Goal: Task Accomplishment & Management: Manage account settings

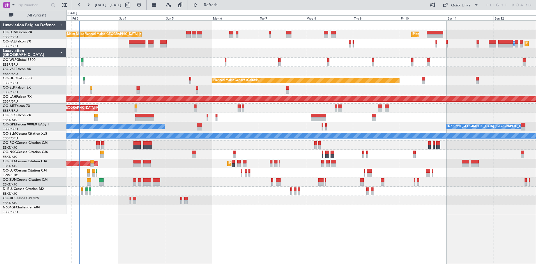
click at [224, 204] on div "Planned Maint Brussels (Brussels National) AOG Maint Melsbroek Air Base Planned…" at bounding box center [300, 117] width 469 height 193
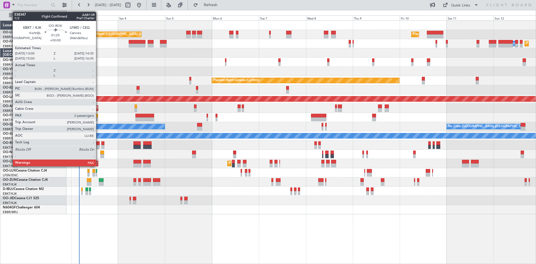
click at [98, 143] on div at bounding box center [97, 143] width 3 height 4
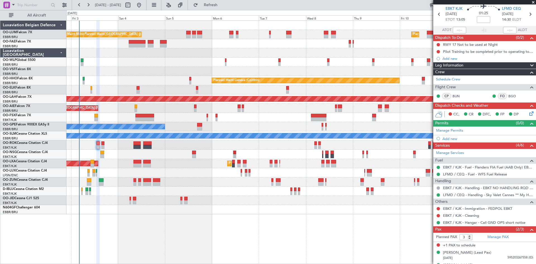
scroll to position [30, 0]
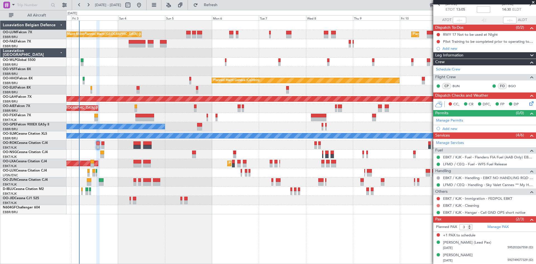
click at [437, 205] on button at bounding box center [437, 205] width 3 height 3
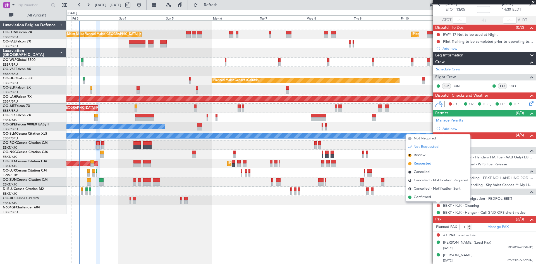
click at [412, 165] on li "Requested" at bounding box center [438, 163] width 64 height 8
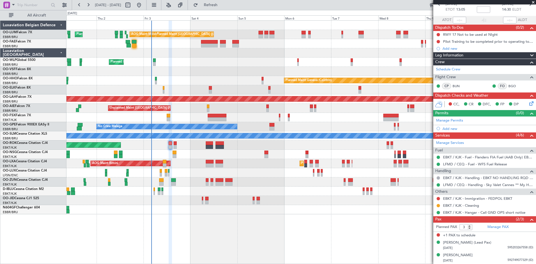
click at [169, 249] on div at bounding box center [169, 142] width 3 height 243
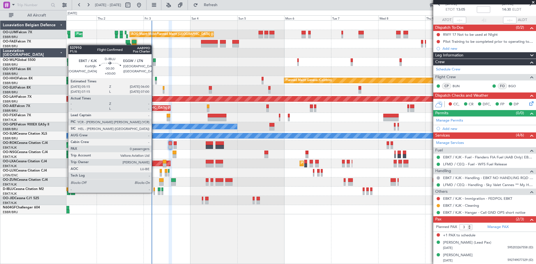
click at [154, 192] on div at bounding box center [154, 193] width 2 height 4
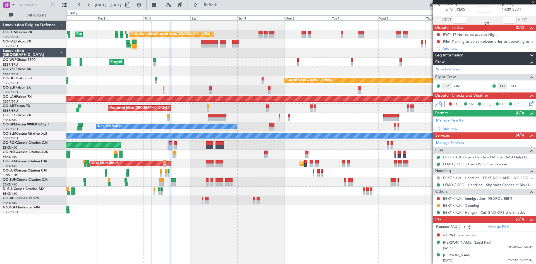
type input "0"
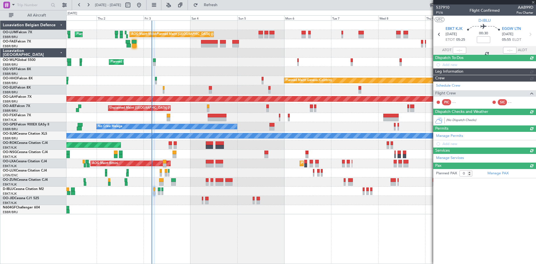
scroll to position [0, 0]
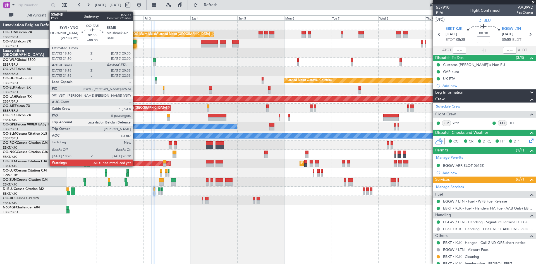
click at [135, 41] on div at bounding box center [134, 42] width 5 height 4
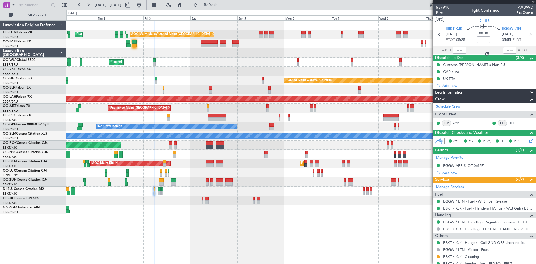
type input "18:28"
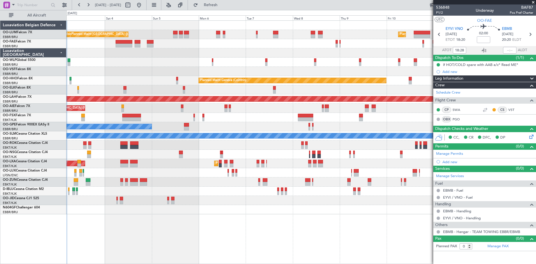
click at [232, 234] on div "Planned Maint Brussels (Brussels National) Planned Maint Brussels (Brussels Nat…" at bounding box center [300, 141] width 469 height 243
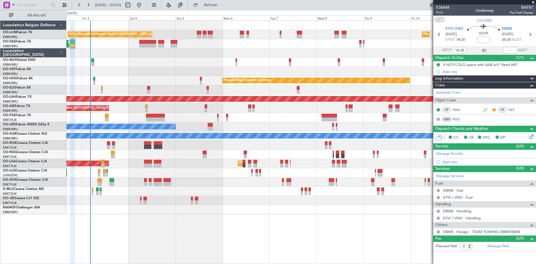
click at [109, 227] on div "Planned Maint Brussels (Brussels National) Planned Maint Brussels (Brussels Nat…" at bounding box center [300, 141] width 469 height 243
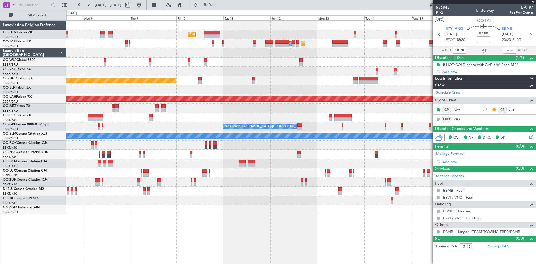
click at [78, 225] on div "Planned Maint Brussels (Brussels National) Owner Melsbroek Air Base Planned Mai…" at bounding box center [300, 141] width 469 height 243
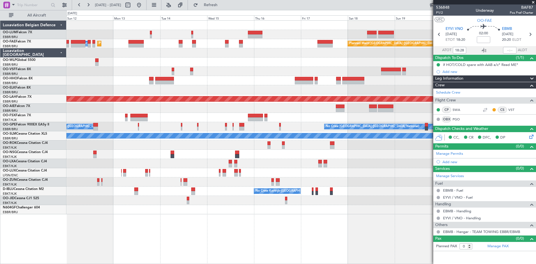
click at [141, 226] on div "Planned Maint Brussels (Brussels National) Owner Melsbroek Air Base Planned Mai…" at bounding box center [300, 141] width 469 height 243
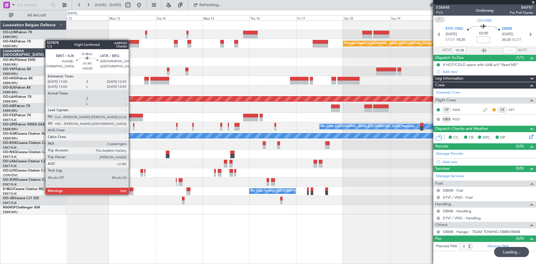
click at [131, 194] on div at bounding box center [131, 193] width 4 height 4
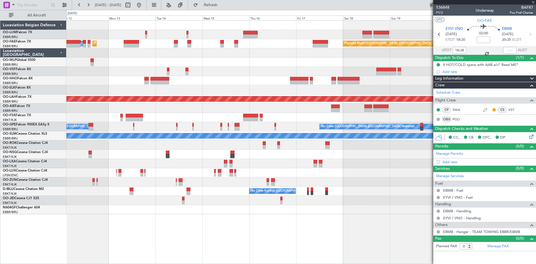
type input "2"
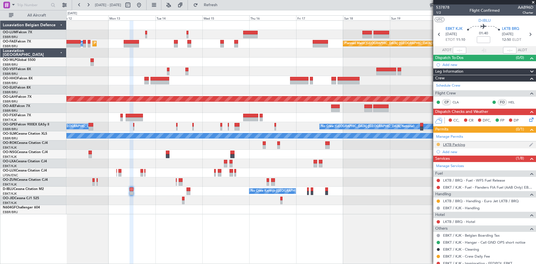
click at [438, 144] on button at bounding box center [437, 144] width 3 height 3
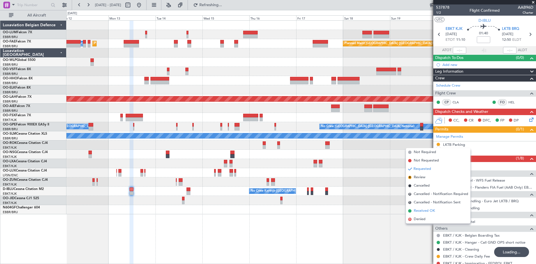
click at [430, 209] on span "Received OK" at bounding box center [423, 211] width 21 height 6
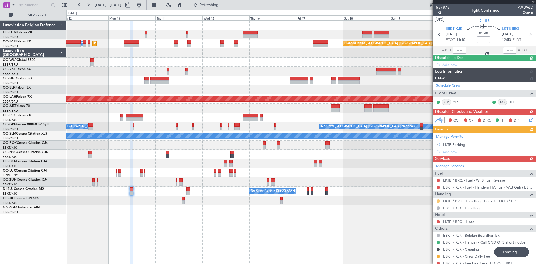
click at [438, 199] on div "Manage Services Fuel LKTB / BRQ - Fuel - WFS Fuel Release EBKT / KJK - Fuel - F…" at bounding box center [484, 218] width 103 height 112
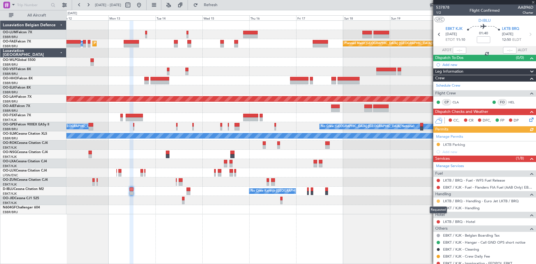
click at [438, 201] on button at bounding box center [437, 200] width 3 height 3
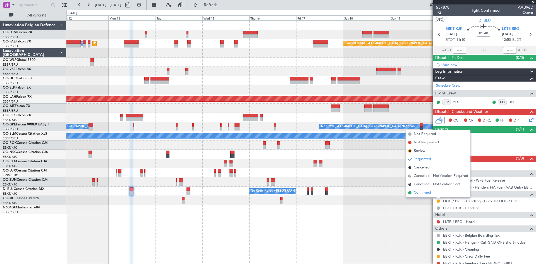
click at [432, 194] on li "Confirmed" at bounding box center [438, 192] width 64 height 8
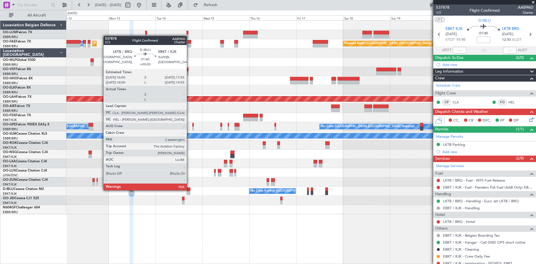
click at [189, 189] on div at bounding box center [188, 189] width 4 height 4
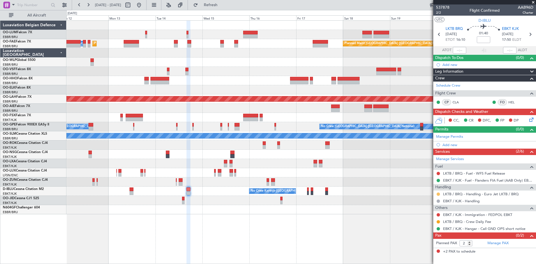
click at [437, 193] on button at bounding box center [437, 193] width 3 height 3
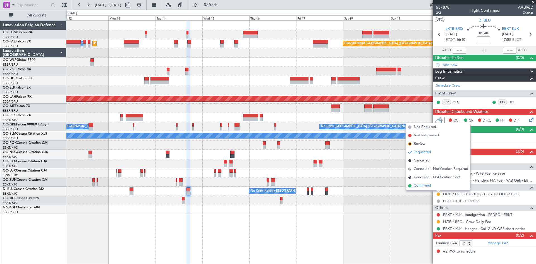
click at [417, 187] on span "Confirmed" at bounding box center [421, 186] width 17 height 6
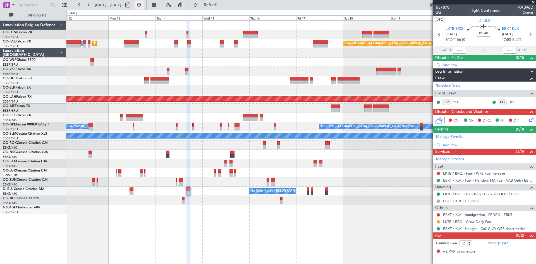
click at [143, 3] on button at bounding box center [138, 5] width 9 height 9
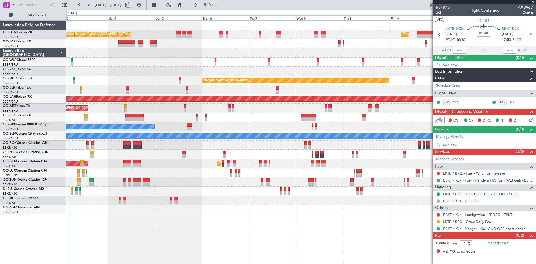
click at [154, 198] on div at bounding box center [300, 200] width 469 height 9
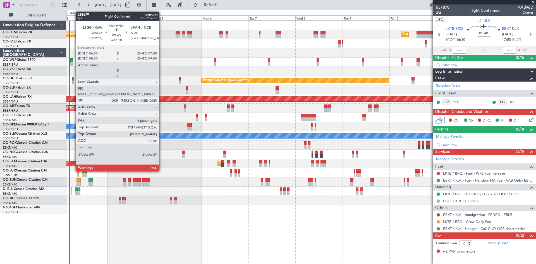
click at [73, 78] on div at bounding box center [73, 79] width 2 height 4
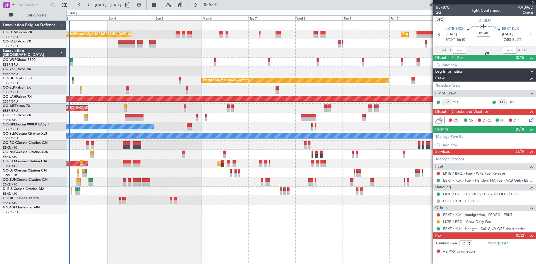
type input "+00:10"
type input "3"
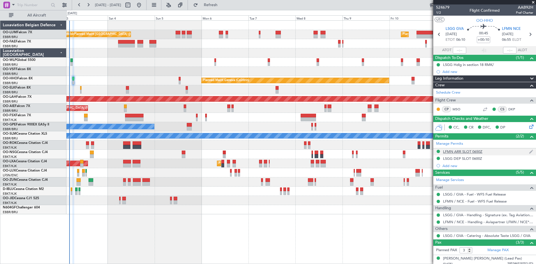
click at [453, 152] on div "LFMN ARR SLOT 0650Z" at bounding box center [462, 151] width 39 height 5
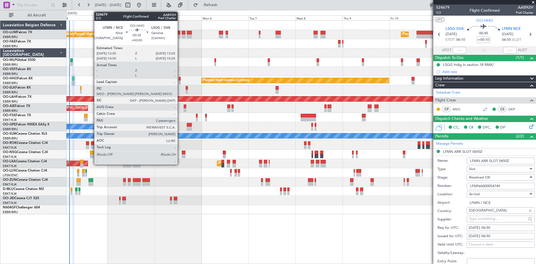
click at [180, 79] on div at bounding box center [180, 79] width 2 height 4
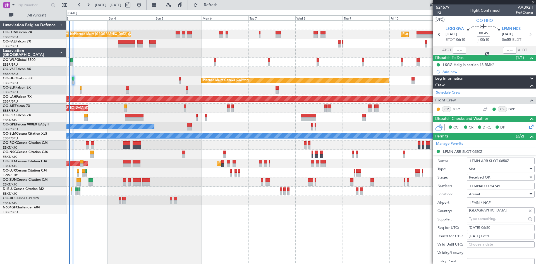
type input "2"
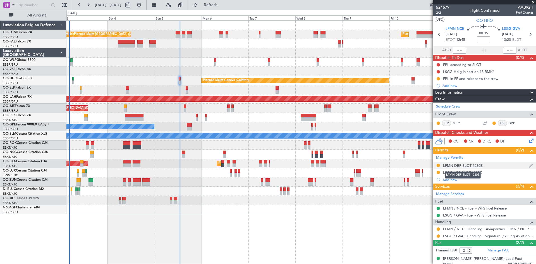
click at [456, 164] on div "LFMN DEP SLOT 1230Z" at bounding box center [463, 165] width 40 height 5
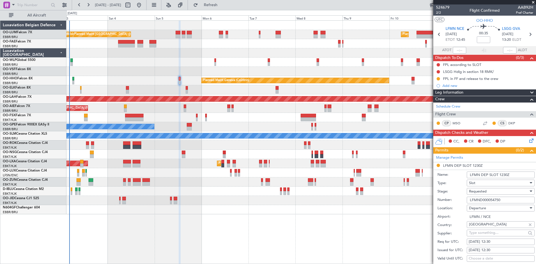
click at [494, 189] on div "Requested" at bounding box center [498, 191] width 59 height 8
click at [486, 233] on span "Received OK" at bounding box center [498, 233] width 59 height 8
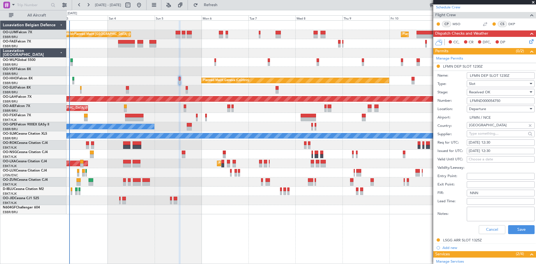
scroll to position [112, 0]
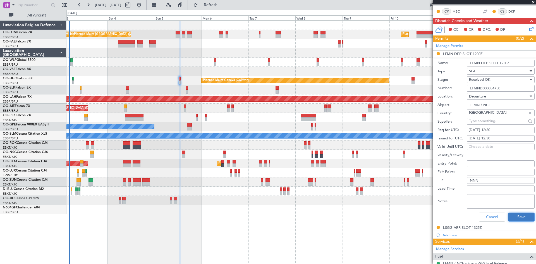
click at [523, 215] on button "Save" at bounding box center [521, 216] width 27 height 9
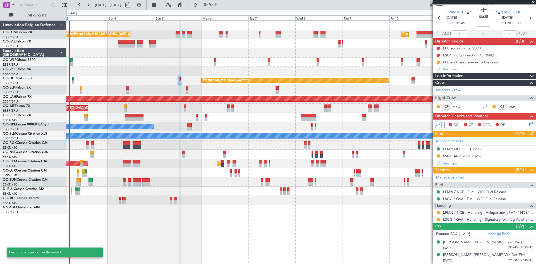
scroll to position [16, 0]
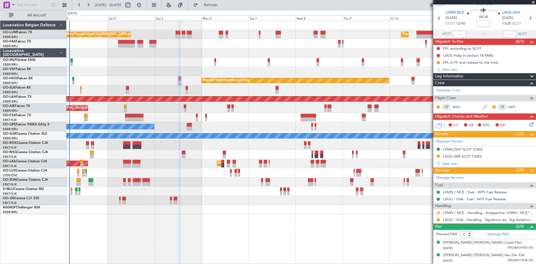
click at [438, 213] on button at bounding box center [437, 212] width 3 height 3
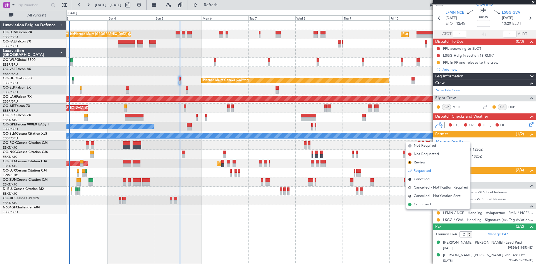
click at [429, 205] on span "Confirmed" at bounding box center [421, 204] width 17 height 6
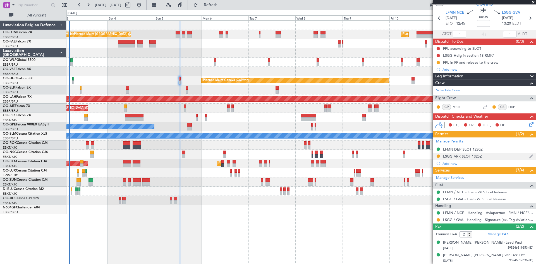
click at [451, 156] on div "LSGG ARR SLOT 1325Z" at bounding box center [462, 156] width 39 height 5
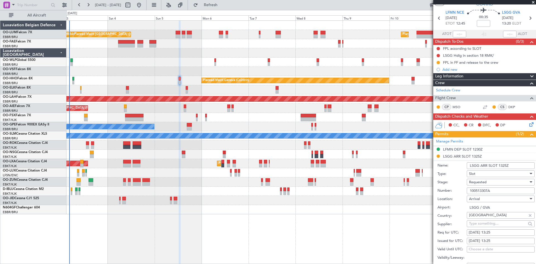
drag, startPoint x: 500, startPoint y: 191, endPoint x: 449, endPoint y: 193, distance: 51.1
click at [449, 193] on div "Number: 100513307A" at bounding box center [485, 190] width 97 height 8
paste input "204"
type input "100513204A"
click at [453, 198] on label "Location:" at bounding box center [451, 199] width 29 height 6
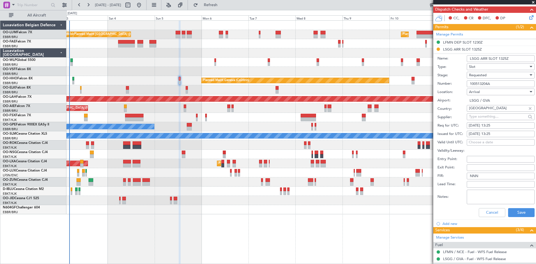
scroll to position [128, 0]
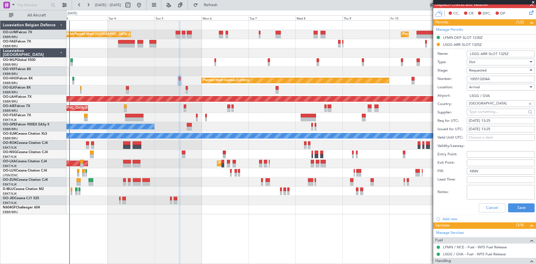
click at [488, 72] on div "Requested" at bounding box center [498, 70] width 59 height 8
click at [486, 110] on span "Received OK" at bounding box center [498, 112] width 59 height 8
click at [516, 208] on button "Save" at bounding box center [521, 207] width 27 height 9
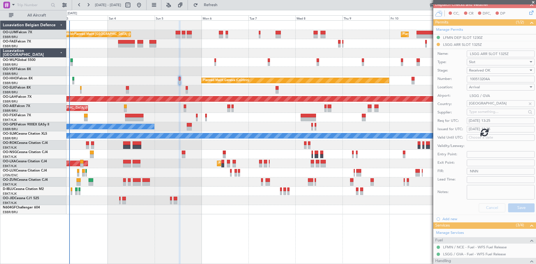
scroll to position [16, 0]
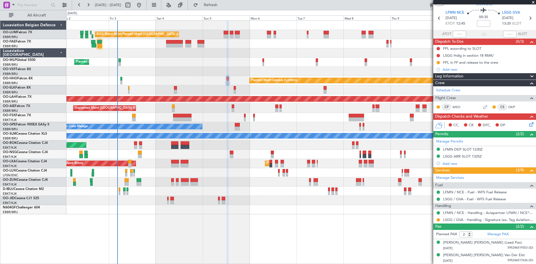
click at [186, 58] on div "Planned Maint Brussels (Brussels National) Planned Maint Brussels (Brussels Nat…" at bounding box center [300, 117] width 469 height 193
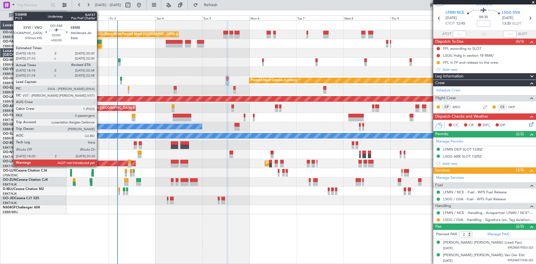
click at [99, 45] on div at bounding box center [99, 46] width 4 height 4
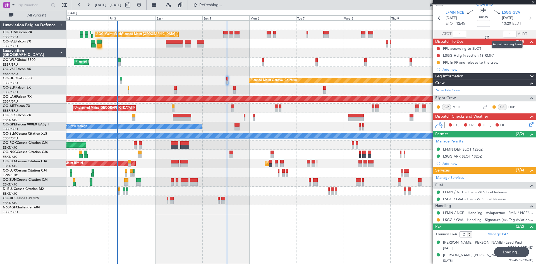
type input "18:28"
type input "0"
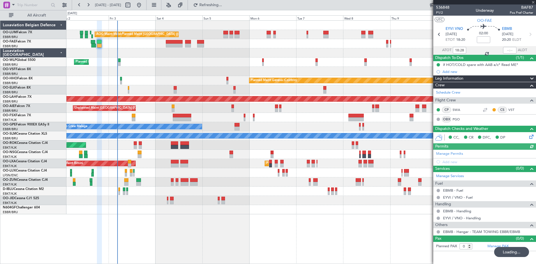
type input "2"
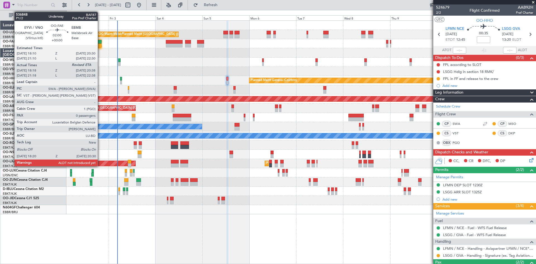
click at [100, 45] on div at bounding box center [99, 46] width 4 height 4
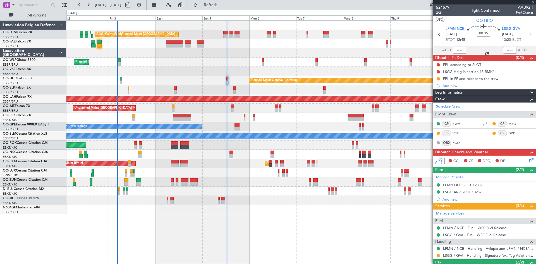
type input "18:28"
type input "0"
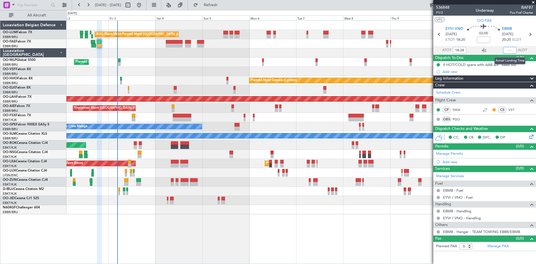
click at [509, 49] on input "text" at bounding box center [509, 50] width 13 height 7
click at [498, 44] on div "02:00" at bounding box center [483, 34] width 37 height 21
type input "20:21"
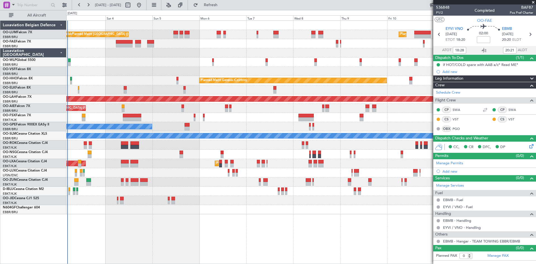
click at [234, 212] on div at bounding box center [300, 209] width 469 height 9
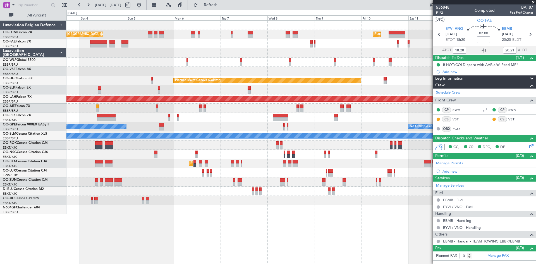
click at [139, 166] on div "Planned Maint Brussels (Brussels National) Planned Maint Brussels (Brussels Nat…" at bounding box center [300, 117] width 469 height 193
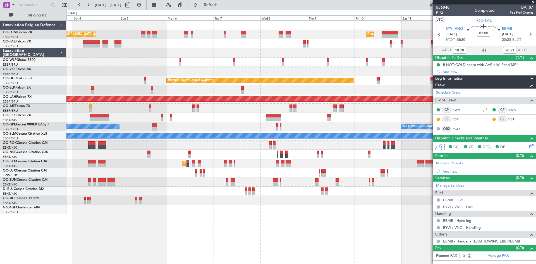
click at [137, 163] on div "Planned Maint Kortrijk-Wevelgem AOG Maint Rimini" at bounding box center [300, 163] width 469 height 9
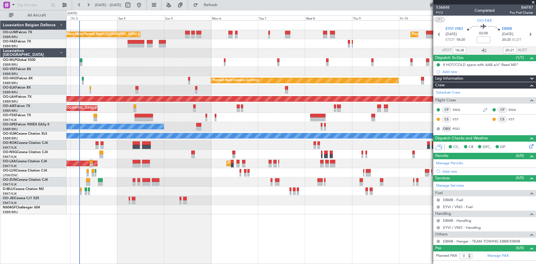
click at [118, 117] on div at bounding box center [300, 117] width 469 height 9
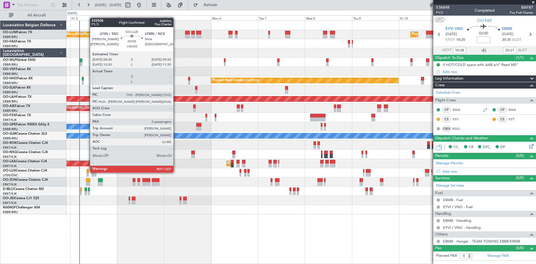
click at [87, 172] on div at bounding box center [87, 171] width 2 height 4
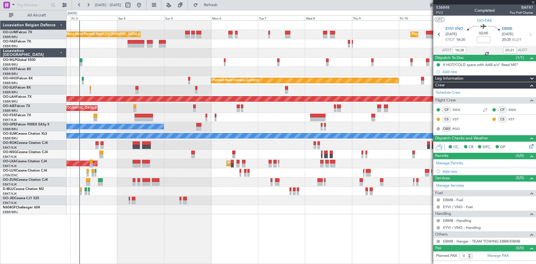
type input "+00:05"
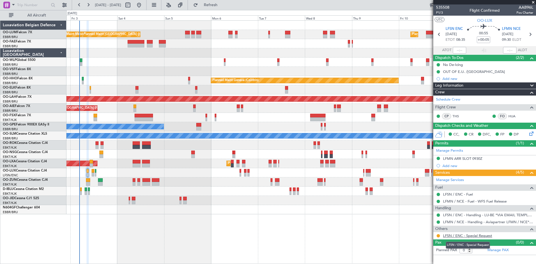
click at [464, 235] on link "LFSN / ENC - Special Request" at bounding box center [467, 235] width 49 height 5
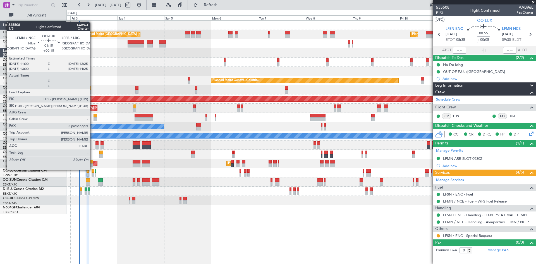
click at [93, 169] on div at bounding box center [92, 171] width 3 height 4
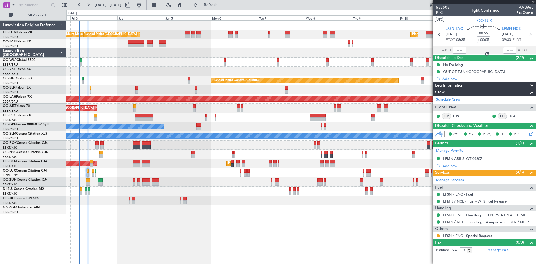
type input "+00:15"
type input "3"
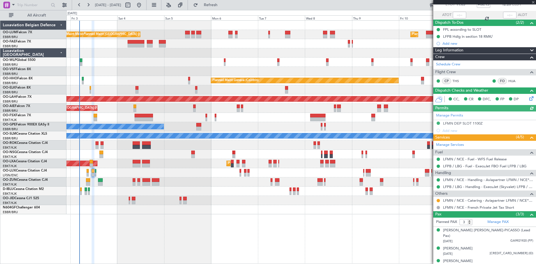
scroll to position [35, 0]
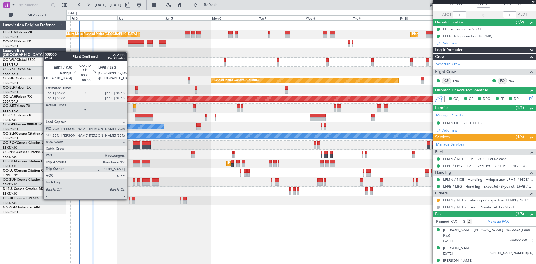
click at [129, 199] on div at bounding box center [129, 198] width 1 height 4
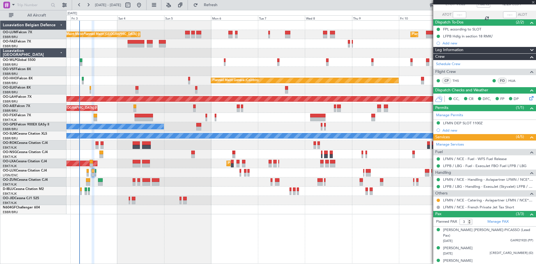
type input "0"
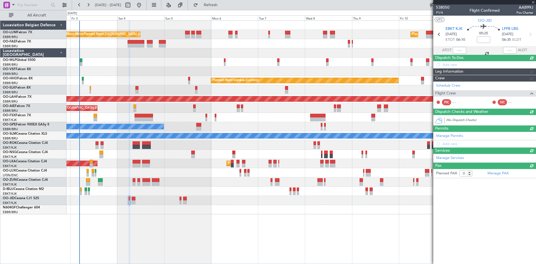
scroll to position [0, 0]
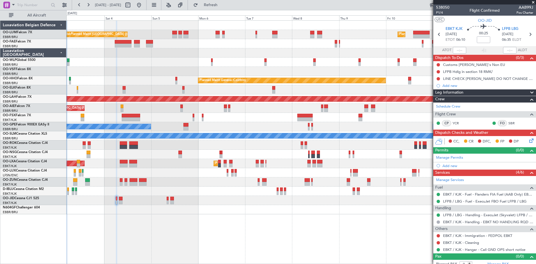
click at [213, 224] on div "Planned Maint Brussels (Brussels National) Planned Maint Brussels (Brussels Nat…" at bounding box center [300, 141] width 469 height 243
click at [437, 64] on button at bounding box center [437, 64] width 3 height 3
click at [438, 88] on span "Completed" at bounding box center [440, 89] width 18 height 6
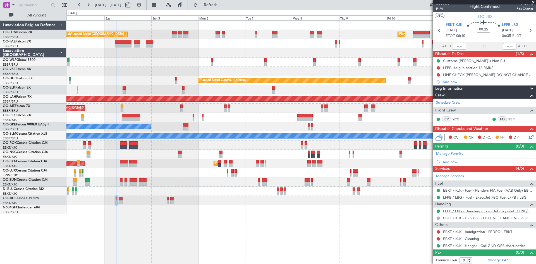
scroll to position [5, 0]
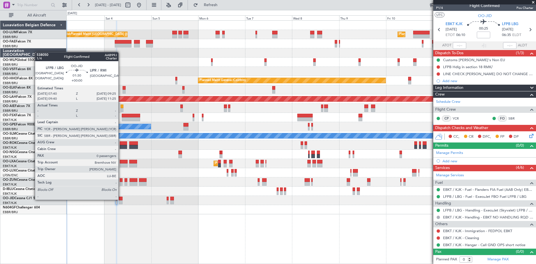
click at [121, 199] on div at bounding box center [121, 198] width 4 height 4
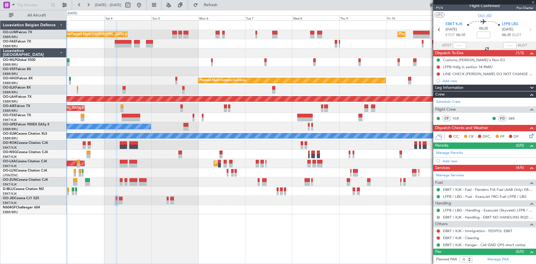
scroll to position [0, 0]
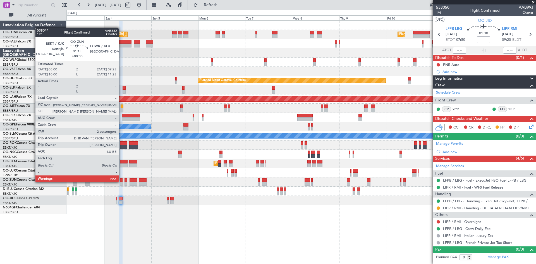
click at [121, 181] on div at bounding box center [121, 180] width 3 height 4
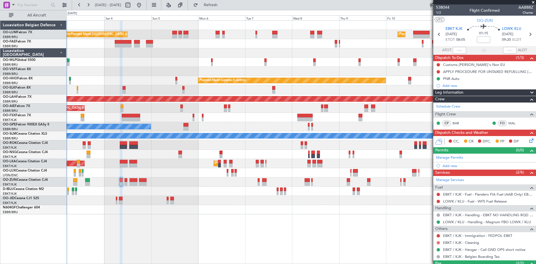
click at [437, 242] on button at bounding box center [437, 242] width 3 height 3
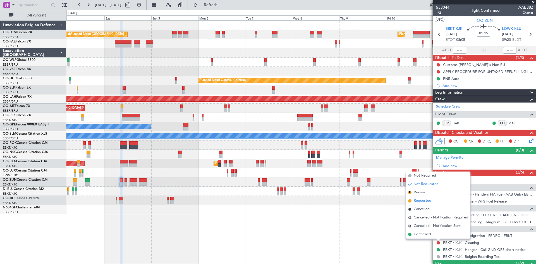
click at [428, 202] on span "Requested" at bounding box center [422, 201] width 18 height 6
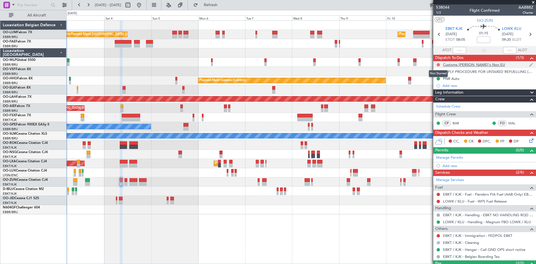
click at [438, 66] on button at bounding box center [437, 64] width 3 height 3
click at [439, 89] on span "Completed" at bounding box center [440, 89] width 18 height 6
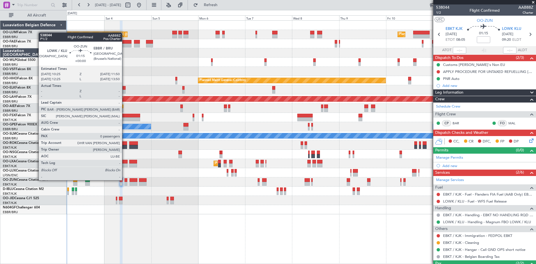
click at [124, 179] on div at bounding box center [125, 180] width 3 height 4
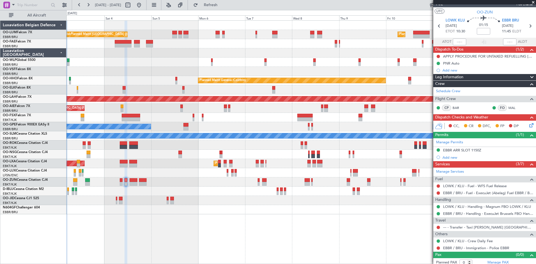
scroll to position [11, 0]
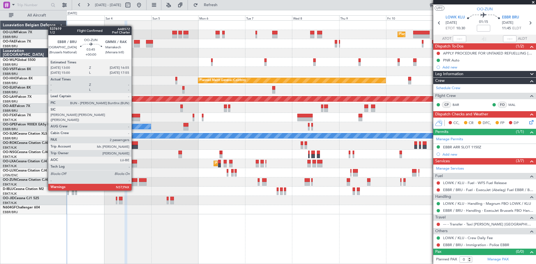
click at [134, 180] on div at bounding box center [133, 180] width 8 height 4
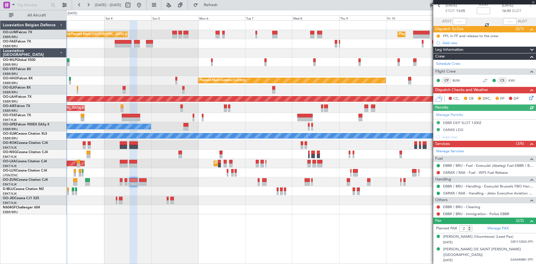
scroll to position [34, 0]
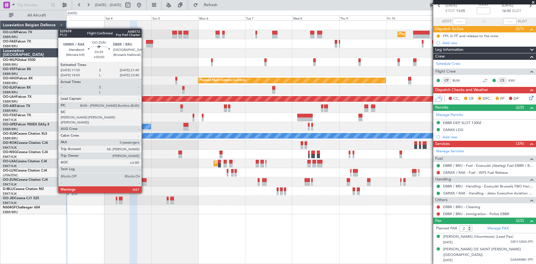
click at [144, 183] on div at bounding box center [143, 184] width 8 height 4
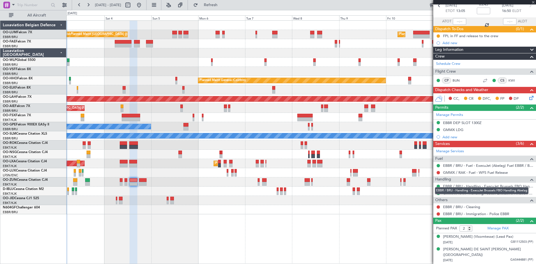
type input "0"
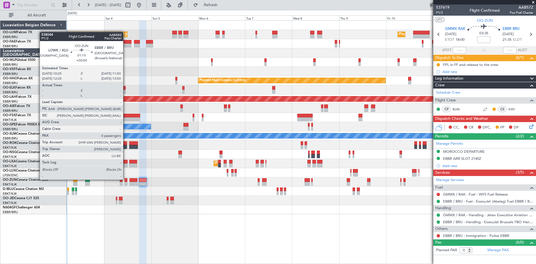
click at [126, 179] on div at bounding box center [125, 180] width 3 height 4
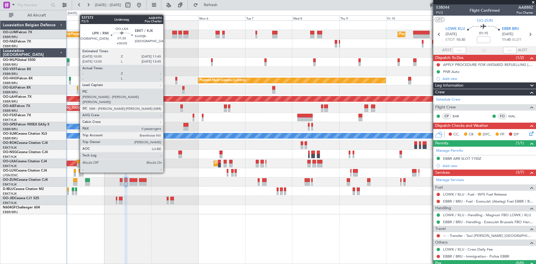
click at [77, 162] on div at bounding box center [79, 162] width 4 height 4
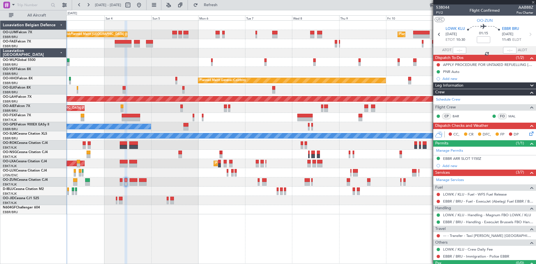
type input "+00:05"
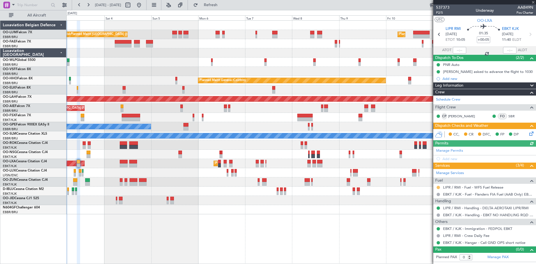
click at [437, 187] on button at bounding box center [437, 187] width 3 height 3
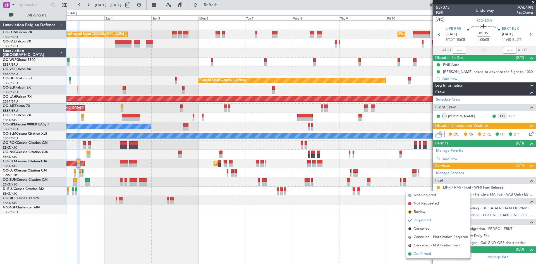
click at [420, 253] on span "Confirmed" at bounding box center [421, 254] width 17 height 6
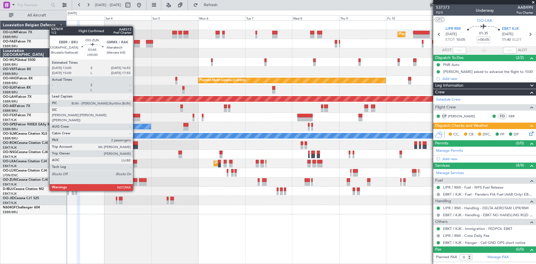
click at [135, 180] on div at bounding box center [133, 180] width 8 height 4
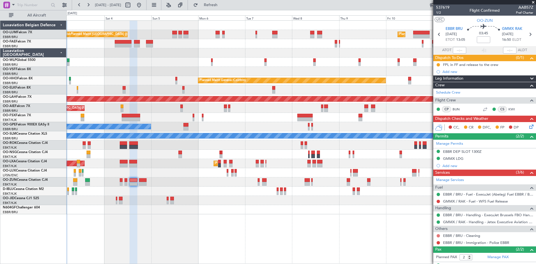
click at [438, 235] on button at bounding box center [437, 235] width 3 height 3
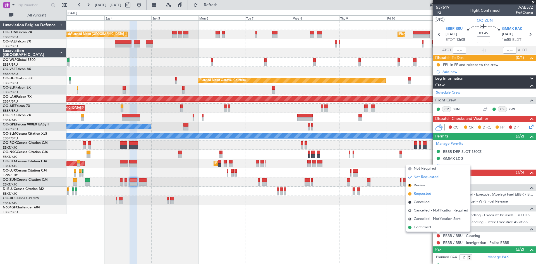
click at [424, 193] on span "Requested" at bounding box center [422, 194] width 18 height 6
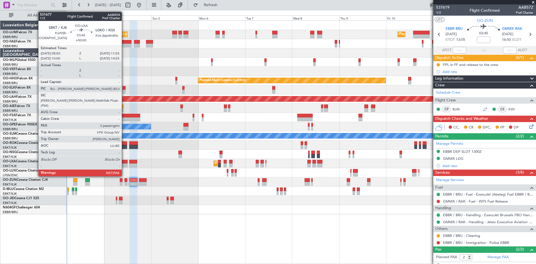
click at [124, 163] on div at bounding box center [124, 165] width 8 height 4
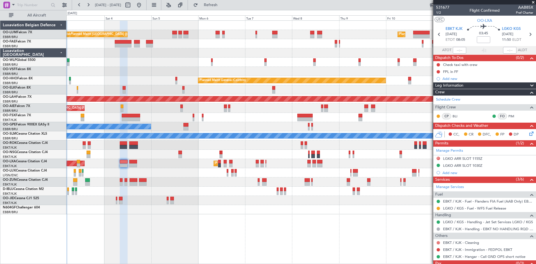
click at [438, 242] on button at bounding box center [437, 242] width 3 height 3
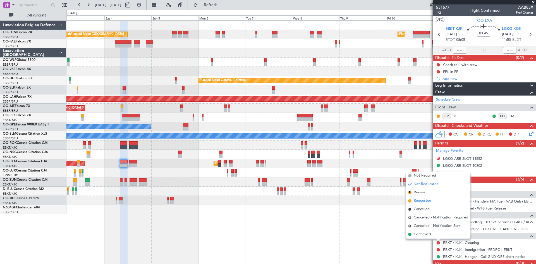
click at [425, 201] on span "Requested" at bounding box center [422, 201] width 18 height 6
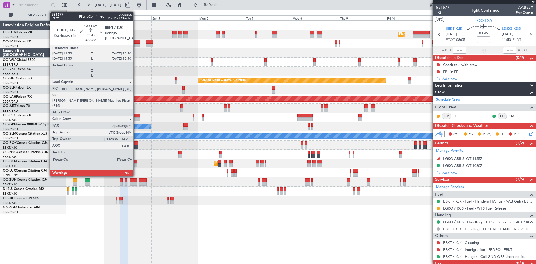
click at [136, 162] on div at bounding box center [133, 162] width 8 height 4
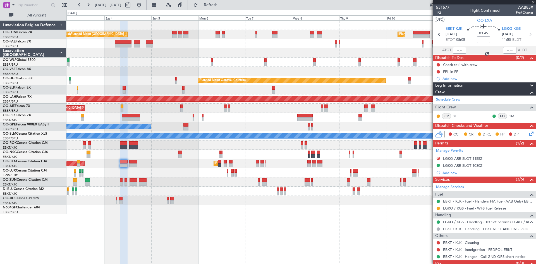
type input "0"
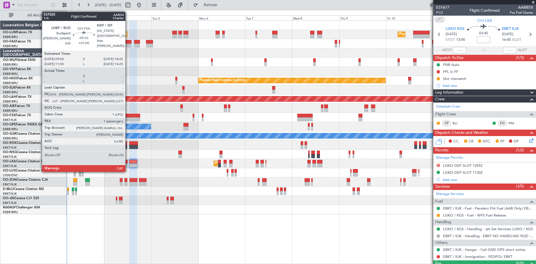
click at [128, 115] on div at bounding box center [131, 116] width 18 height 4
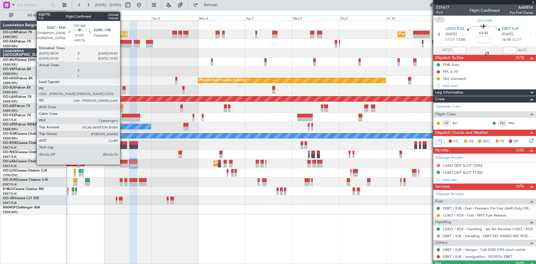
type input "+01:00"
type input "1"
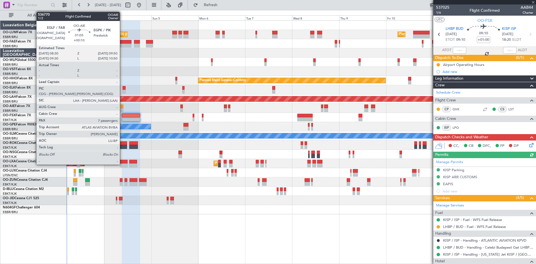
click at [122, 107] on div at bounding box center [122, 106] width 3 height 4
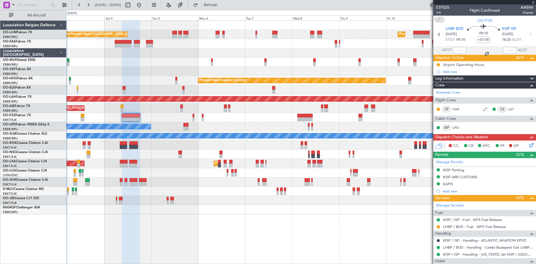
type input "+00:10"
type input "7"
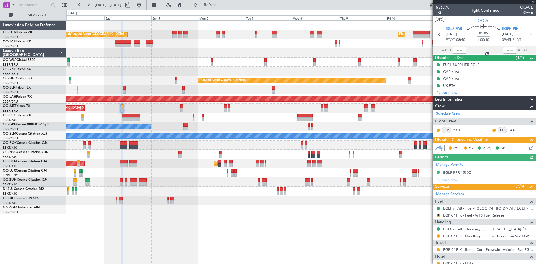
click at [528, 146] on icon at bounding box center [530, 146] width 4 height 4
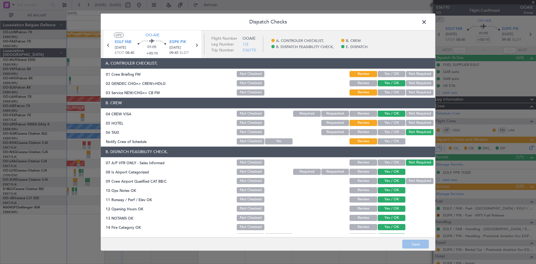
click at [427, 24] on span at bounding box center [427, 23] width 0 height 11
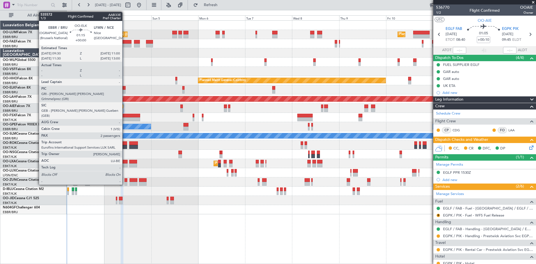
click at [125, 88] on div at bounding box center [123, 88] width 3 height 4
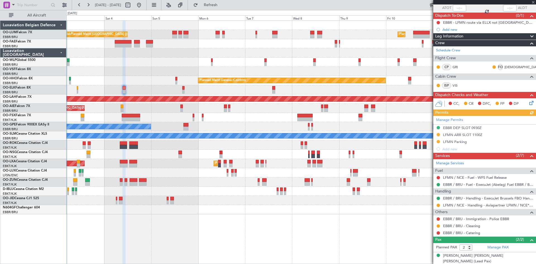
scroll to position [55, 0]
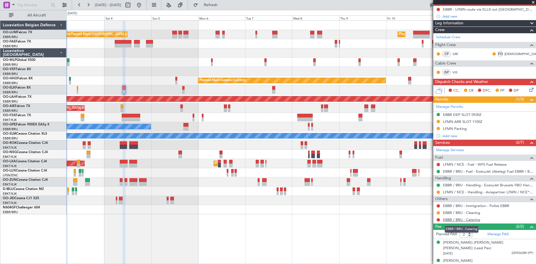
click at [470, 220] on link "EBBR / BRU - Catering" at bounding box center [461, 219] width 37 height 5
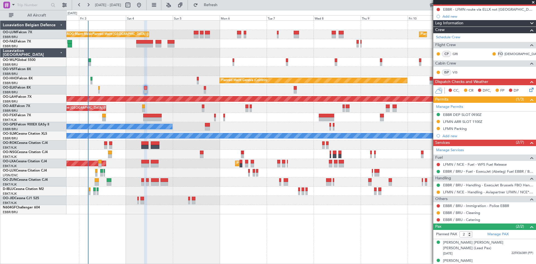
click at [112, 211] on div at bounding box center [300, 209] width 469 height 9
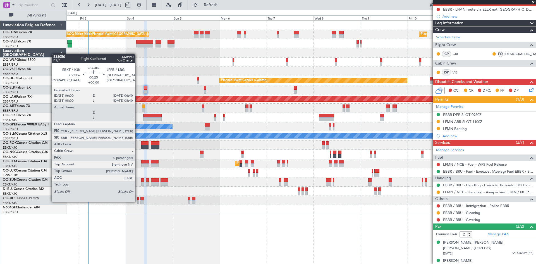
click at [138, 201] on div at bounding box center [137, 202] width 1 height 4
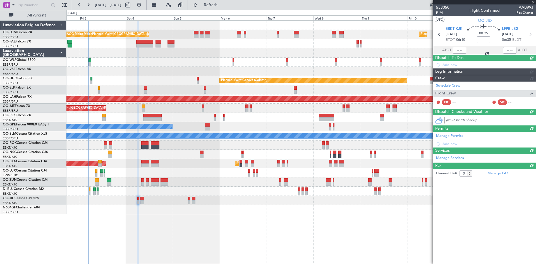
scroll to position [0, 0]
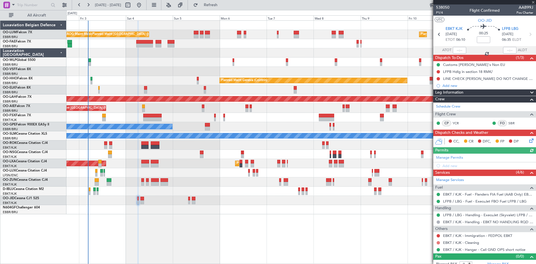
click at [438, 242] on button at bounding box center [437, 242] width 3 height 3
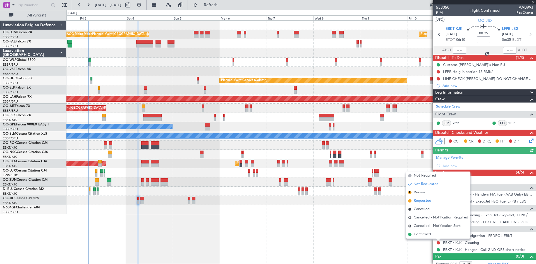
click at [430, 200] on span "Requested" at bounding box center [422, 201] width 18 height 6
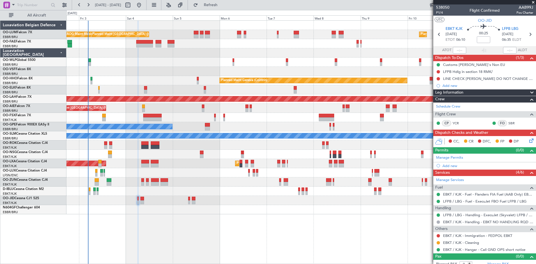
click at [474, 232] on div "EBKT / KJK - Immigration - FEDPOL EBKT" at bounding box center [484, 235] width 103 height 7
click at [476, 234] on link "EBKT / KJK - Immigration - FEDPOL EBKT" at bounding box center [477, 235] width 69 height 5
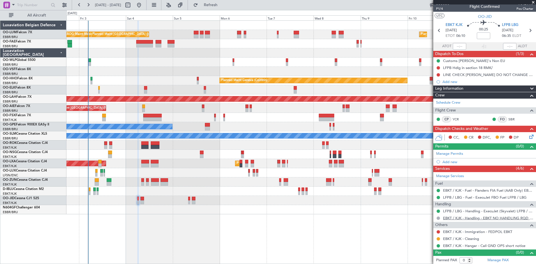
scroll to position [5, 0]
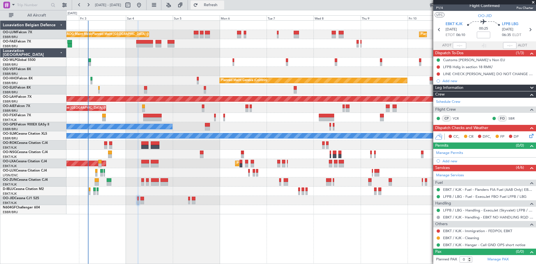
click at [222, 3] on span "Refresh" at bounding box center [210, 5] width 23 height 4
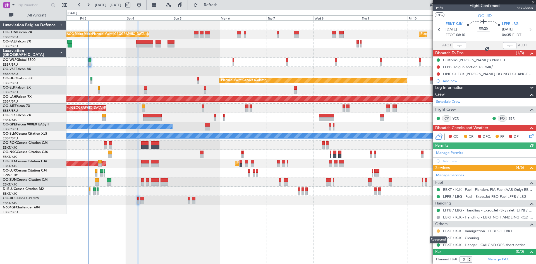
click at [437, 232] on button at bounding box center [437, 230] width 3 height 3
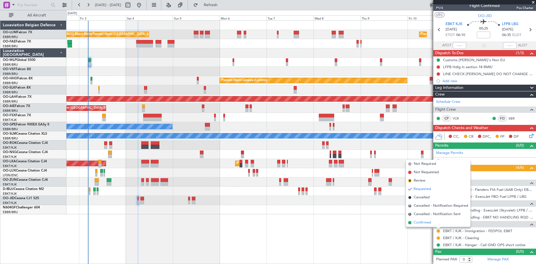
click at [425, 223] on span "Confirmed" at bounding box center [421, 223] width 17 height 6
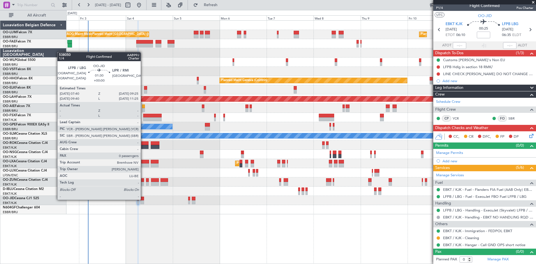
click at [143, 199] on div at bounding box center [142, 198] width 4 height 4
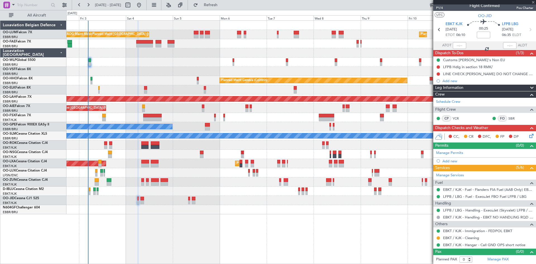
scroll to position [0, 0]
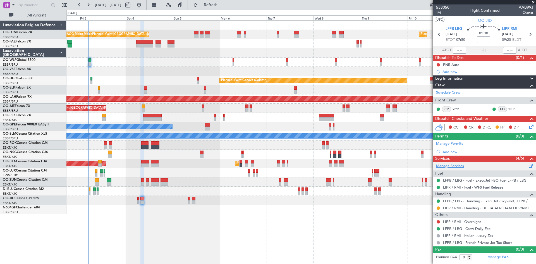
click at [452, 166] on link "Manage Services" at bounding box center [450, 166] width 28 height 6
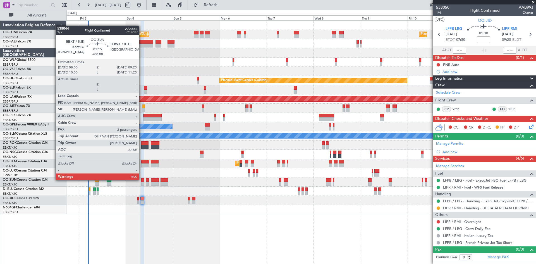
click at [141, 179] on div at bounding box center [142, 180] width 3 height 4
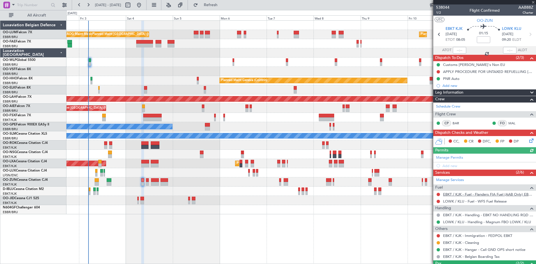
click at [467, 194] on link "EBKT / KJK - Fuel - Flanders FIA Fuel (AAB Only) EBKT / KJK" at bounding box center [488, 194] width 90 height 5
click at [452, 200] on link "LOWK / KLU - Fuel - WFS Fuel Release" at bounding box center [475, 201] width 64 height 5
click at [222, 7] on span "Refresh" at bounding box center [210, 5] width 23 height 4
click at [456, 235] on link "EBKT / KJK - Immigration - FEDPOL EBKT" at bounding box center [477, 235] width 69 height 5
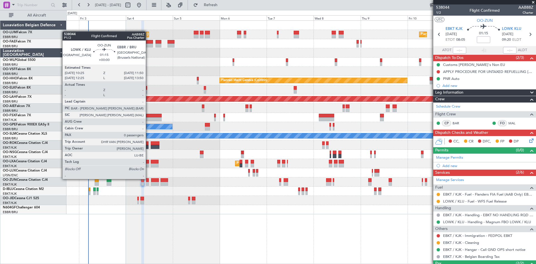
click at [148, 179] on div at bounding box center [147, 180] width 3 height 4
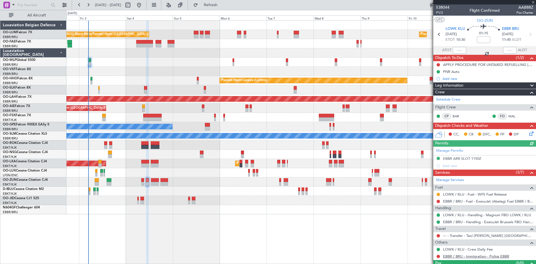
click at [471, 255] on link "EBBR / BRU - Immigration - Police EBBR" at bounding box center [476, 256] width 66 height 5
click at [224, 8] on button "Refresh" at bounding box center [207, 5] width 33 height 9
click at [438, 201] on button at bounding box center [437, 200] width 3 height 3
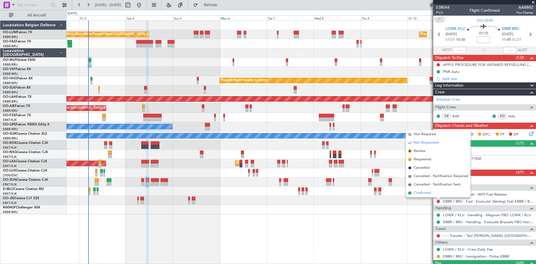
click at [431, 192] on span "Confirmed" at bounding box center [421, 193] width 17 height 6
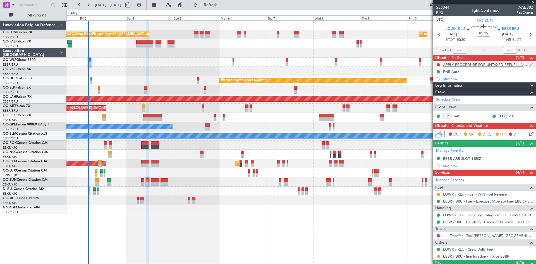
click at [477, 66] on div "APPLY PROCEDURE FOR UNTAXED REFUELLING [GEOGRAPHIC_DATA]" at bounding box center [486, 64] width 86 height 5
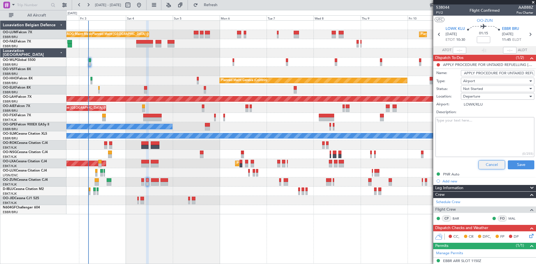
click at [494, 165] on button "Cancel" at bounding box center [491, 164] width 27 height 9
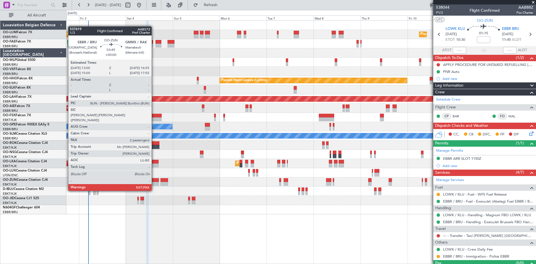
click at [153, 180] on div at bounding box center [155, 180] width 8 height 4
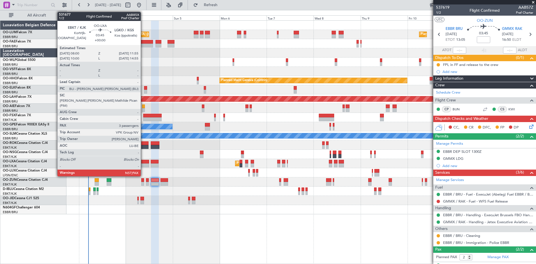
click at [143, 162] on div at bounding box center [145, 162] width 8 height 4
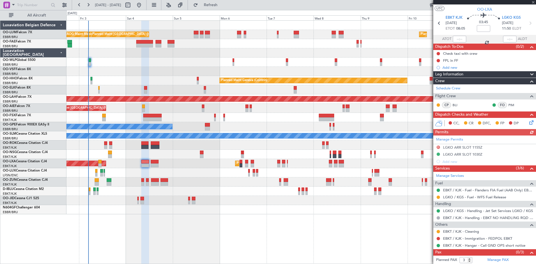
scroll to position [19, 0]
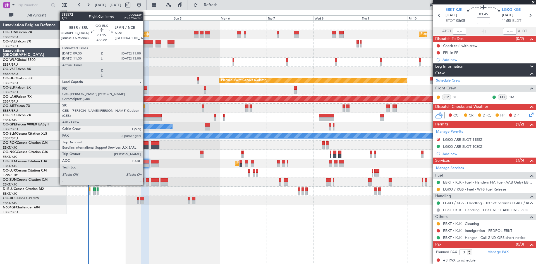
click at [146, 88] on div at bounding box center [145, 88] width 3 height 4
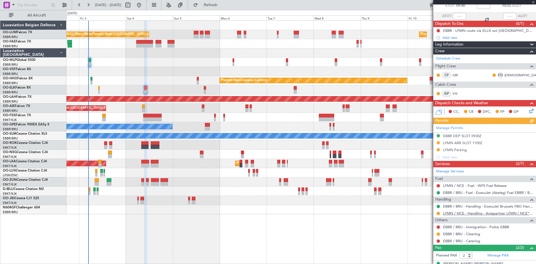
scroll to position [55, 0]
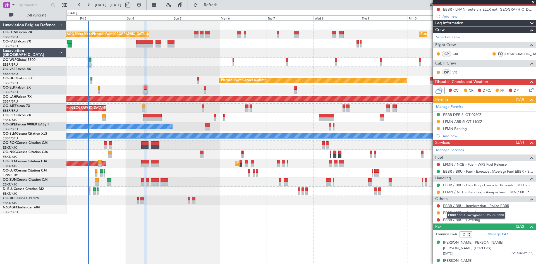
click at [469, 205] on link "EBBR / BRU - Immigration - Police EBBR" at bounding box center [476, 205] width 66 height 5
click at [222, 4] on span "Refresh" at bounding box center [210, 5] width 23 height 4
click at [437, 206] on button at bounding box center [437, 205] width 3 height 3
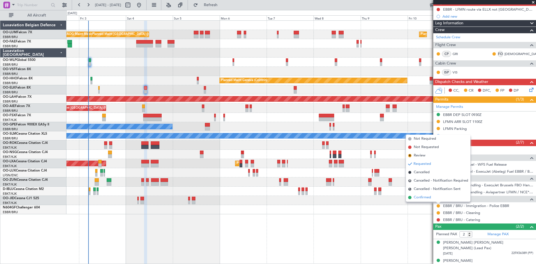
click at [435, 196] on li "Confirmed" at bounding box center [438, 197] width 64 height 8
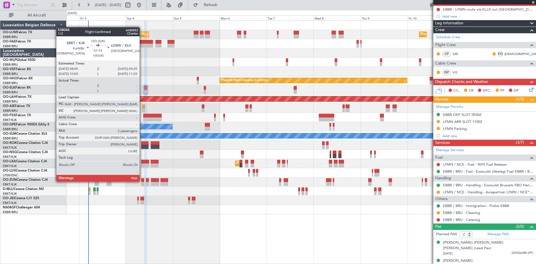
click at [142, 180] on div at bounding box center [142, 180] width 3 height 4
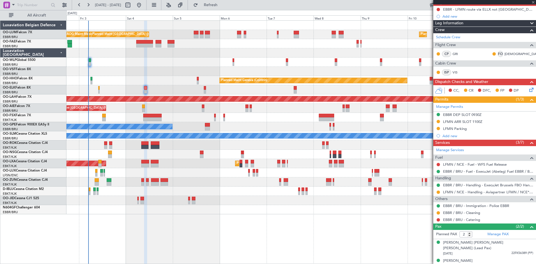
scroll to position [0, 0]
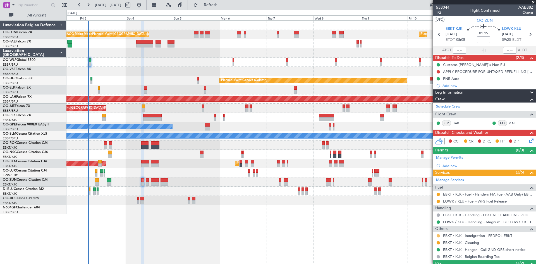
click at [438, 235] on button at bounding box center [437, 235] width 3 height 3
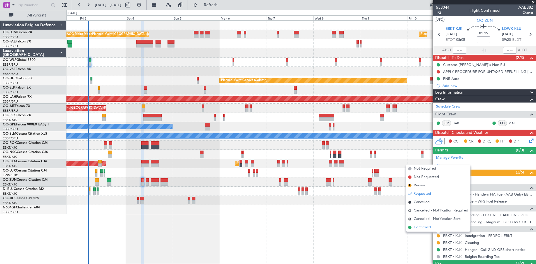
click at [435, 228] on li "Confirmed" at bounding box center [438, 227] width 64 height 8
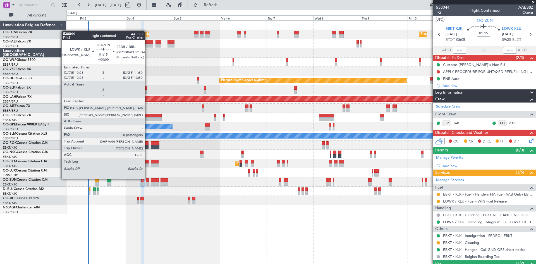
click at [147, 179] on div at bounding box center [147, 180] width 3 height 4
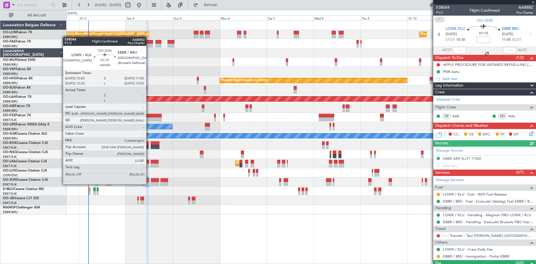
click at [255, 215] on div "Planned Maint Brussels (Brussels National) Planned Maint Brussels (Brussels Nat…" at bounding box center [300, 141] width 469 height 243
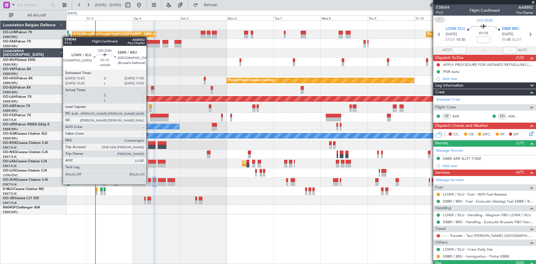
click at [250, 212] on div at bounding box center [300, 209] width 469 height 9
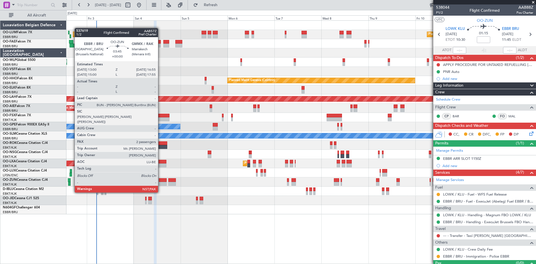
click at [160, 182] on div at bounding box center [163, 184] width 8 height 4
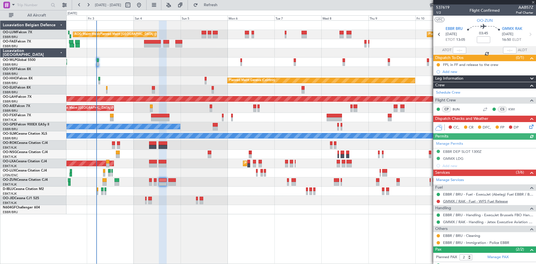
click at [478, 199] on link "GMMX / RAK - Fuel - WFS Fuel Release" at bounding box center [475, 201] width 65 height 5
click at [214, 3] on button "Refresh" at bounding box center [207, 5] width 33 height 9
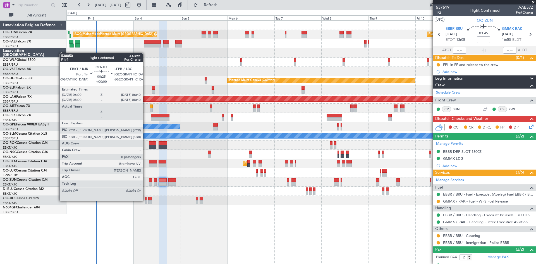
click at [145, 200] on div at bounding box center [145, 202] width 1 height 4
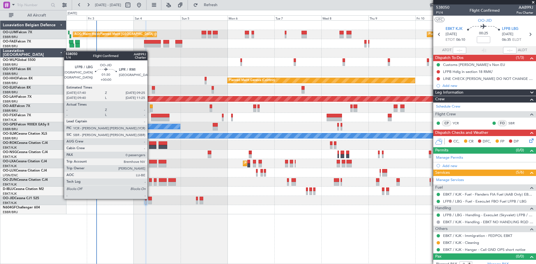
click at [150, 198] on div at bounding box center [150, 198] width 4 height 4
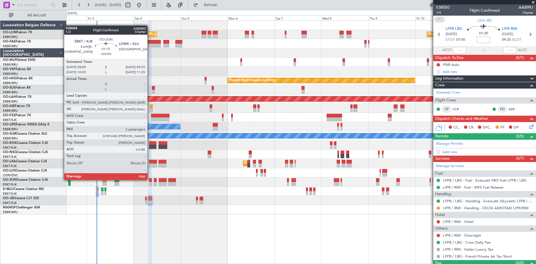
click at [150, 179] on div at bounding box center [150, 180] width 3 height 4
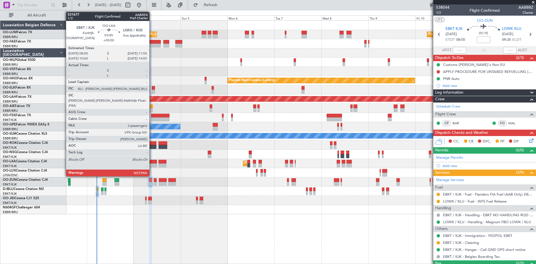
click at [152, 162] on div at bounding box center [153, 162] width 8 height 4
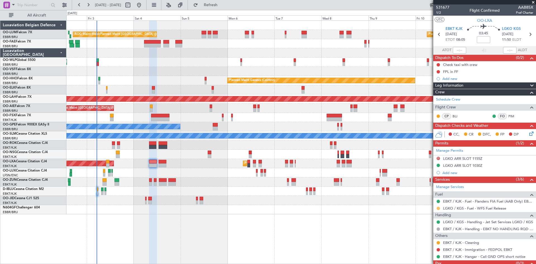
click at [437, 208] on button at bounding box center [437, 207] width 3 height 3
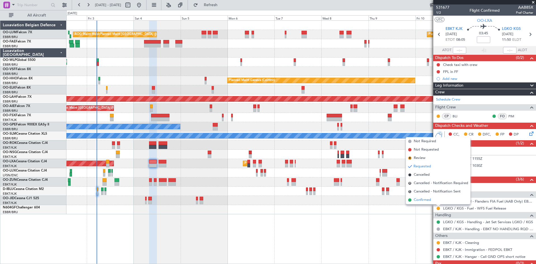
click at [430, 201] on span "Confirmed" at bounding box center [421, 200] width 17 height 6
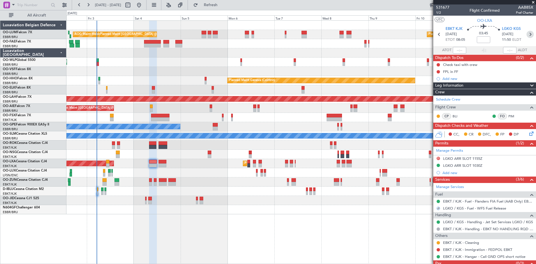
click at [528, 33] on icon at bounding box center [529, 34] width 7 height 7
type input "0"
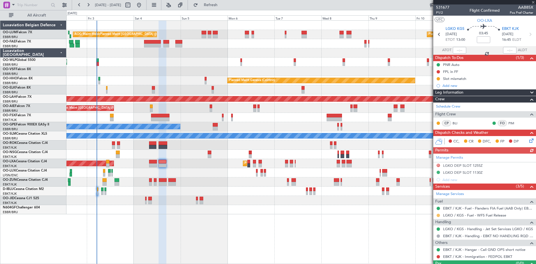
click at [439, 214] on button at bounding box center [437, 214] width 3 height 3
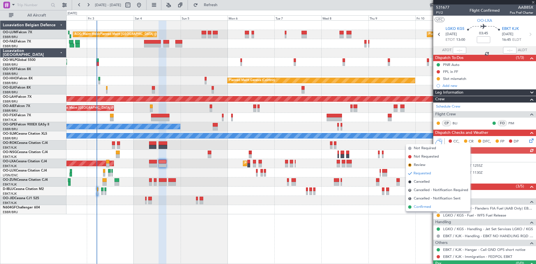
click at [428, 206] on span "Confirmed" at bounding box center [421, 207] width 17 height 6
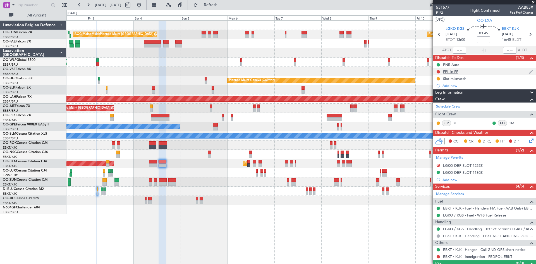
click at [457, 70] on div "FPL in FF" at bounding box center [450, 71] width 15 height 5
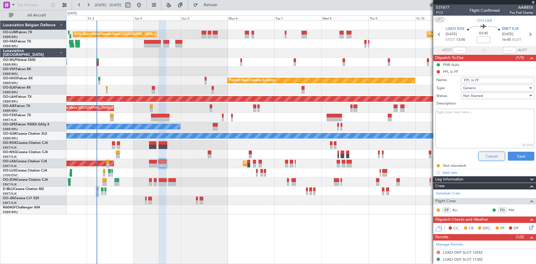
click at [488, 156] on button "Cancel" at bounding box center [491, 155] width 27 height 9
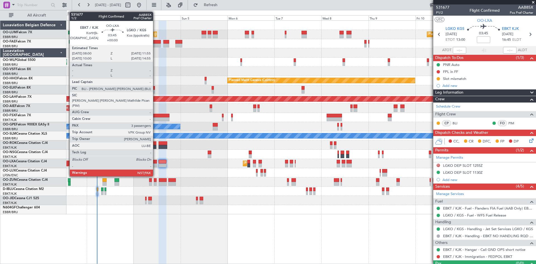
click at [155, 165] on div at bounding box center [153, 165] width 8 height 4
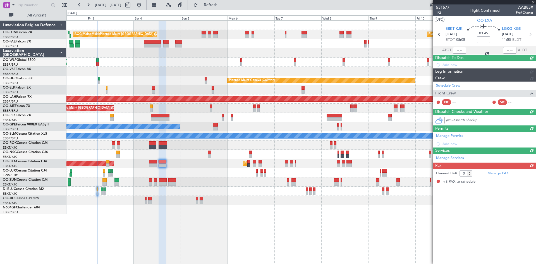
type input "3"
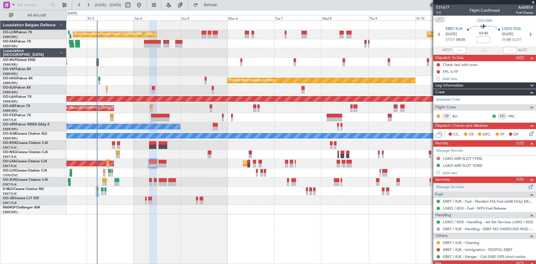
scroll to position [19, 0]
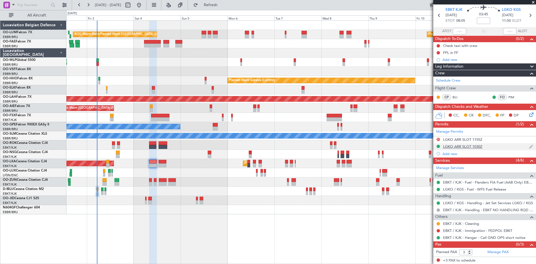
click at [457, 147] on div "LGKO ARR SLOT 1030Z" at bounding box center [462, 146] width 39 height 5
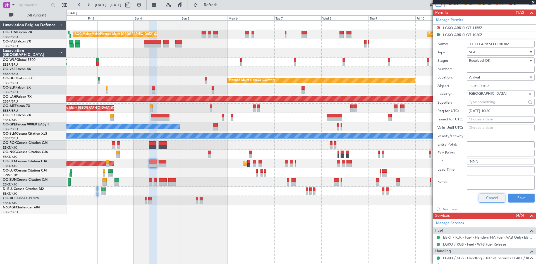
click at [486, 198] on button "Cancel" at bounding box center [491, 197] width 27 height 9
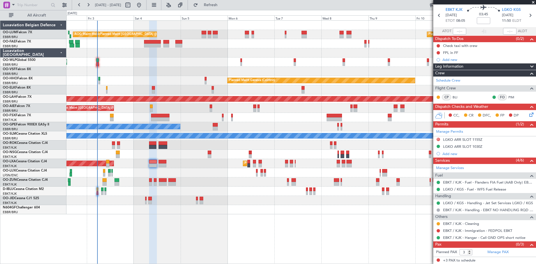
click at [528, 113] on icon at bounding box center [530, 113] width 4 height 4
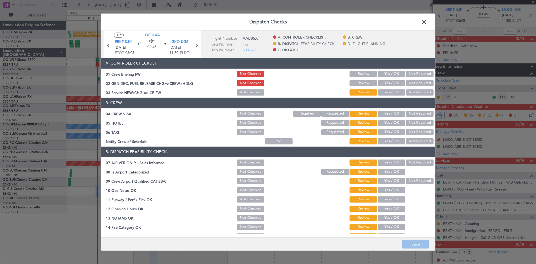
click at [390, 112] on button "Yes / OK" at bounding box center [391, 113] width 28 height 6
click at [389, 122] on button "Yes / OK" at bounding box center [391, 123] width 28 height 6
click at [390, 131] on button "Yes / OK" at bounding box center [391, 132] width 28 height 6
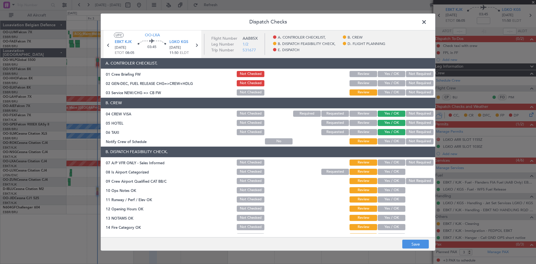
click at [391, 144] on button "Yes / OK" at bounding box center [391, 141] width 28 height 6
click at [410, 132] on button "Not Required" at bounding box center [420, 132] width 28 height 6
click at [412, 120] on button "Not Required" at bounding box center [420, 123] width 28 height 6
click at [412, 163] on button "Not Required" at bounding box center [420, 162] width 28 height 6
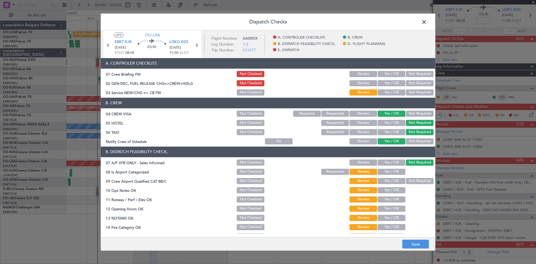
click at [381, 171] on button "Yes / OK" at bounding box center [391, 171] width 28 height 6
click at [383, 182] on button "Yes / OK" at bounding box center [391, 181] width 28 height 6
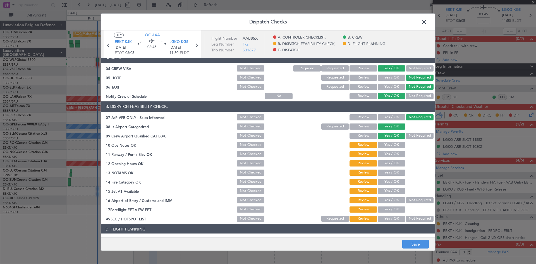
scroll to position [56, 0]
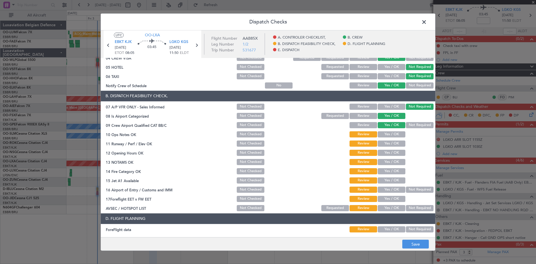
click at [392, 133] on button "Yes / OK" at bounding box center [391, 134] width 28 height 6
click at [187, 44] on span "LGKO KGS" at bounding box center [178, 42] width 19 height 6
click at [392, 143] on button "Yes / OK" at bounding box center [391, 143] width 28 height 6
click at [392, 151] on button "Yes / OK" at bounding box center [391, 153] width 28 height 6
click at [391, 162] on button "Yes / OK" at bounding box center [391, 162] width 28 height 6
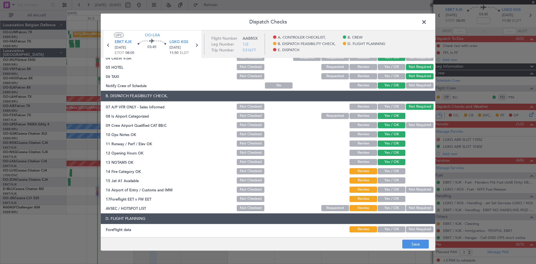
click at [389, 170] on button "Yes / OK" at bounding box center [391, 171] width 28 height 6
click at [390, 179] on button "Yes / OK" at bounding box center [391, 180] width 28 height 6
click at [390, 189] on button "Yes / OK" at bounding box center [391, 189] width 28 height 6
click at [391, 208] on button "Yes / OK" at bounding box center [391, 208] width 28 height 6
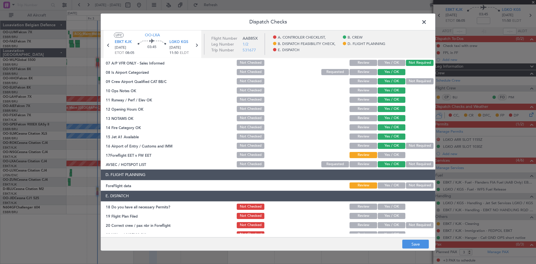
scroll to position [105, 0]
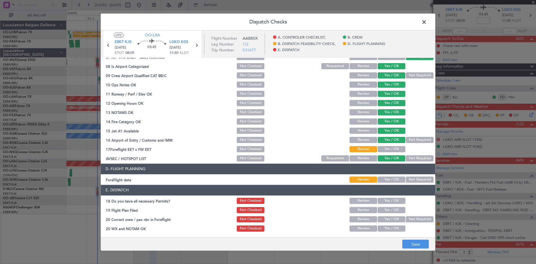
click at [394, 149] on button "Yes / OK" at bounding box center [391, 149] width 28 height 6
click at [392, 179] on button "Yes / OK" at bounding box center [391, 179] width 28 height 6
click at [391, 199] on button "Yes / OK" at bounding box center [391, 201] width 28 height 6
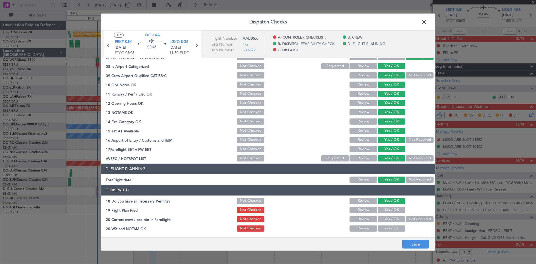
click at [394, 230] on button "Yes / OK" at bounding box center [391, 228] width 28 height 6
click at [409, 246] on button "Save" at bounding box center [415, 243] width 27 height 9
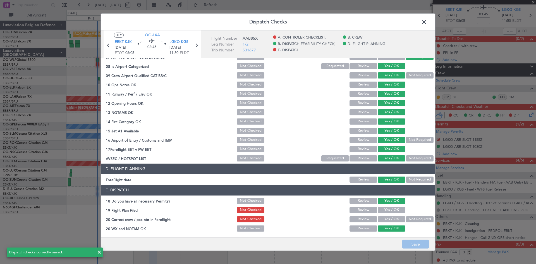
click at [427, 23] on span at bounding box center [427, 23] width 0 height 11
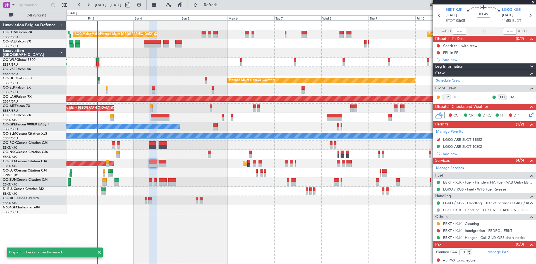
click at [483, 22] on input at bounding box center [482, 20] width 13 height 7
click at [469, 16] on div "03:45 -30" at bounding box center [483, 15] width 37 height 21
type input "-00:30"
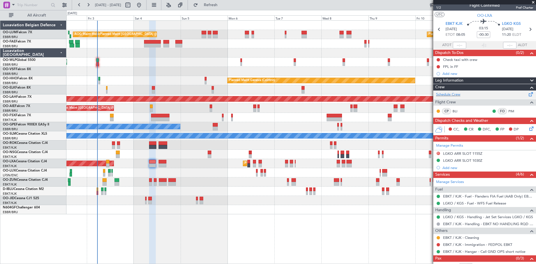
scroll to position [0, 0]
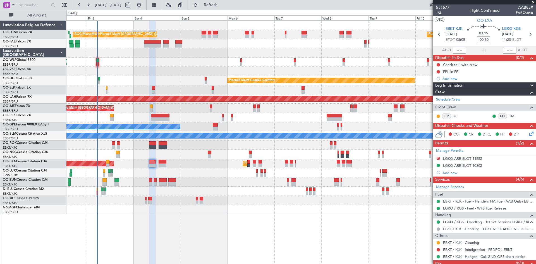
click at [438, 13] on span "1/2" at bounding box center [442, 12] width 13 height 5
click at [220, 3] on span "Refresh" at bounding box center [210, 5] width 23 height 4
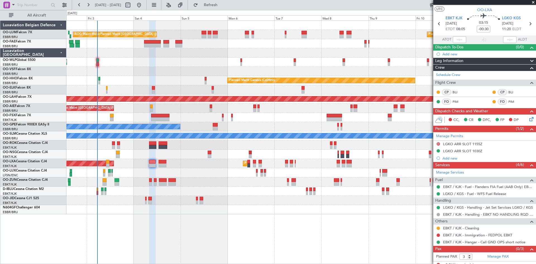
scroll to position [15, 0]
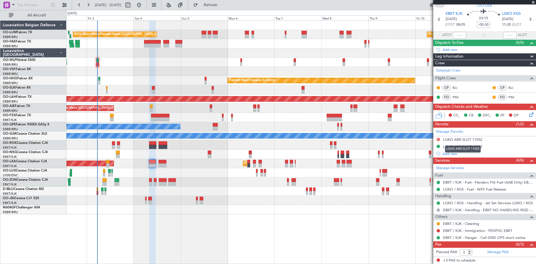
click at [460, 145] on mat-tooltip-component "LGKO ARR SLOT 1155Z" at bounding box center [463, 148] width 44 height 15
click at [466, 148] on div "LGKO ARR SLOT 1030Z" at bounding box center [462, 146] width 39 height 5
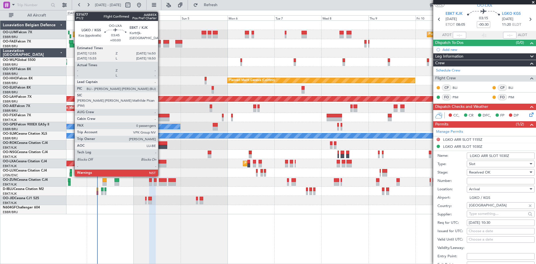
click at [160, 161] on div at bounding box center [162, 162] width 8 height 4
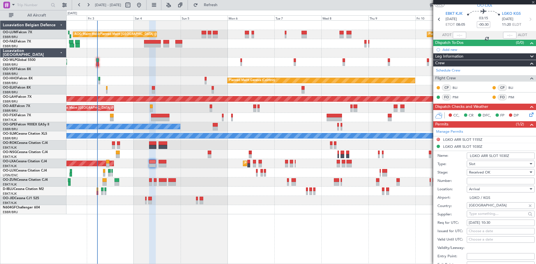
type input "0"
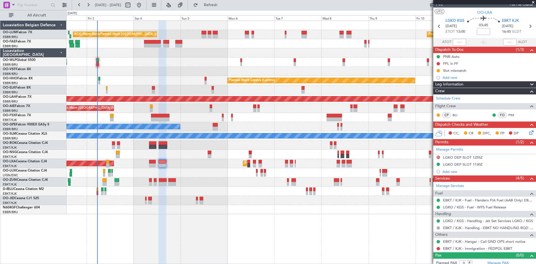
scroll to position [12, 0]
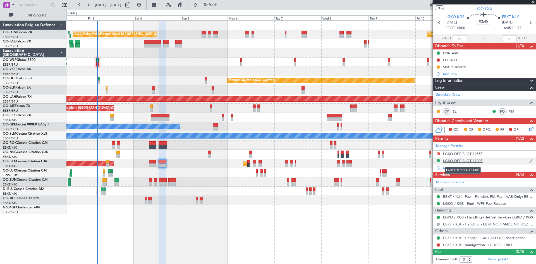
click at [463, 161] on div "LGKO DEP SLOT 1130Z" at bounding box center [463, 160] width 40 height 5
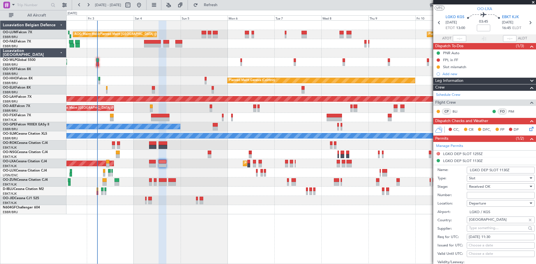
click at [480, 196] on input "Number:" at bounding box center [500, 195] width 68 height 7
paste input "LGKODJST064800"
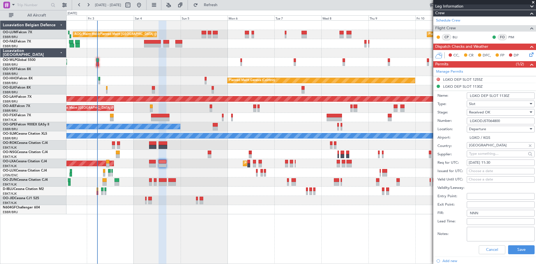
scroll to position [151, 0]
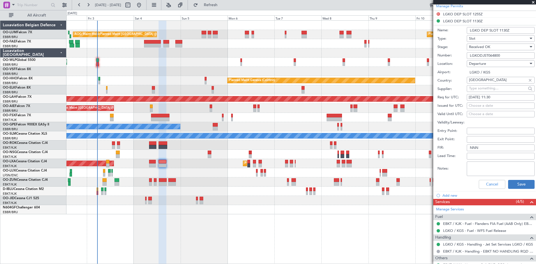
type input "LGKODJST064800"
click at [519, 184] on button "Save" at bounding box center [521, 184] width 27 height 9
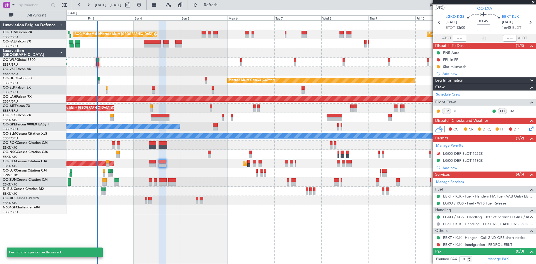
scroll to position [12, 0]
click at [439, 22] on icon at bounding box center [438, 22] width 7 height 7
type input "-00:30"
type input "3"
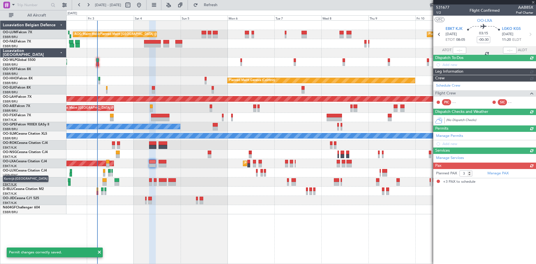
scroll to position [0, 0]
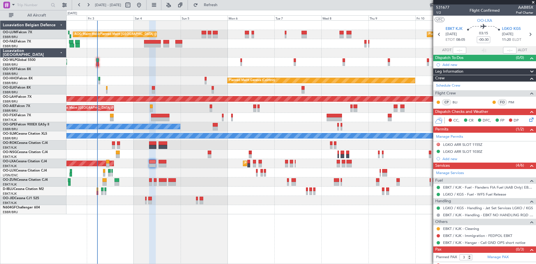
drag, startPoint x: 460, startPoint y: 152, endPoint x: 463, endPoint y: 151, distance: 3.1
click at [460, 152] on div "LGKO ARR SLOT 1030Z" at bounding box center [462, 151] width 39 height 5
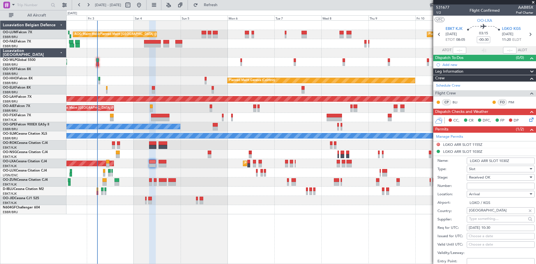
click at [483, 185] on input "Number:" at bounding box center [500, 185] width 68 height 7
paste input "LGKOAJST064800"
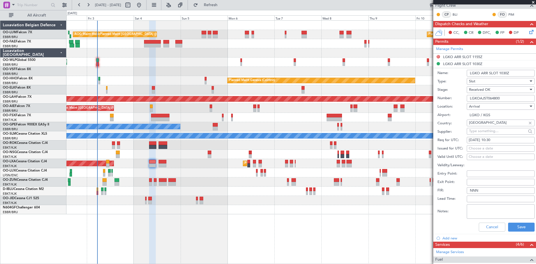
scroll to position [139, 0]
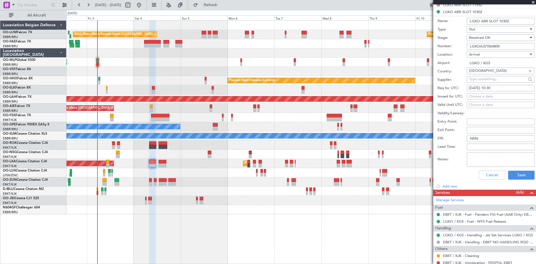
type input "LGKOAJST064800"
click at [516, 169] on div "Cancel Save" at bounding box center [485, 175] width 97 height 15
click at [517, 170] on button "Save" at bounding box center [521, 174] width 27 height 9
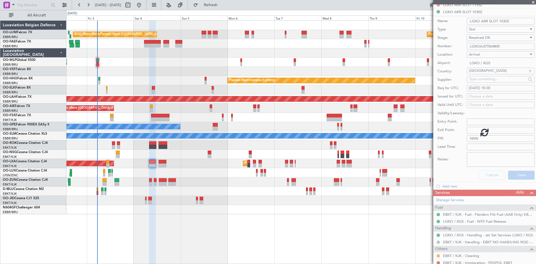
scroll to position [5, 0]
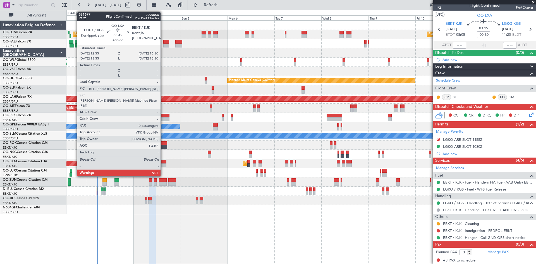
click at [163, 163] on div at bounding box center [162, 162] width 8 height 4
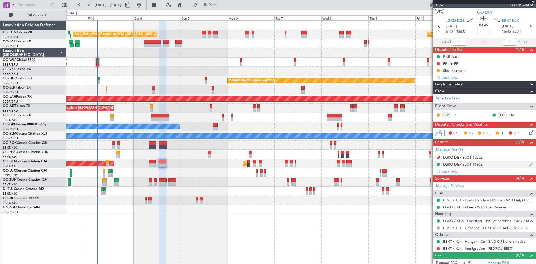
scroll to position [12, 0]
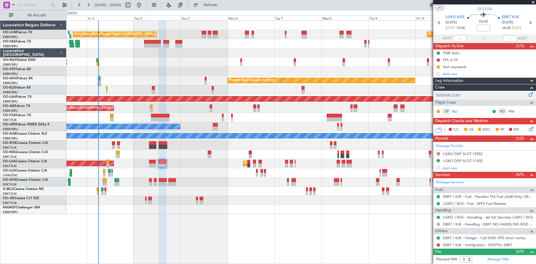
click at [451, 95] on link "Schedule Crew" at bounding box center [448, 95] width 24 height 6
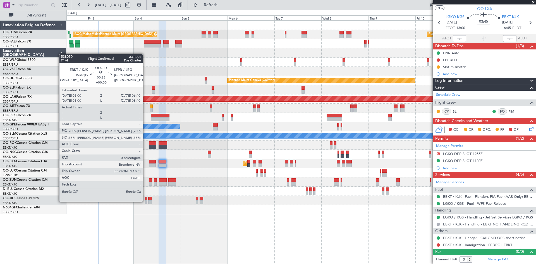
click at [145, 201] on div at bounding box center [145, 202] width 1 height 4
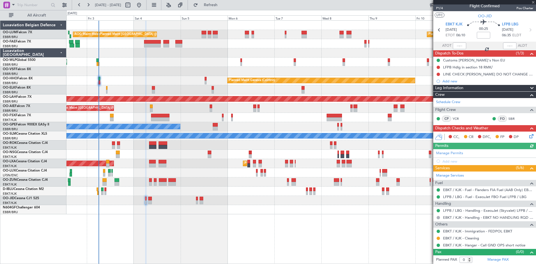
scroll to position [5, 0]
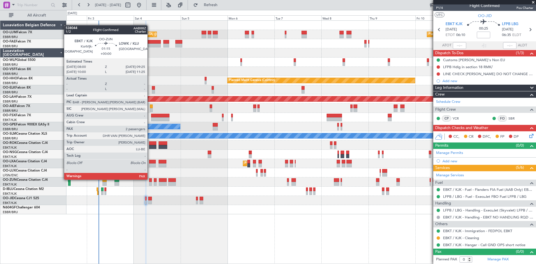
click at [150, 179] on div at bounding box center [150, 180] width 3 height 4
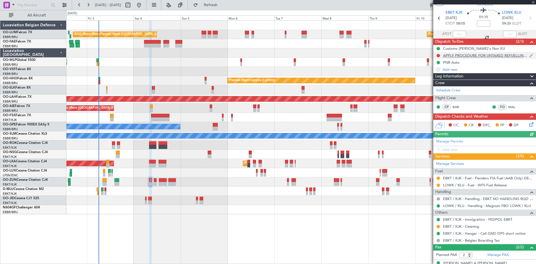
scroll to position [0, 0]
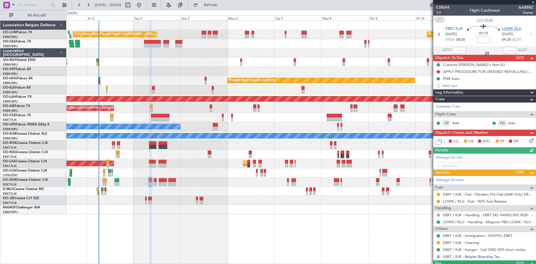
click at [509, 30] on span "LOWK KLU" at bounding box center [511, 29] width 19 height 6
click at [528, 140] on icon at bounding box center [530, 139] width 4 height 4
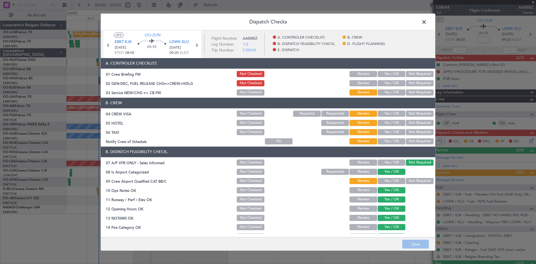
click at [408, 114] on button "Not Required" at bounding box center [420, 113] width 28 height 6
click at [407, 123] on button "Not Required" at bounding box center [420, 123] width 28 height 6
click at [409, 133] on button "Not Required" at bounding box center [420, 132] width 28 height 6
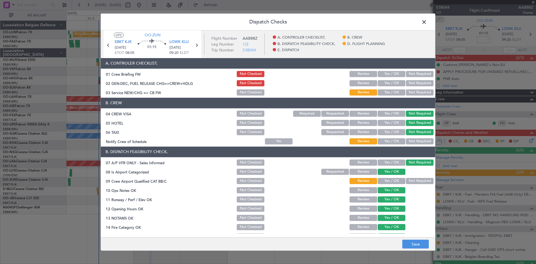
click at [394, 139] on button "Yes / OK" at bounding box center [391, 141] width 28 height 6
click at [387, 181] on button "Yes / OK" at bounding box center [391, 181] width 28 height 6
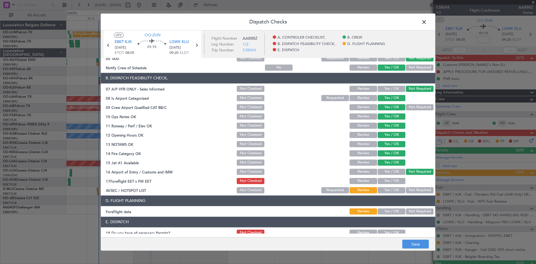
scroll to position [105, 0]
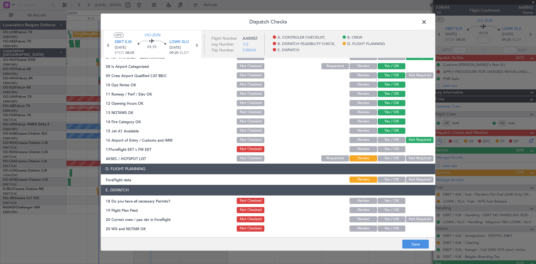
click at [389, 160] on button "Yes / OK" at bounding box center [391, 158] width 28 height 6
click at [387, 148] on button "Yes / OK" at bounding box center [391, 149] width 28 height 6
click at [379, 176] on button "Yes / OK" at bounding box center [391, 179] width 28 height 6
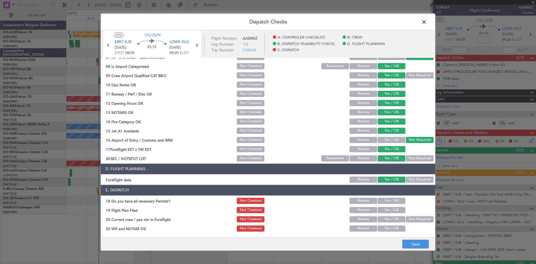
click at [383, 199] on button "Yes / OK" at bounding box center [391, 201] width 28 height 6
drag, startPoint x: 381, startPoint y: 219, endPoint x: 384, endPoint y: 224, distance: 5.6
click at [382, 219] on button "Yes / OK" at bounding box center [391, 219] width 28 height 6
click at [385, 229] on button "Yes / OK" at bounding box center [391, 228] width 28 height 6
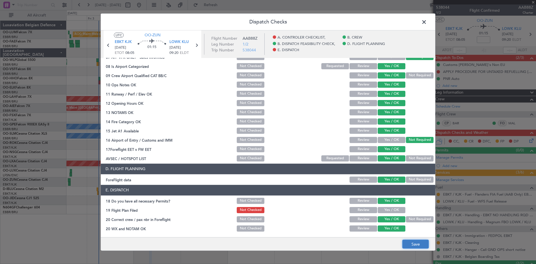
click at [409, 245] on button "Save" at bounding box center [415, 243] width 27 height 9
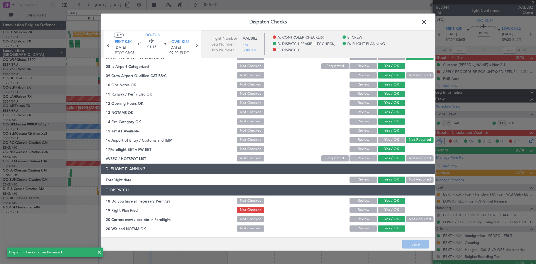
click at [427, 21] on span at bounding box center [427, 23] width 0 height 11
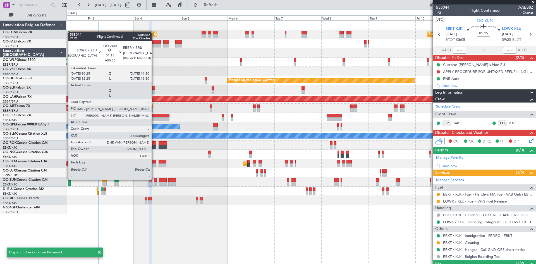
click at [154, 179] on div at bounding box center [155, 180] width 3 height 4
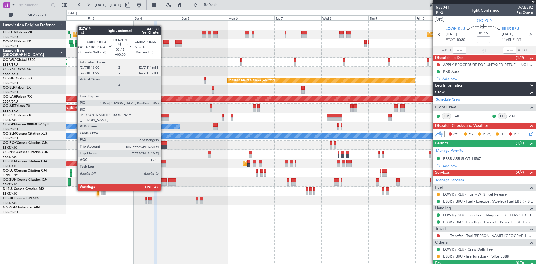
click at [163, 180] on div at bounding box center [163, 180] width 8 height 4
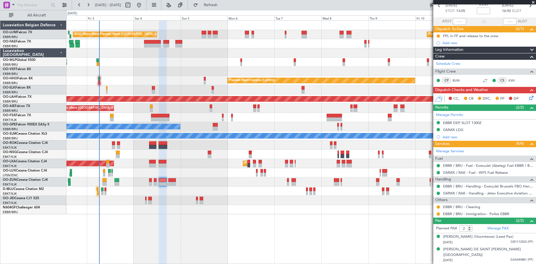
scroll to position [34, 0]
click at [493, 234] on div "[PERSON_NAME] (Vicomtesse) (Lead Pax)" at bounding box center [478, 237] width 70 height 6
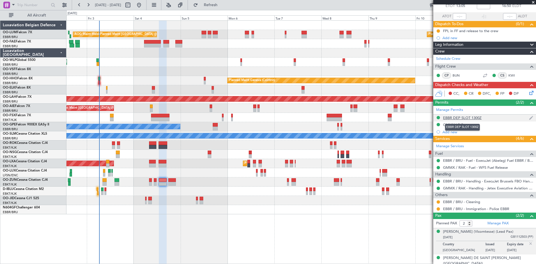
click at [459, 116] on div "EBBR DEP SLOT 1300Z" at bounding box center [462, 117] width 38 height 5
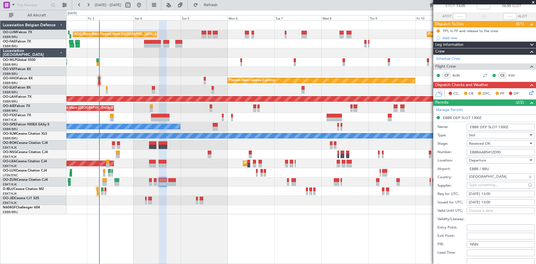
click at [484, 151] on input "EBBRAAB5412D00" at bounding box center [500, 152] width 68 height 7
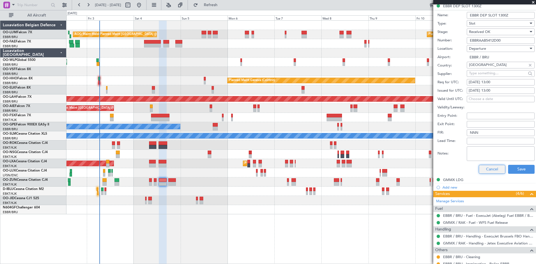
click at [496, 168] on button "Cancel" at bounding box center [491, 169] width 27 height 9
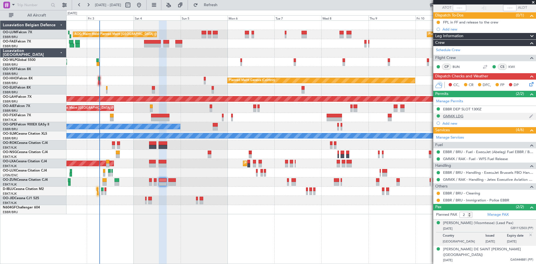
click at [455, 114] on div "GMMX LDG" at bounding box center [453, 116] width 20 height 5
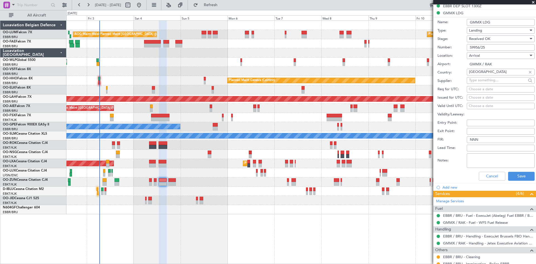
click at [490, 48] on input "S9956/25" at bounding box center [500, 47] width 68 height 7
drag, startPoint x: 490, startPoint y: 47, endPoint x: 467, endPoint y: 46, distance: 22.9
click at [467, 46] on input "S9956/25" at bounding box center [500, 47] width 68 height 7
click at [478, 177] on button "Cancel" at bounding box center [491, 176] width 27 height 9
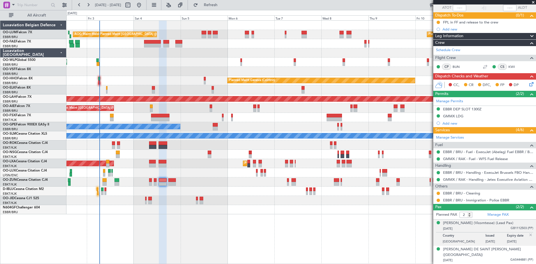
click at [528, 234] on img at bounding box center [530, 234] width 5 height 5
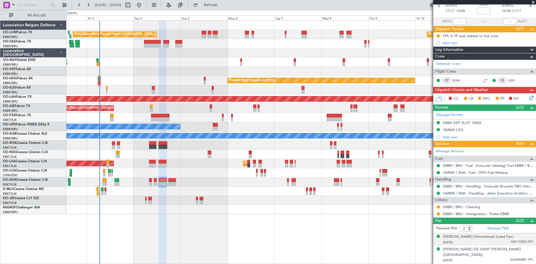
scroll to position [34, 0]
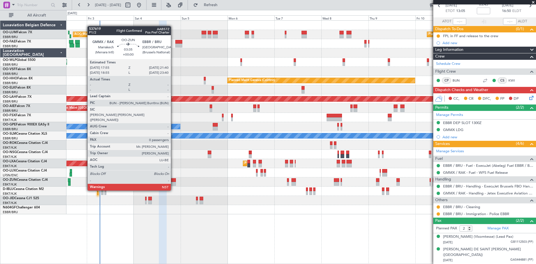
click at [173, 180] on div at bounding box center [172, 180] width 8 height 4
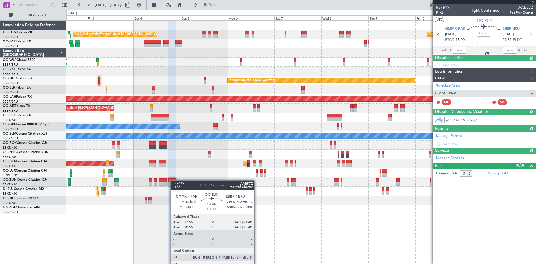
scroll to position [0, 0]
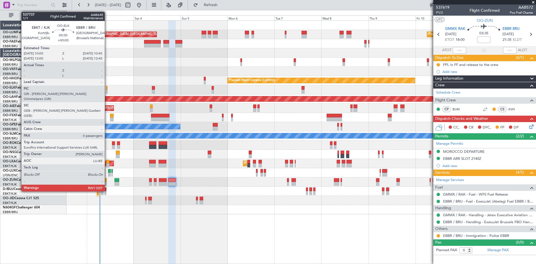
click at [107, 87] on div at bounding box center [107, 88] width 2 height 4
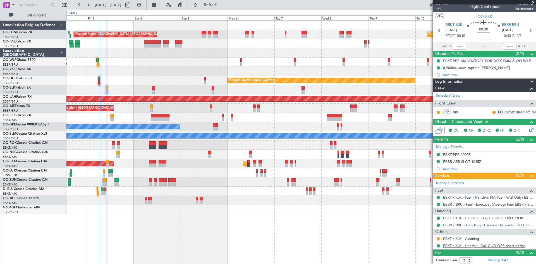
scroll to position [5, 0]
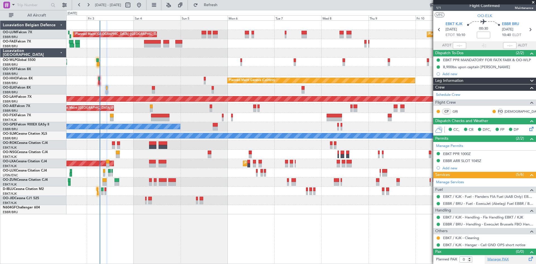
click at [502, 257] on link "Manage PAX" at bounding box center [497, 259] width 21 height 6
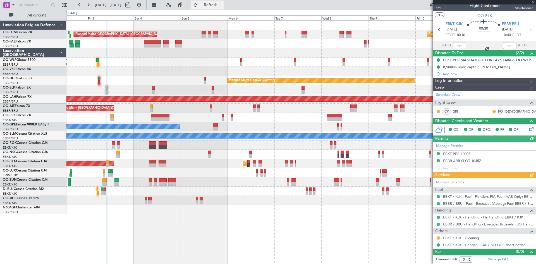
click at [222, 5] on span "Refresh" at bounding box center [210, 5] width 23 height 4
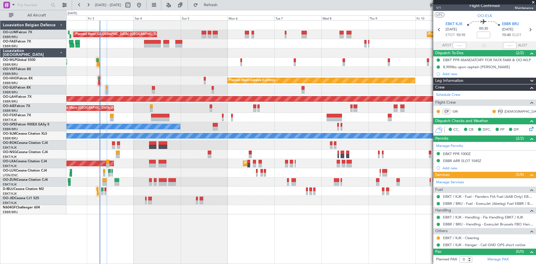
scroll to position [0, 0]
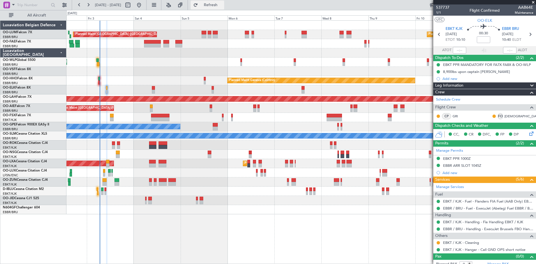
click at [222, 3] on span "Refresh" at bounding box center [210, 5] width 23 height 4
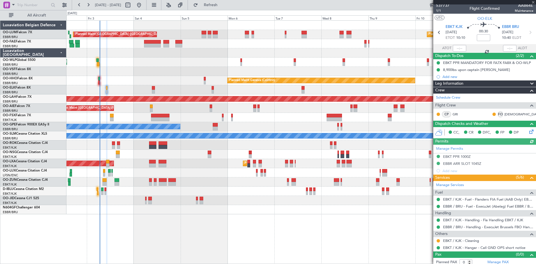
scroll to position [5, 0]
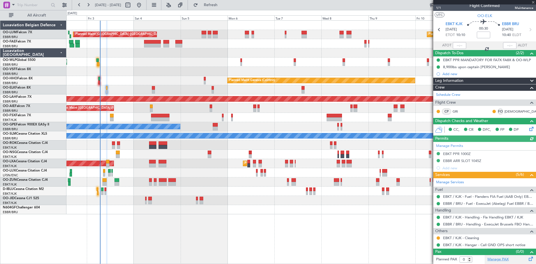
click at [497, 259] on link "Manage PAX" at bounding box center [497, 259] width 21 height 6
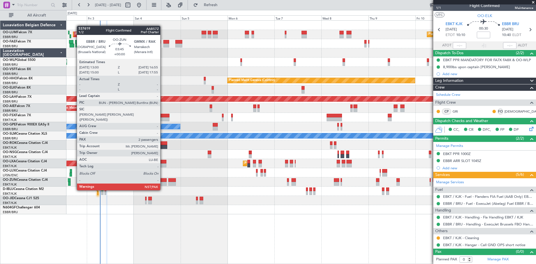
click at [163, 180] on div at bounding box center [163, 180] width 8 height 4
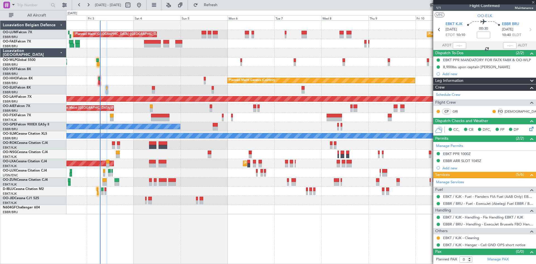
type input "2"
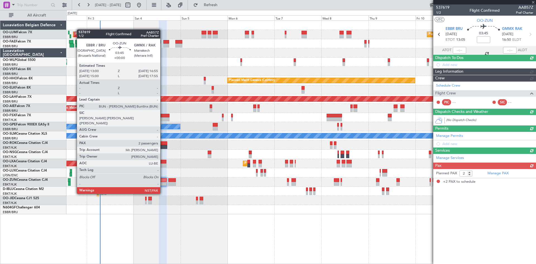
scroll to position [0, 0]
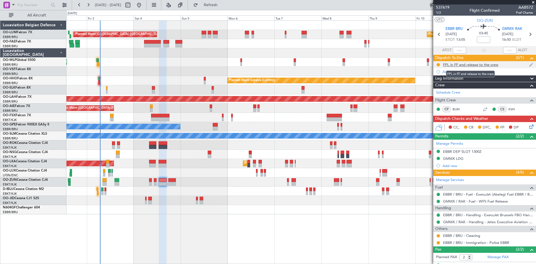
click at [486, 64] on div "FPL in FF and release to the crew" at bounding box center [470, 64] width 55 height 5
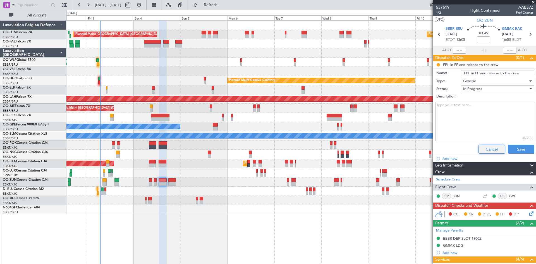
click at [493, 149] on button "Cancel" at bounding box center [491, 148] width 27 height 9
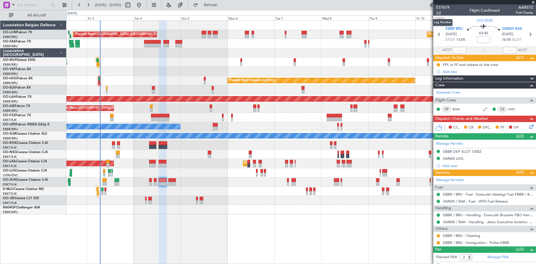
click at [439, 13] on span "1/2" at bounding box center [442, 12] width 13 height 5
click at [216, 4] on button "Refresh" at bounding box center [207, 5] width 33 height 9
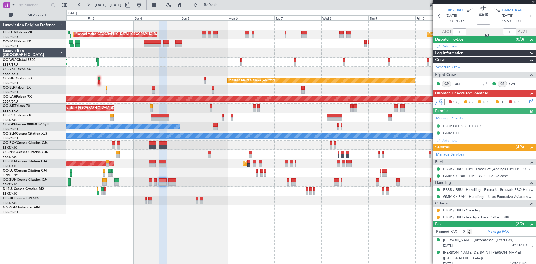
scroll to position [27, 0]
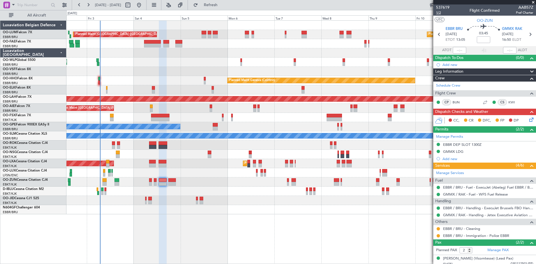
click at [439, 12] on span "1/2" at bounding box center [442, 12] width 13 height 5
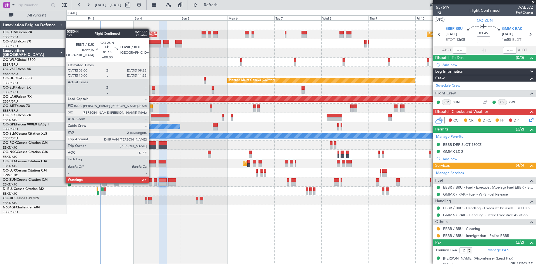
click at [151, 182] on div at bounding box center [150, 184] width 3 height 4
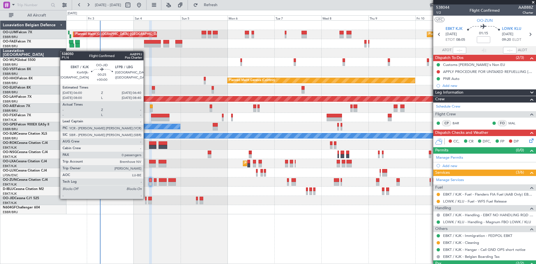
click at [146, 198] on div at bounding box center [145, 198] width 1 height 4
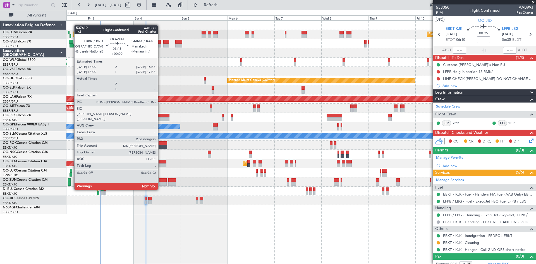
click at [160, 179] on div at bounding box center [163, 180] width 8 height 4
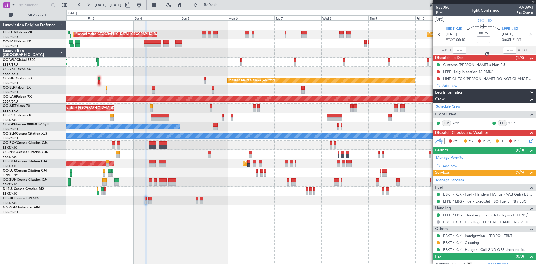
type input "2"
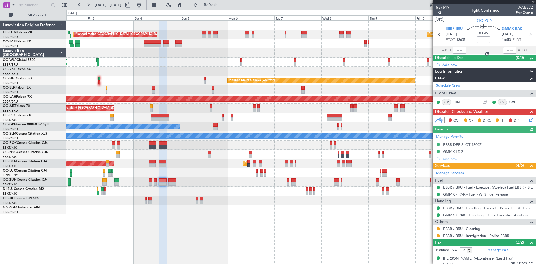
click at [528, 118] on icon at bounding box center [530, 118] width 4 height 4
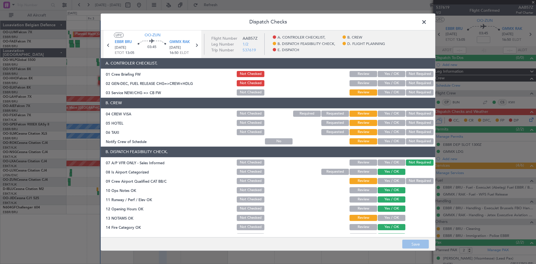
click at [387, 114] on button "Yes / OK" at bounding box center [391, 113] width 28 height 6
click at [413, 123] on button "Not Required" at bounding box center [420, 123] width 28 height 6
click at [411, 133] on button "Not Required" at bounding box center [420, 132] width 28 height 6
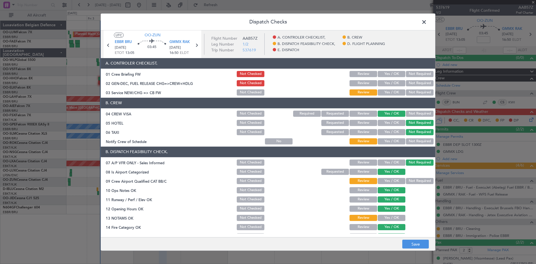
click at [391, 138] on button "Yes / OK" at bounding box center [391, 141] width 28 height 6
click at [393, 182] on button "Yes / OK" at bounding box center [391, 181] width 28 height 6
click at [391, 218] on button "Yes / OK" at bounding box center [391, 218] width 28 height 6
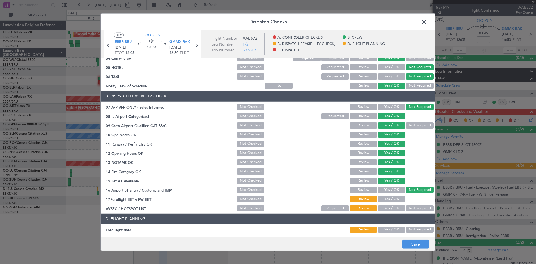
scroll to position [105, 0]
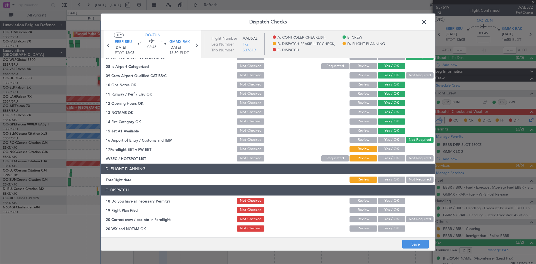
click at [392, 160] on button "Yes / OK" at bounding box center [391, 158] width 28 height 6
click at [393, 180] on button "Yes / OK" at bounding box center [391, 179] width 28 height 6
click at [393, 197] on div "Yes / OK" at bounding box center [391, 201] width 28 height 8
click at [392, 200] on button "Yes / OK" at bounding box center [391, 201] width 28 height 6
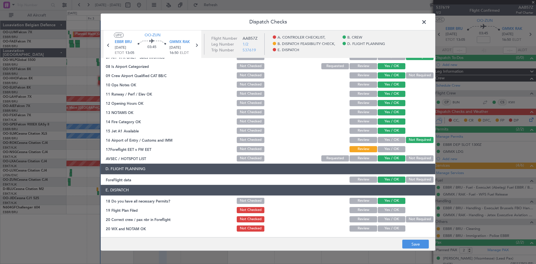
drag, startPoint x: 392, startPoint y: 220, endPoint x: 391, endPoint y: 227, distance: 7.8
click at [392, 220] on button "Yes / OK" at bounding box center [391, 219] width 28 height 6
click at [391, 228] on button "Yes / OK" at bounding box center [391, 228] width 28 height 6
click at [413, 242] on button "Save" at bounding box center [415, 243] width 27 height 9
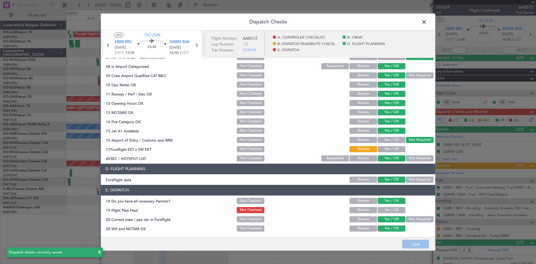
click at [427, 23] on span at bounding box center [427, 23] width 0 height 11
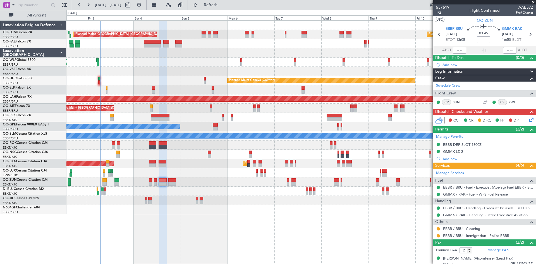
click at [481, 40] on input at bounding box center [482, 39] width 13 height 7
click at [467, 33] on div "03:45 -00:25" at bounding box center [483, 34] width 37 height 21
click at [498, 41] on div "03:20 0" at bounding box center [483, 34] width 37 height 21
type input "+00:00"
click at [478, 39] on input at bounding box center [482, 39] width 13 height 7
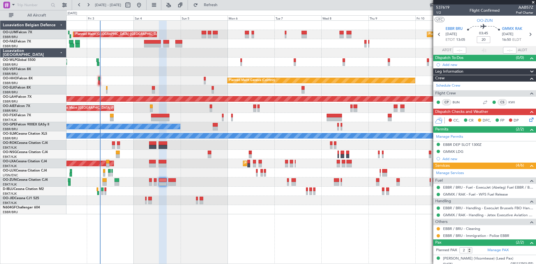
click at [490, 42] on div "03:45 20" at bounding box center [483, 34] width 37 height 21
type input "+00:20"
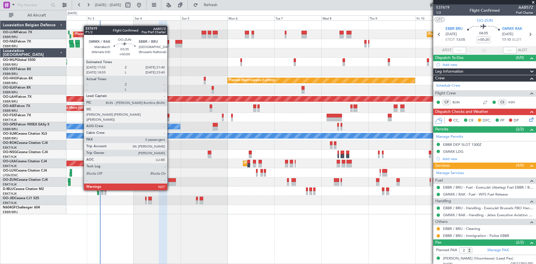
click at [170, 180] on div at bounding box center [172, 180] width 8 height 4
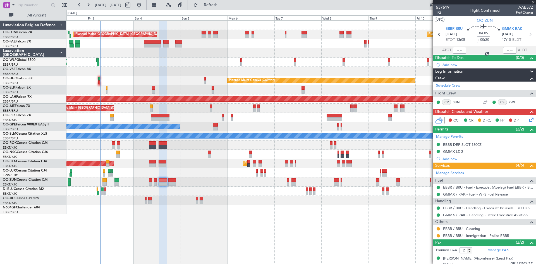
type input "0"
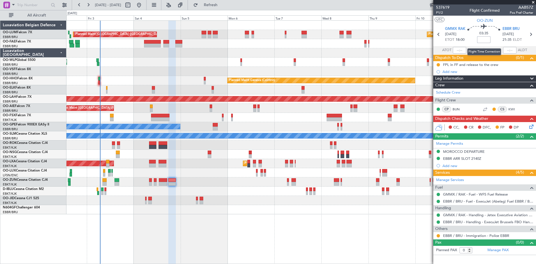
click at [484, 39] on input at bounding box center [483, 39] width 13 height 7
click at [484, 40] on input at bounding box center [483, 39] width 13 height 7
click at [487, 39] on input at bounding box center [483, 39] width 13 height 7
click at [491, 40] on div "03:35 -15" at bounding box center [483, 34] width 37 height 21
type input "-00:15"
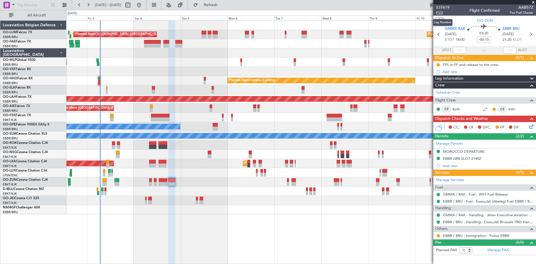
click at [441, 12] on span "P1/2" at bounding box center [442, 12] width 13 height 5
click at [222, 5] on span "Refresh" at bounding box center [210, 5] width 23 height 4
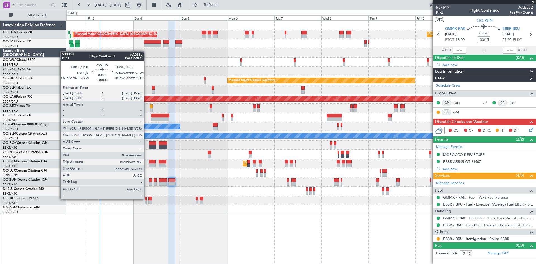
click at [146, 198] on div at bounding box center [145, 198] width 1 height 4
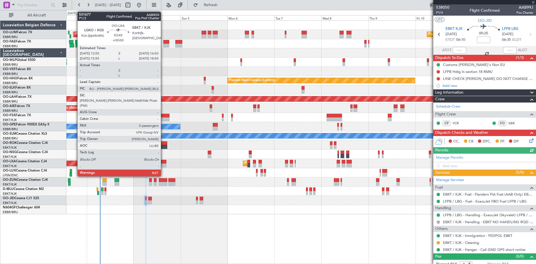
click at [163, 162] on div at bounding box center [162, 162] width 8 height 4
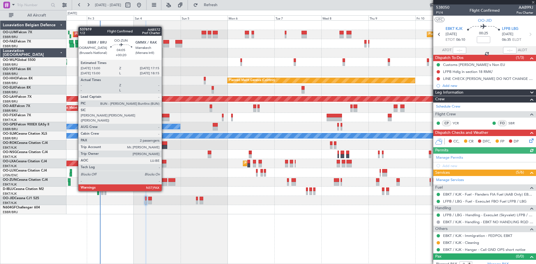
click at [164, 181] on div at bounding box center [163, 180] width 8 height 4
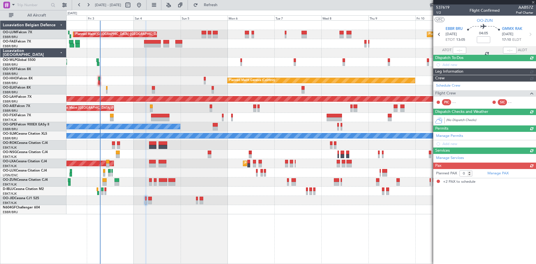
type input "+00:20"
type input "2"
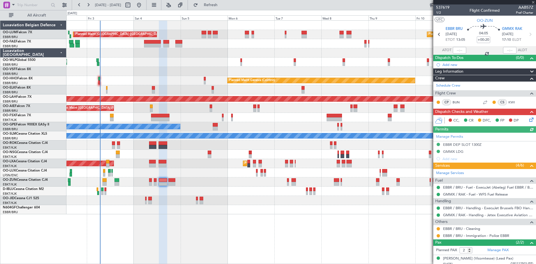
click at [528, 119] on icon at bounding box center [530, 118] width 4 height 4
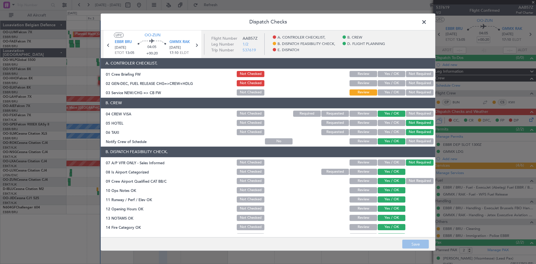
click at [387, 91] on button "Yes / OK" at bounding box center [391, 92] width 28 height 6
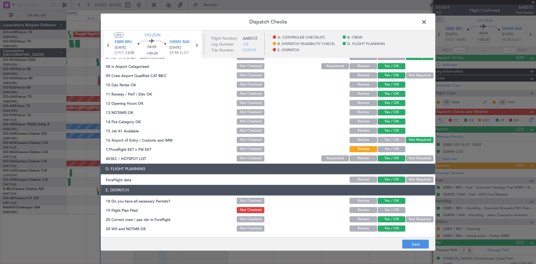
click at [390, 148] on button "Yes / OK" at bounding box center [391, 149] width 28 height 6
click at [413, 243] on button "Save" at bounding box center [415, 243] width 27 height 9
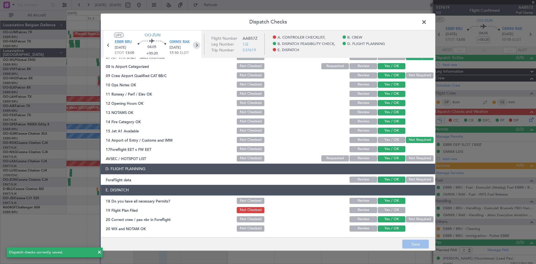
click at [195, 44] on icon at bounding box center [196, 44] width 7 height 7
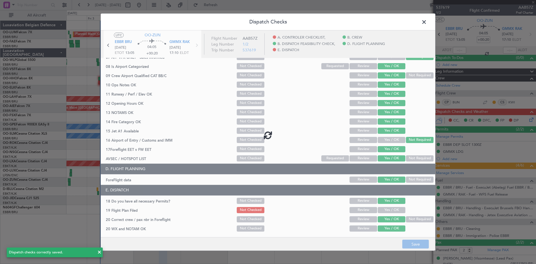
type input "-00:15"
type input "0"
type input "-00:15"
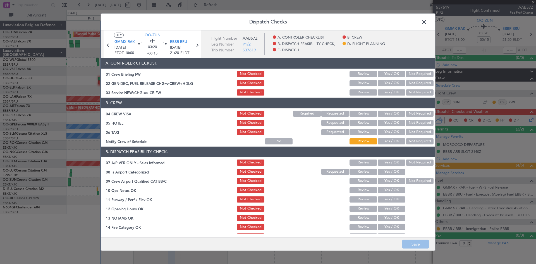
click at [390, 113] on button "Yes / OK" at bounding box center [391, 113] width 28 height 6
click at [415, 123] on button "Not Required" at bounding box center [420, 123] width 28 height 6
click at [417, 131] on button "Not Required" at bounding box center [420, 132] width 28 height 6
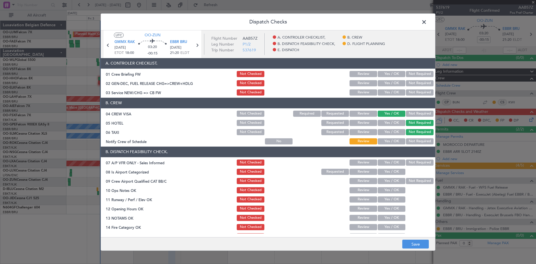
click at [393, 140] on button "Yes / OK" at bounding box center [391, 141] width 28 height 6
click at [417, 162] on button "Not Required" at bounding box center [420, 162] width 28 height 6
click at [393, 171] on button "Yes / OK" at bounding box center [391, 171] width 28 height 6
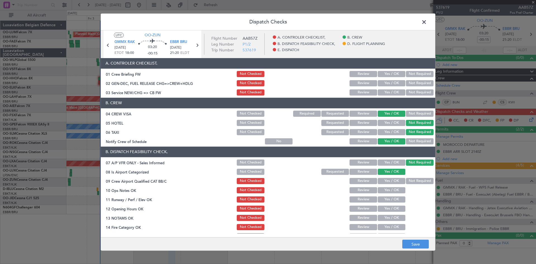
drag, startPoint x: 393, startPoint y: 179, endPoint x: 393, endPoint y: 189, distance: 9.8
click at [393, 182] on button "Yes / OK" at bounding box center [391, 181] width 28 height 6
click at [392, 195] on section "B. DISPATCH FEASIBILITY CHECK, 07 A/P VFR ONLY - Sales Informed Not Checked Rev…" at bounding box center [268, 206] width 334 height 121
click at [391, 203] on div "Yes / OK" at bounding box center [391, 199] width 28 height 8
click at [389, 189] on button "Yes / OK" at bounding box center [391, 190] width 28 height 6
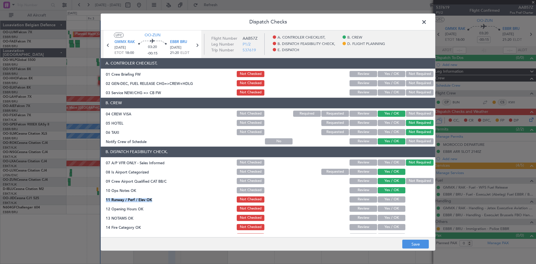
click at [389, 197] on button "Yes / OK" at bounding box center [391, 199] width 28 height 6
click at [391, 208] on button "Yes / OK" at bounding box center [391, 208] width 28 height 6
drag, startPoint x: 391, startPoint y: 216, endPoint x: 392, endPoint y: 225, distance: 9.5
click at [391, 216] on button "Yes / OK" at bounding box center [391, 218] width 28 height 6
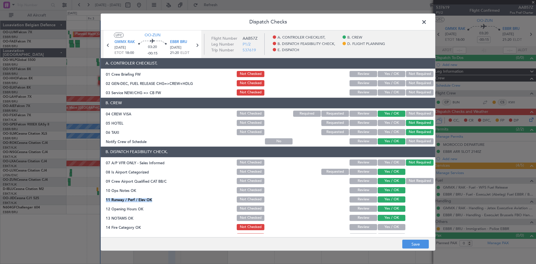
click at [392, 225] on button "Yes / OK" at bounding box center [391, 227] width 28 height 6
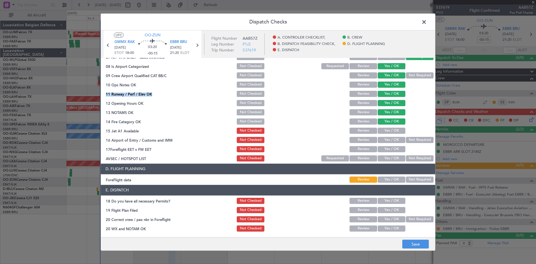
click at [386, 130] on button "Yes / OK" at bounding box center [391, 130] width 28 height 6
click at [390, 139] on button "Yes / OK" at bounding box center [391, 140] width 28 height 6
click at [391, 149] on button "Yes / OK" at bounding box center [391, 149] width 28 height 6
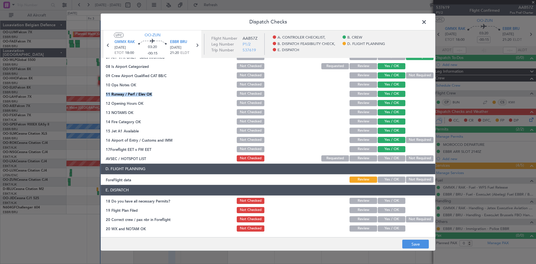
click at [390, 157] on button "Yes / OK" at bounding box center [391, 158] width 28 height 6
drag, startPoint x: 392, startPoint y: 179, endPoint x: 393, endPoint y: 186, distance: 6.2
click at [392, 179] on button "Yes / OK" at bounding box center [391, 179] width 28 height 6
click at [391, 196] on section "E. DISPATCH 18 Do you have all necessary Permits? Not Checked Review Yes / OK 1…" at bounding box center [268, 208] width 334 height 47
drag, startPoint x: 395, startPoint y: 198, endPoint x: 390, endPoint y: 213, distance: 15.8
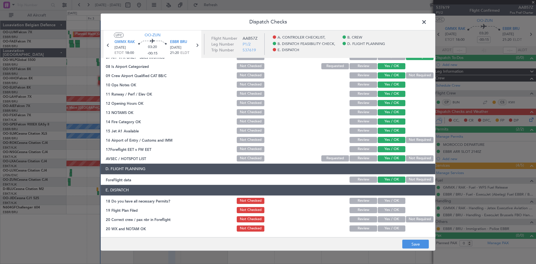
click at [394, 199] on button "Yes / OK" at bounding box center [391, 201] width 28 height 6
click at [389, 216] on button "Yes / OK" at bounding box center [391, 219] width 28 height 6
drag, startPoint x: 389, startPoint y: 226, endPoint x: 396, endPoint y: 233, distance: 9.3
click at [389, 227] on button "Yes / OK" at bounding box center [391, 228] width 28 height 6
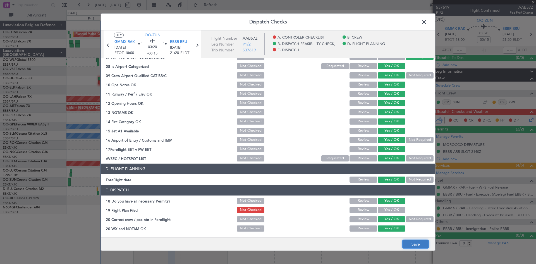
click at [415, 242] on button "Save" at bounding box center [415, 243] width 27 height 9
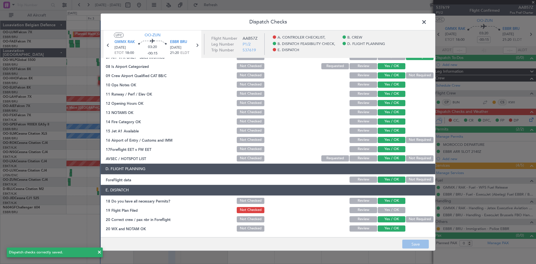
click at [427, 21] on span at bounding box center [427, 23] width 0 height 11
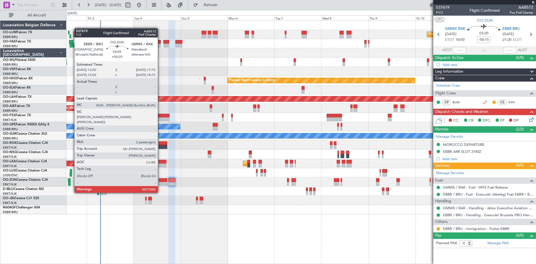
click at [160, 182] on div at bounding box center [163, 184] width 8 height 4
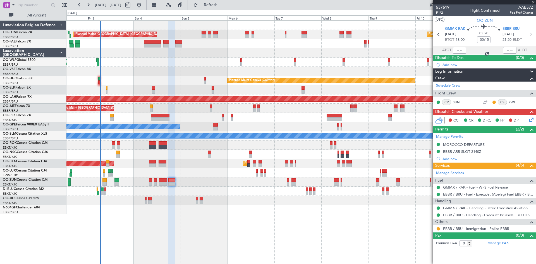
type input "+00:20"
type input "2"
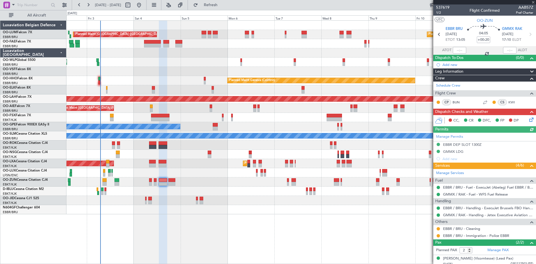
click at [528, 118] on icon at bounding box center [530, 118] width 4 height 4
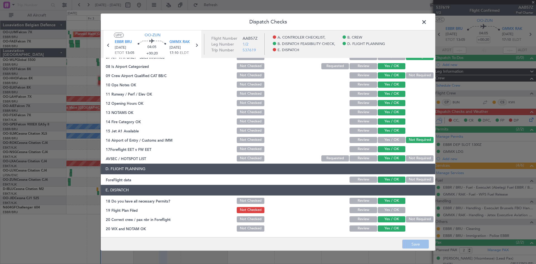
click at [427, 24] on span at bounding box center [427, 23] width 0 height 11
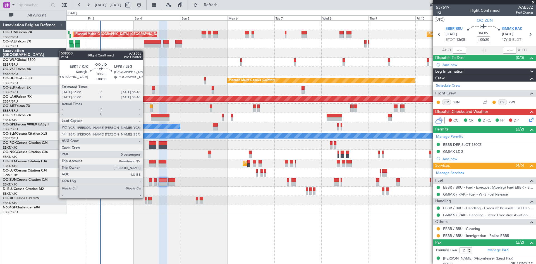
click at [145, 198] on div at bounding box center [145, 198] width 1 height 4
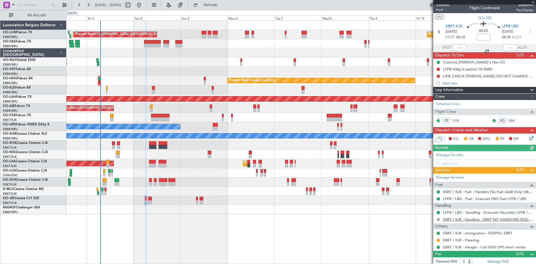
scroll to position [5, 0]
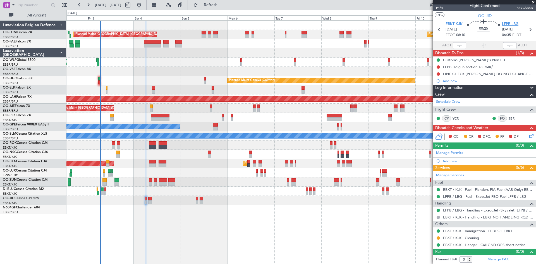
click at [506, 25] on span "LFPB LBG" at bounding box center [510, 24] width 16 height 6
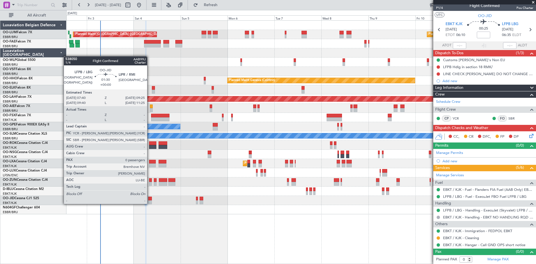
click at [149, 202] on div at bounding box center [150, 202] width 4 height 4
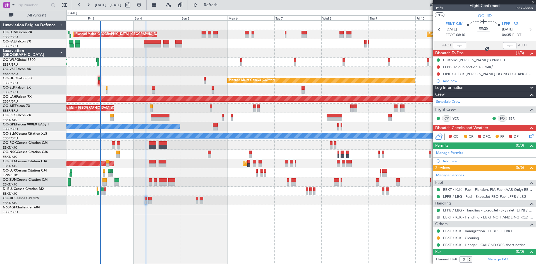
scroll to position [0, 0]
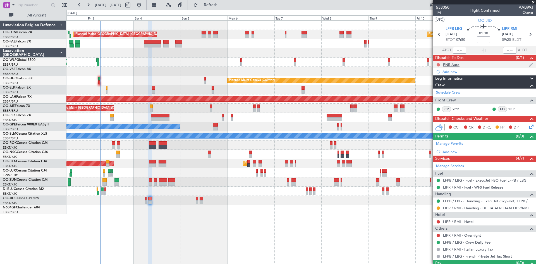
click at [437, 64] on button at bounding box center [437, 64] width 3 height 3
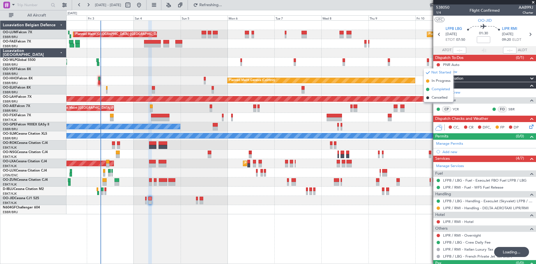
click at [439, 89] on span "Completed" at bounding box center [440, 89] width 18 height 6
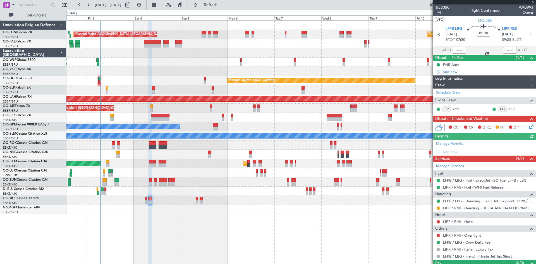
click at [528, 126] on icon at bounding box center [530, 125] width 4 height 4
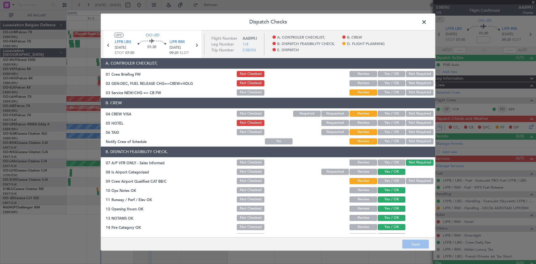
click at [389, 113] on button "Yes / OK" at bounding box center [391, 113] width 28 height 6
click at [391, 129] on button "Yes / OK" at bounding box center [391, 132] width 28 height 6
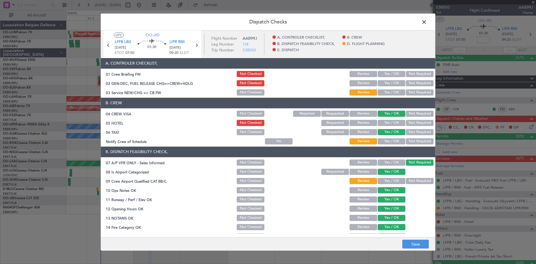
click at [391, 141] on button "Yes / OK" at bounding box center [391, 141] width 28 height 6
click at [422, 114] on button "Not Required" at bounding box center [420, 113] width 28 height 6
click at [393, 93] on button "Yes / OK" at bounding box center [391, 92] width 28 height 6
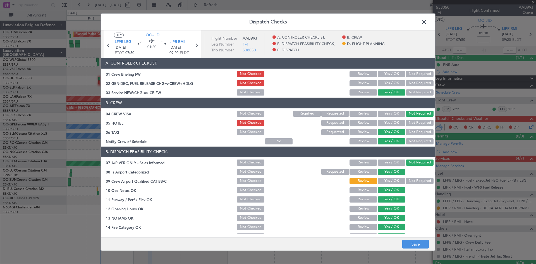
click at [390, 182] on button "Yes / OK" at bounding box center [391, 181] width 28 height 6
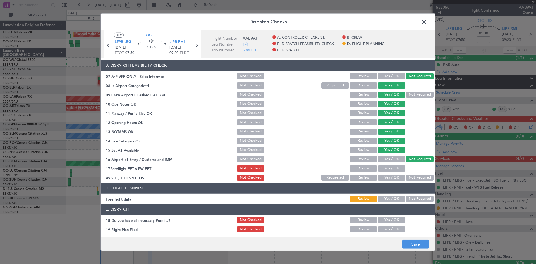
scroll to position [105, 0]
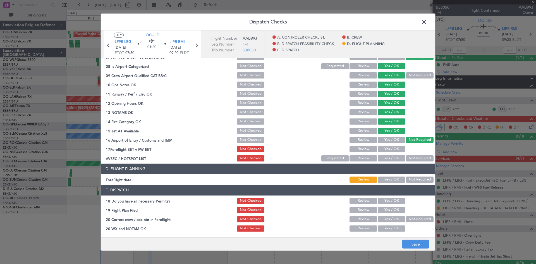
click at [389, 157] on button "Yes / OK" at bounding box center [391, 158] width 28 height 6
click at [391, 178] on button "Yes / OK" at bounding box center [391, 179] width 28 height 6
click at [392, 198] on button "Yes / OK" at bounding box center [391, 201] width 28 height 6
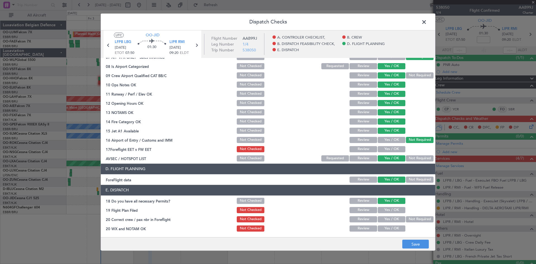
click at [384, 218] on button "Yes / OK" at bounding box center [391, 219] width 28 height 6
click at [384, 226] on button "Yes / OK" at bounding box center [391, 228] width 28 height 6
click at [388, 149] on button "Yes / OK" at bounding box center [391, 149] width 28 height 6
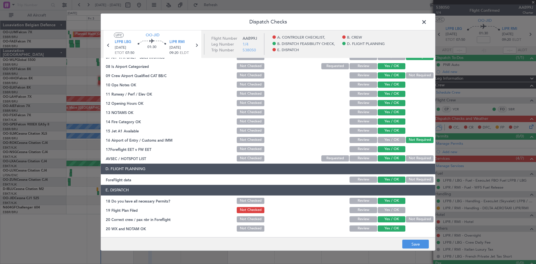
click at [416, 239] on footer "Save" at bounding box center [268, 243] width 334 height 13
click at [417, 241] on button "Save" at bounding box center [415, 243] width 27 height 9
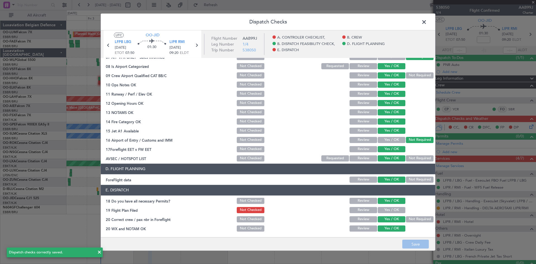
click at [427, 22] on span at bounding box center [427, 23] width 0 height 11
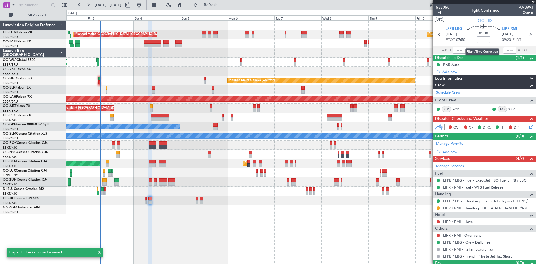
click at [481, 40] on input at bounding box center [482, 39] width 13 height 7
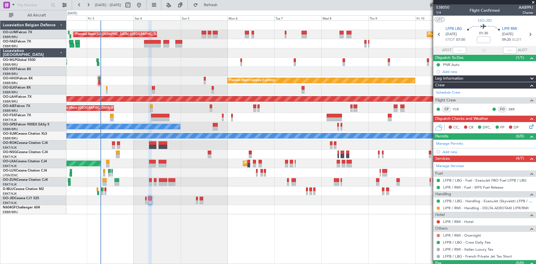
click at [438, 234] on button at bounding box center [437, 234] width 3 height 3
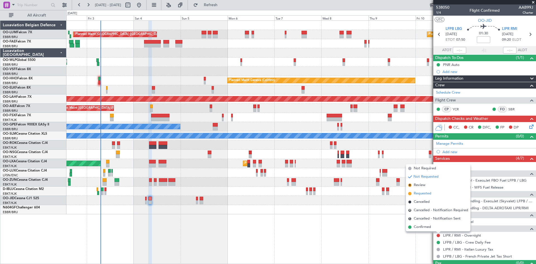
click at [424, 194] on span "Requested" at bounding box center [422, 194] width 18 height 6
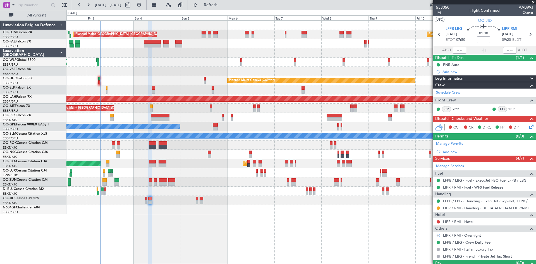
click at [528, 127] on icon at bounding box center [530, 125] width 4 height 4
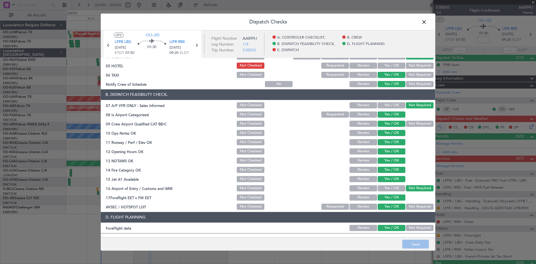
scroll to position [0, 0]
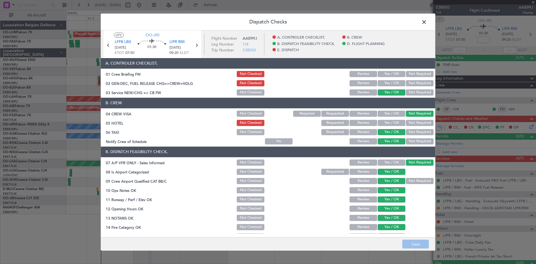
drag, startPoint x: 425, startPoint y: 21, endPoint x: 432, endPoint y: 35, distance: 15.7
click at [427, 21] on span at bounding box center [427, 23] width 0 height 11
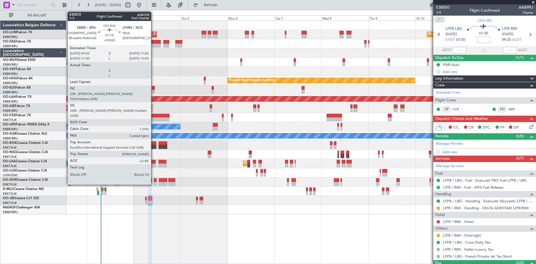
click at [153, 90] on div at bounding box center [153, 92] width 3 height 4
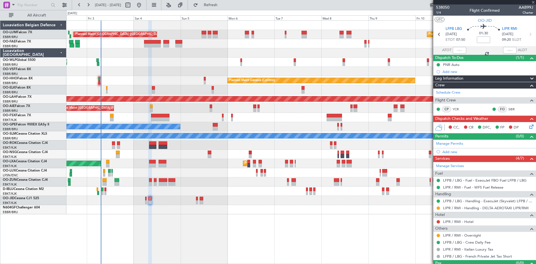
type input "2"
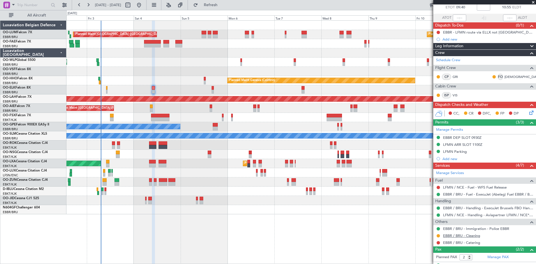
scroll to position [55, 0]
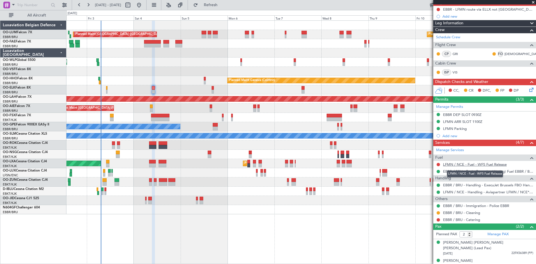
click at [483, 165] on link "LFMN / NCE - Fuel - WFS Fuel Release" at bounding box center [475, 164] width 64 height 5
click at [222, 3] on span "Refresh" at bounding box center [210, 5] width 23 height 4
click at [469, 219] on link "EBBR / BRU - Catering" at bounding box center [461, 219] width 37 height 5
click at [438, 219] on button at bounding box center [437, 219] width 3 height 3
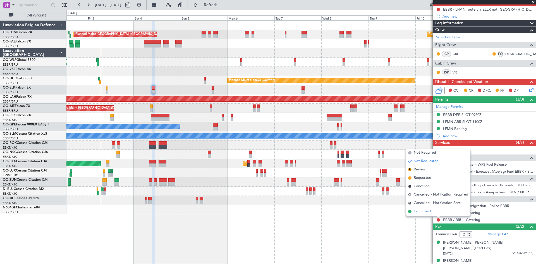
click at [428, 211] on span "Confirmed" at bounding box center [421, 211] width 17 height 6
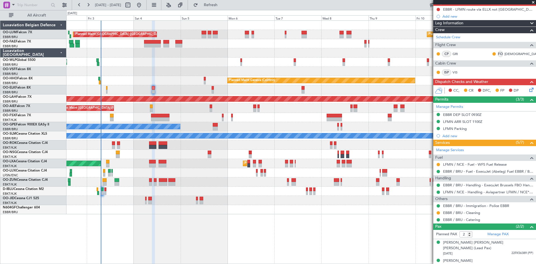
drag, startPoint x: 466, startPoint y: 114, endPoint x: 375, endPoint y: 114, distance: 90.9
click at [466, 114] on div "EBBR DEP SLOT 0930Z" at bounding box center [462, 114] width 38 height 5
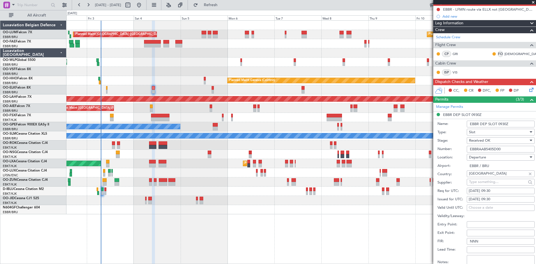
drag, startPoint x: 507, startPoint y: 148, endPoint x: 456, endPoint y: 153, distance: 51.3
click at [456, 153] on form "Name: EBBR DEP SLOT 0930Z Type: Slot Stage: Received OK Number: EBBRAAB5405D00 …" at bounding box center [484, 201] width 103 height 167
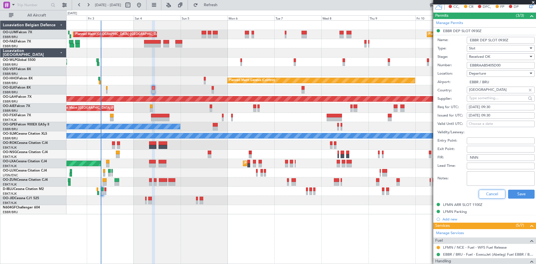
click at [487, 189] on button "Cancel" at bounding box center [491, 193] width 27 height 9
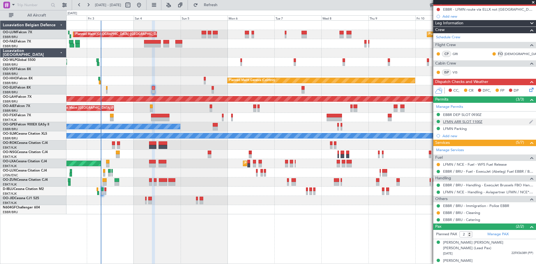
click at [461, 121] on div "LFMN ARR SLOT 1100Z" at bounding box center [462, 121] width 39 height 5
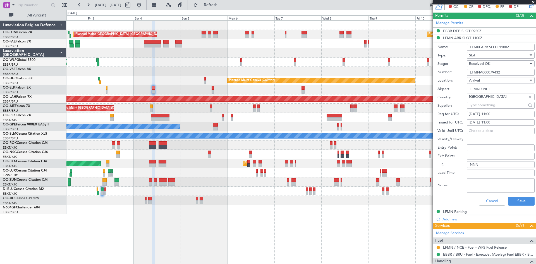
drag, startPoint x: 504, startPoint y: 72, endPoint x: 442, endPoint y: 78, distance: 63.0
click at [442, 78] on form "Name: LFMN ARR SLOT 1100Z Type: Slot Stage: Received OK Number: LFMNA000079432 …" at bounding box center [484, 125] width 103 height 167
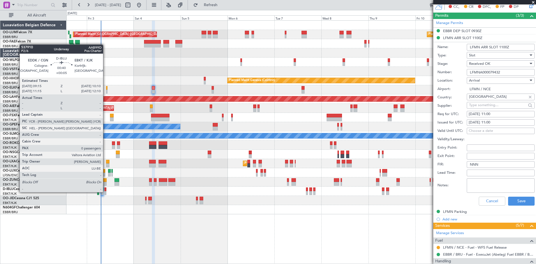
click at [105, 192] on div at bounding box center [105, 193] width 2 height 4
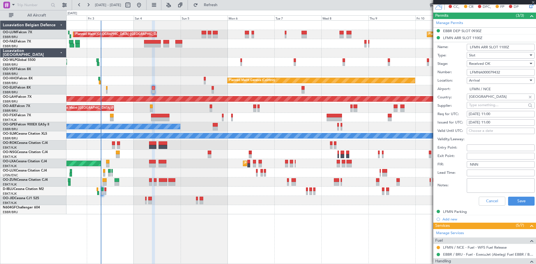
type input "+00:05"
type input "0"
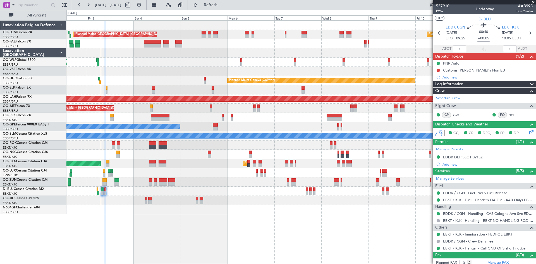
scroll to position [0, 0]
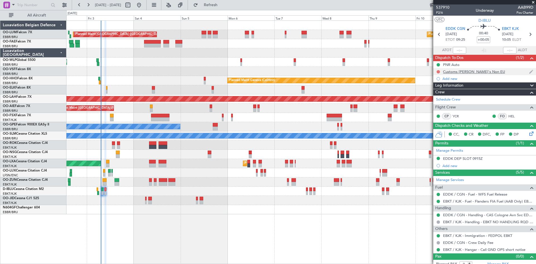
click at [438, 72] on button at bounding box center [437, 71] width 3 height 3
click at [438, 98] on span "Completed" at bounding box center [440, 96] width 18 height 6
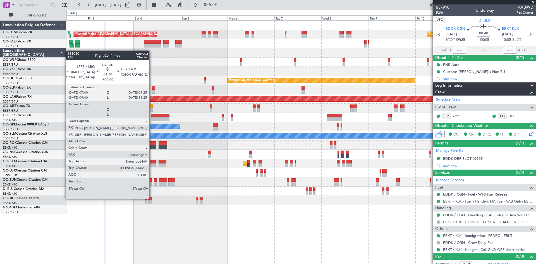
click at [150, 199] on div at bounding box center [150, 198] width 4 height 4
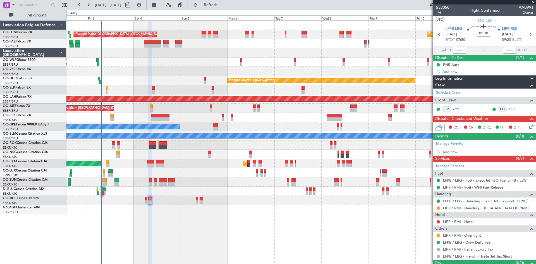
click at [528, 125] on icon at bounding box center [530, 125] width 4 height 4
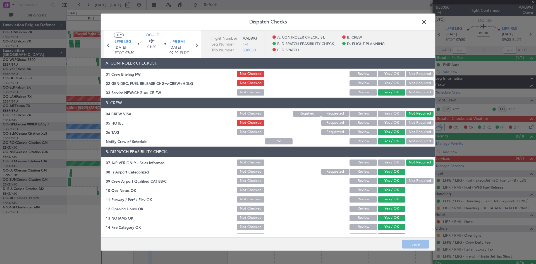
click at [427, 20] on span at bounding box center [427, 23] width 0 height 11
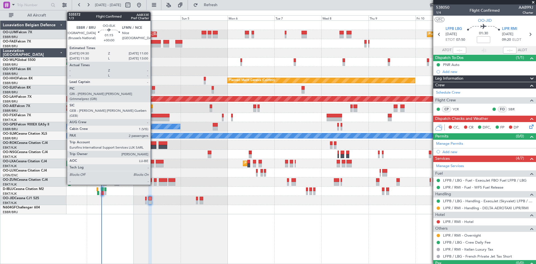
click at [153, 88] on div at bounding box center [153, 88] width 3 height 4
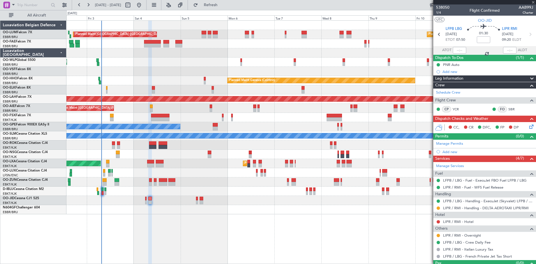
type input "2"
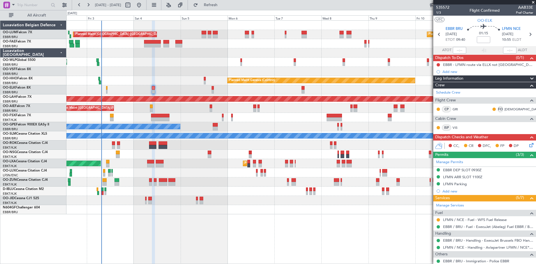
click at [528, 146] on icon at bounding box center [530, 144] width 4 height 4
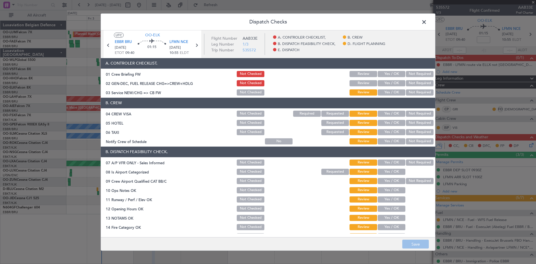
click at [406, 113] on button "Not Required" at bounding box center [420, 113] width 28 height 6
click at [255, 122] on button "Not Checked" at bounding box center [251, 123] width 28 height 6
click at [385, 131] on button "Yes / OK" at bounding box center [391, 132] width 28 height 6
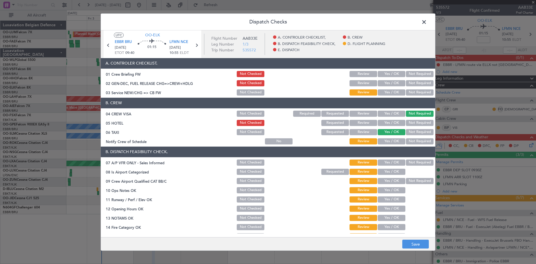
click at [386, 138] on div "Yes / OK" at bounding box center [391, 141] width 28 height 8
click at [386, 139] on button "Yes / OK" at bounding box center [391, 141] width 28 height 6
click at [412, 133] on button "Not Required" at bounding box center [420, 132] width 28 height 6
click at [409, 161] on button "Not Required" at bounding box center [420, 162] width 28 height 6
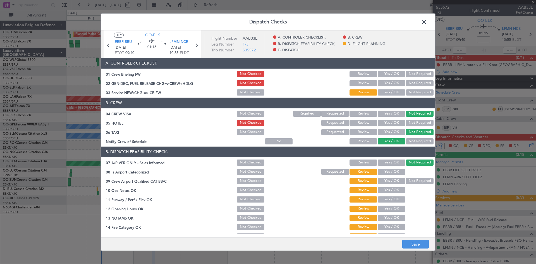
click at [398, 172] on button "Yes / OK" at bounding box center [391, 171] width 28 height 6
click at [395, 178] on button "Yes / OK" at bounding box center [391, 181] width 28 height 6
click at [392, 189] on button "Yes / OK" at bounding box center [391, 190] width 28 height 6
drag, startPoint x: 393, startPoint y: 199, endPoint x: 393, endPoint y: 209, distance: 10.3
click at [393, 200] on button "Yes / OK" at bounding box center [391, 199] width 28 height 6
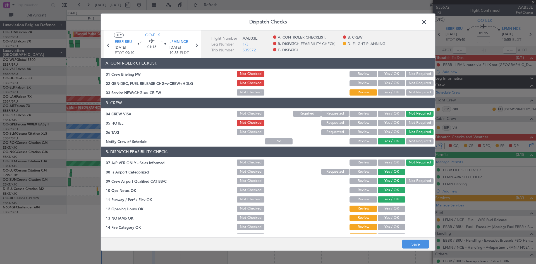
drag, startPoint x: 392, startPoint y: 210, endPoint x: 392, endPoint y: 215, distance: 5.6
click at [392, 210] on button "Yes / OK" at bounding box center [391, 208] width 28 height 6
click at [392, 219] on button "Yes / OK" at bounding box center [391, 218] width 28 height 6
click at [391, 227] on button "Yes / OK" at bounding box center [391, 227] width 28 height 6
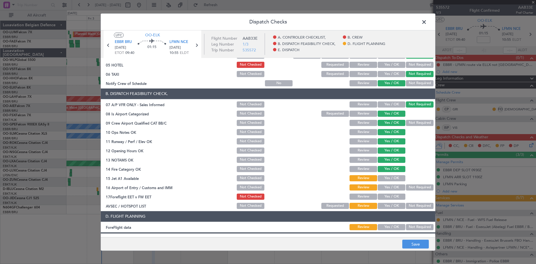
scroll to position [105, 0]
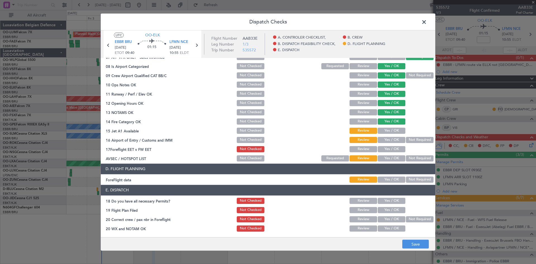
click at [391, 129] on button "Yes / OK" at bounding box center [391, 130] width 28 height 6
click at [391, 143] on div "Yes / OK" at bounding box center [391, 140] width 28 height 8
click at [391, 142] on button "Yes / OK" at bounding box center [391, 140] width 28 height 6
click at [391, 148] on button "Yes / OK" at bounding box center [391, 149] width 28 height 6
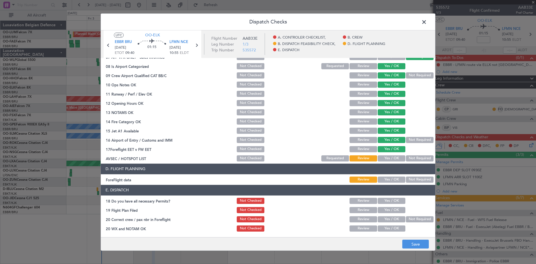
click at [390, 159] on button "Yes / OK" at bounding box center [391, 158] width 28 height 6
click at [389, 179] on button "Yes / OK" at bounding box center [391, 179] width 28 height 6
drag, startPoint x: 388, startPoint y: 200, endPoint x: 389, endPoint y: 210, distance: 10.1
click at [388, 200] on button "Yes / OK" at bounding box center [391, 201] width 28 height 6
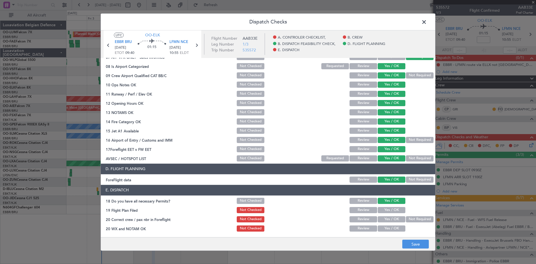
click at [389, 211] on button "Yes / OK" at bounding box center [391, 210] width 28 height 6
click at [390, 227] on button "Yes / OK" at bounding box center [391, 228] width 28 height 6
click at [259, 211] on button "Not Checked" at bounding box center [251, 210] width 28 height 6
click at [382, 217] on button "Yes / OK" at bounding box center [391, 219] width 28 height 6
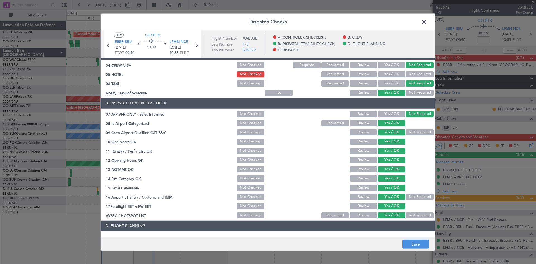
scroll to position [0, 0]
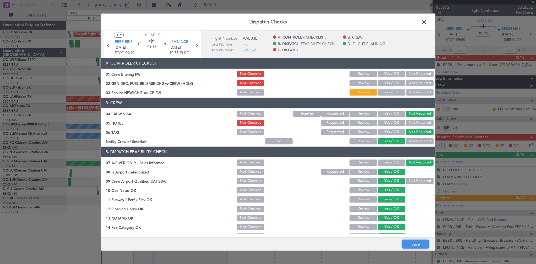
click at [417, 240] on button "Save" at bounding box center [415, 243] width 27 height 9
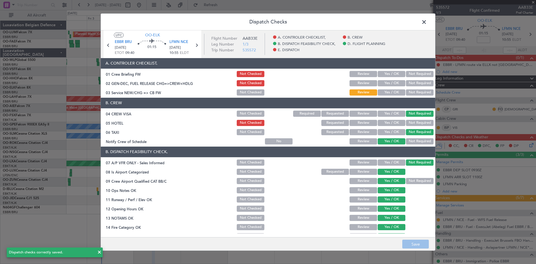
click at [427, 21] on span at bounding box center [427, 23] width 0 height 11
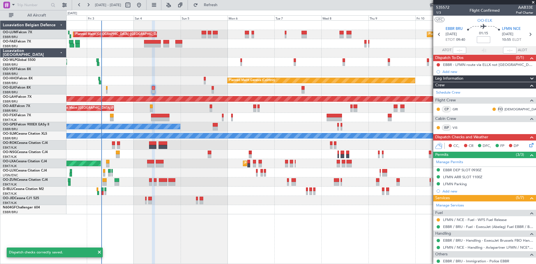
click at [479, 39] on input at bounding box center [482, 39] width 13 height 7
click at [493, 36] on div "01:15 5" at bounding box center [483, 34] width 37 height 21
type input "+00:05"
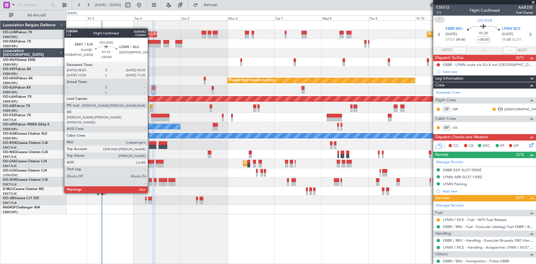
click at [150, 182] on div at bounding box center [150, 184] width 3 height 4
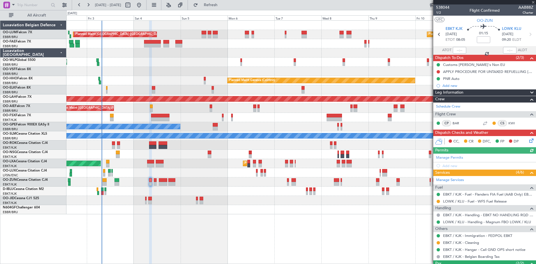
click at [528, 141] on icon at bounding box center [530, 139] width 4 height 4
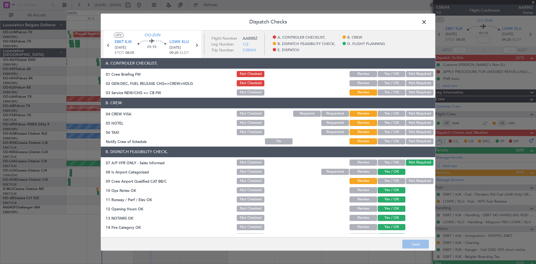
click at [415, 117] on section "B. CREW 04 CREW VISA Not Checked Required Requested Review Yes / OK Not Require…" at bounding box center [268, 121] width 334 height 47
click at [416, 115] on button "Not Required" at bounding box center [420, 113] width 28 height 6
click at [399, 121] on button "Yes / OK" at bounding box center [391, 123] width 28 height 6
drag, startPoint x: 394, startPoint y: 131, endPoint x: 394, endPoint y: 134, distance: 3.4
click at [394, 133] on button "Yes / OK" at bounding box center [391, 132] width 28 height 6
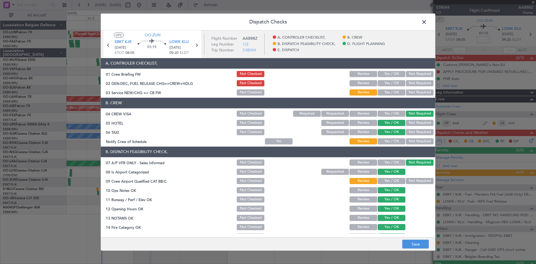
click at [392, 138] on button "Yes / OK" at bounding box center [391, 141] width 28 height 6
click at [386, 181] on button "Yes / OK" at bounding box center [391, 181] width 28 height 6
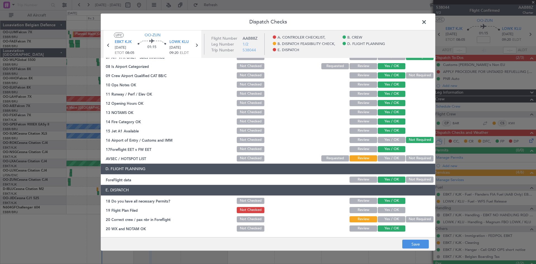
click at [384, 160] on button "Yes / OK" at bounding box center [391, 158] width 28 height 6
click at [386, 218] on button "Yes / OK" at bounding box center [391, 219] width 28 height 6
click at [414, 244] on button "Save" at bounding box center [415, 243] width 27 height 9
click at [427, 21] on span at bounding box center [427, 23] width 0 height 11
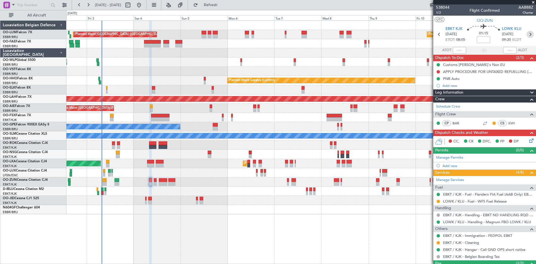
click at [527, 35] on icon at bounding box center [529, 34] width 7 height 7
type input "0"
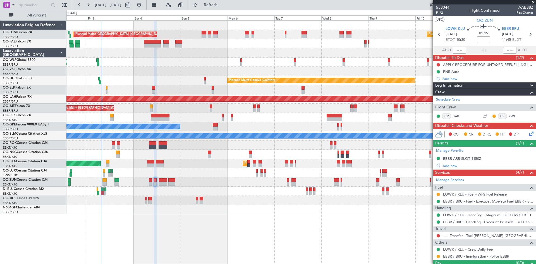
click at [528, 134] on icon at bounding box center [530, 132] width 4 height 4
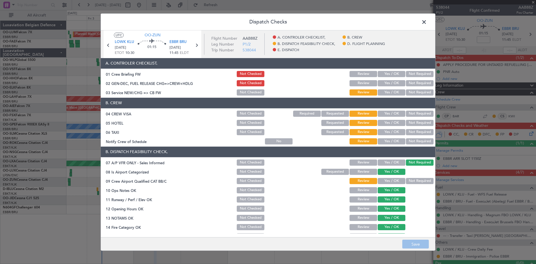
click at [407, 111] on button "Not Required" at bounding box center [420, 113] width 28 height 6
drag, startPoint x: 392, startPoint y: 119, endPoint x: 391, endPoint y: 121, distance: 3.0
click at [392, 119] on div "Yes / OK" at bounding box center [391, 123] width 28 height 8
click at [410, 122] on button "Not Required" at bounding box center [420, 123] width 28 height 6
click at [391, 132] on button "Yes / OK" at bounding box center [391, 132] width 28 height 6
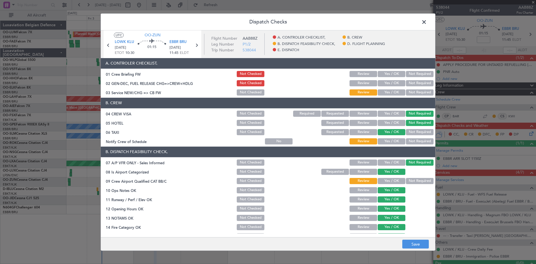
click at [388, 139] on button "Yes / OK" at bounding box center [391, 141] width 28 height 6
click at [386, 176] on section "B. DISPATCH FEASIBILITY CHECK, 07 A/P VFR ONLY - Sales Informed Not Checked Rev…" at bounding box center [268, 206] width 334 height 121
click at [386, 179] on button "Yes / OK" at bounding box center [391, 181] width 28 height 6
click at [413, 131] on button "Not Required" at bounding box center [420, 132] width 28 height 6
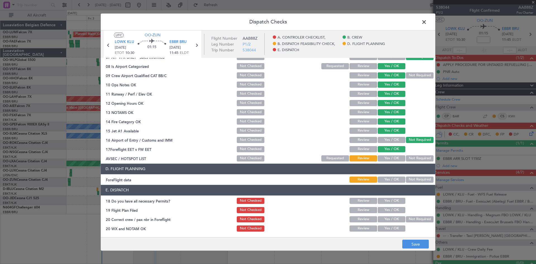
click at [390, 158] on button "Yes / OK" at bounding box center [391, 158] width 28 height 6
click at [388, 176] on div "Yes / OK" at bounding box center [391, 179] width 28 height 8
click at [388, 178] on button "Yes / OK" at bounding box center [391, 179] width 28 height 6
drag, startPoint x: 387, startPoint y: 199, endPoint x: 387, endPoint y: 208, distance: 8.4
click at [387, 199] on button "Yes / OK" at bounding box center [391, 201] width 28 height 6
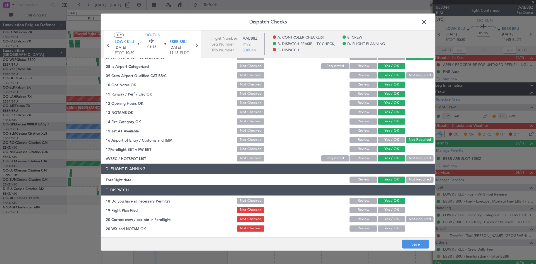
click at [390, 218] on button "Yes / OK" at bounding box center [391, 219] width 28 height 6
click at [389, 227] on button "Yes / OK" at bounding box center [391, 228] width 28 height 6
click at [408, 243] on button "Save" at bounding box center [415, 243] width 27 height 9
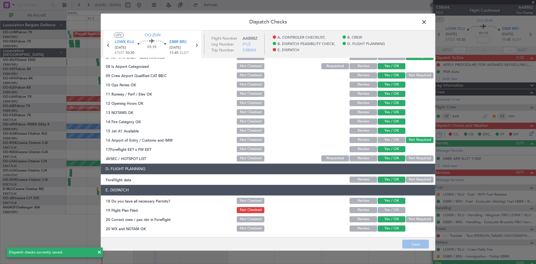
click at [427, 23] on span at bounding box center [427, 23] width 0 height 11
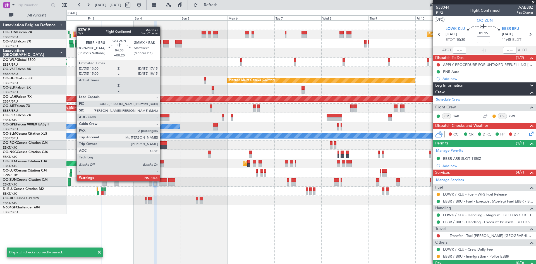
click at [162, 181] on div at bounding box center [163, 180] width 8 height 4
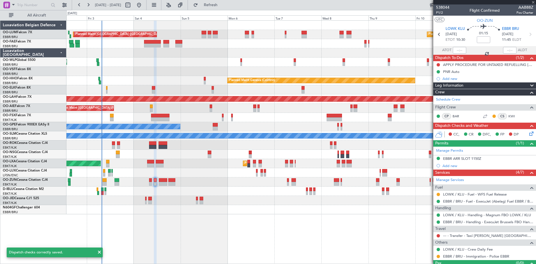
type input "+00:20"
type input "2"
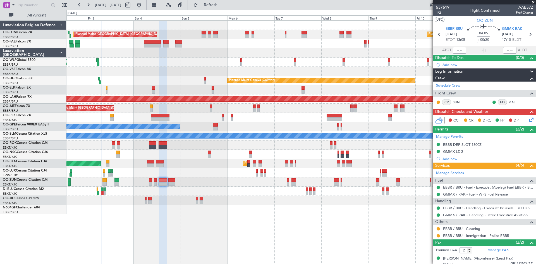
click at [528, 119] on icon at bounding box center [530, 118] width 4 height 4
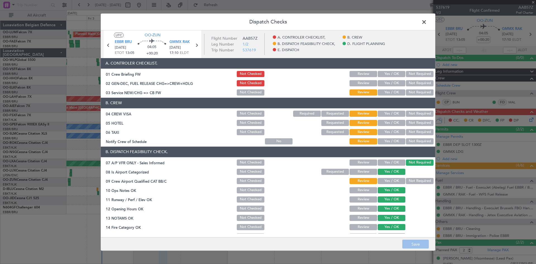
click at [392, 112] on button "Yes / OK" at bounding box center [391, 113] width 28 height 6
click at [414, 122] on button "Not Required" at bounding box center [420, 123] width 28 height 6
click at [409, 130] on button "Not Required" at bounding box center [420, 132] width 28 height 6
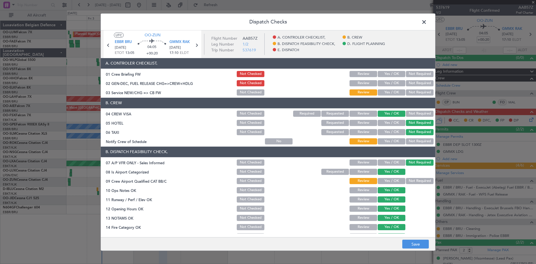
click at [390, 139] on button "Yes / OK" at bounding box center [391, 141] width 28 height 6
click at [389, 178] on button "Yes / OK" at bounding box center [391, 181] width 28 height 6
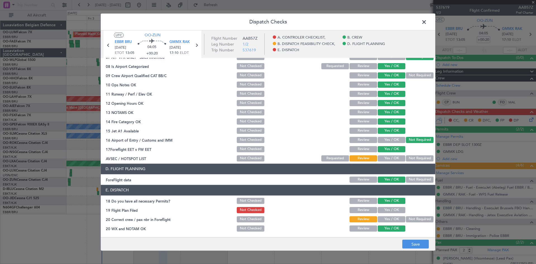
click at [388, 157] on button "Yes / OK" at bounding box center [391, 158] width 28 height 6
click at [390, 222] on div "Yes / OK" at bounding box center [391, 219] width 28 height 8
drag, startPoint x: 390, startPoint y: 220, endPoint x: 392, endPoint y: 227, distance: 7.5
click at [389, 220] on button "Yes / OK" at bounding box center [391, 219] width 28 height 6
click at [418, 243] on button "Save" at bounding box center [415, 243] width 27 height 9
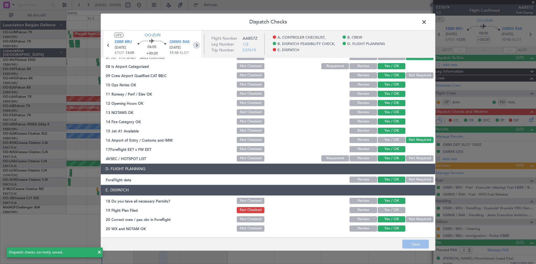
click at [196, 46] on icon at bounding box center [196, 44] width 7 height 7
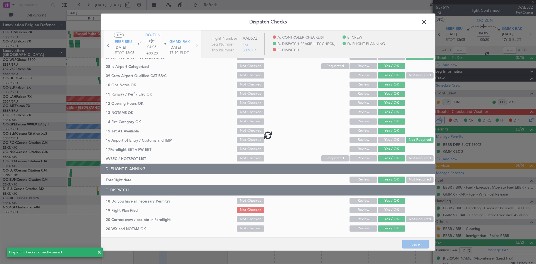
type input "-00:15"
type input "0"
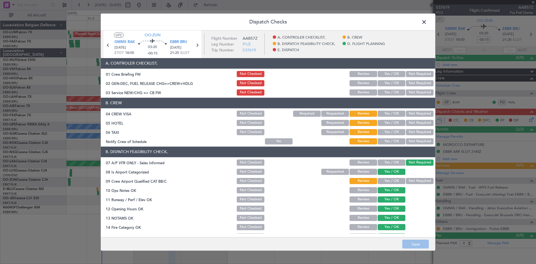
click at [414, 113] on button "Not Required" at bounding box center [420, 113] width 28 height 6
click at [390, 113] on button "Yes / OK" at bounding box center [391, 113] width 28 height 6
click at [411, 122] on button "Not Required" at bounding box center [420, 123] width 28 height 6
click at [410, 131] on button "Not Required" at bounding box center [420, 132] width 28 height 6
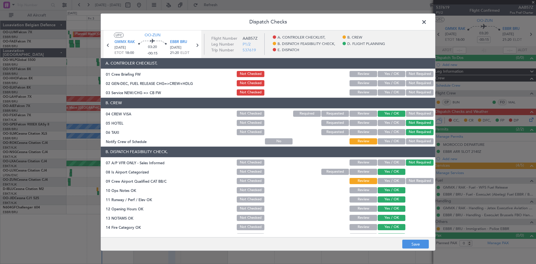
click at [395, 144] on button "Yes / OK" at bounding box center [391, 141] width 28 height 6
click at [392, 141] on button "Yes / OK" at bounding box center [391, 141] width 28 height 6
click at [390, 179] on button "Yes / OK" at bounding box center [391, 181] width 28 height 6
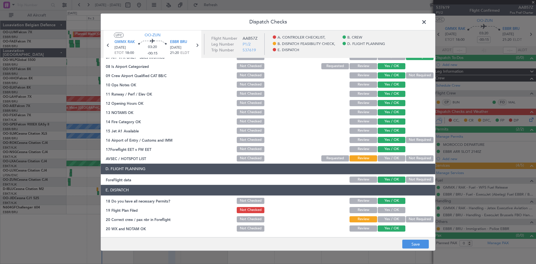
click at [388, 158] on button "Yes / OK" at bounding box center [391, 158] width 28 height 6
click at [387, 217] on button "Yes / OK" at bounding box center [391, 219] width 28 height 6
click at [420, 244] on button "Save" at bounding box center [415, 243] width 27 height 9
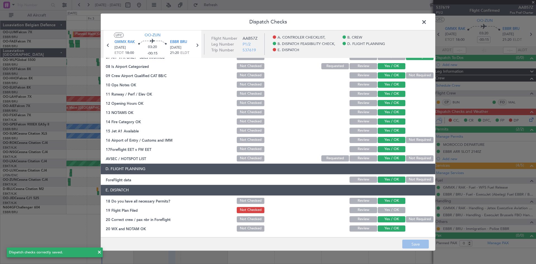
click at [427, 22] on span at bounding box center [427, 23] width 0 height 11
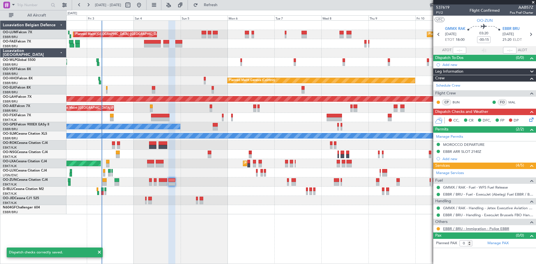
click at [458, 227] on link "EBBR / BRU - Immigration - Police EBBR" at bounding box center [476, 228] width 66 height 5
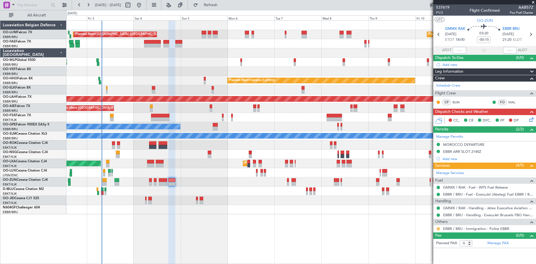
click at [439, 228] on button at bounding box center [437, 228] width 3 height 3
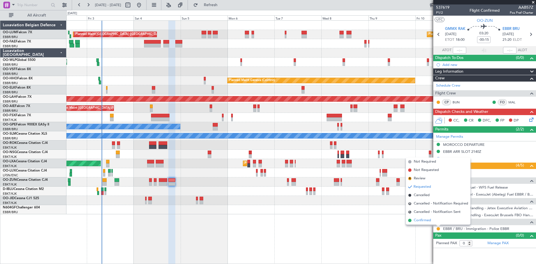
click at [422, 218] on span "Confirmed" at bounding box center [421, 220] width 17 height 6
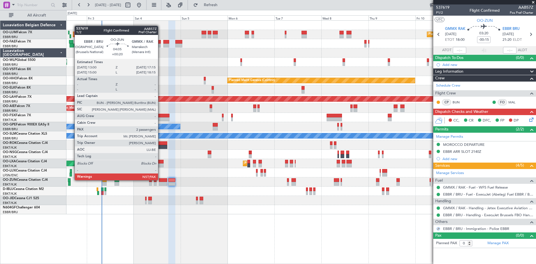
click at [160, 180] on div at bounding box center [163, 180] width 8 height 4
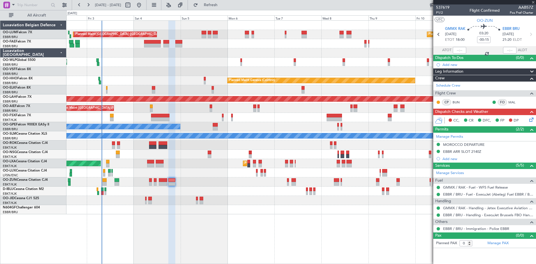
click at [160, 180] on div at bounding box center [163, 180] width 8 height 4
type input "+00:20"
type input "2"
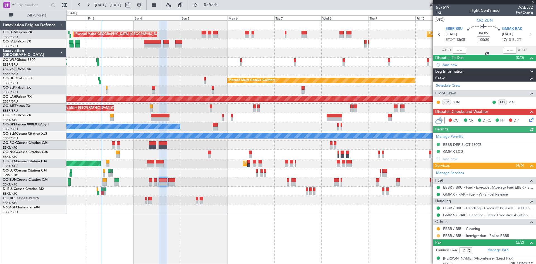
click at [437, 235] on button at bounding box center [437, 235] width 3 height 3
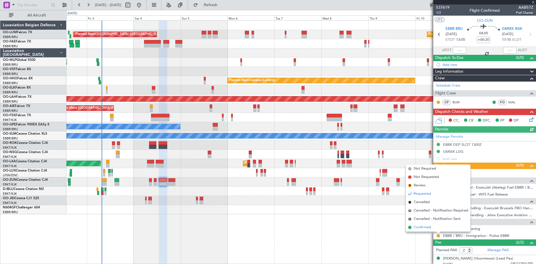
click at [432, 227] on li "Confirmed" at bounding box center [438, 227] width 64 height 8
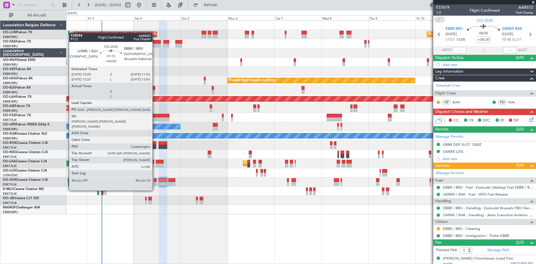
click at [154, 180] on div at bounding box center [155, 180] width 3 height 4
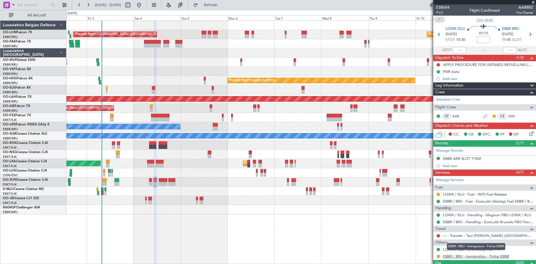
click at [457, 255] on link "EBBR / BRU - Immigration - Police EBBR" at bounding box center [476, 256] width 66 height 5
click at [222, 3] on span "Refresh" at bounding box center [210, 5] width 23 height 4
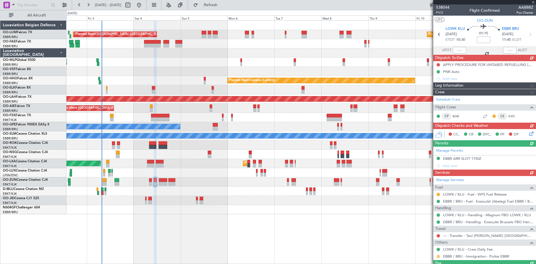
click at [439, 256] on div "Manage Services Fuel LOWK / KLU - Fuel - WFS Fuel Release EBBR / BRU - Fuel - E…" at bounding box center [484, 218] width 103 height 84
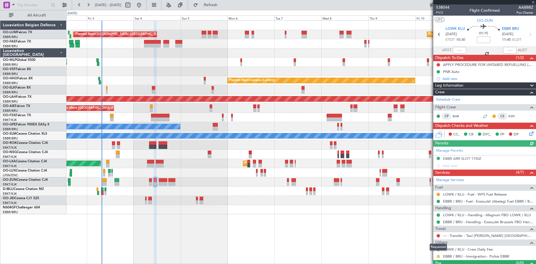
click at [439, 256] on button at bounding box center [437, 255] width 3 height 3
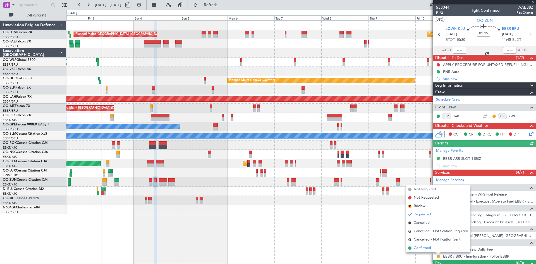
click at [431, 246] on span "Confirmed" at bounding box center [421, 248] width 17 height 6
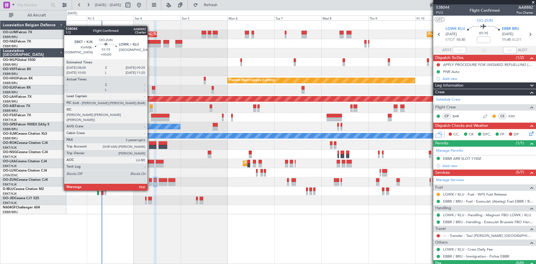
click at [150, 180] on div at bounding box center [150, 180] width 3 height 4
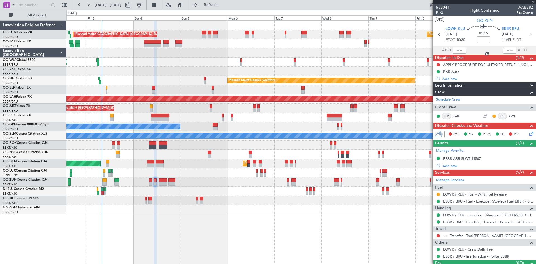
type input "2"
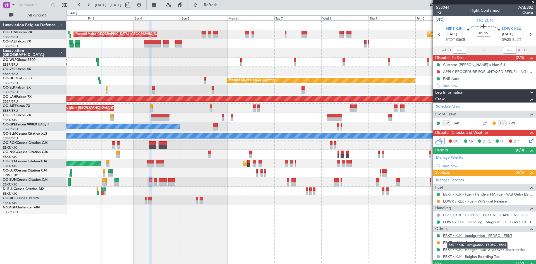
click at [488, 236] on link "EBKT / KJK - Immigration - FEDPOL EBKT" at bounding box center [477, 235] width 69 height 5
click at [222, 3] on span "Refresh" at bounding box center [210, 5] width 23 height 4
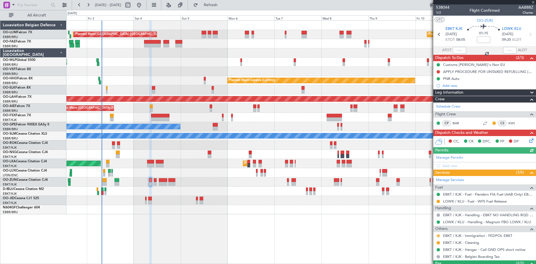
click at [439, 236] on button at bounding box center [437, 235] width 3 height 3
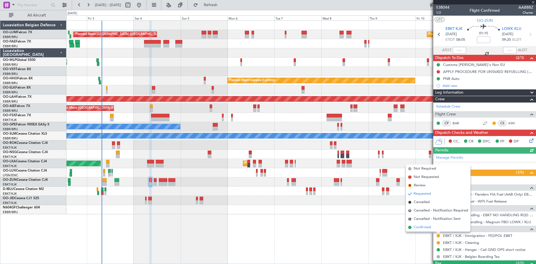
click at [433, 227] on li "Confirmed" at bounding box center [438, 227] width 64 height 8
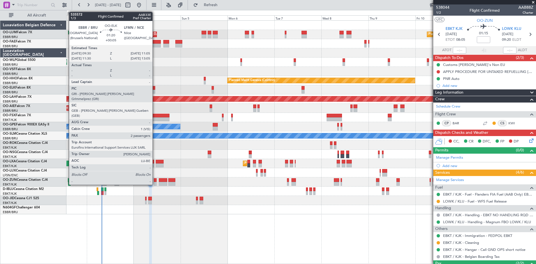
click at [155, 88] on div at bounding box center [153, 88] width 3 height 4
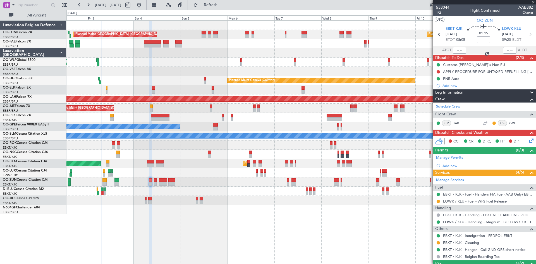
type input "+00:05"
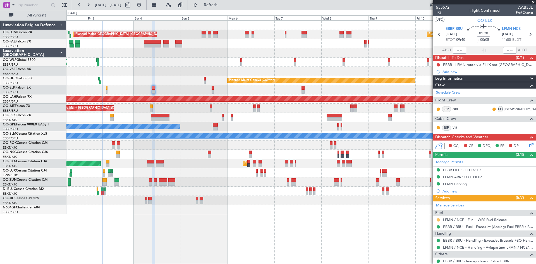
click at [438, 219] on button at bounding box center [437, 219] width 3 height 3
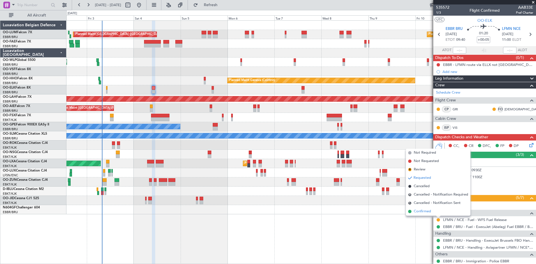
click at [424, 209] on span "Confirmed" at bounding box center [421, 211] width 17 height 6
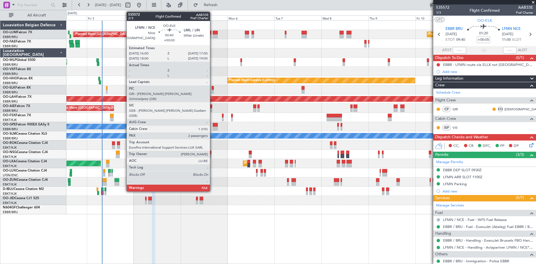
click at [212, 87] on div at bounding box center [212, 88] width 2 height 4
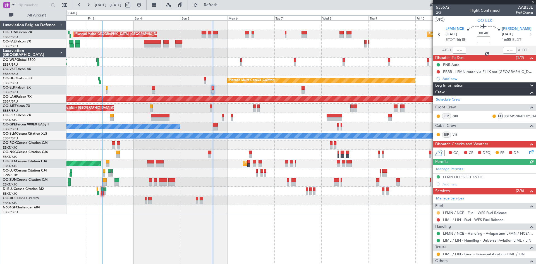
click at [437, 212] on button at bounding box center [437, 212] width 3 height 3
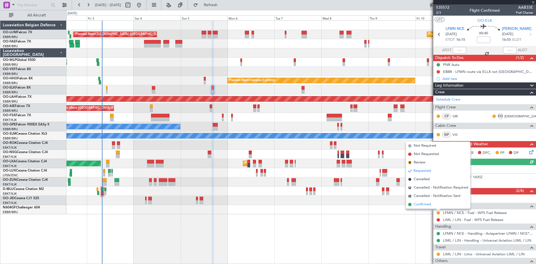
click at [433, 205] on li "Confirmed" at bounding box center [438, 204] width 64 height 8
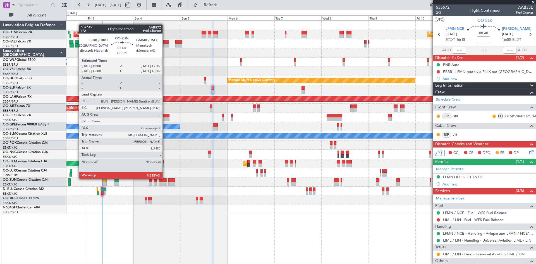
click at [165, 179] on div at bounding box center [163, 180] width 8 height 4
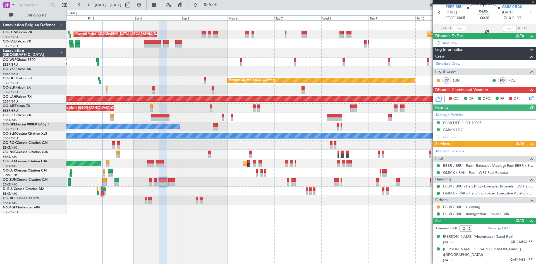
scroll to position [0, 0]
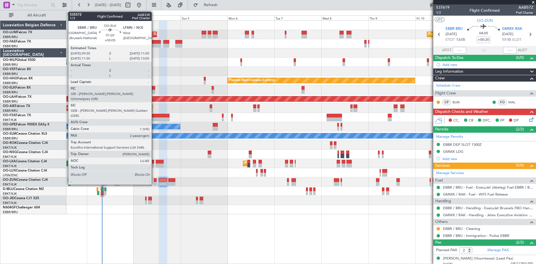
click at [154, 89] on div at bounding box center [153, 88] width 3 height 4
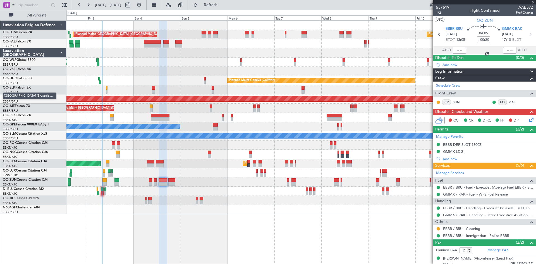
type input "+00:05"
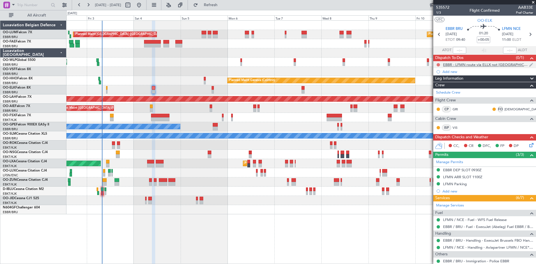
click at [439, 64] on button at bounding box center [437, 64] width 3 height 3
click at [440, 90] on span "Completed" at bounding box center [440, 89] width 18 height 6
click at [528, 143] on icon at bounding box center [530, 144] width 4 height 4
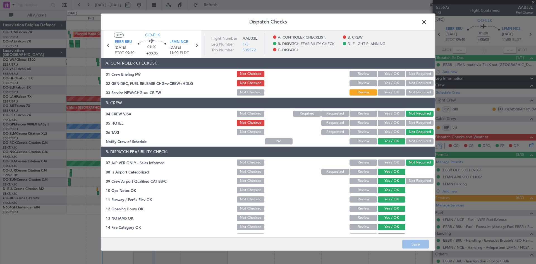
click at [427, 23] on span at bounding box center [427, 23] width 0 height 11
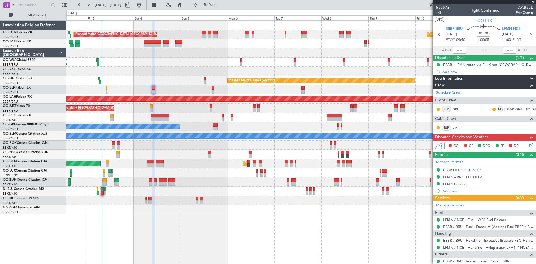
click at [441, 13] on span "1/3" at bounding box center [442, 12] width 13 height 5
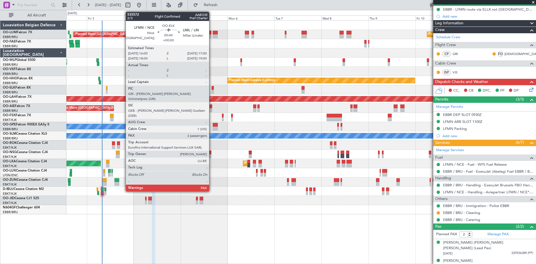
click at [211, 88] on div at bounding box center [212, 88] width 2 height 4
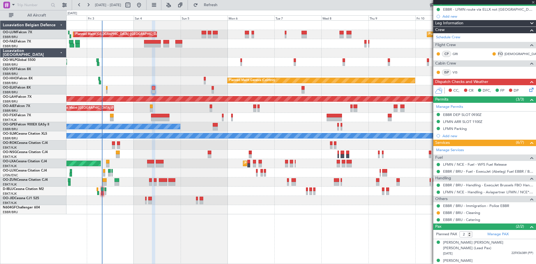
scroll to position [0, 0]
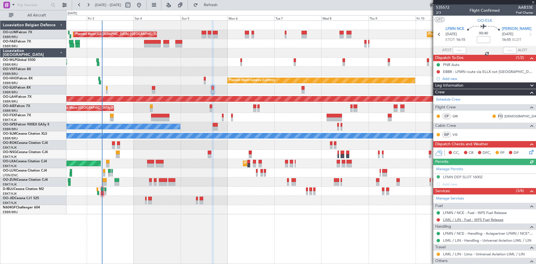
click at [452, 218] on link "LIML / LIN - Fuel - WFS Fuel Release" at bounding box center [473, 219] width 60 height 5
click at [222, 7] on span "Refresh" at bounding box center [210, 5] width 23 height 4
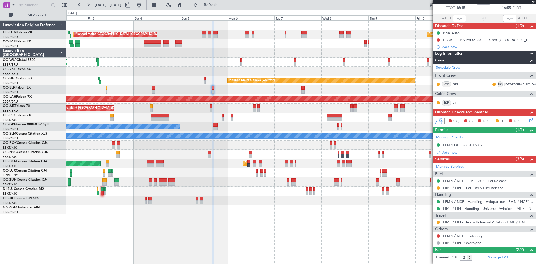
scroll to position [55, 0]
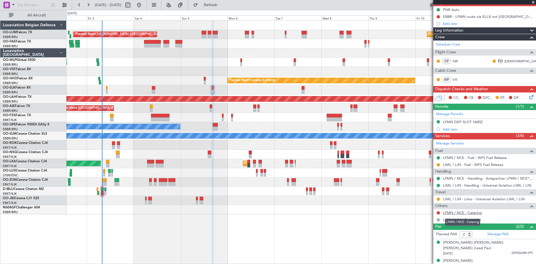
click at [476, 211] on link "LFMN / NCE - Catering" at bounding box center [462, 212] width 39 height 5
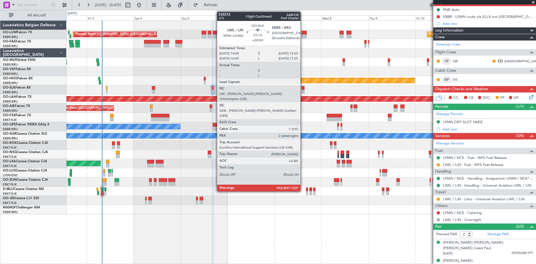
click at [303, 87] on div at bounding box center [302, 88] width 3 height 4
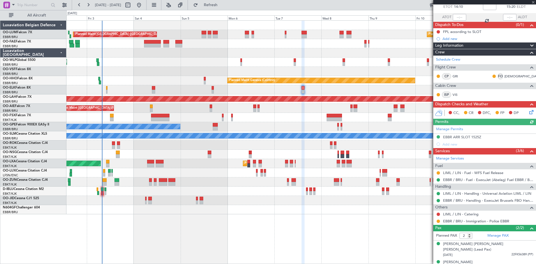
scroll to position [34, 0]
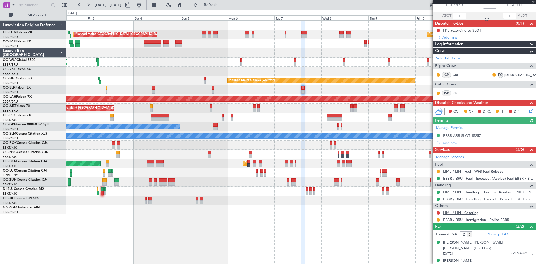
click at [464, 211] on link "LIML / LIN - Catering" at bounding box center [460, 212] width 35 height 5
click at [150, 108] on div "Unplanned Maint [GEOGRAPHIC_DATA] ([GEOGRAPHIC_DATA])" at bounding box center [300, 107] width 469 height 9
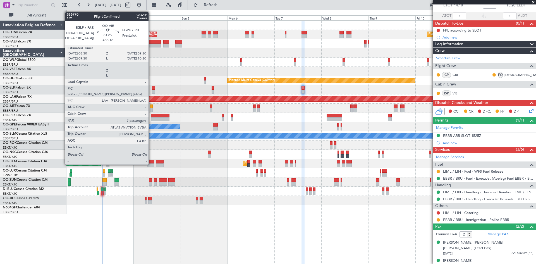
click at [151, 108] on div at bounding box center [151, 106] width 3 height 4
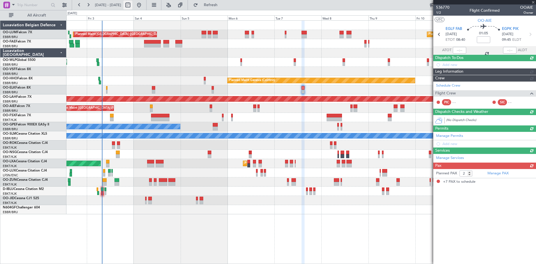
type input "+00:10"
type input "7"
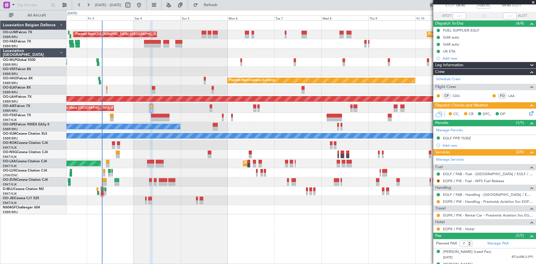
scroll to position [0, 0]
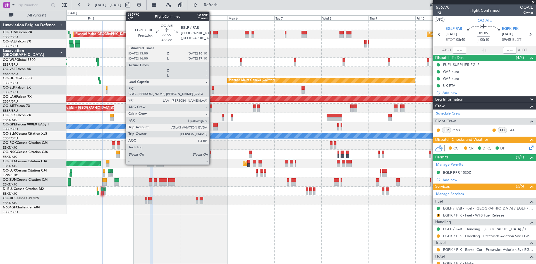
click at [212, 106] on div at bounding box center [210, 106] width 3 height 4
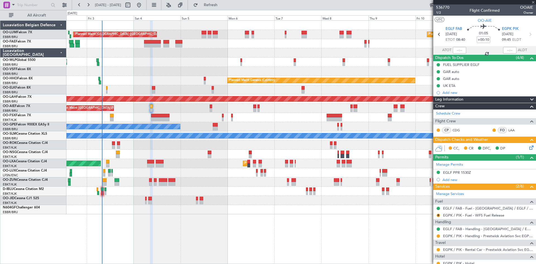
type input "1"
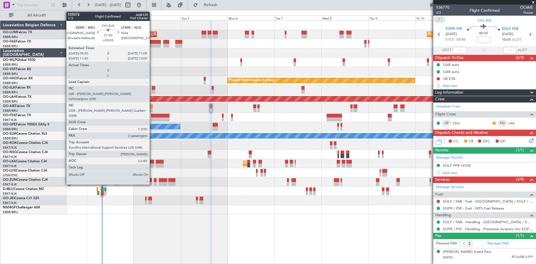
click at [152, 88] on div at bounding box center [153, 88] width 3 height 4
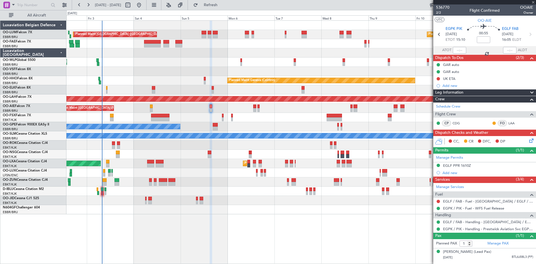
type input "+00:05"
type input "2"
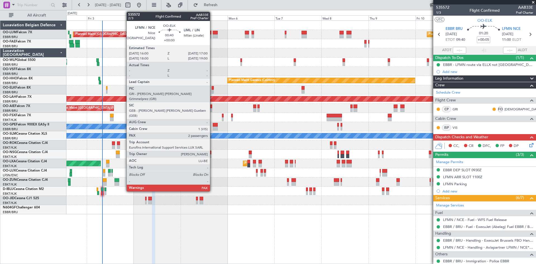
click at [212, 87] on div at bounding box center [212, 88] width 2 height 4
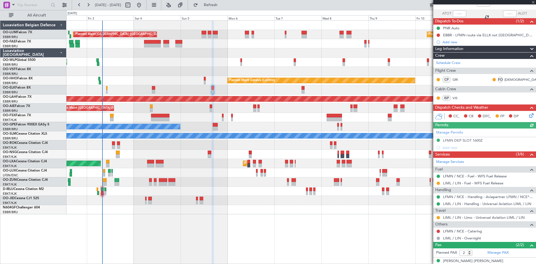
scroll to position [55, 0]
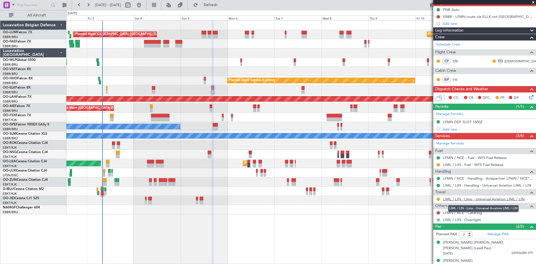
click at [470, 199] on link "LIML / LIN - Limo - Universal Aviation LIML / LIN" at bounding box center [483, 198] width 81 height 5
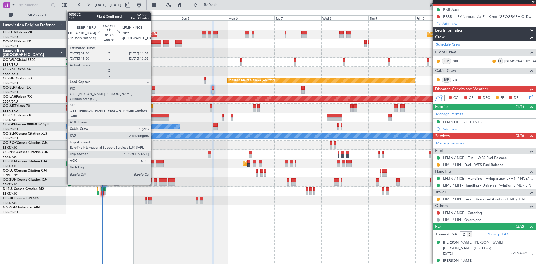
click at [153, 90] on div at bounding box center [153, 92] width 3 height 4
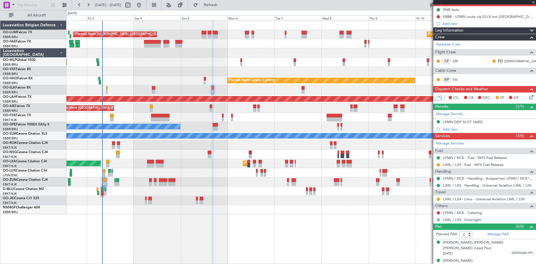
type input "+00:05"
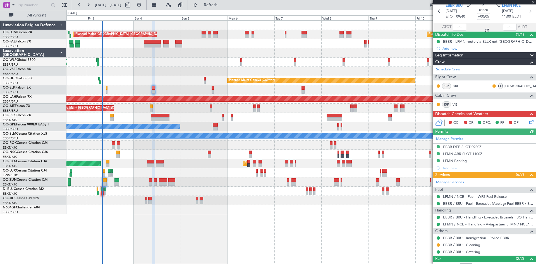
scroll to position [55, 0]
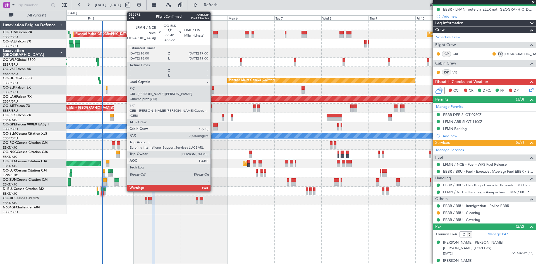
click at [213, 88] on div at bounding box center [212, 88] width 2 height 4
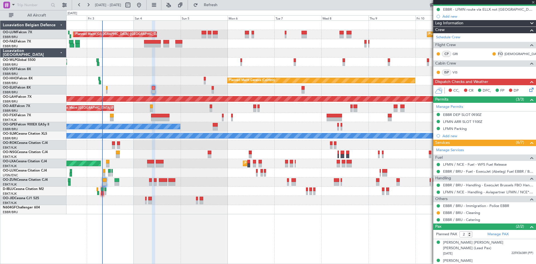
scroll to position [0, 0]
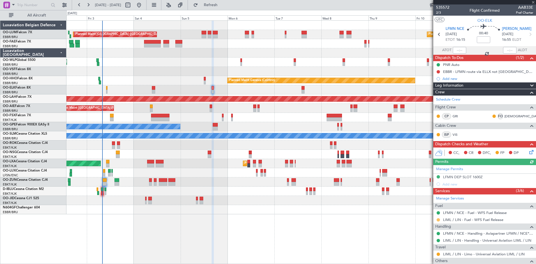
click at [437, 219] on button at bounding box center [437, 219] width 3 height 3
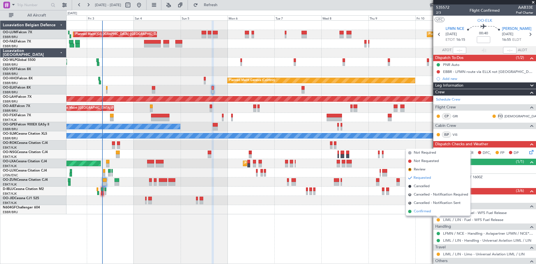
click at [433, 212] on li "Confirmed" at bounding box center [438, 211] width 64 height 8
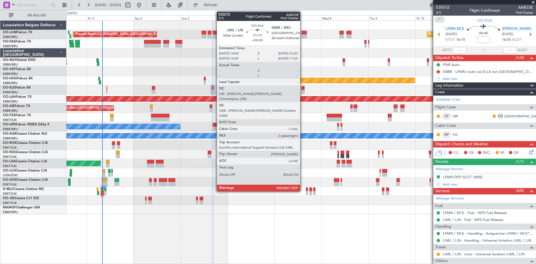
click at [302, 88] on div at bounding box center [302, 88] width 3 height 4
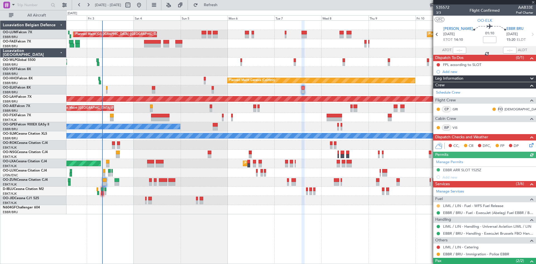
click at [438, 205] on button at bounding box center [437, 205] width 3 height 3
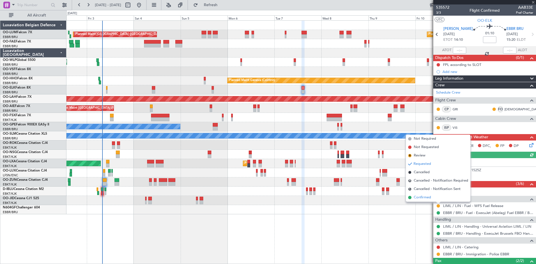
click at [430, 197] on span "Confirmed" at bounding box center [421, 197] width 17 height 6
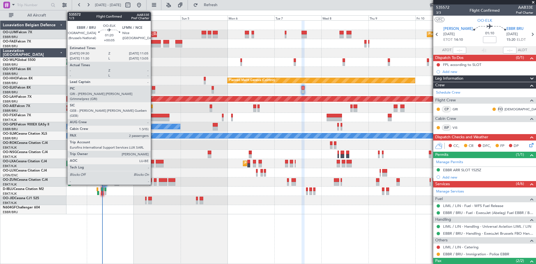
click at [153, 87] on div at bounding box center [153, 88] width 3 height 4
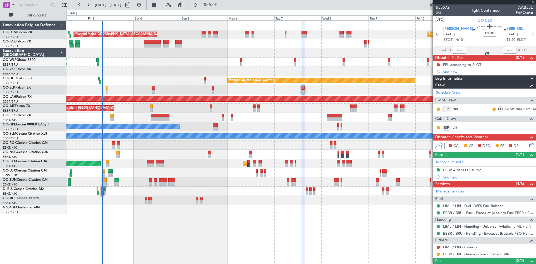
type input "+00:05"
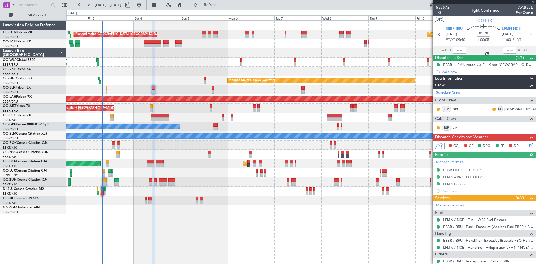
click at [528, 144] on icon at bounding box center [530, 144] width 4 height 4
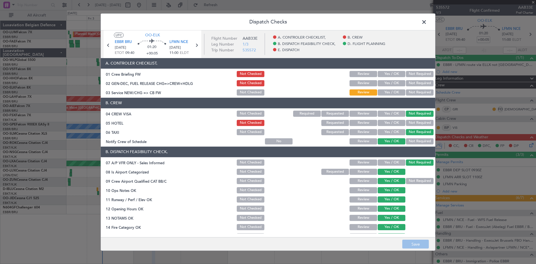
click at [391, 92] on button "Yes / OK" at bounding box center [391, 92] width 28 height 6
click at [390, 71] on button "Yes / OK" at bounding box center [391, 74] width 28 height 6
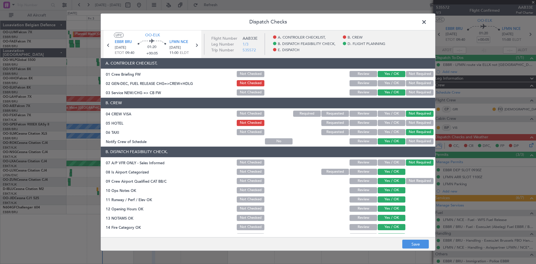
click at [397, 121] on button "Yes / OK" at bounding box center [391, 123] width 28 height 6
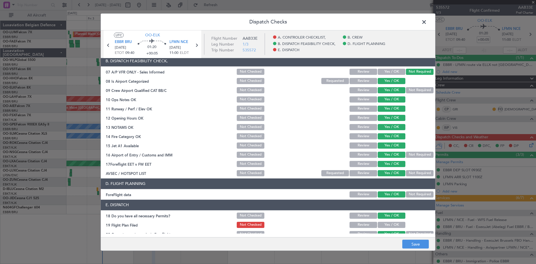
scroll to position [105, 0]
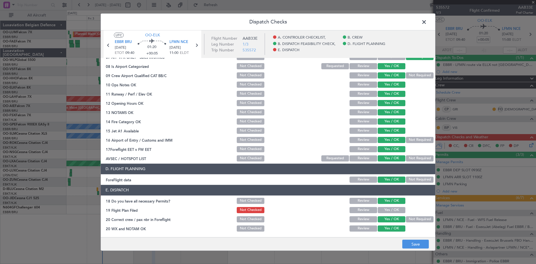
click at [387, 209] on button "Yes / OK" at bounding box center [391, 210] width 28 height 6
click at [420, 246] on button "Save" at bounding box center [415, 243] width 27 height 9
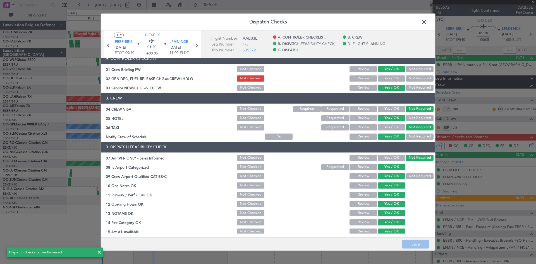
scroll to position [0, 0]
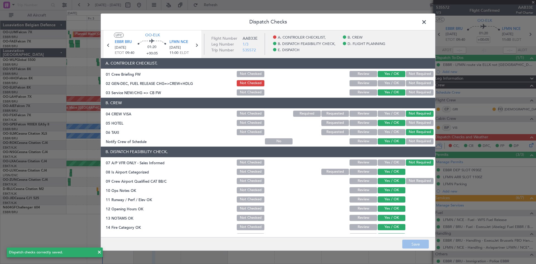
click at [427, 24] on span at bounding box center [427, 23] width 0 height 11
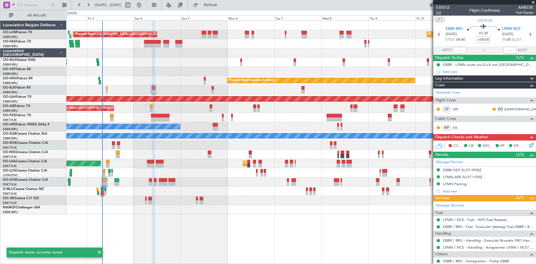
click at [439, 13] on span "1/3" at bounding box center [442, 12] width 13 height 5
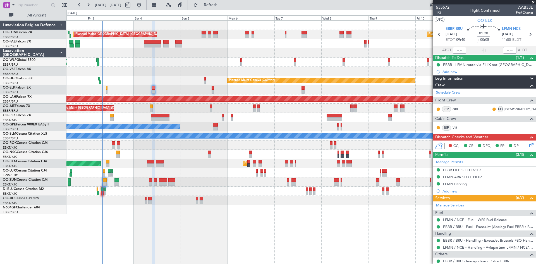
click at [528, 145] on icon at bounding box center [530, 144] width 4 height 4
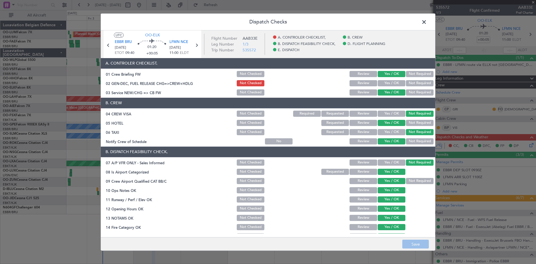
click at [386, 80] on button "Yes / OK" at bounding box center [391, 83] width 28 height 6
click at [415, 246] on button "Save" at bounding box center [415, 243] width 27 height 9
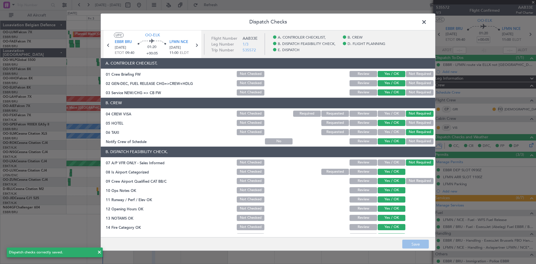
click at [427, 23] on span at bounding box center [427, 23] width 0 height 11
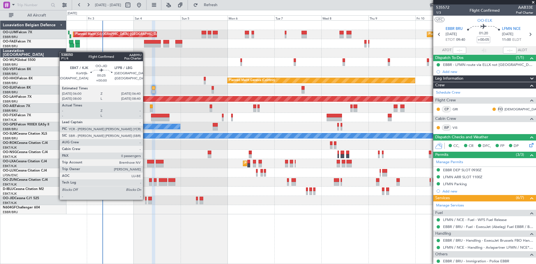
click at [145, 199] on div at bounding box center [145, 198] width 1 height 4
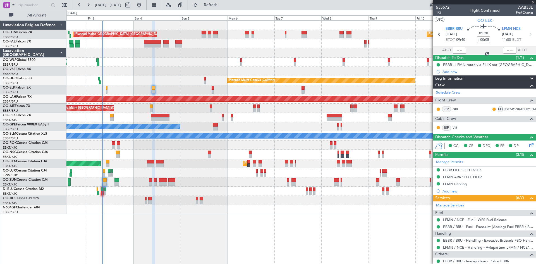
type input "0"
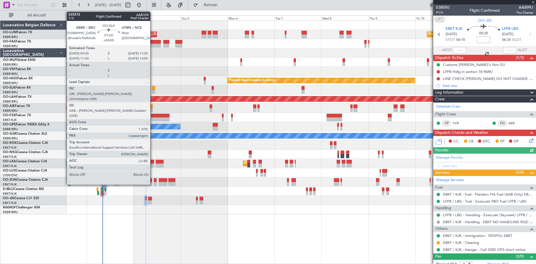
click at [153, 87] on div at bounding box center [153, 88] width 3 height 4
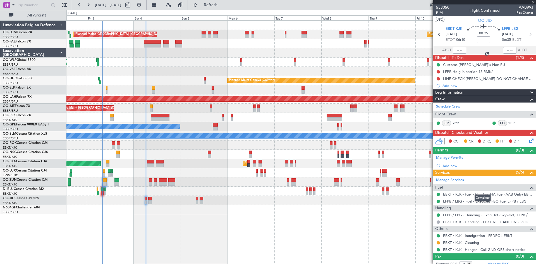
type input "+00:05"
type input "2"
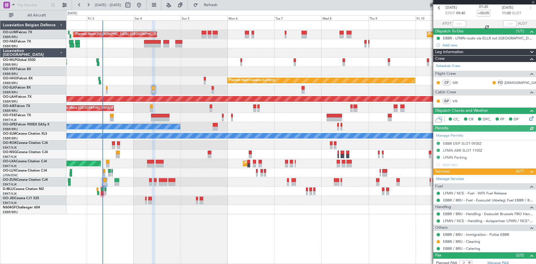
scroll to position [55, 0]
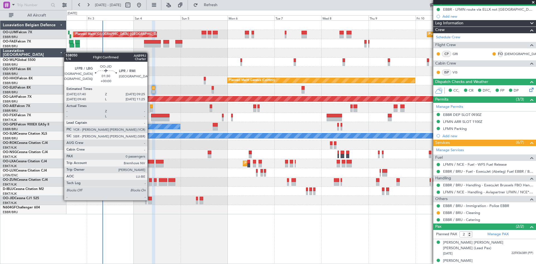
click at [150, 199] on div at bounding box center [150, 198] width 4 height 4
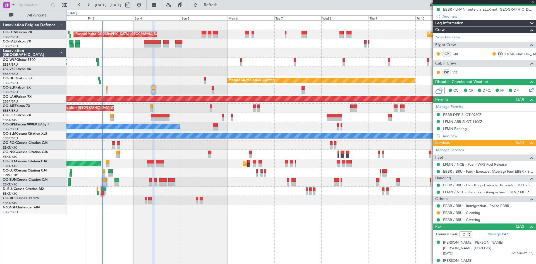
type input "0"
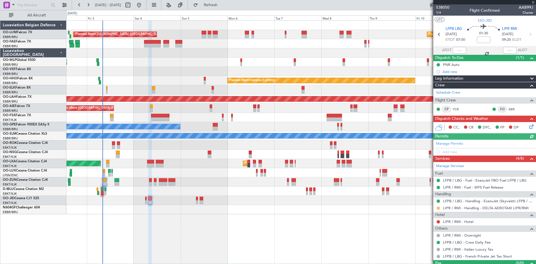
click at [437, 207] on button at bounding box center [437, 207] width 3 height 3
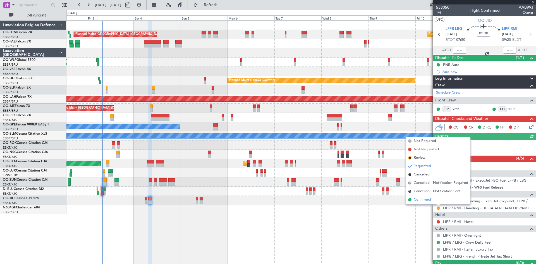
click at [430, 199] on span "Confirmed" at bounding box center [421, 200] width 17 height 6
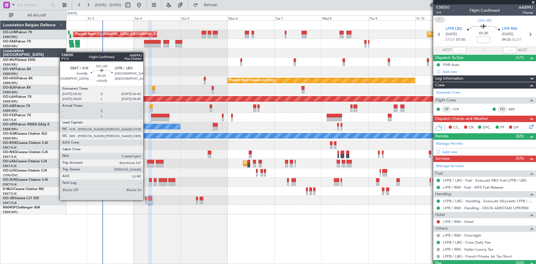
click at [146, 199] on div at bounding box center [145, 198] width 1 height 4
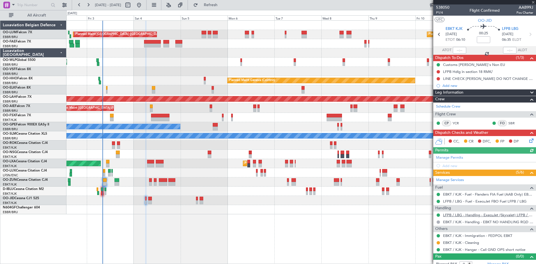
scroll to position [5, 0]
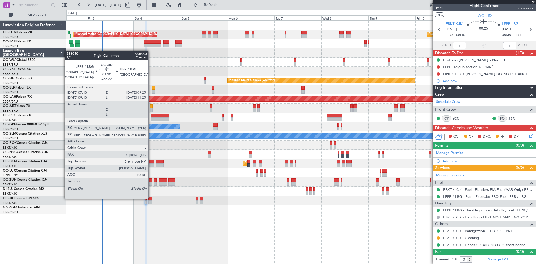
click at [151, 198] on div at bounding box center [150, 198] width 4 height 4
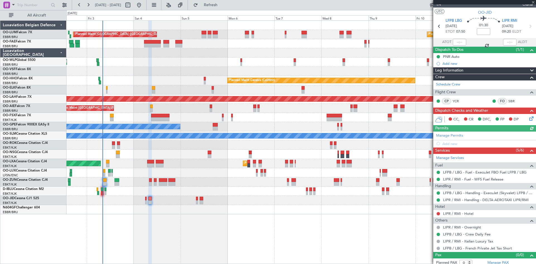
scroll to position [11, 0]
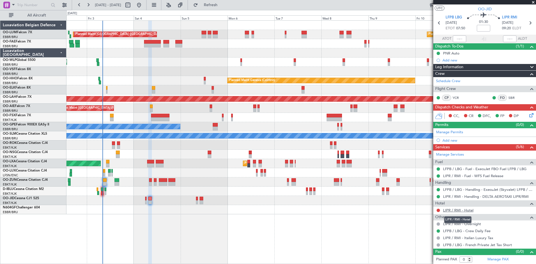
click at [459, 210] on link "LIPR / RMI - Hotel" at bounding box center [458, 210] width 30 height 5
click at [199, 222] on div "AOG Maint Melsbroek Air Base Planned Maint Brussels (Brussels National) Planned…" at bounding box center [300, 141] width 469 height 243
click at [528, 114] on icon at bounding box center [530, 114] width 4 height 4
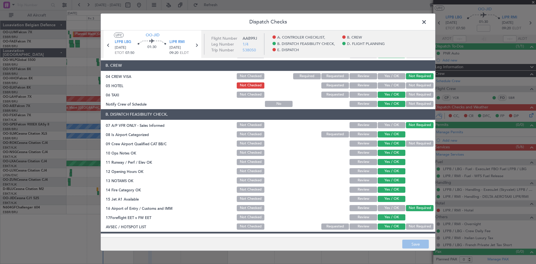
scroll to position [0, 0]
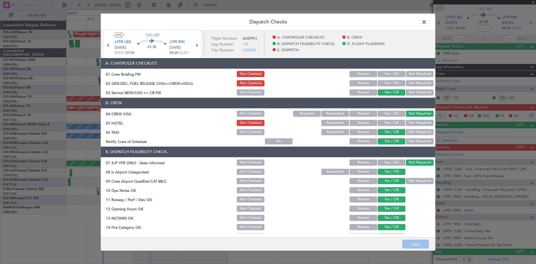
click at [427, 21] on span at bounding box center [427, 23] width 0 height 11
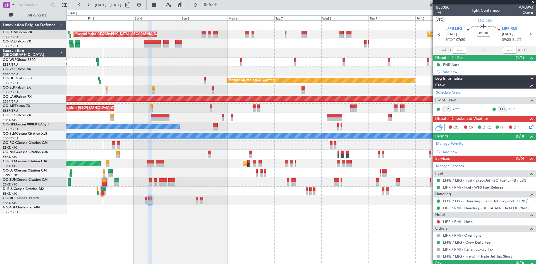
click at [437, 14] on span "1/4" at bounding box center [442, 12] width 13 height 5
click at [528, 128] on icon at bounding box center [530, 125] width 4 height 4
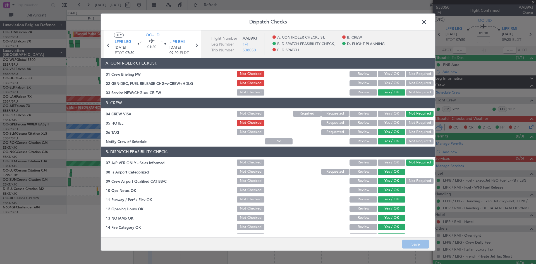
click at [388, 75] on button "Yes / OK" at bounding box center [391, 74] width 28 height 6
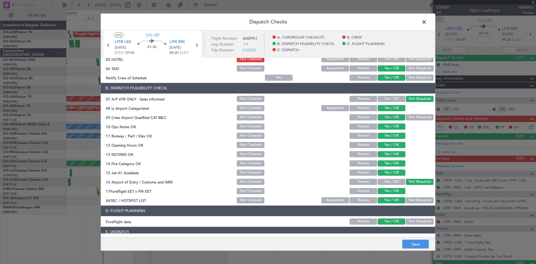
scroll to position [105, 0]
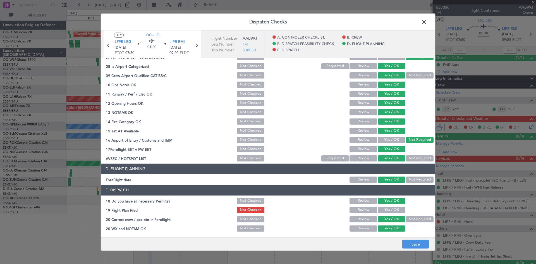
click at [382, 208] on button "Yes / OK" at bounding box center [391, 210] width 28 height 6
click at [420, 243] on button "Save" at bounding box center [415, 243] width 27 height 9
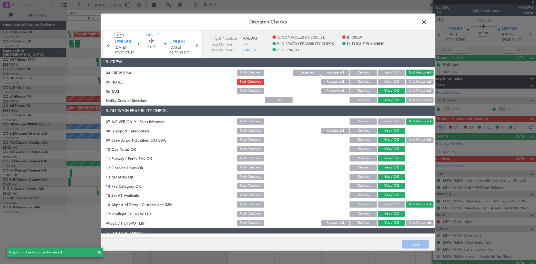
scroll to position [0, 0]
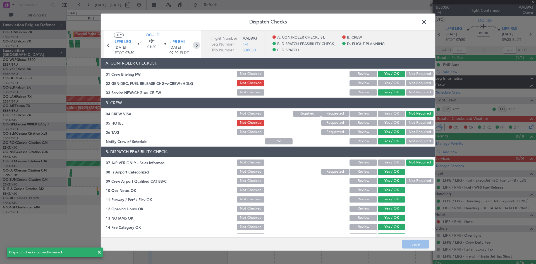
click at [195, 42] on icon at bounding box center [196, 44] width 7 height 7
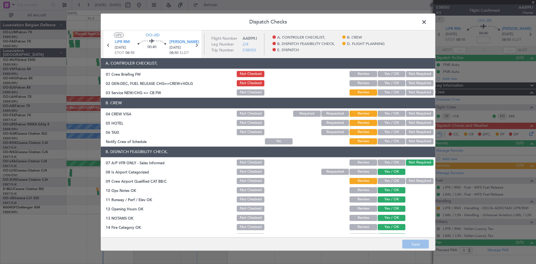
click at [389, 92] on button "Yes / OK" at bounding box center [391, 92] width 28 height 6
click at [384, 71] on button "Yes / OK" at bounding box center [391, 74] width 28 height 6
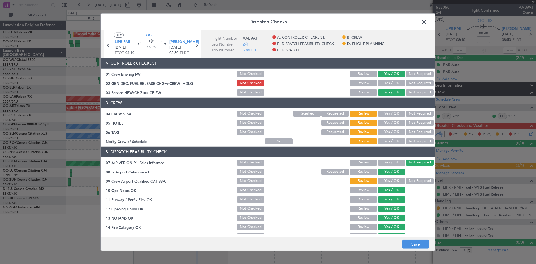
click at [412, 114] on button "Not Required" at bounding box center [420, 113] width 28 height 6
click at [257, 123] on button "Not Checked" at bounding box center [251, 123] width 28 height 6
click at [411, 131] on button "Not Required" at bounding box center [420, 132] width 28 height 6
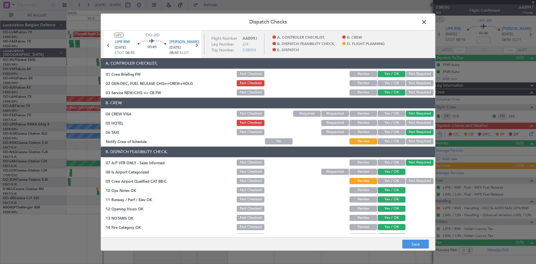
click at [392, 140] on button "Yes / OK" at bounding box center [391, 141] width 28 height 6
click at [393, 179] on button "Yes / OK" at bounding box center [391, 181] width 28 height 6
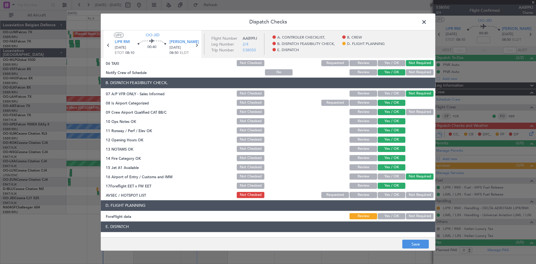
scroll to position [105, 0]
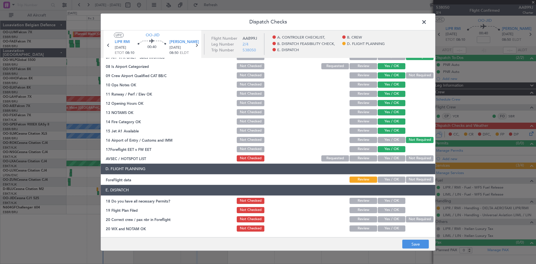
click at [391, 161] on button "Yes / OK" at bounding box center [391, 158] width 28 height 6
click at [391, 176] on div "Yes / OK" at bounding box center [391, 179] width 28 height 8
click at [390, 178] on button "Yes / OK" at bounding box center [391, 179] width 28 height 6
click at [389, 201] on button "Yes / OK" at bounding box center [391, 201] width 28 height 6
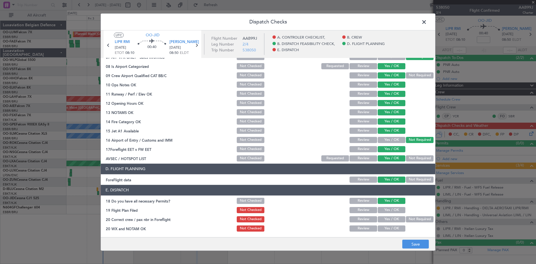
click at [388, 210] on button "Yes / OK" at bounding box center [391, 210] width 28 height 6
drag, startPoint x: 388, startPoint y: 218, endPoint x: 388, endPoint y: 227, distance: 9.5
click at [388, 218] on button "Yes / OK" at bounding box center [391, 219] width 28 height 6
click at [389, 230] on button "Yes / OK" at bounding box center [391, 228] width 28 height 6
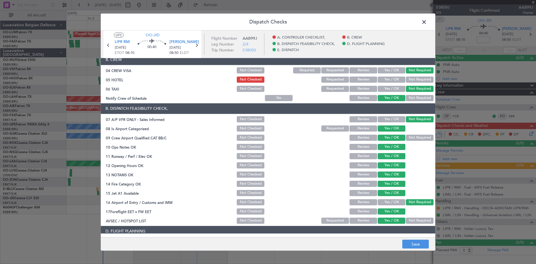
scroll to position [0, 0]
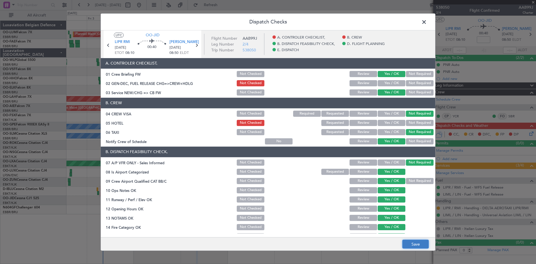
click at [423, 243] on button "Save" at bounding box center [415, 243] width 27 height 9
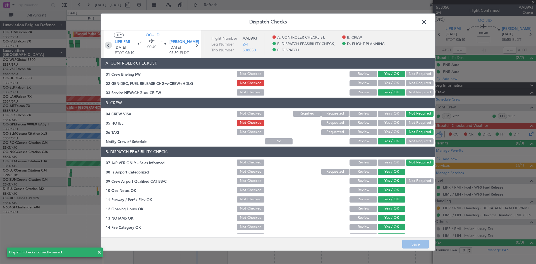
click at [107, 44] on icon at bounding box center [108, 44] width 7 height 7
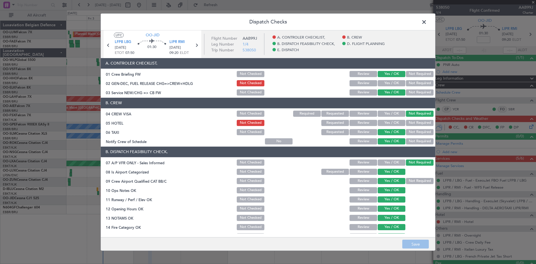
click at [416, 123] on button "Not Required" at bounding box center [420, 123] width 28 height 6
click at [415, 243] on button "Save" at bounding box center [415, 243] width 27 height 9
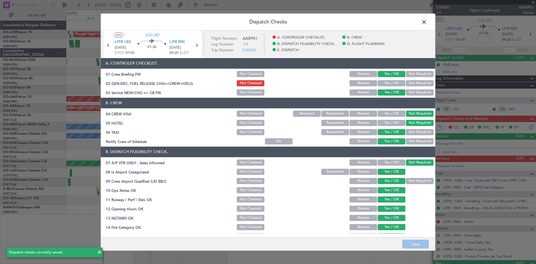
click at [249, 124] on button "Not Checked" at bounding box center [251, 123] width 28 height 6
click at [412, 241] on button "Save" at bounding box center [415, 243] width 27 height 9
click at [108, 44] on icon at bounding box center [108, 44] width 7 height 7
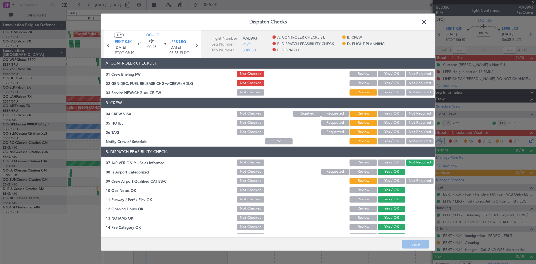
click at [416, 114] on button "Not Required" at bounding box center [420, 113] width 28 height 6
click at [420, 122] on button "Not Required" at bounding box center [420, 123] width 28 height 6
click at [417, 129] on button "Not Required" at bounding box center [420, 132] width 28 height 6
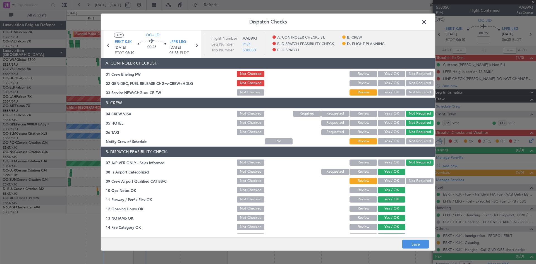
click at [409, 141] on button "Not Required" at bounding box center [420, 141] width 28 height 6
click at [388, 142] on button "Yes / OK" at bounding box center [391, 141] width 28 height 6
click at [393, 180] on button "Yes / OK" at bounding box center [391, 181] width 28 height 6
click at [389, 93] on button "Yes / OK" at bounding box center [391, 92] width 28 height 6
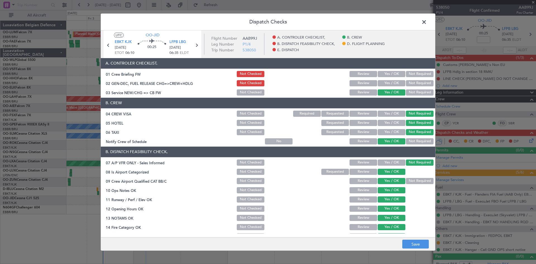
click at [392, 72] on button "Yes / OK" at bounding box center [391, 74] width 28 height 6
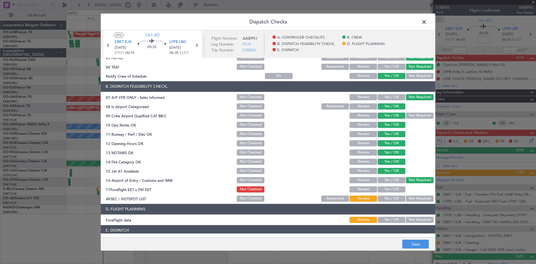
scroll to position [105, 0]
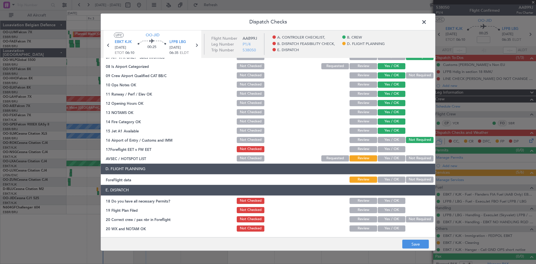
click at [389, 146] on button "Yes / OK" at bounding box center [391, 149] width 28 height 6
click at [392, 156] on button "Yes / OK" at bounding box center [391, 158] width 28 height 6
click at [393, 177] on button "Yes / OK" at bounding box center [391, 179] width 28 height 6
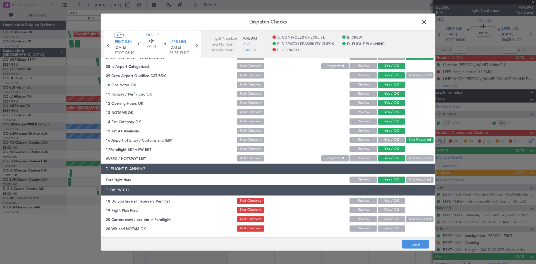
drag, startPoint x: 391, startPoint y: 201, endPoint x: 392, endPoint y: 209, distance: 8.3
click at [391, 202] on button "Yes / OK" at bounding box center [391, 201] width 28 height 6
click at [392, 210] on button "Yes / OK" at bounding box center [391, 210] width 28 height 6
click at [393, 216] on button "Yes / OK" at bounding box center [391, 219] width 28 height 6
click at [394, 227] on button "Yes / OK" at bounding box center [391, 228] width 28 height 6
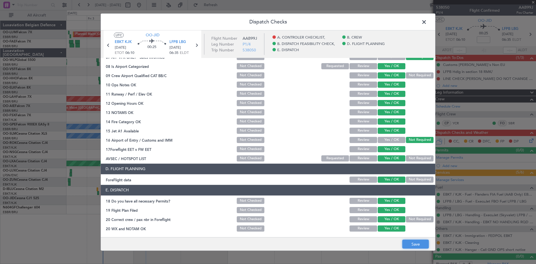
click at [416, 243] on button "Save" at bounding box center [415, 243] width 27 height 9
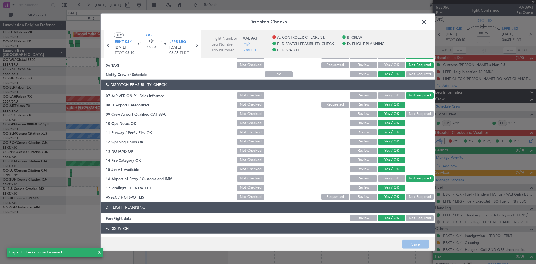
scroll to position [0, 0]
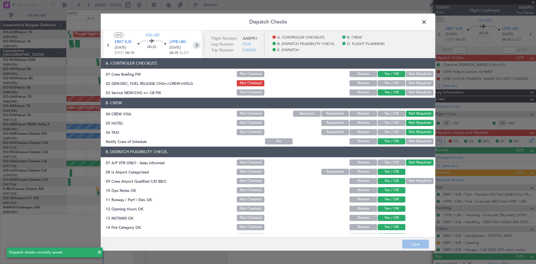
click at [194, 44] on icon at bounding box center [196, 44] width 7 height 7
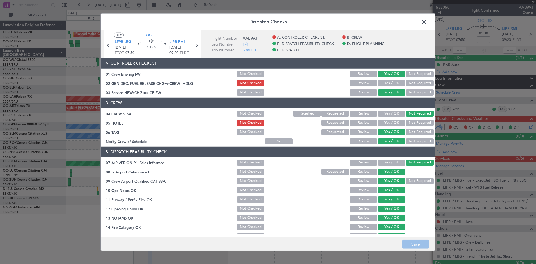
click at [197, 46] on icon at bounding box center [196, 44] width 7 height 7
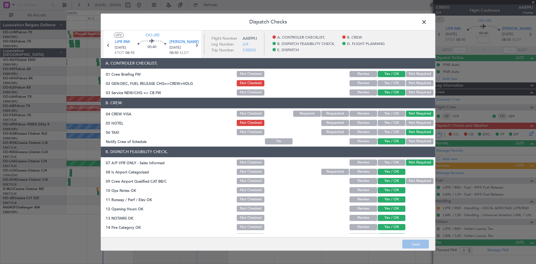
click at [357, 132] on button "Review" at bounding box center [363, 132] width 28 height 6
click at [359, 124] on button "Review" at bounding box center [363, 123] width 28 height 6
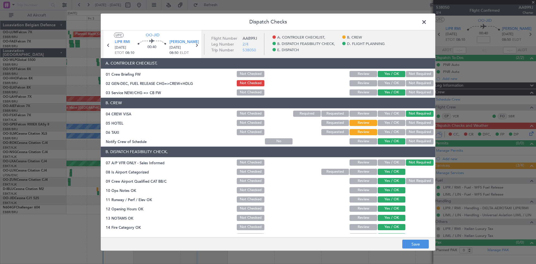
click at [360, 115] on button "Review" at bounding box center [363, 113] width 28 height 6
click at [360, 92] on button "Review" at bounding box center [363, 92] width 28 height 6
click at [362, 72] on button "Review" at bounding box center [363, 74] width 28 height 6
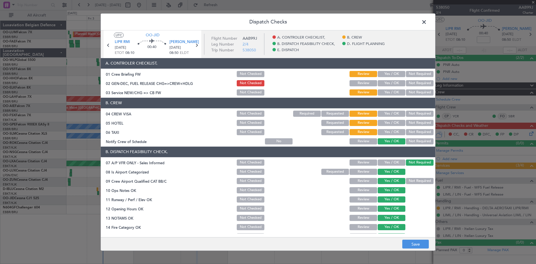
click at [248, 72] on button "Not Checked" at bounding box center [251, 74] width 28 height 6
click at [398, 74] on button "Yes / OK" at bounding box center [391, 74] width 28 height 6
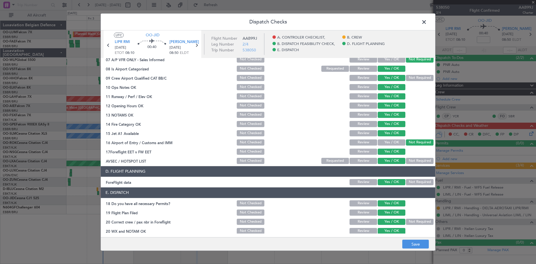
scroll to position [105, 0]
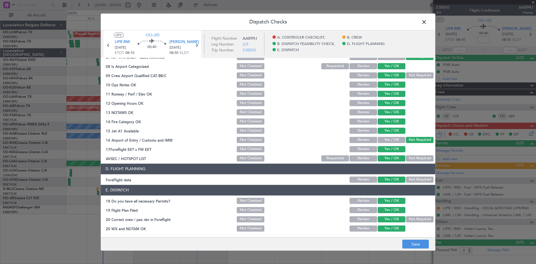
click at [362, 159] on button "Review" at bounding box center [363, 158] width 28 height 6
click at [359, 180] on button "Review" at bounding box center [363, 179] width 28 height 6
click at [256, 204] on div "Not Checked" at bounding box center [250, 201] width 28 height 8
drag, startPoint x: 257, startPoint y: 202, endPoint x: 256, endPoint y: 208, distance: 6.8
click at [257, 202] on button "Not Checked" at bounding box center [251, 201] width 28 height 6
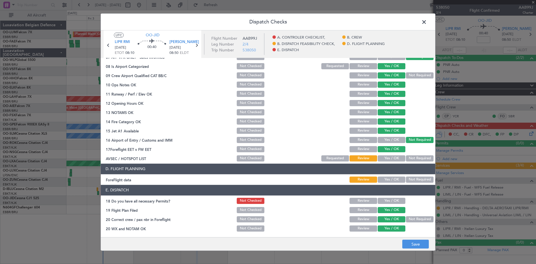
drag, startPoint x: 255, startPoint y: 209, endPoint x: 255, endPoint y: 211, distance: 2.8
click at [255, 209] on button "Not Checked" at bounding box center [251, 210] width 28 height 6
click at [253, 217] on button "Not Checked" at bounding box center [251, 219] width 28 height 6
click at [251, 227] on button "Not Checked" at bounding box center [251, 228] width 28 height 6
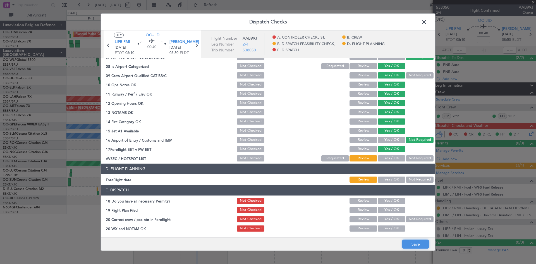
click at [413, 248] on button "Save" at bounding box center [415, 243] width 27 height 9
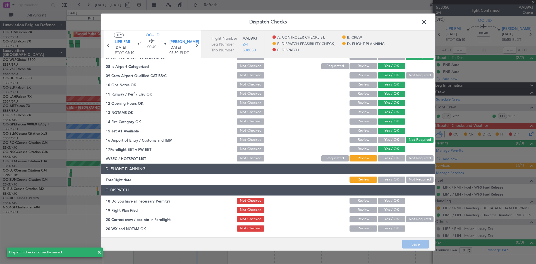
scroll to position [78, 0]
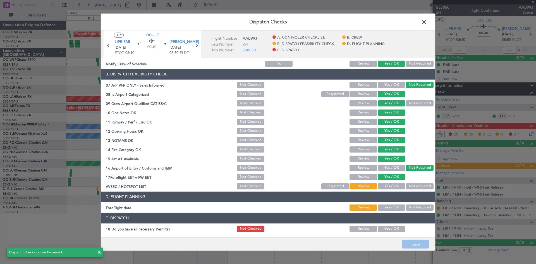
click at [352, 103] on button "Review" at bounding box center [363, 103] width 28 height 6
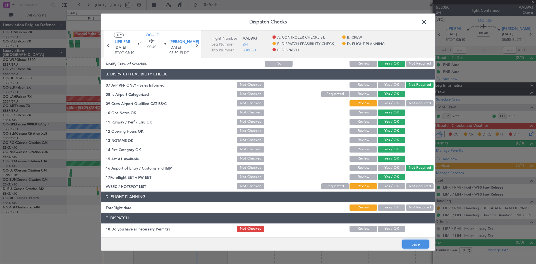
drag, startPoint x: 415, startPoint y: 245, endPoint x: 412, endPoint y: 242, distance: 4.4
click at [415, 245] on button "Save" at bounding box center [415, 243] width 27 height 9
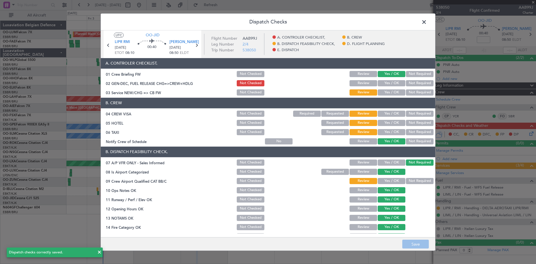
click at [427, 21] on span at bounding box center [427, 23] width 0 height 11
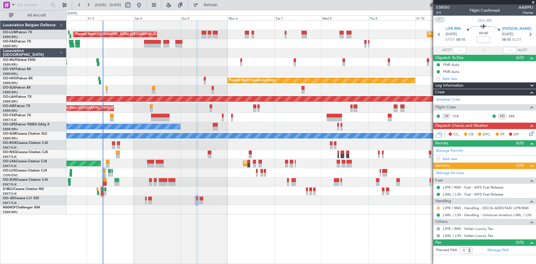
click at [439, 207] on button at bounding box center [437, 207] width 3 height 3
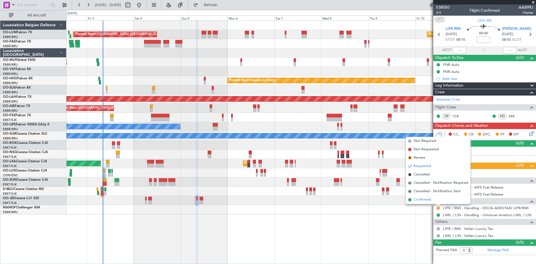
click at [425, 198] on span "Confirmed" at bounding box center [421, 200] width 17 height 6
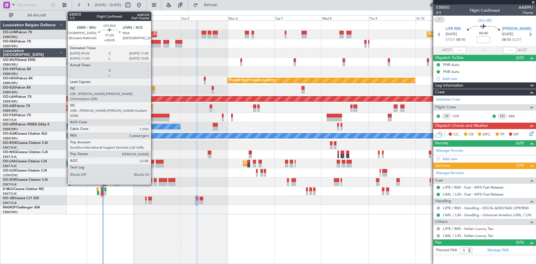
click at [153, 89] on div at bounding box center [153, 88] width 3 height 4
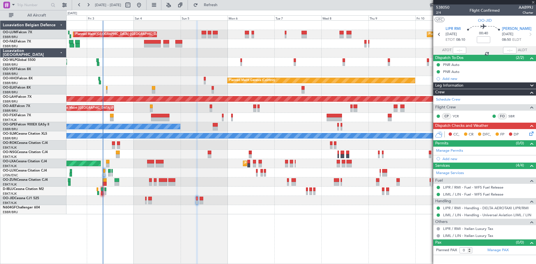
type input "+00:05"
type input "2"
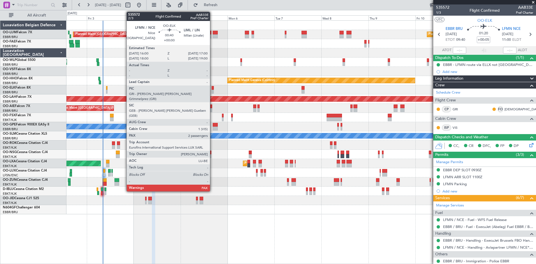
click at [212, 88] on div at bounding box center [212, 88] width 2 height 4
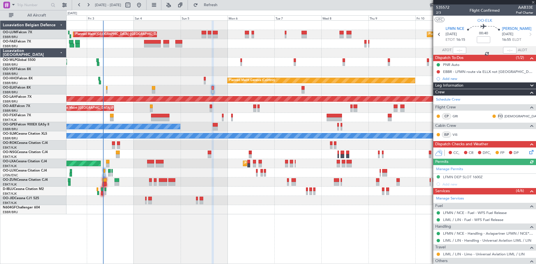
click at [528, 153] on icon at bounding box center [530, 151] width 4 height 4
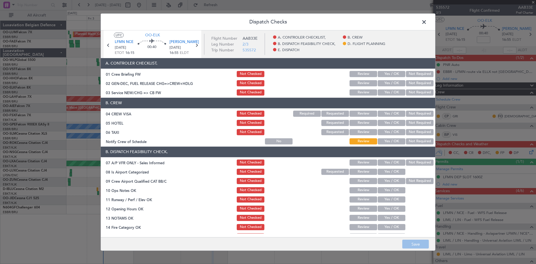
click at [386, 74] on button "Yes / OK" at bounding box center [391, 74] width 28 height 6
click at [426, 244] on button "Save" at bounding box center [415, 243] width 27 height 9
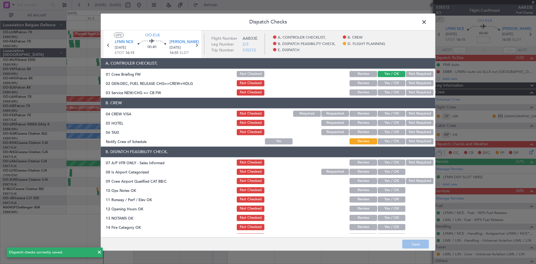
click at [427, 23] on span at bounding box center [427, 23] width 0 height 11
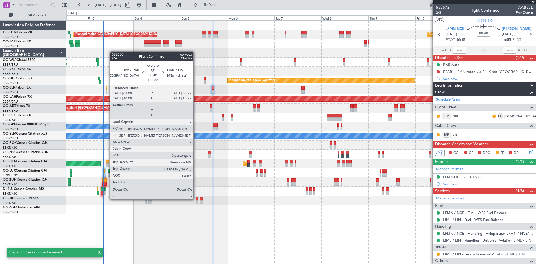
click at [196, 199] on div at bounding box center [197, 198] width 2 height 4
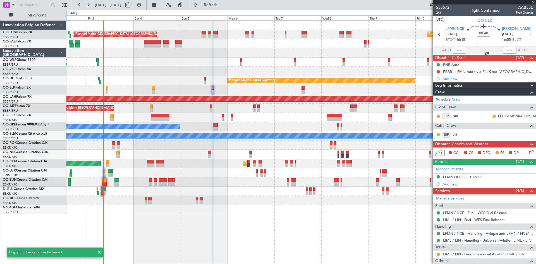
type input "0"
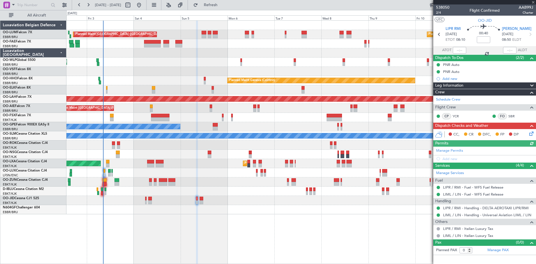
click at [531, 133] on icon at bounding box center [530, 132] width 4 height 4
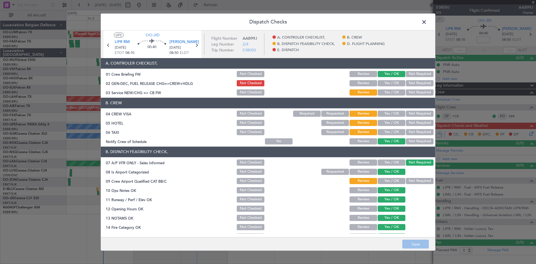
click at [427, 24] on span at bounding box center [427, 23] width 0 height 11
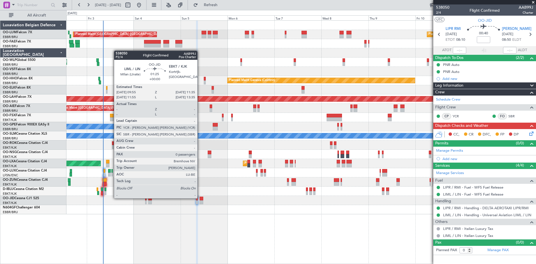
click at [200, 198] on div at bounding box center [200, 198] width 3 height 4
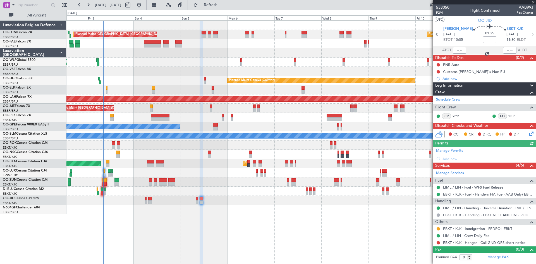
click at [529, 131] on icon at bounding box center [530, 132] width 4 height 4
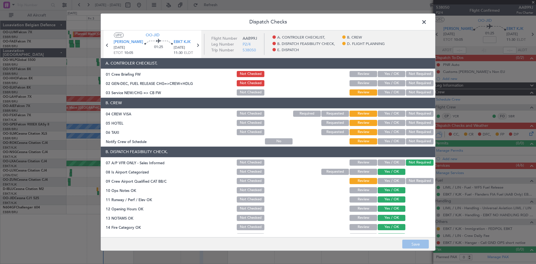
click at [389, 73] on button "Yes / OK" at bounding box center [391, 74] width 28 height 6
click at [421, 240] on button "Save" at bounding box center [415, 243] width 27 height 9
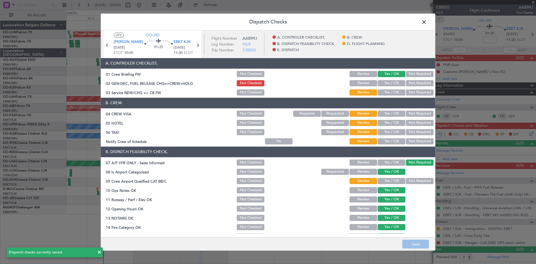
click at [427, 22] on span at bounding box center [427, 23] width 0 height 11
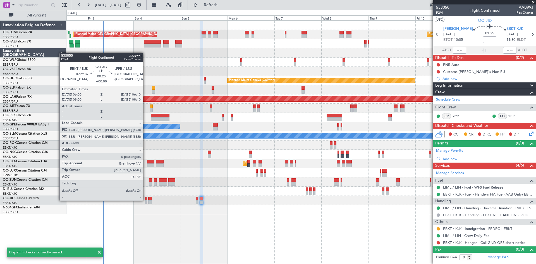
click at [145, 200] on div at bounding box center [145, 198] width 1 height 4
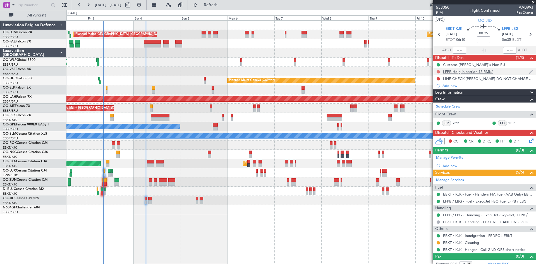
click at [439, 71] on button at bounding box center [437, 71] width 3 height 3
click at [436, 97] on span "Completed" at bounding box center [440, 96] width 18 height 6
click at [437, 78] on button at bounding box center [437, 78] width 3 height 3
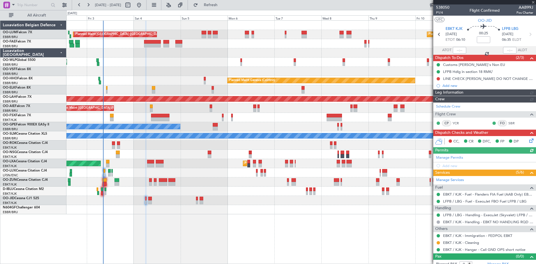
click at [440, 102] on div "Schedule Crew Flight Crew CP YCR FO SBR" at bounding box center [484, 115] width 103 height 27
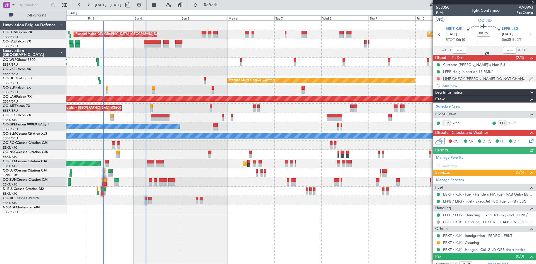
click at [437, 78] on button at bounding box center [437, 78] width 3 height 3
click at [439, 103] on span "Completed" at bounding box center [440, 103] width 18 height 6
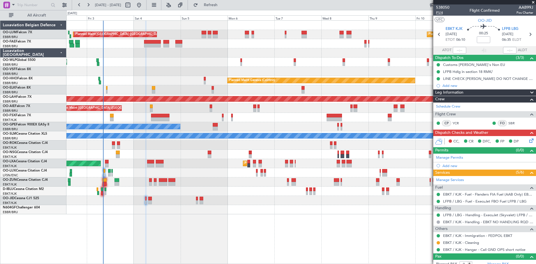
click at [438, 13] on span "P1/4" at bounding box center [442, 12] width 13 height 5
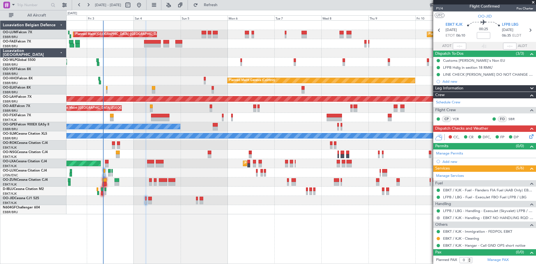
scroll to position [5, 0]
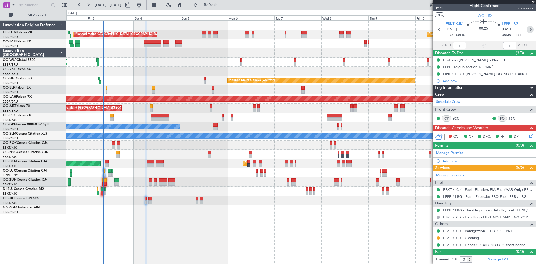
click at [527, 32] on icon at bounding box center [529, 29] width 7 height 7
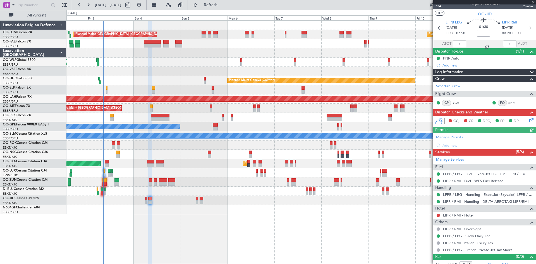
scroll to position [11, 0]
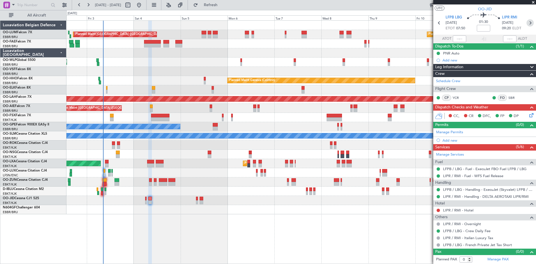
click at [527, 24] on icon at bounding box center [529, 22] width 7 height 7
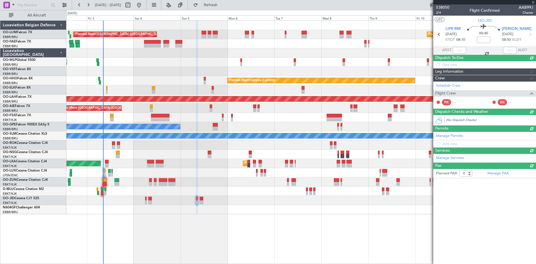
scroll to position [0, 0]
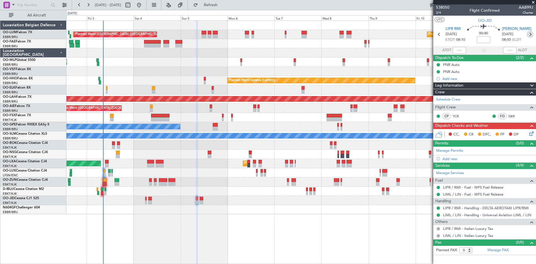
click at [531, 34] on icon at bounding box center [529, 34] width 7 height 7
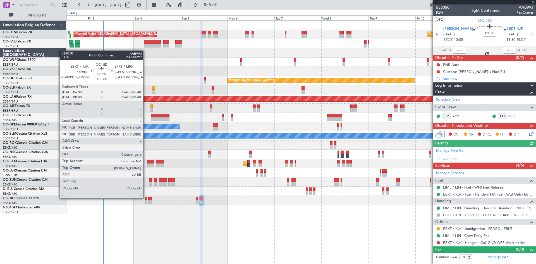
click at [146, 198] on div at bounding box center [145, 198] width 1 height 4
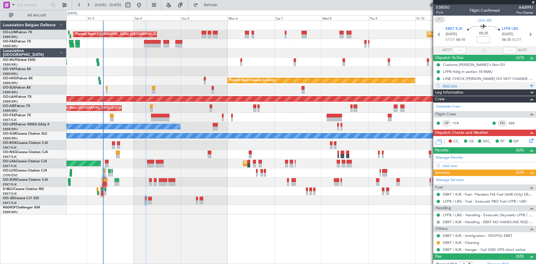
click at [448, 84] on div "Add new" at bounding box center [485, 85] width 86 height 5
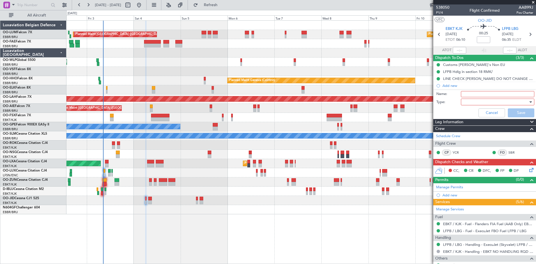
click at [468, 93] on input "Name:" at bounding box center [497, 94] width 73 height 6
click at [447, 101] on label "Type:" at bounding box center [448, 102] width 25 height 6
click at [474, 96] on input "Name:" at bounding box center [497, 94] width 73 height 6
type input "SEND GENDEC to handler + crew"
click at [491, 103] on div at bounding box center [495, 102] width 65 height 8
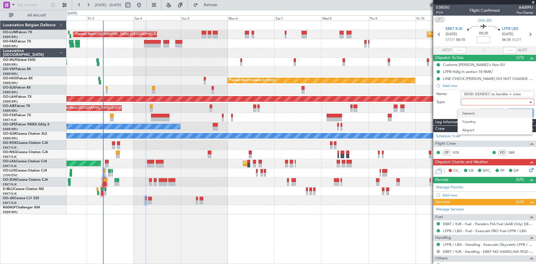
click at [481, 114] on span "Generic" at bounding box center [494, 113] width 65 height 8
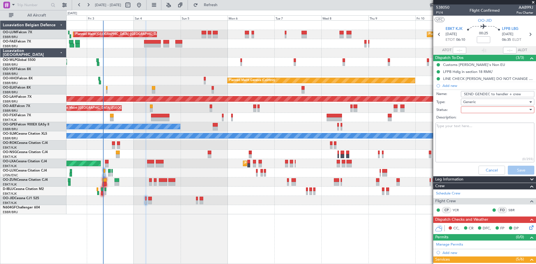
click at [486, 109] on div at bounding box center [495, 109] width 65 height 8
click at [487, 123] on span "Not Started" at bounding box center [494, 121] width 65 height 8
click at [513, 170] on button "Save" at bounding box center [520, 169] width 27 height 9
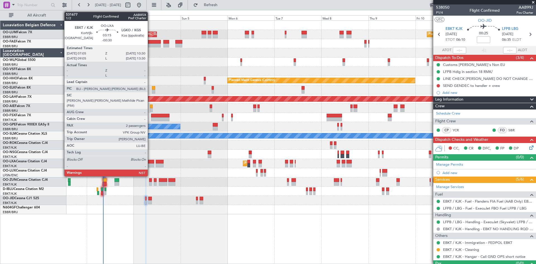
click at [150, 160] on div at bounding box center [150, 162] width 7 height 4
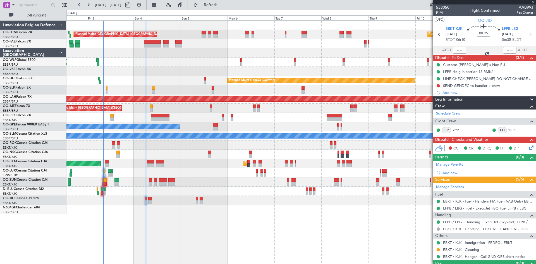
type input "-00:30"
type input "2"
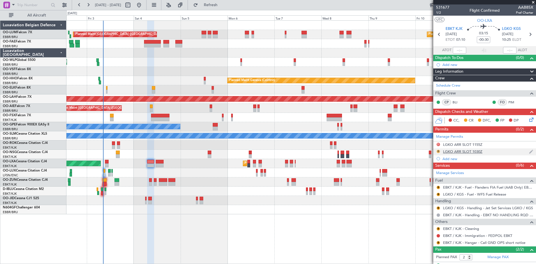
click at [437, 150] on button "R" at bounding box center [437, 151] width 3 height 3
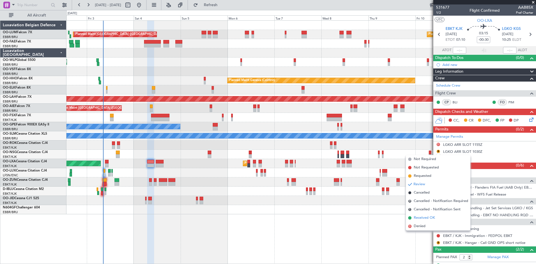
click at [430, 218] on span "Received OK" at bounding box center [423, 218] width 21 height 6
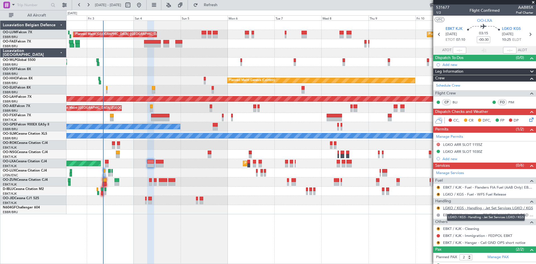
click at [471, 207] on link "LGKO / KGS - Handling - Jet Set Services LGKO / KGS" at bounding box center [488, 207] width 90 height 5
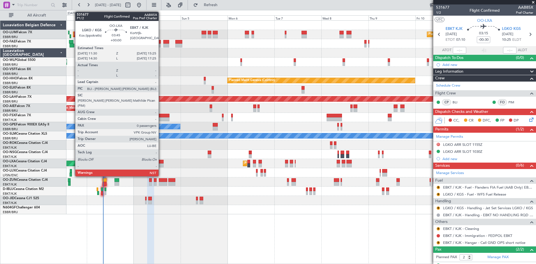
click at [160, 162] on div at bounding box center [160, 162] width 8 height 4
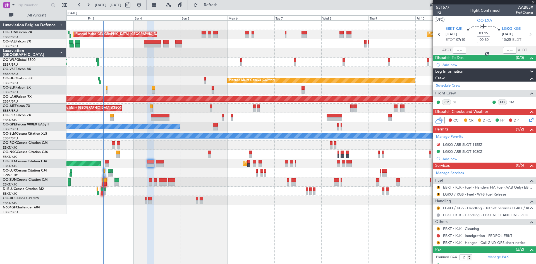
type input "0"
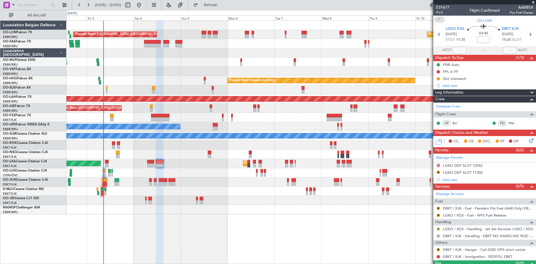
click at [437, 228] on button "R" at bounding box center [437, 228] width 3 height 3
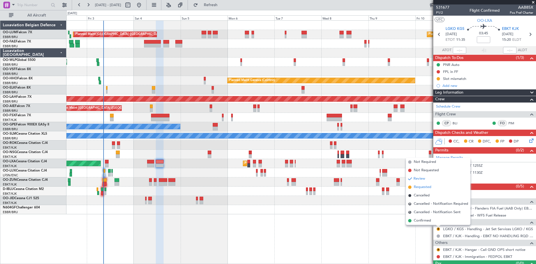
click at [422, 186] on span "Requested" at bounding box center [422, 187] width 18 height 6
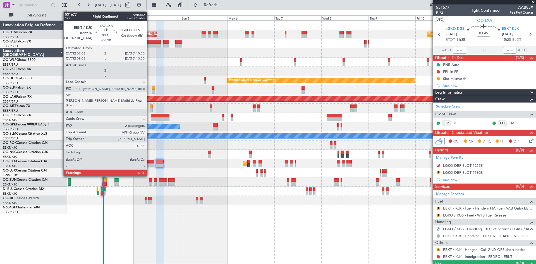
click at [149, 162] on div at bounding box center [150, 162] width 7 height 4
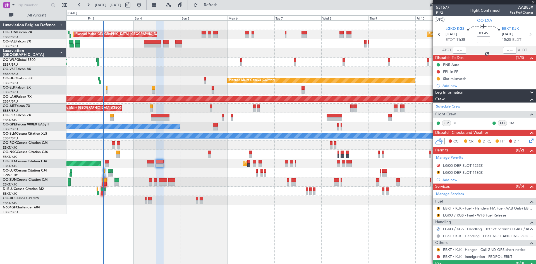
type input "-00:30"
type input "2"
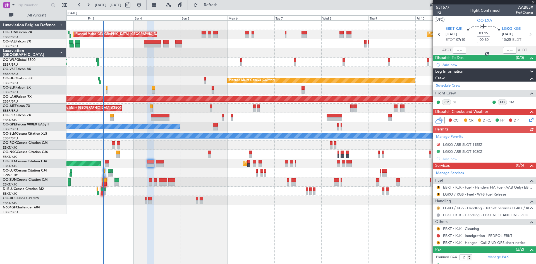
click at [437, 207] on button "R" at bounding box center [437, 207] width 3 height 3
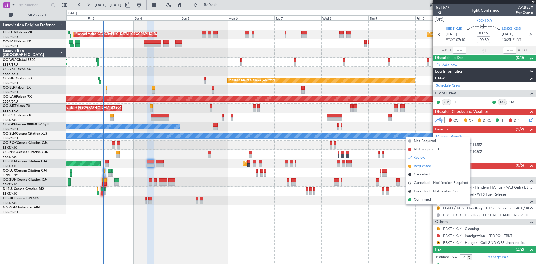
click at [419, 166] on span "Requested" at bounding box center [422, 166] width 18 height 6
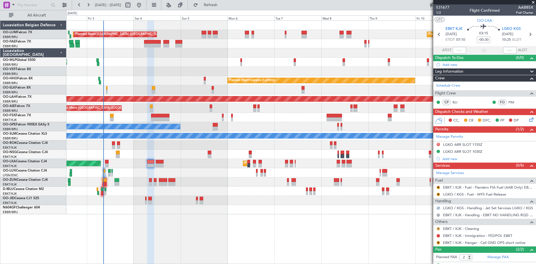
click at [438, 228] on button "R" at bounding box center [437, 228] width 3 height 3
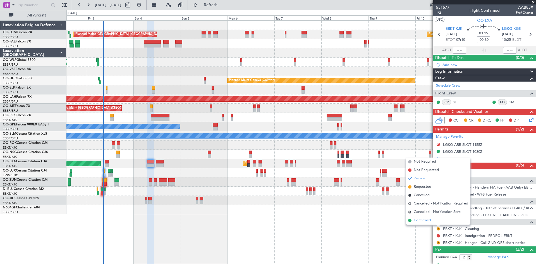
click at [430, 221] on span "Confirmed" at bounding box center [421, 220] width 17 height 6
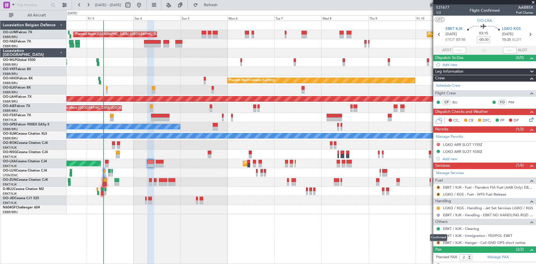
click at [438, 228] on button at bounding box center [437, 228] width 3 height 3
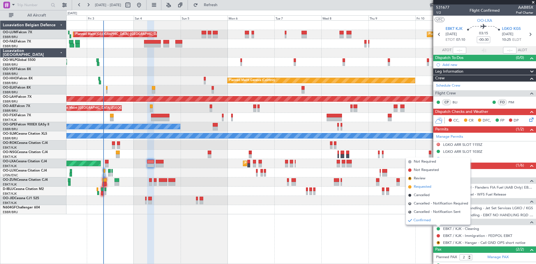
click at [427, 186] on span "Requested" at bounding box center [422, 187] width 18 height 6
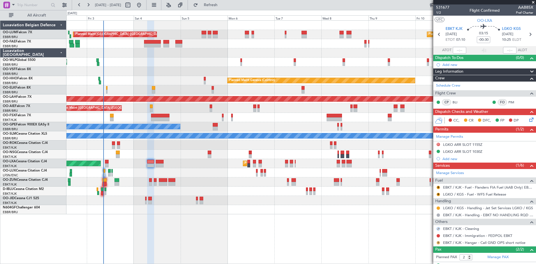
click at [437, 242] on button "R" at bounding box center [437, 242] width 3 height 3
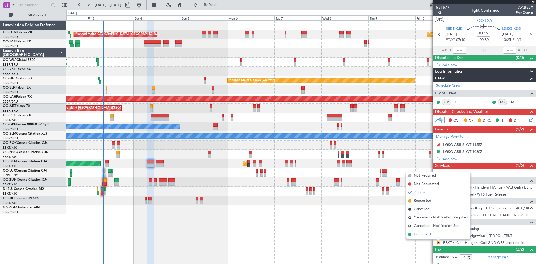
click at [433, 235] on li "Confirmed" at bounding box center [438, 234] width 64 height 8
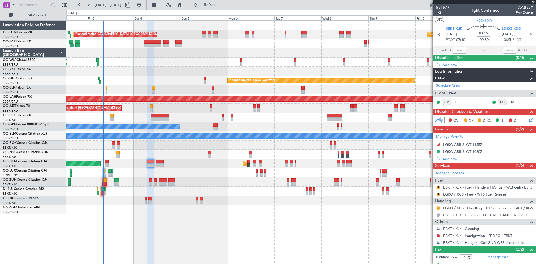
click at [451, 236] on link "EBKT / KJK - Immigration - FEDPOL EBKT" at bounding box center [477, 235] width 69 height 5
drag, startPoint x: 234, startPoint y: 3, endPoint x: 412, endPoint y: 161, distance: 237.3
click at [222, 3] on span "Refresh" at bounding box center [210, 5] width 23 height 4
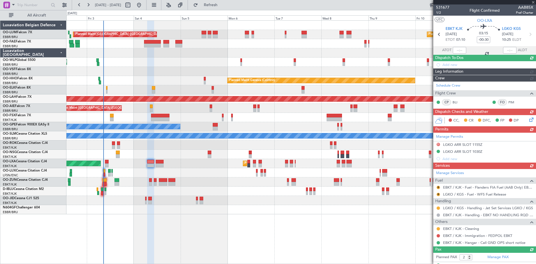
click at [439, 235] on div "Manage Services Fuel R EBKT / KJK - Fuel - Flanders FIA Fuel (AAB Only) EBKT / …" at bounding box center [484, 207] width 103 height 77
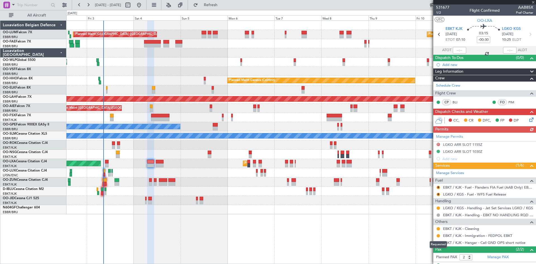
click at [439, 235] on button at bounding box center [437, 235] width 3 height 3
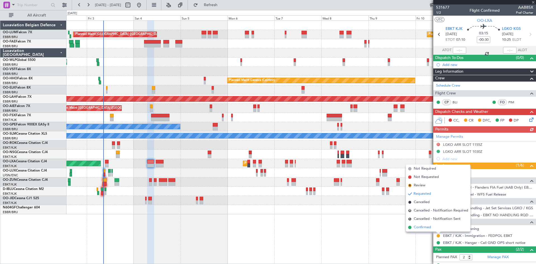
click at [426, 226] on span "Confirmed" at bounding box center [421, 227] width 17 height 6
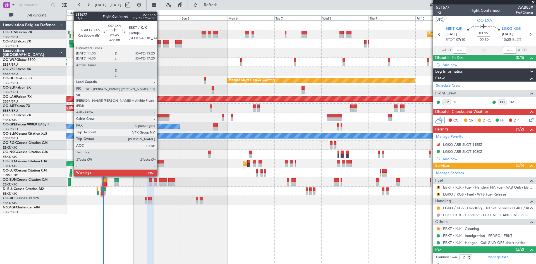
click at [160, 163] on div at bounding box center [160, 162] width 8 height 4
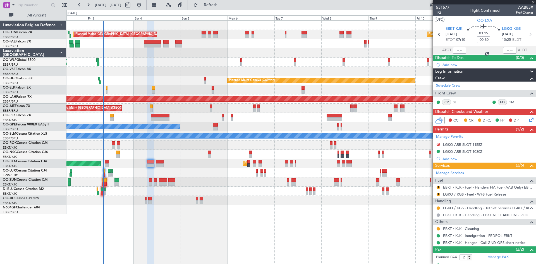
type input "0"
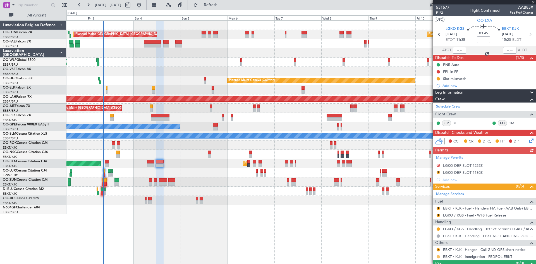
click at [438, 257] on button at bounding box center [437, 256] width 3 height 3
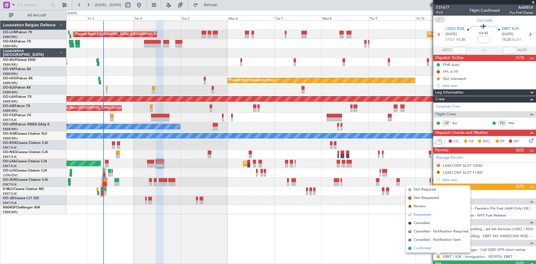
click at [420, 247] on span "Confirmed" at bounding box center [421, 248] width 17 height 6
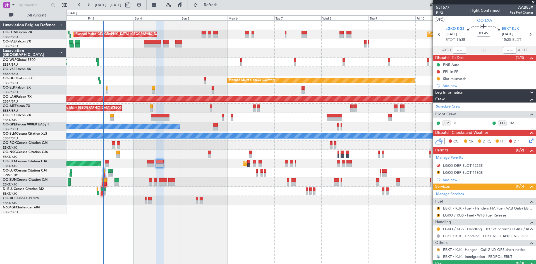
click at [438, 248] on button "R" at bounding box center [437, 249] width 3 height 3
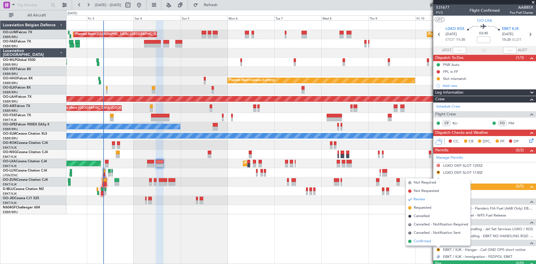
click at [428, 242] on span "Confirmed" at bounding box center [421, 241] width 17 height 6
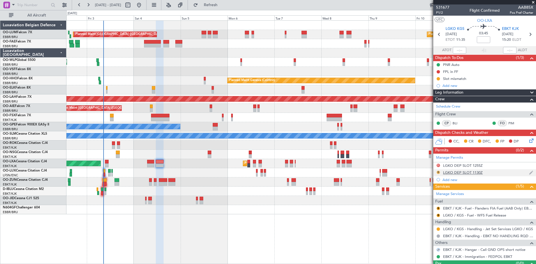
click at [439, 171] on button "R" at bounding box center [437, 171] width 3 height 3
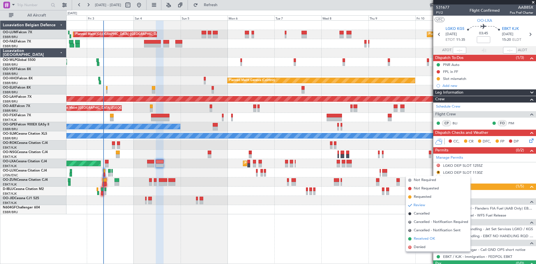
click at [428, 239] on span "Received OK" at bounding box center [423, 239] width 21 height 6
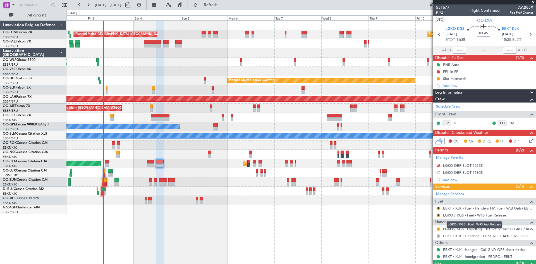
click at [473, 214] on link "LGKO / KGS - Fuel - WFS Fuel Release" at bounding box center [474, 215] width 63 height 5
click at [437, 207] on button "R" at bounding box center [437, 207] width 3 height 3
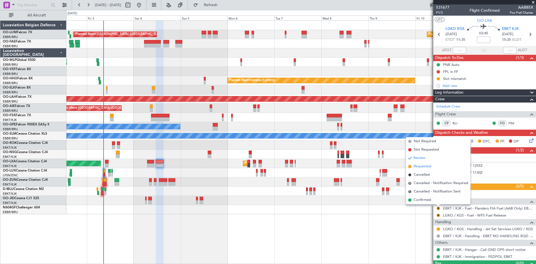
click at [423, 164] on span "Requested" at bounding box center [422, 166] width 18 height 6
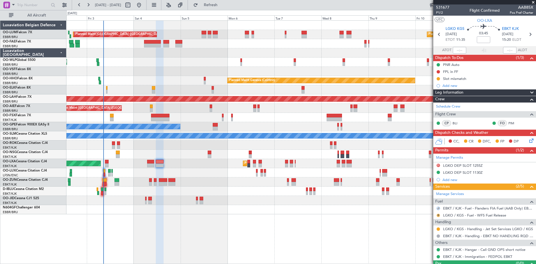
click at [439, 215] on button "R" at bounding box center [437, 214] width 3 height 3
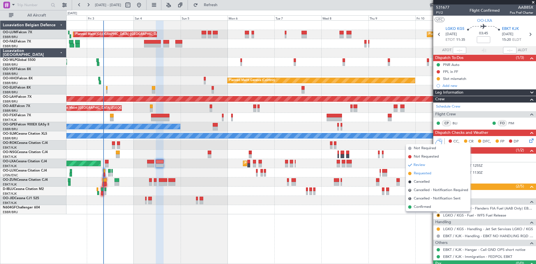
click at [422, 173] on span "Requested" at bounding box center [422, 173] width 18 height 6
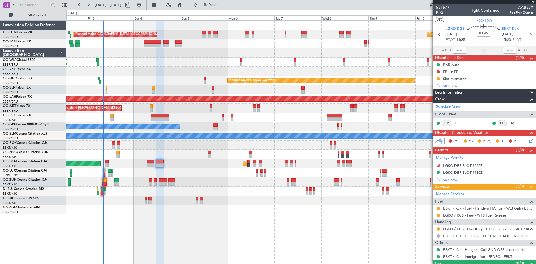
click at [450, 78] on div "FPL in FF" at bounding box center [450, 78] width 0 height 0
click at [467, 77] on div "Slot mismatch" at bounding box center [484, 78] width 103 height 7
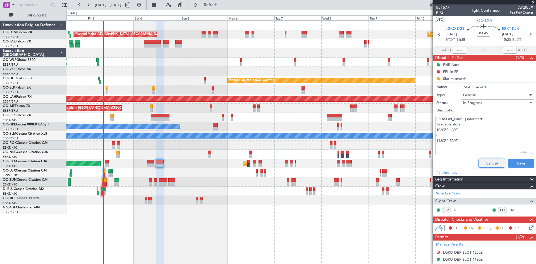
click at [489, 161] on button "Cancel" at bounding box center [491, 162] width 27 height 9
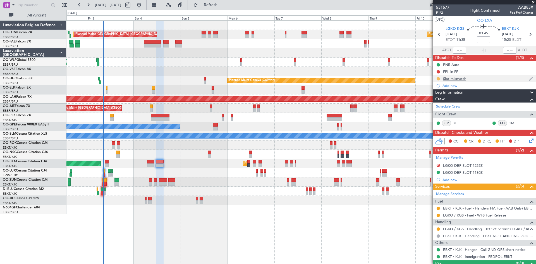
click at [437, 78] on button at bounding box center [437, 78] width 3 height 3
click at [437, 105] on span "Completed" at bounding box center [440, 103] width 18 height 6
click at [444, 72] on div "FPL in FF" at bounding box center [450, 71] width 15 height 5
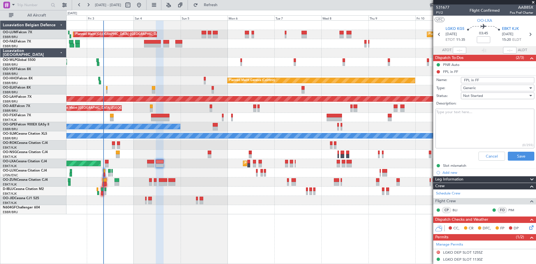
click at [438, 72] on li "FPL in FF Name: FPL in FF Type: Generic Status: Not Started Description: (0/255…" at bounding box center [484, 115] width 103 height 95
click at [487, 154] on button "Cancel" at bounding box center [491, 155] width 27 height 9
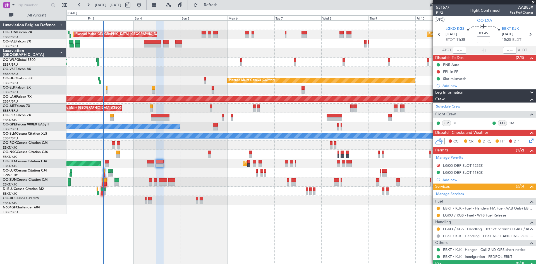
click at [438, 71] on mat-tooltip-component "Completed" at bounding box center [438, 73] width 26 height 15
click at [437, 71] on button at bounding box center [437, 71] width 3 height 3
click at [440, 97] on span "Completed" at bounding box center [440, 96] width 18 height 6
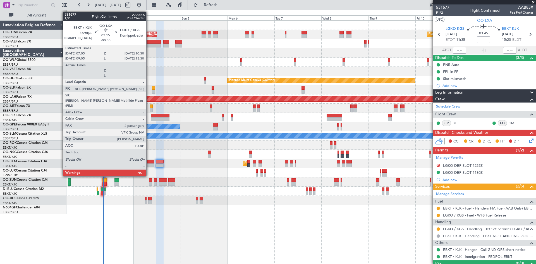
click at [149, 163] on div at bounding box center [150, 165] width 7 height 4
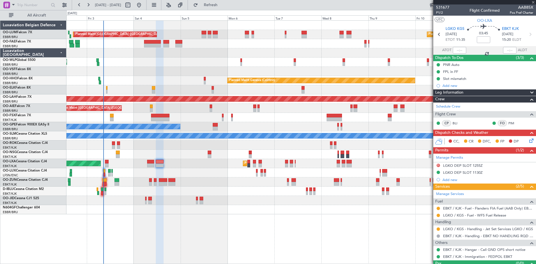
type input "-00:30"
type input "2"
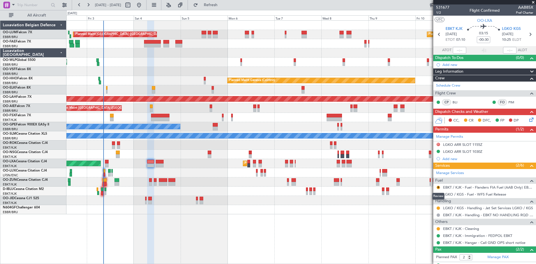
click at [437, 194] on div "Review" at bounding box center [438, 195] width 12 height 7
click at [437, 194] on button "R" at bounding box center [437, 193] width 3 height 3
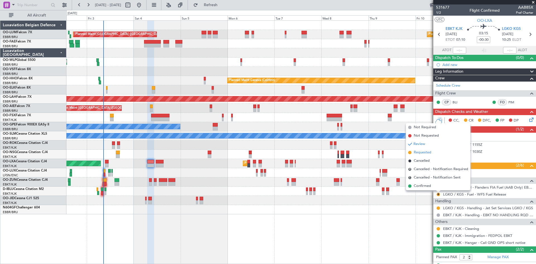
click at [428, 150] on span "Requested" at bounding box center [422, 153] width 18 height 6
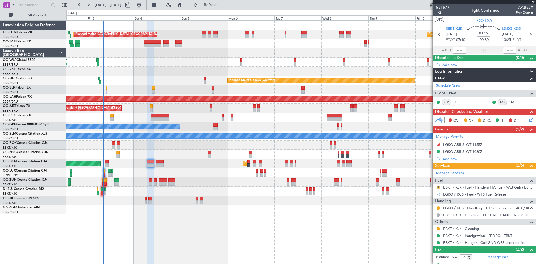
click at [438, 186] on button "R" at bounding box center [437, 187] width 3 height 3
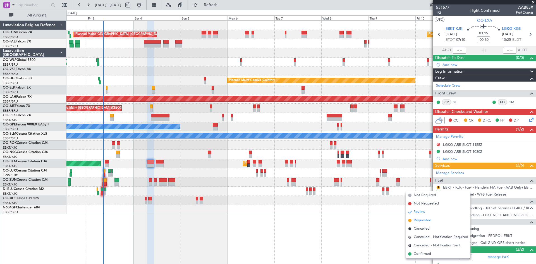
click at [427, 219] on span "Requested" at bounding box center [422, 220] width 18 height 6
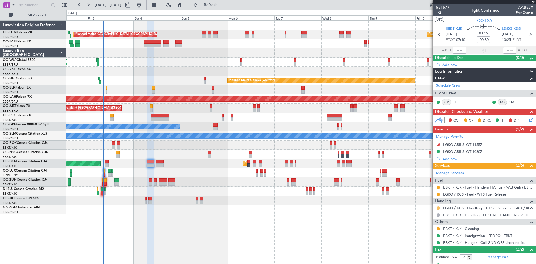
click at [437, 208] on button at bounding box center [437, 207] width 3 height 3
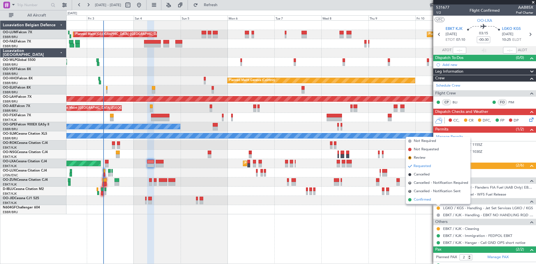
click at [434, 199] on li "Confirmed" at bounding box center [438, 199] width 64 height 8
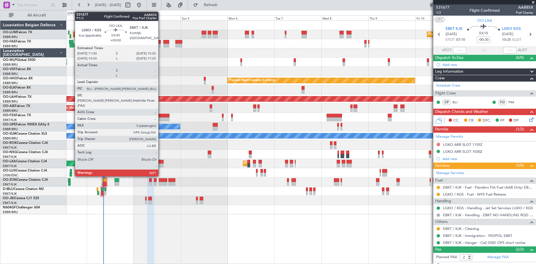
click at [161, 162] on div at bounding box center [160, 162] width 8 height 4
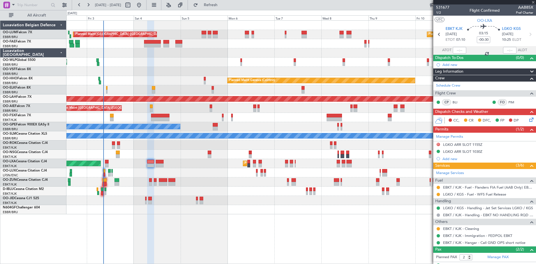
type input "0"
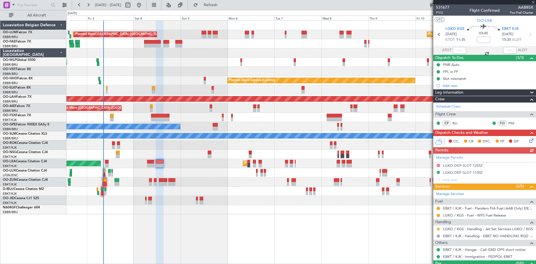
click at [437, 227] on button at bounding box center [437, 228] width 3 height 3
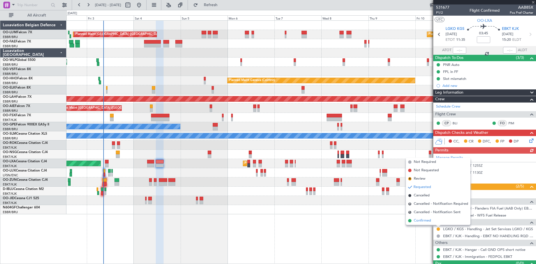
click at [436, 222] on li "Confirmed" at bounding box center [438, 220] width 64 height 8
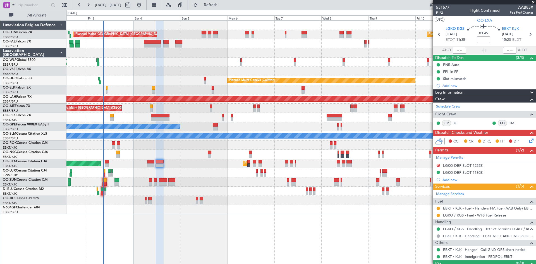
click at [438, 13] on span "P1/2" at bounding box center [442, 12] width 13 height 5
click at [444, 158] on link "Manage Permits" at bounding box center [449, 158] width 27 height 6
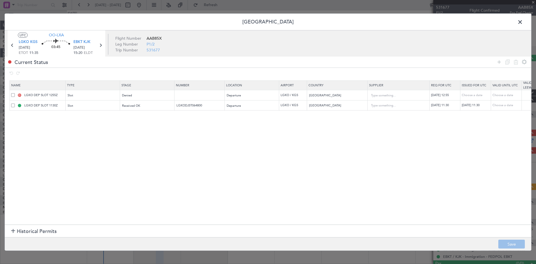
click at [12, 95] on span at bounding box center [13, 95] width 4 height 4
click at [15, 93] on input "checkbox" at bounding box center [15, 93] width 0 height 0
click at [513, 61] on icon at bounding box center [515, 62] width 7 height 7
type input "LGKO DEP SLOT 1130Z"
type input "LGKODJST064800"
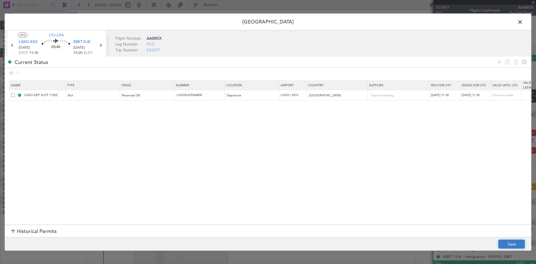
click at [522, 242] on button "Save" at bounding box center [511, 243] width 27 height 9
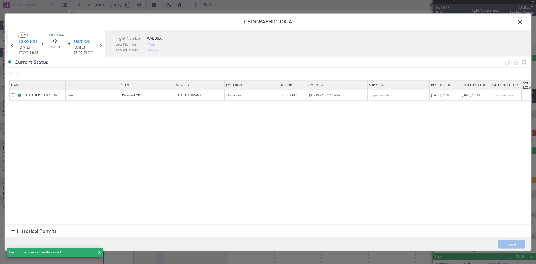
click at [522, 22] on span at bounding box center [522, 23] width 0 height 11
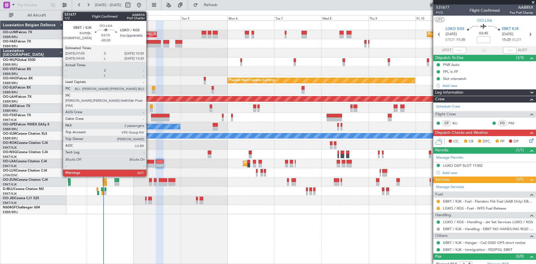
click at [148, 163] on div at bounding box center [150, 162] width 7 height 4
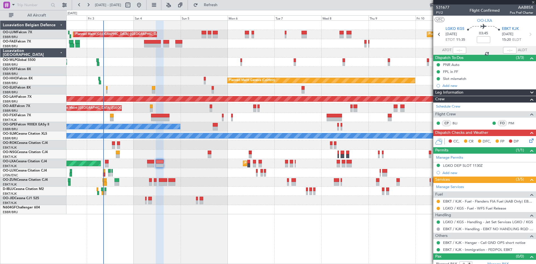
type input "-00:30"
type input "2"
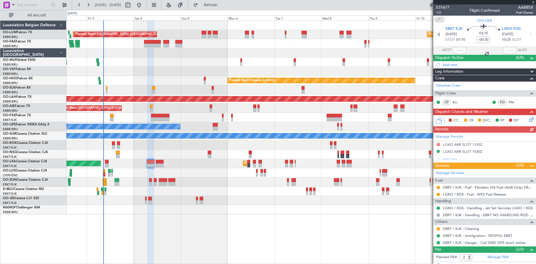
click at [455, 135] on div "Manage Permits D LGKO ARR SLOT 1155Z LGKO ARR SLOT 1030Z Add new" at bounding box center [484, 148] width 103 height 30
click at [461, 138] on link "Manage Permits" at bounding box center [449, 137] width 27 height 6
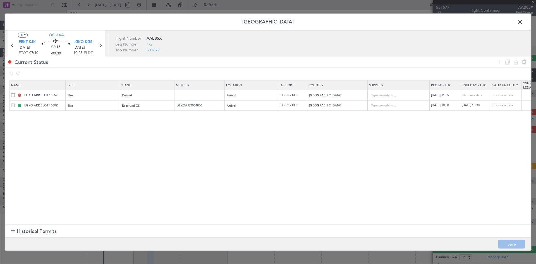
click at [12, 93] on span at bounding box center [13, 95] width 4 height 4
click at [15, 93] on input "checkbox" at bounding box center [15, 93] width 0 height 0
click at [514, 62] on icon at bounding box center [515, 62] width 7 height 7
type input "LGKO ARR SLOT 1030Z"
type input "LGKOAJST064800"
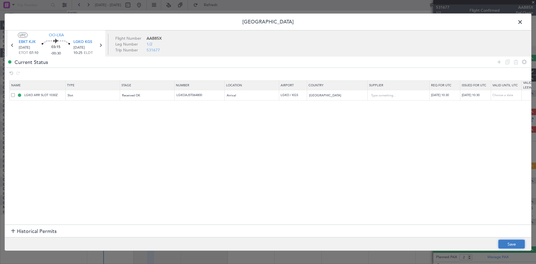
click at [516, 242] on button "Save" at bounding box center [511, 243] width 27 height 9
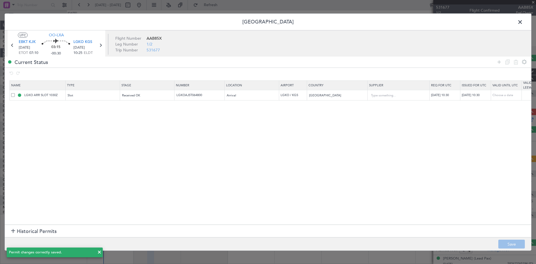
click at [522, 23] on span at bounding box center [522, 23] width 0 height 11
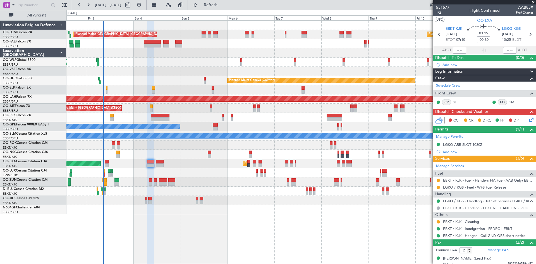
click at [528, 121] on icon at bounding box center [530, 118] width 4 height 4
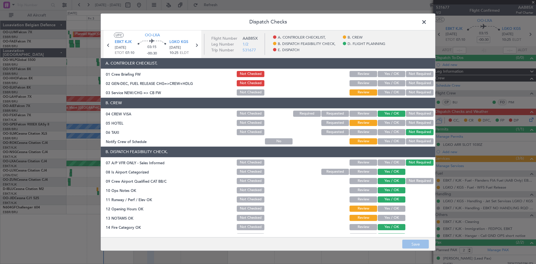
click at [387, 94] on button "Yes / OK" at bounding box center [391, 92] width 28 height 6
click at [409, 123] on button "Not Required" at bounding box center [420, 123] width 28 height 6
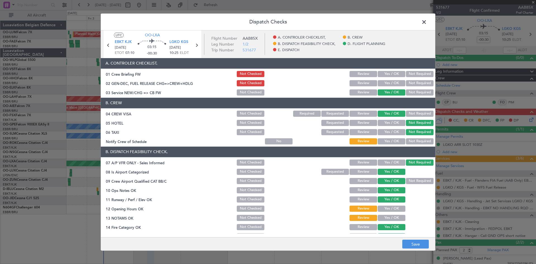
click at [398, 139] on button "Yes / OK" at bounding box center [391, 141] width 28 height 6
click at [387, 211] on button "Yes / OK" at bounding box center [391, 208] width 28 height 6
click at [389, 217] on button "Yes / OK" at bounding box center [391, 218] width 28 height 6
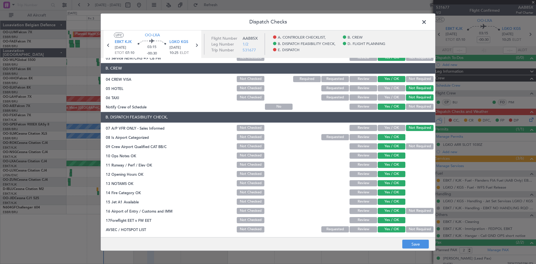
scroll to position [105, 0]
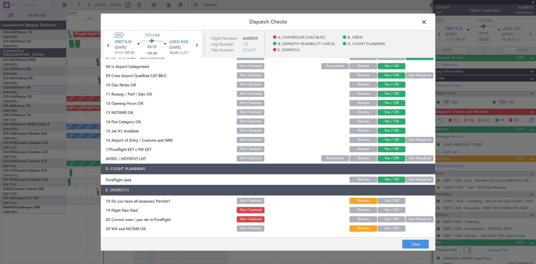
click at [386, 200] on button "Yes / OK" at bounding box center [391, 201] width 28 height 6
click at [389, 219] on button "Yes / OK" at bounding box center [391, 219] width 28 height 6
click at [390, 228] on button "Yes / OK" at bounding box center [391, 228] width 28 height 6
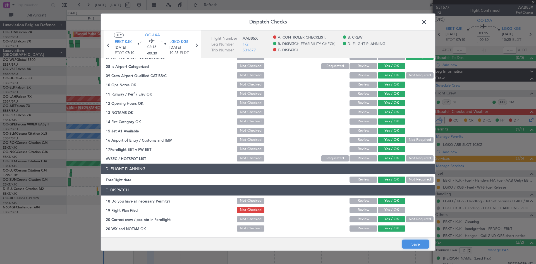
click at [414, 245] on button "Save" at bounding box center [415, 243] width 27 height 9
click at [195, 42] on icon at bounding box center [196, 44] width 7 height 7
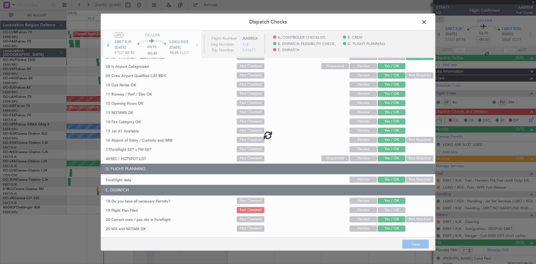
type input "0"
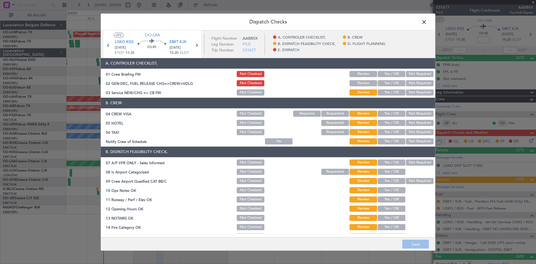
drag, startPoint x: 411, startPoint y: 112, endPoint x: 412, endPoint y: 117, distance: 5.3
click at [411, 113] on button "Not Required" at bounding box center [420, 113] width 28 height 6
click at [412, 122] on button "Not Required" at bounding box center [420, 123] width 28 height 6
click at [414, 134] on button "Not Required" at bounding box center [420, 132] width 28 height 6
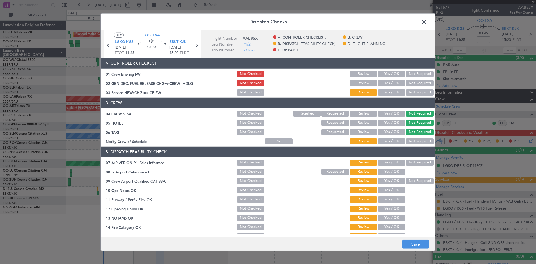
click at [396, 139] on button "Yes / OK" at bounding box center [391, 141] width 28 height 6
click at [415, 163] on button "Not Required" at bounding box center [420, 162] width 28 height 6
click at [391, 170] on button "Yes / OK" at bounding box center [391, 171] width 28 height 6
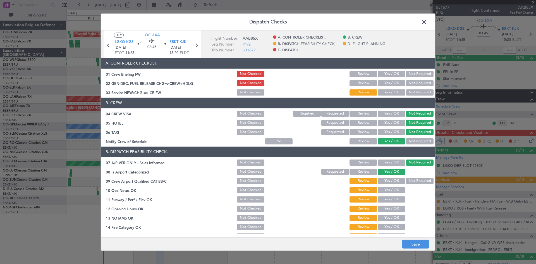
click at [391, 184] on div "Yes / OK" at bounding box center [391, 181] width 28 height 8
click at [391, 190] on button "Yes / OK" at bounding box center [391, 190] width 28 height 6
click at [389, 182] on button "Yes / OK" at bounding box center [391, 181] width 28 height 6
click at [390, 198] on button "Yes / OK" at bounding box center [391, 199] width 28 height 6
drag, startPoint x: 390, startPoint y: 208, endPoint x: 390, endPoint y: 215, distance: 6.7
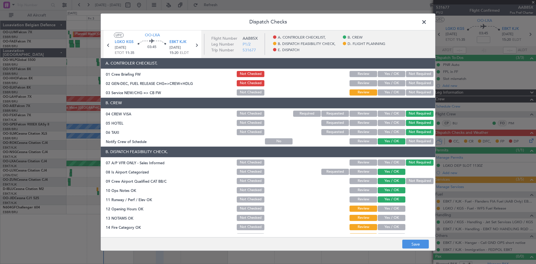
click at [390, 209] on button "Yes / OK" at bounding box center [391, 208] width 28 height 6
click at [391, 220] on button "Yes / OK" at bounding box center [391, 218] width 28 height 6
drag, startPoint x: 391, startPoint y: 225, endPoint x: 392, endPoint y: 229, distance: 3.7
click at [392, 228] on button "Yes / OK" at bounding box center [391, 227] width 28 height 6
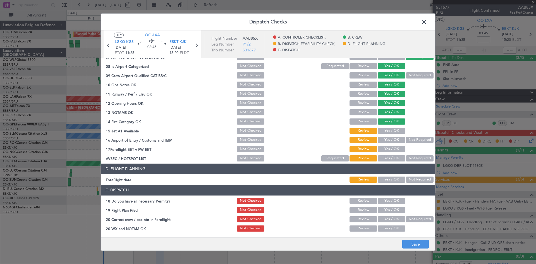
click at [383, 128] on button "Yes / OK" at bounding box center [391, 130] width 28 height 6
drag, startPoint x: 387, startPoint y: 140, endPoint x: 387, endPoint y: 145, distance: 4.7
click at [387, 142] on button "Yes / OK" at bounding box center [391, 140] width 28 height 6
drag, startPoint x: 387, startPoint y: 147, endPoint x: 388, endPoint y: 151, distance: 4.5
click at [387, 148] on button "Yes / OK" at bounding box center [391, 149] width 28 height 6
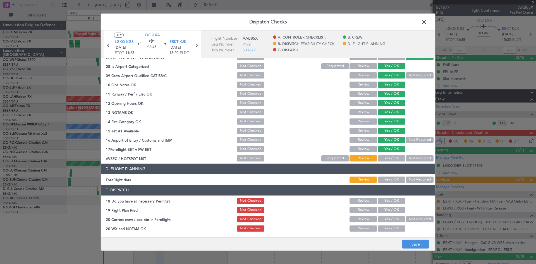
drag, startPoint x: 389, startPoint y: 155, endPoint x: 390, endPoint y: 158, distance: 2.8
click at [389, 156] on button "Yes / OK" at bounding box center [391, 158] width 28 height 6
click at [395, 180] on button "Yes / OK" at bounding box center [391, 179] width 28 height 6
click at [389, 203] on button "Yes / OK" at bounding box center [391, 201] width 28 height 6
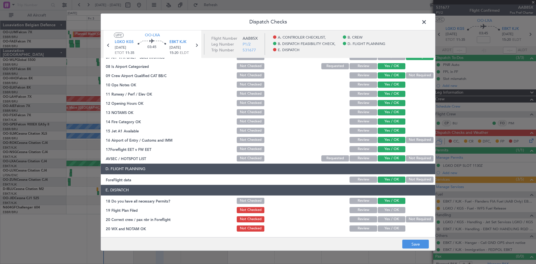
click at [389, 219] on button "Yes / OK" at bounding box center [391, 219] width 28 height 6
click at [387, 228] on button "Yes / OK" at bounding box center [391, 228] width 28 height 6
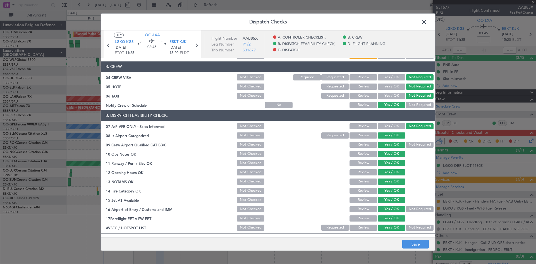
scroll to position [0, 0]
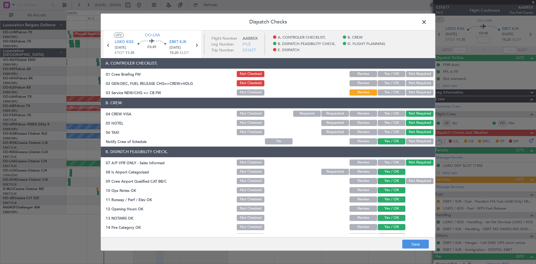
click at [385, 94] on button "Yes / OK" at bounding box center [391, 92] width 28 height 6
click at [388, 74] on button "Yes / OK" at bounding box center [391, 74] width 28 height 6
click at [248, 75] on button "Not Checked" at bounding box center [251, 74] width 28 height 6
click at [416, 248] on button "Save" at bounding box center [415, 243] width 27 height 9
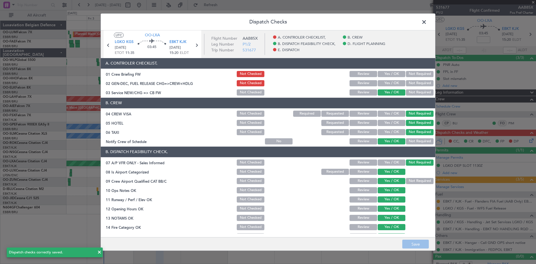
click at [427, 22] on span at bounding box center [427, 23] width 0 height 11
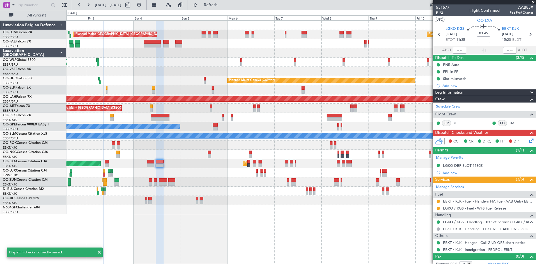
click at [445, 13] on span "P1/2" at bounding box center [442, 12] width 13 height 5
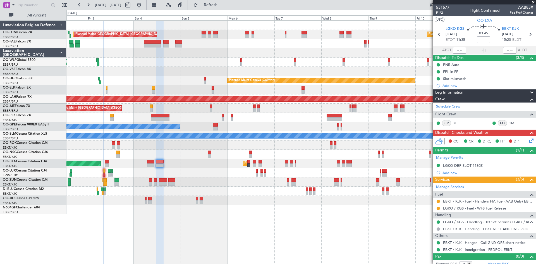
click at [528, 142] on icon at bounding box center [530, 139] width 4 height 4
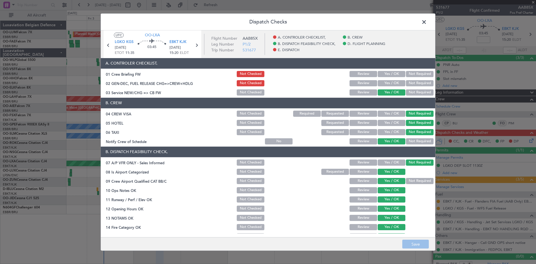
click at [385, 81] on button "Yes / OK" at bounding box center [391, 83] width 28 height 6
click at [105, 46] on icon at bounding box center [108, 44] width 7 height 7
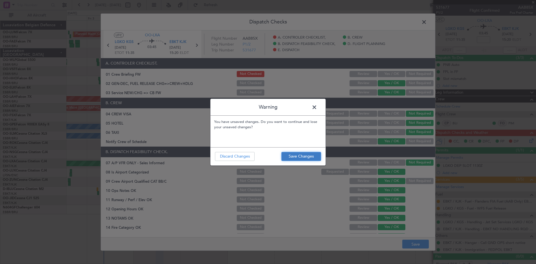
click at [296, 156] on button "Save Changes" at bounding box center [301, 156] width 40 height 9
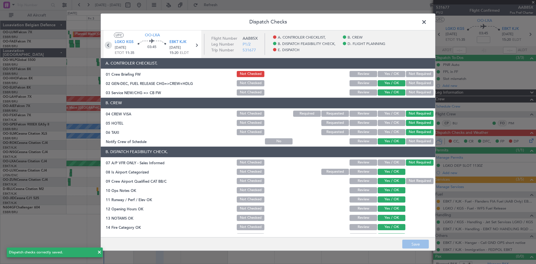
click at [107, 42] on icon at bounding box center [108, 44] width 7 height 7
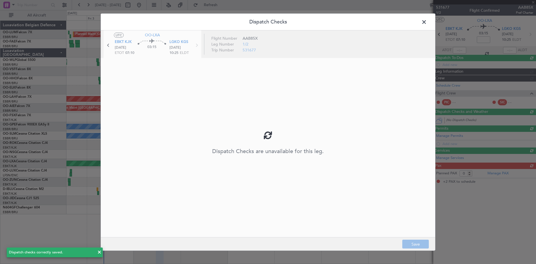
type input "-00:30"
type input "2"
type input "-00:30"
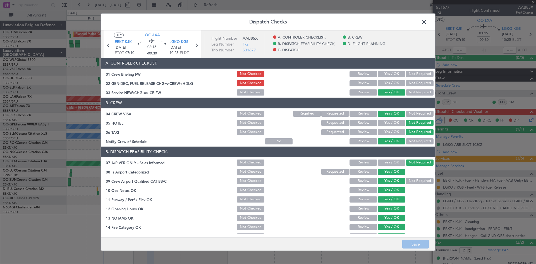
click at [387, 83] on button "Yes / OK" at bounding box center [391, 83] width 28 height 6
click at [418, 247] on button "Save" at bounding box center [415, 243] width 27 height 9
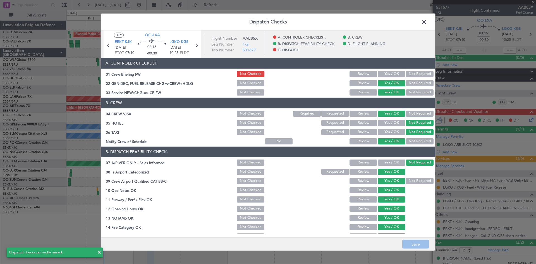
click at [427, 23] on span at bounding box center [427, 23] width 0 height 11
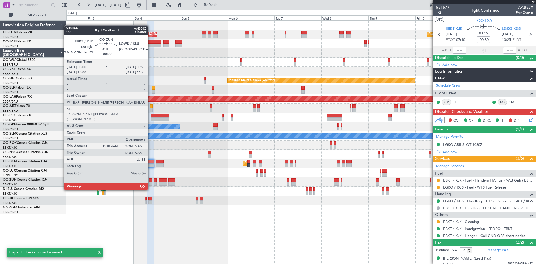
click at [150, 179] on div at bounding box center [150, 180] width 3 height 4
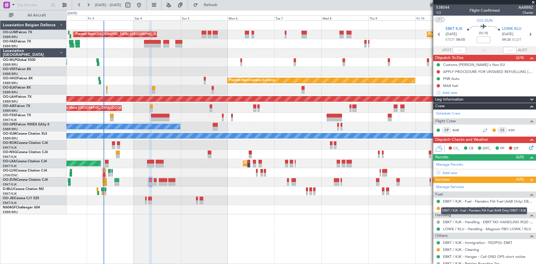
click at [437, 209] on mat-tooltip-component "EBKT / KJK - Fuel - Flanders FIA Fuel (AAB Only) EBKT / KJK" at bounding box center [484, 210] width 94 height 15
click at [437, 207] on mat-tooltip-component "EBKT / KJK - Fuel - Flanders FIA Fuel (AAB Only) EBKT / KJK" at bounding box center [484, 210] width 94 height 15
click at [437, 207] on button at bounding box center [437, 207] width 3 height 3
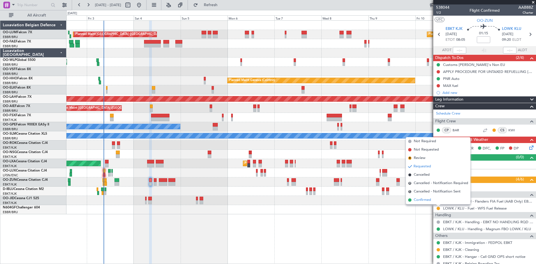
click at [430, 203] on li "Confirmed" at bounding box center [438, 200] width 64 height 8
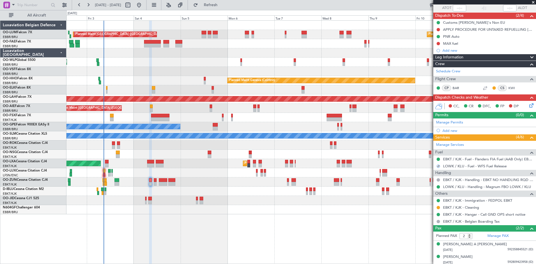
scroll to position [44, 0]
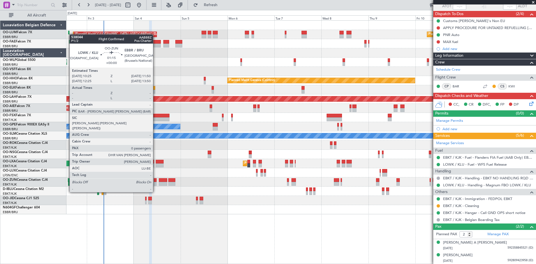
click at [155, 182] on div at bounding box center [155, 184] width 3 height 4
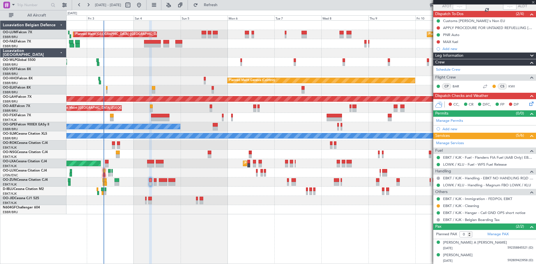
scroll to position [0, 0]
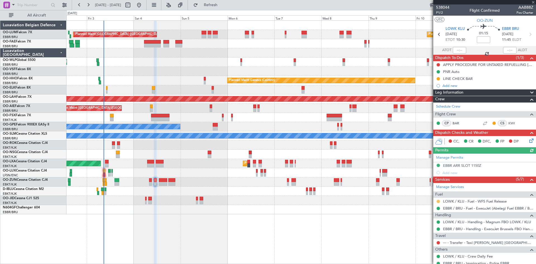
click at [438, 199] on button at bounding box center [437, 200] width 3 height 3
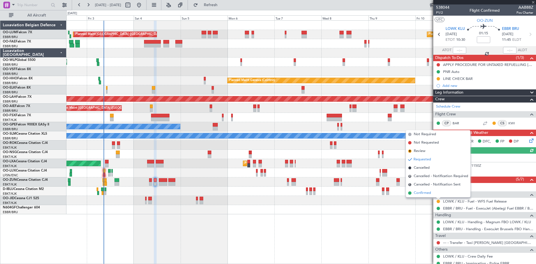
click at [423, 191] on span "Confirmed" at bounding box center [421, 193] width 17 height 6
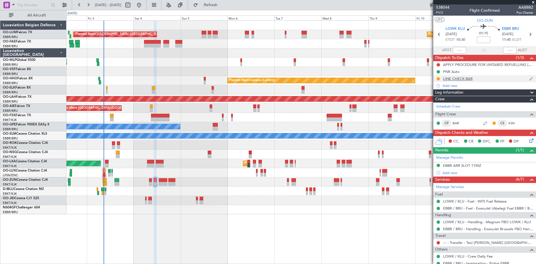
click at [450, 79] on div "LINE CHECK BAR" at bounding box center [458, 78] width 30 height 5
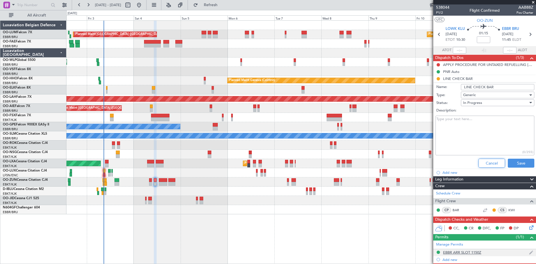
click at [487, 163] on button "Cancel" at bounding box center [491, 162] width 27 height 9
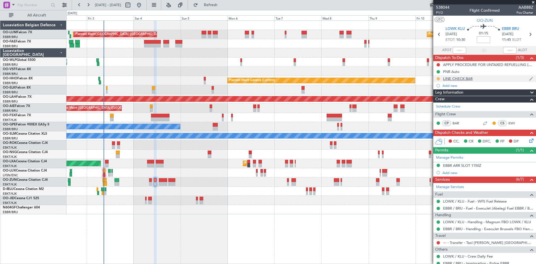
click at [438, 78] on button at bounding box center [437, 78] width 3 height 3
click at [439, 102] on span "Completed" at bounding box center [440, 103] width 18 height 6
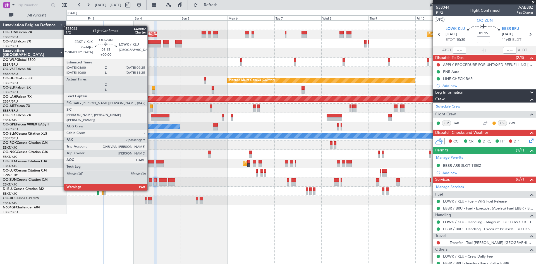
click at [150, 180] on div at bounding box center [150, 180] width 3 height 4
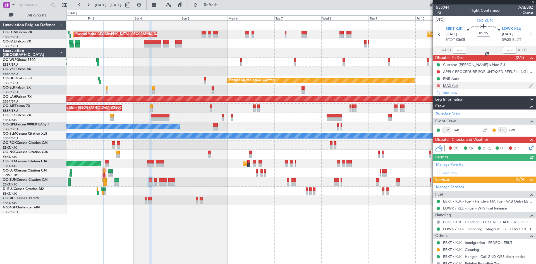
click at [437, 85] on button at bounding box center [437, 85] width 3 height 3
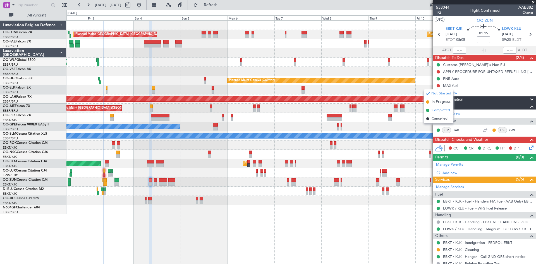
click at [436, 110] on span "Completed" at bounding box center [440, 110] width 18 height 6
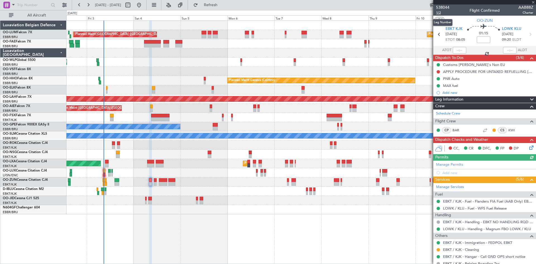
click at [441, 13] on span "1/2" at bounding box center [442, 12] width 13 height 5
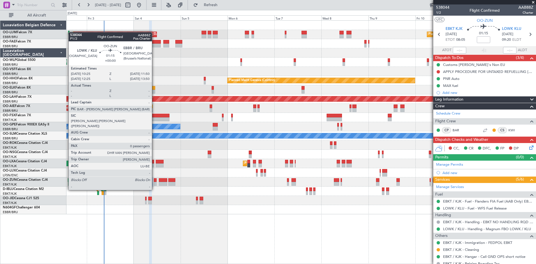
click at [154, 180] on div at bounding box center [155, 180] width 3 height 4
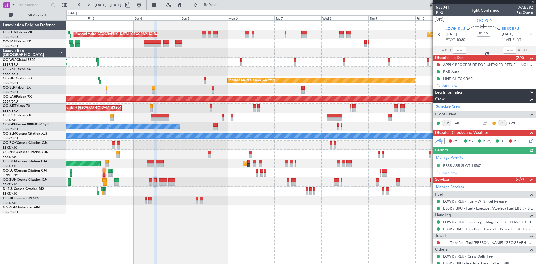
click at [477, 166] on div "Manage Permits EBBR ARR SLOT 1150Z Add new" at bounding box center [484, 164] width 103 height 23
click at [468, 163] on div "Manage Permits EBBR ARR SLOT 1150Z Add new" at bounding box center [484, 164] width 103 height 23
click at [470, 165] on div "Manage Permits EBBR ARR SLOT 1150Z Add new" at bounding box center [484, 164] width 103 height 23
click at [471, 165] on div "EBBR ARR SLOT 1150Z" at bounding box center [462, 165] width 38 height 5
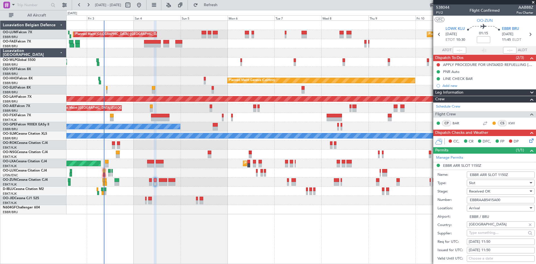
drag, startPoint x: 504, startPoint y: 199, endPoint x: 468, endPoint y: 200, distance: 36.0
click at [468, 200] on input "EBBRAAB5415A00" at bounding box center [500, 199] width 68 height 7
click at [528, 142] on icon at bounding box center [530, 139] width 4 height 4
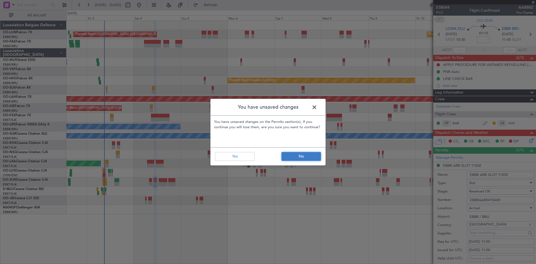
click at [307, 155] on button "No" at bounding box center [301, 156] width 40 height 9
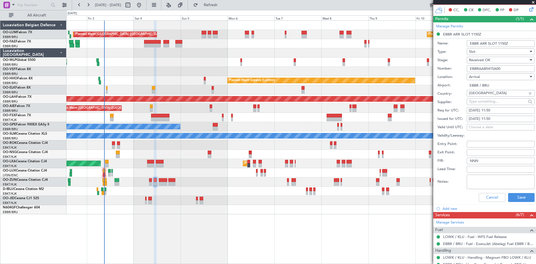
scroll to position [167, 0]
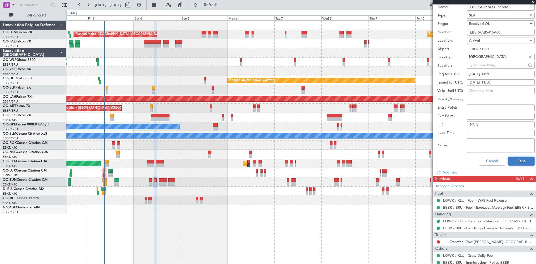
click at [520, 161] on button "Save" at bounding box center [521, 160] width 27 height 9
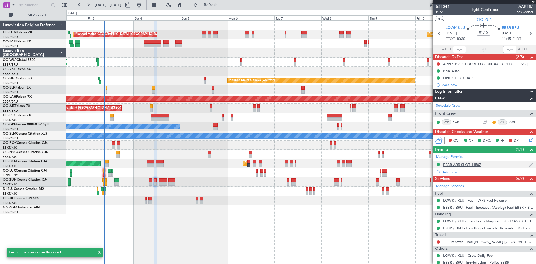
scroll to position [0, 0]
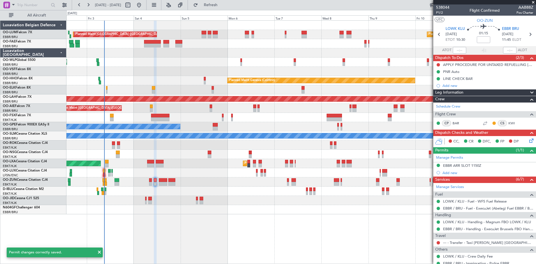
click at [528, 141] on icon at bounding box center [530, 139] width 4 height 4
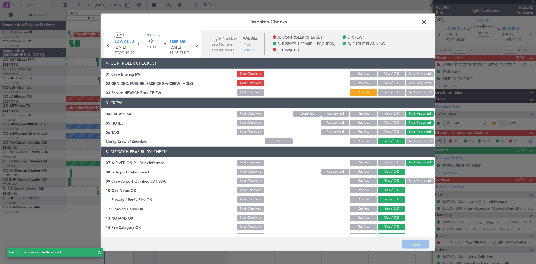
click at [386, 95] on button "Yes / OK" at bounding box center [391, 92] width 28 height 6
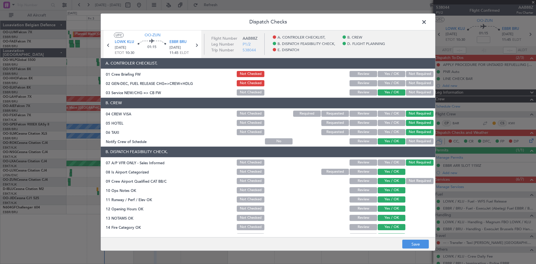
click at [391, 84] on button "Yes / OK" at bounding box center [391, 83] width 28 height 6
click at [391, 73] on button "Yes / OK" at bounding box center [391, 74] width 28 height 6
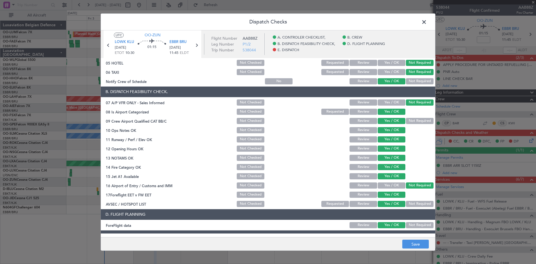
scroll to position [105, 0]
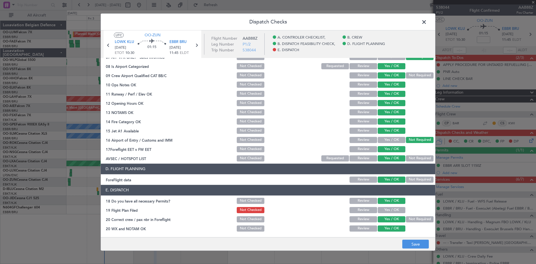
click at [392, 206] on div "Yes / OK" at bounding box center [391, 210] width 28 height 8
click at [393, 209] on button "Yes / OK" at bounding box center [391, 210] width 28 height 6
click at [417, 242] on button "Save" at bounding box center [415, 243] width 27 height 9
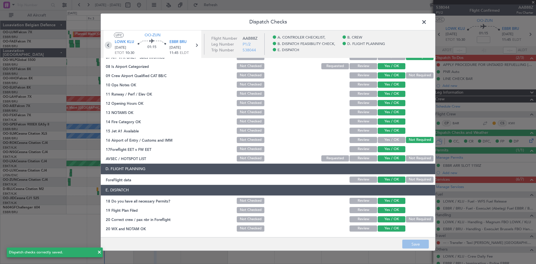
click at [108, 44] on icon at bounding box center [108, 44] width 7 height 7
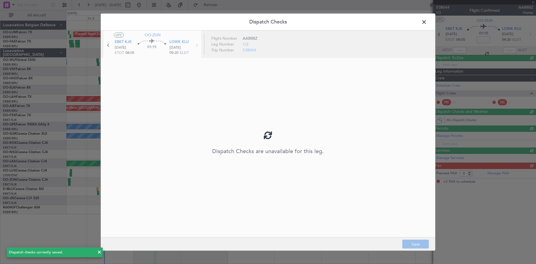
type input "2"
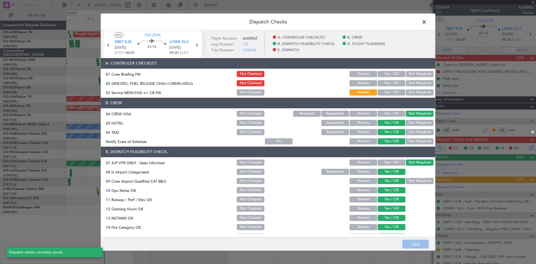
click at [385, 74] on button "Yes / OK" at bounding box center [391, 74] width 28 height 6
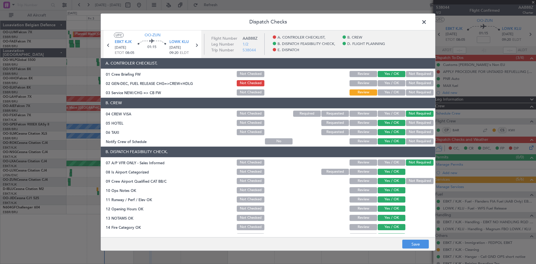
click at [386, 81] on button "Yes / OK" at bounding box center [391, 83] width 28 height 6
click at [387, 92] on button "Yes / OK" at bounding box center [391, 92] width 28 height 6
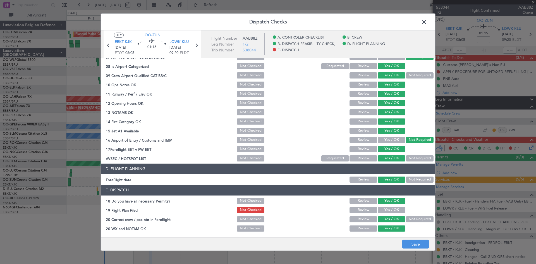
drag, startPoint x: 393, startPoint y: 208, endPoint x: 396, endPoint y: 223, distance: 15.4
click at [393, 208] on button "Yes / OK" at bounding box center [391, 210] width 28 height 6
click at [409, 244] on button "Save" at bounding box center [415, 243] width 27 height 9
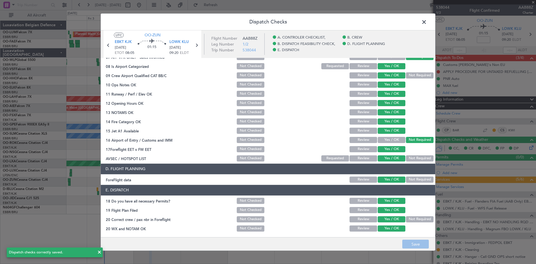
click at [427, 21] on span at bounding box center [427, 23] width 0 height 11
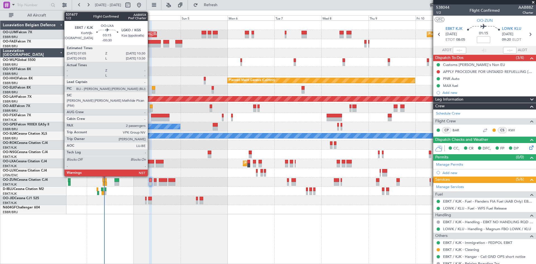
click at [150, 162] on div at bounding box center [150, 162] width 7 height 4
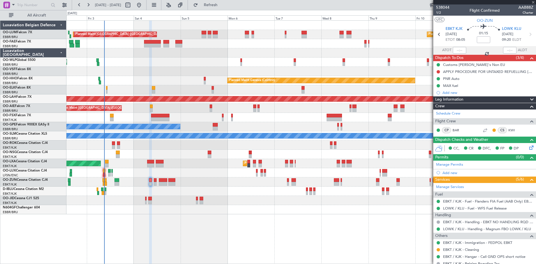
type input "-00:30"
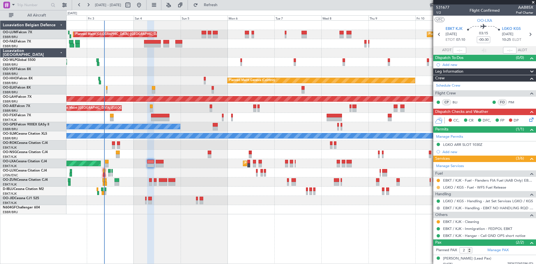
click at [438, 187] on button at bounding box center [437, 187] width 3 height 3
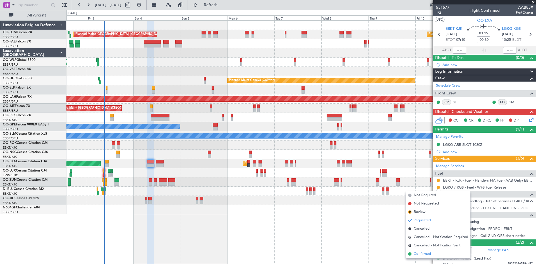
click at [419, 252] on span "Confirmed" at bounding box center [421, 254] width 17 height 6
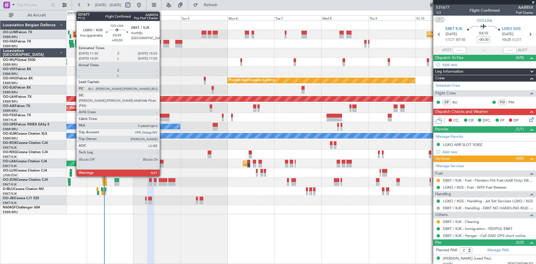
click at [162, 161] on div at bounding box center [160, 162] width 8 height 4
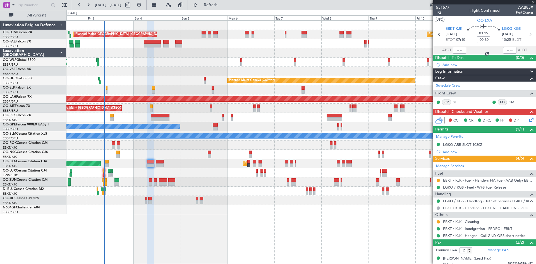
type input "0"
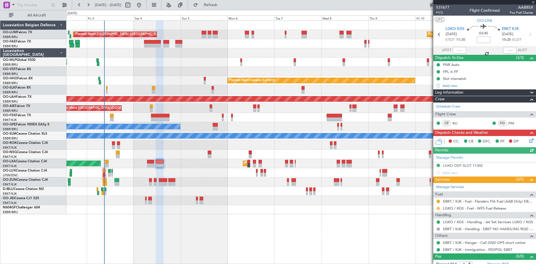
click at [439, 209] on button at bounding box center [437, 207] width 3 height 3
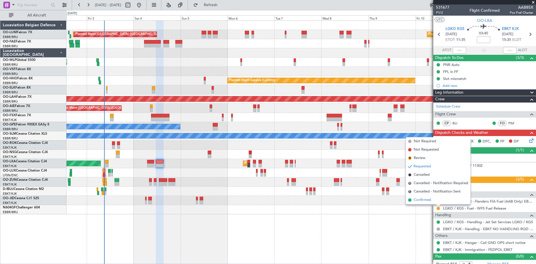
click at [423, 201] on span "Confirmed" at bounding box center [421, 200] width 17 height 6
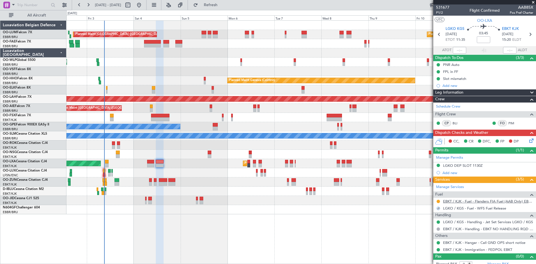
scroll to position [5, 0]
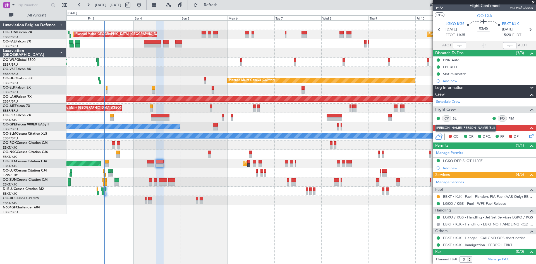
click at [456, 119] on link "BLI" at bounding box center [458, 118] width 13 height 5
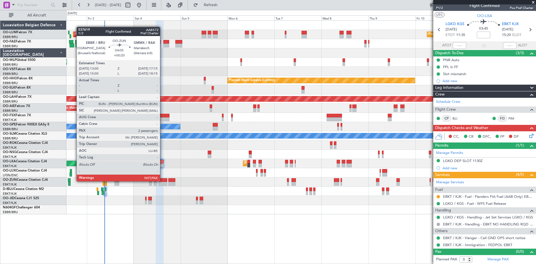
click at [162, 181] on div at bounding box center [163, 180] width 8 height 4
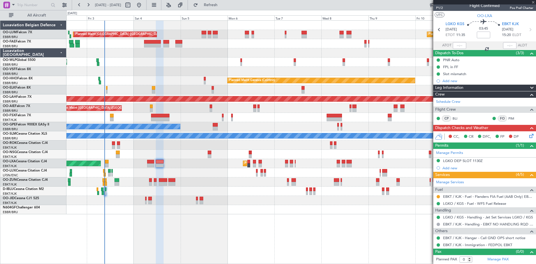
type input "+00:20"
type input "2"
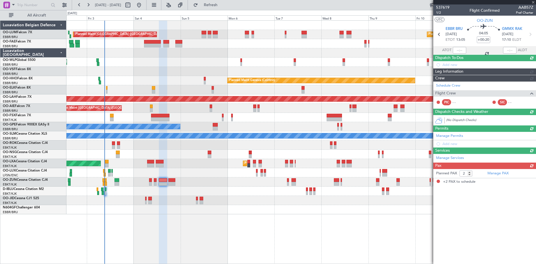
scroll to position [0, 0]
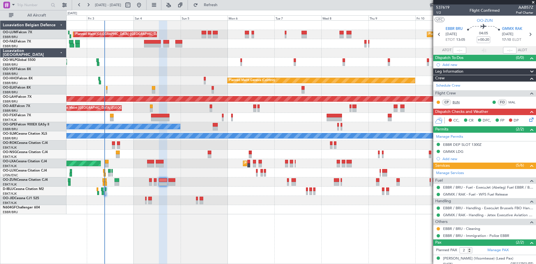
click at [460, 102] on link "BUN" at bounding box center [458, 102] width 13 height 5
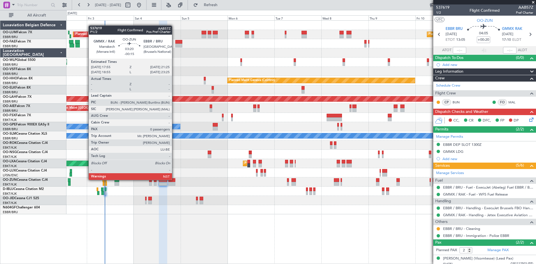
click at [174, 180] on div at bounding box center [171, 180] width 7 height 4
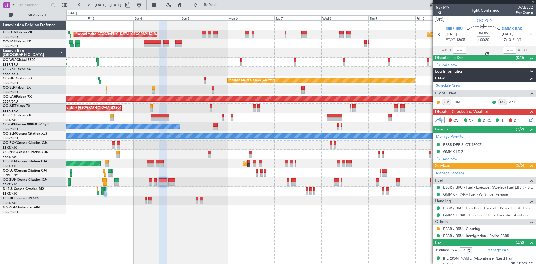
type input "-00:15"
type input "0"
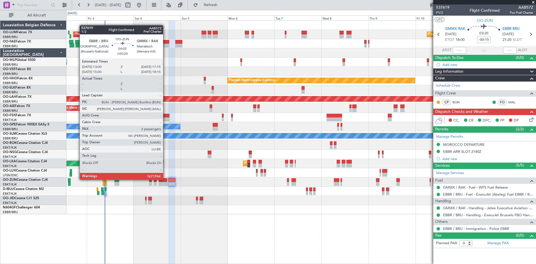
click at [165, 179] on div at bounding box center [163, 180] width 8 height 4
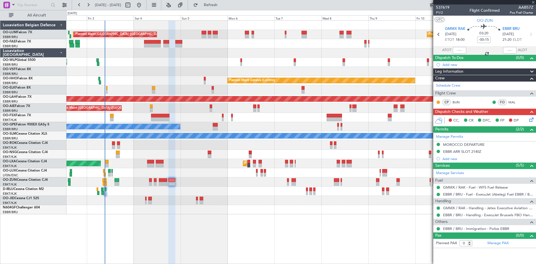
type input "+00:20"
type input "2"
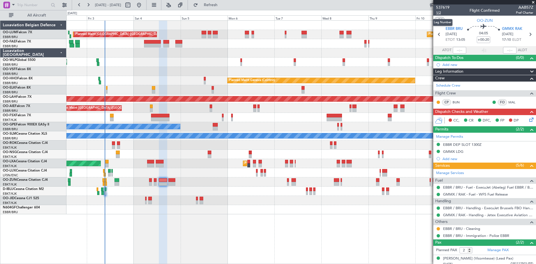
click at [441, 13] on span "1/2" at bounding box center [442, 12] width 13 height 5
click at [528, 119] on icon at bounding box center [530, 118] width 4 height 4
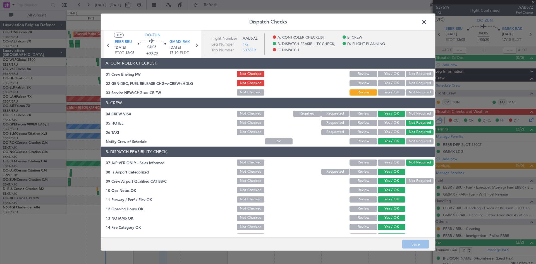
click at [389, 74] on button "Yes / OK" at bounding box center [391, 74] width 28 height 6
click at [387, 94] on button "Yes / OK" at bounding box center [391, 92] width 28 height 6
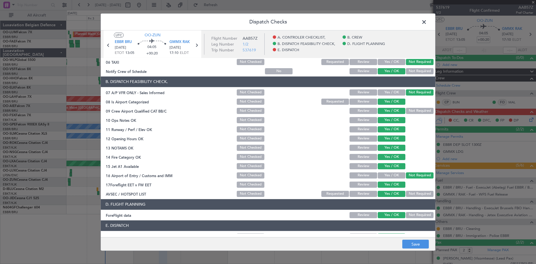
scroll to position [105, 0]
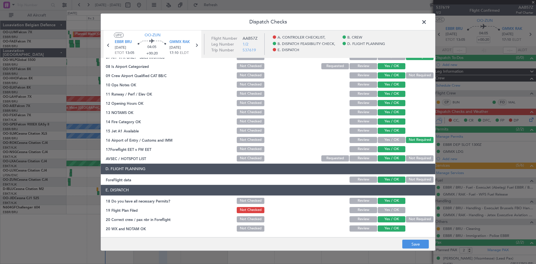
click at [387, 211] on button "Yes / OK" at bounding box center [391, 210] width 28 height 6
click at [411, 243] on button "Save" at bounding box center [415, 243] width 27 height 9
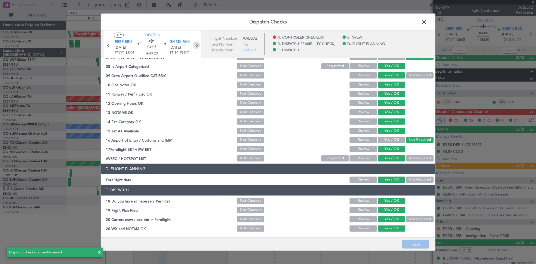
click at [196, 44] on icon at bounding box center [196, 44] width 7 height 7
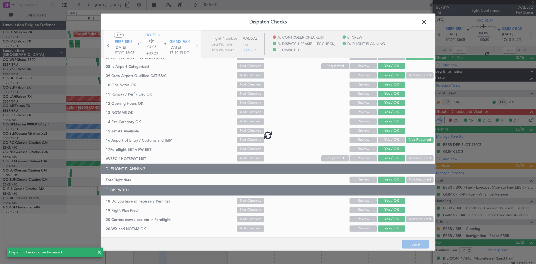
type input "-00:15"
type input "0"
type input "-00:15"
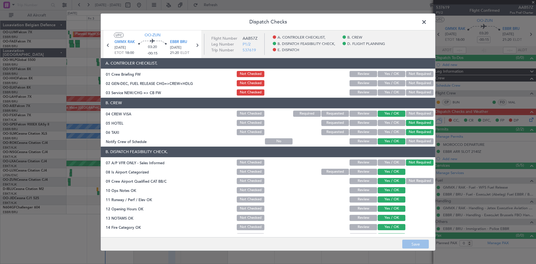
click at [390, 93] on button "Yes / OK" at bounding box center [391, 92] width 28 height 6
click at [389, 71] on button "Yes / OK" at bounding box center [391, 74] width 28 height 6
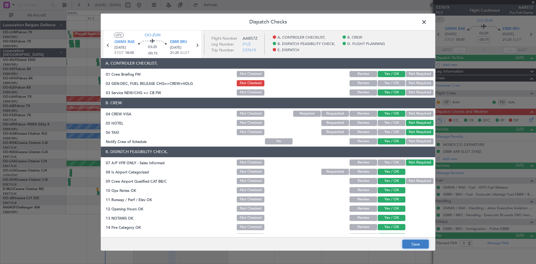
click at [421, 241] on button "Save" at bounding box center [415, 243] width 27 height 9
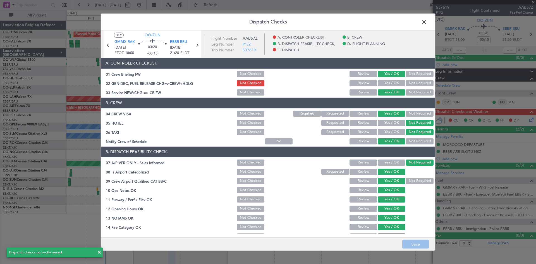
click at [427, 20] on span at bounding box center [427, 23] width 0 height 11
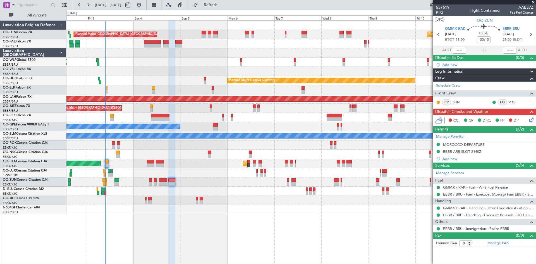
click at [439, 14] on span "P1/2" at bounding box center [442, 12] width 13 height 5
click at [532, 117] on icon at bounding box center [530, 118] width 4 height 4
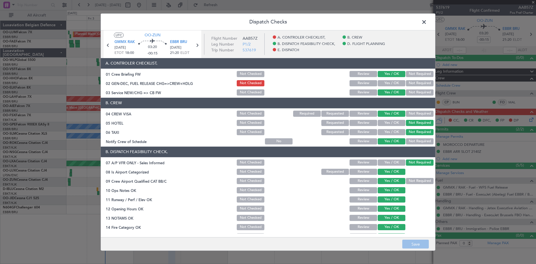
click at [394, 85] on button "Yes / OK" at bounding box center [391, 83] width 28 height 6
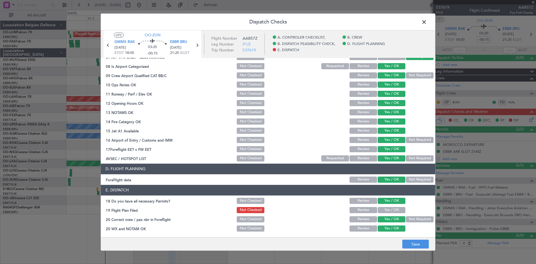
click at [387, 209] on button "Yes / OK" at bounding box center [391, 210] width 28 height 6
click at [409, 241] on button "Save" at bounding box center [415, 243] width 27 height 9
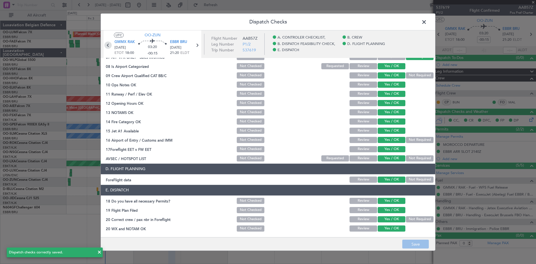
click at [107, 44] on icon at bounding box center [107, 44] width 7 height 7
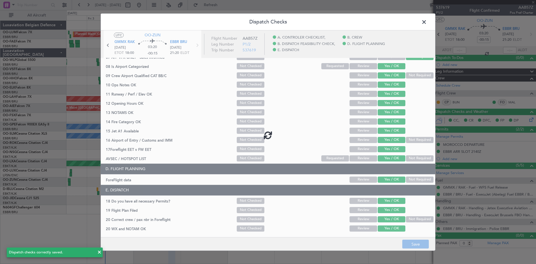
type input "+00:20"
type input "2"
type input "+00:20"
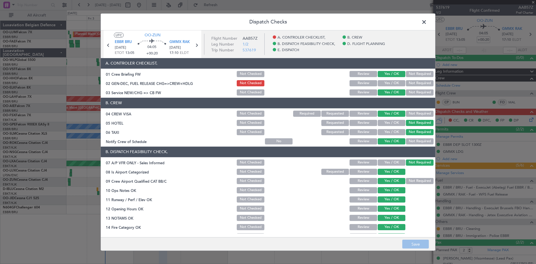
click at [386, 83] on button "Yes / OK" at bounding box center [391, 83] width 28 height 6
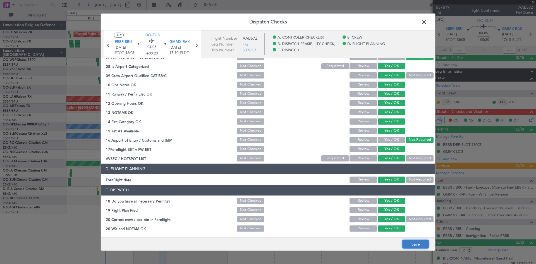
click at [411, 244] on button "Save" at bounding box center [415, 243] width 27 height 9
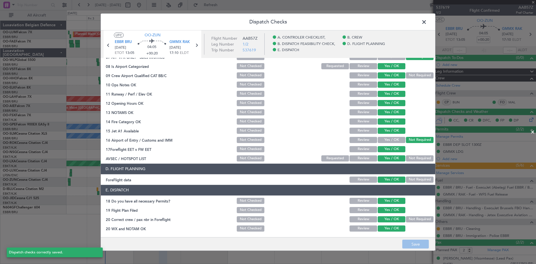
click at [427, 23] on span at bounding box center [427, 23] width 0 height 11
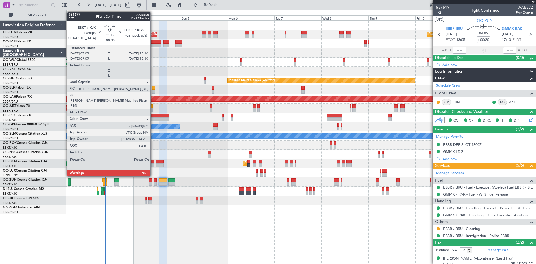
click at [153, 164] on div at bounding box center [150, 165] width 7 height 4
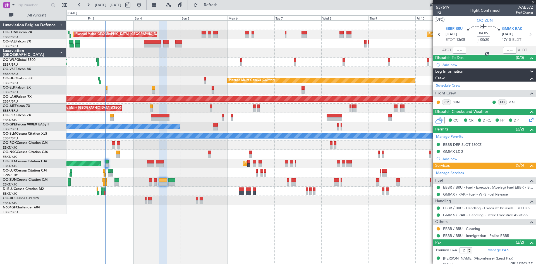
type input "-00:30"
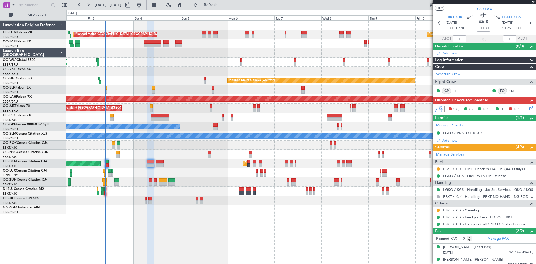
scroll to position [16, 0]
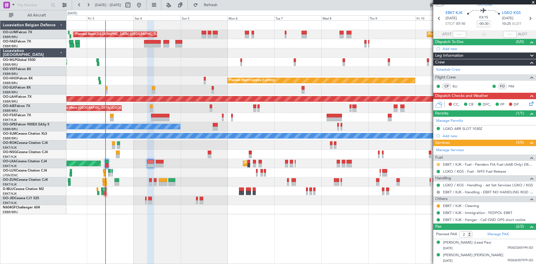
click at [438, 163] on button at bounding box center [437, 164] width 3 height 3
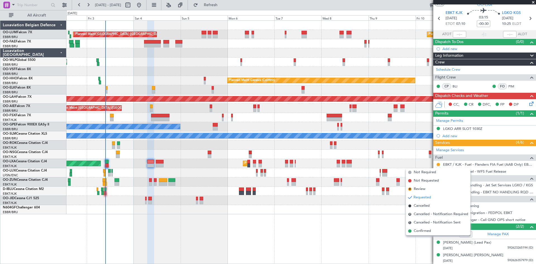
click at [425, 228] on span "Confirmed" at bounding box center [421, 231] width 17 height 6
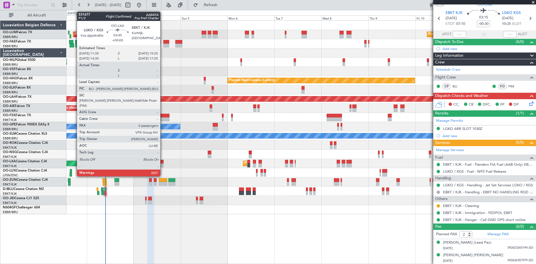
click at [161, 161] on div at bounding box center [160, 162] width 8 height 4
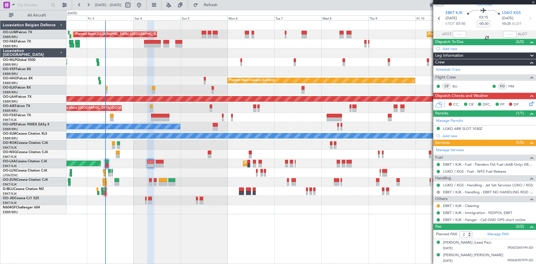
type input "0"
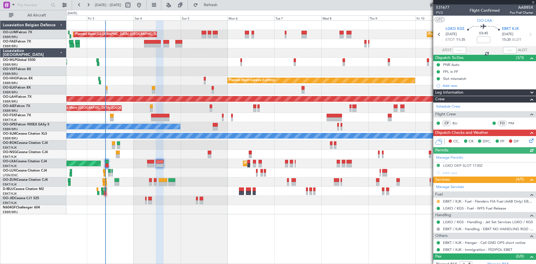
click at [437, 202] on button at bounding box center [437, 200] width 3 height 3
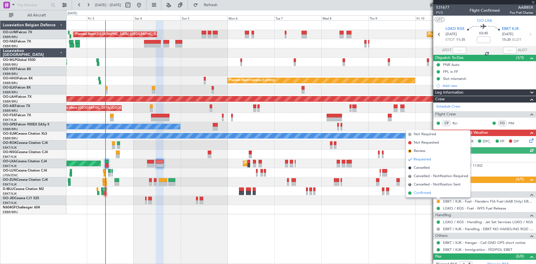
click at [429, 192] on span "Confirmed" at bounding box center [421, 193] width 17 height 6
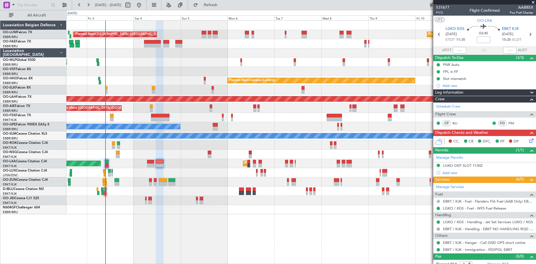
click at [528, 142] on icon at bounding box center [530, 139] width 4 height 4
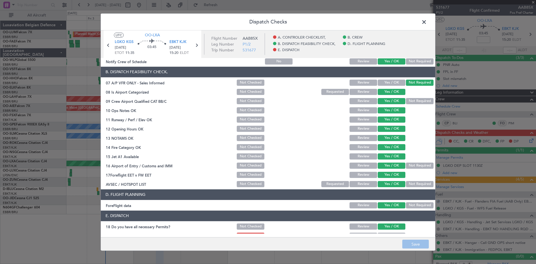
scroll to position [105, 0]
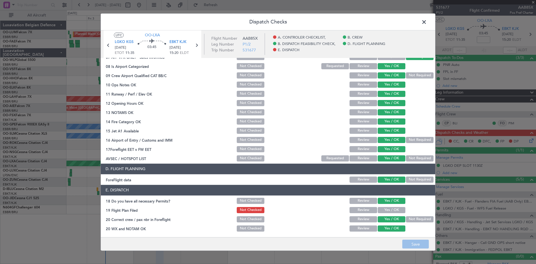
click at [427, 22] on span at bounding box center [427, 23] width 0 height 11
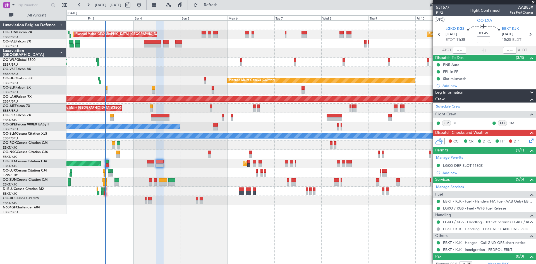
click at [440, 13] on span "P1/2" at bounding box center [442, 12] width 13 height 5
click at [528, 140] on icon at bounding box center [530, 139] width 4 height 4
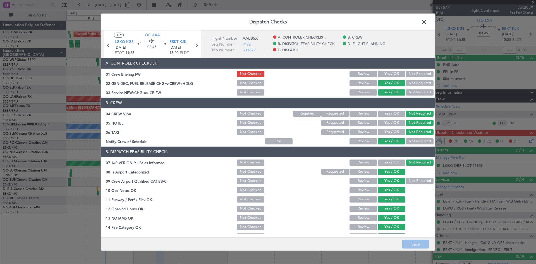
click at [388, 74] on button "Yes / OK" at bounding box center [391, 74] width 28 height 6
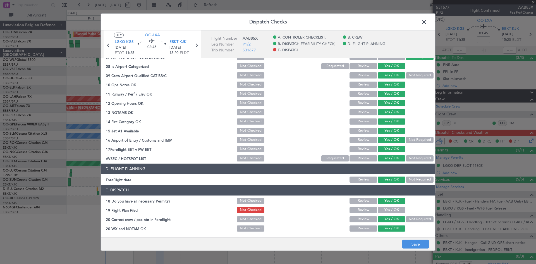
click at [391, 207] on button "Yes / OK" at bounding box center [391, 210] width 28 height 6
click at [412, 240] on button "Save" at bounding box center [415, 243] width 27 height 9
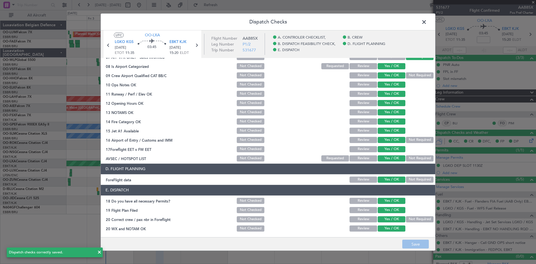
click at [427, 23] on span at bounding box center [427, 23] width 0 height 11
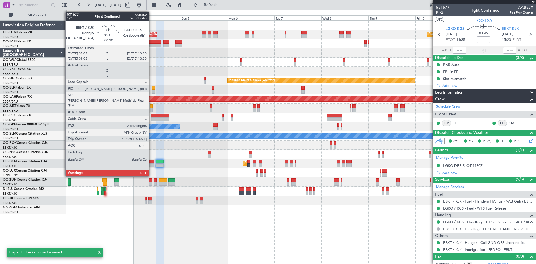
click at [151, 163] on div at bounding box center [150, 165] width 7 height 4
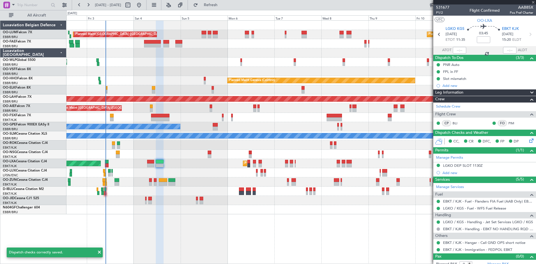
type input "-00:30"
type input "2"
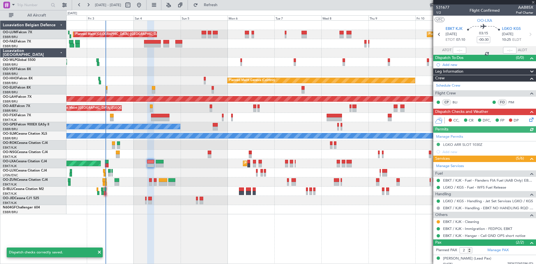
click at [528, 121] on icon at bounding box center [530, 118] width 4 height 4
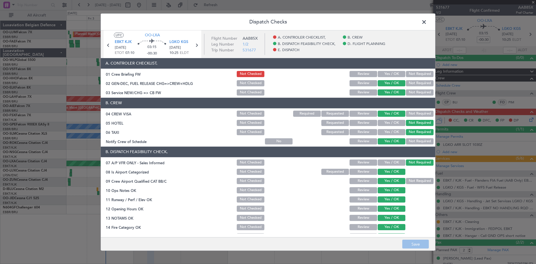
click at [389, 73] on button "Yes / OK" at bounding box center [391, 74] width 28 height 6
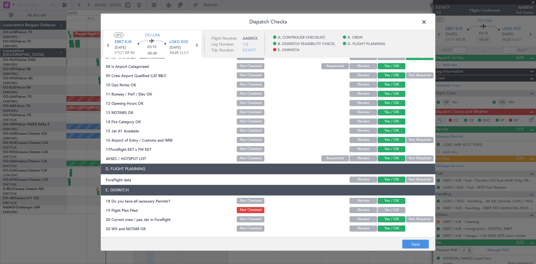
drag, startPoint x: 392, startPoint y: 210, endPoint x: 400, endPoint y: 223, distance: 15.3
click at [392, 210] on button "Yes / OK" at bounding box center [391, 210] width 28 height 6
click at [411, 244] on button "Save" at bounding box center [415, 243] width 27 height 9
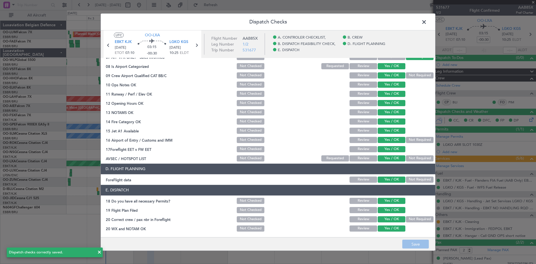
click at [427, 25] on span at bounding box center [427, 23] width 0 height 11
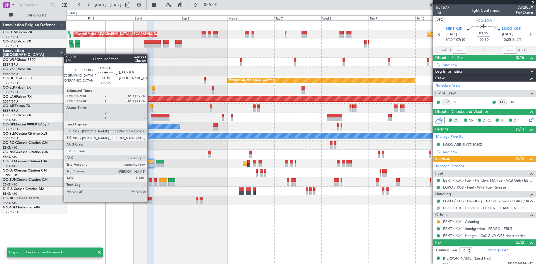
click at [150, 201] on div at bounding box center [150, 202] width 4 height 4
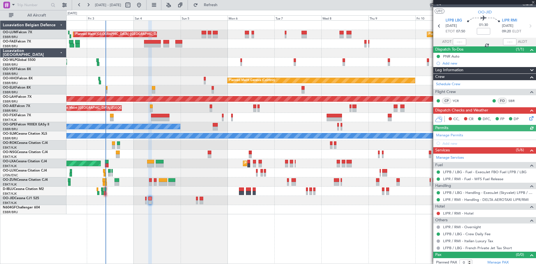
scroll to position [11, 0]
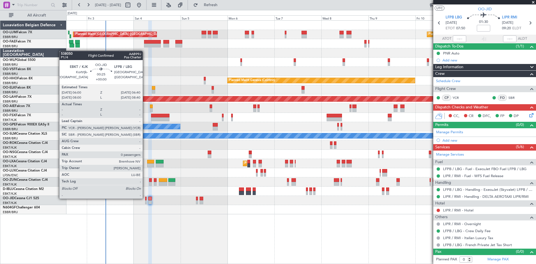
click at [145, 198] on div at bounding box center [145, 198] width 1 height 4
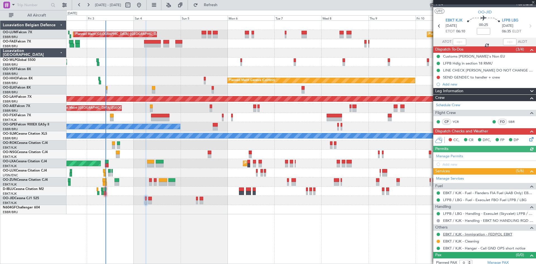
scroll to position [12, 0]
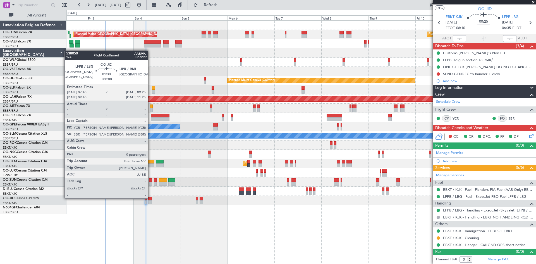
click at [150, 198] on div at bounding box center [150, 198] width 4 height 4
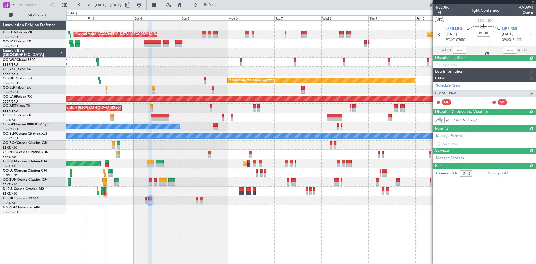
scroll to position [0, 0]
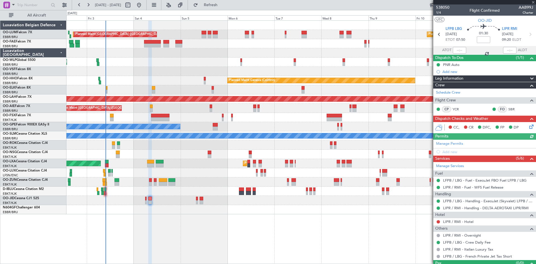
click at [528, 125] on icon at bounding box center [530, 125] width 4 height 4
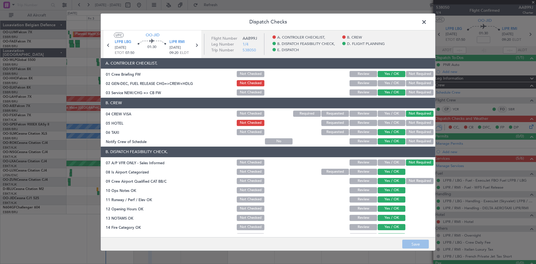
click at [427, 23] on span at bounding box center [427, 23] width 0 height 11
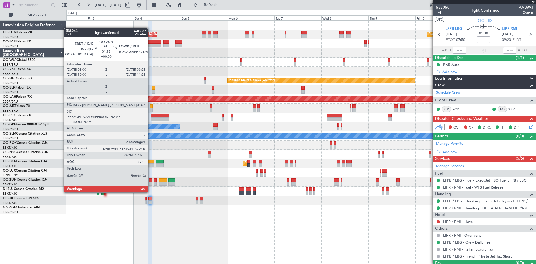
click at [150, 182] on div at bounding box center [150, 184] width 3 height 4
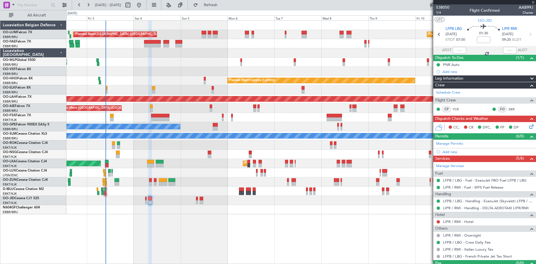
type input "2"
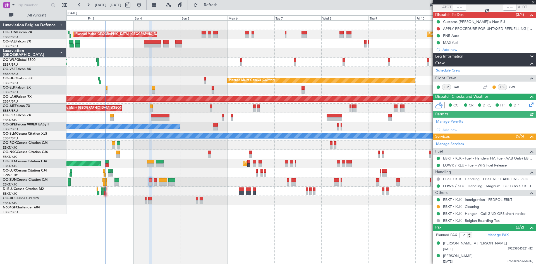
scroll to position [44, 0]
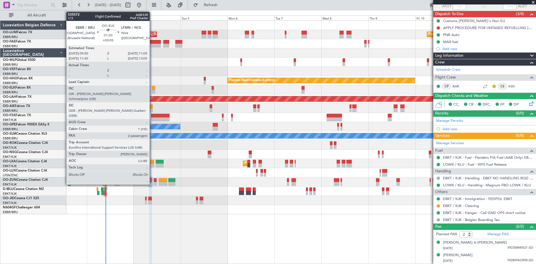
click at [152, 86] on div at bounding box center [153, 88] width 3 height 4
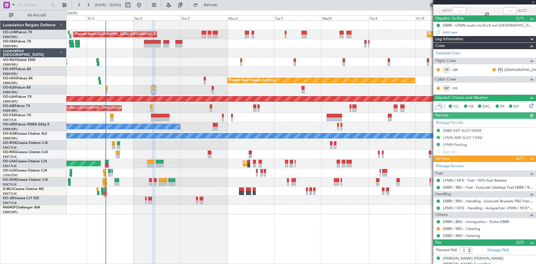
scroll to position [55, 0]
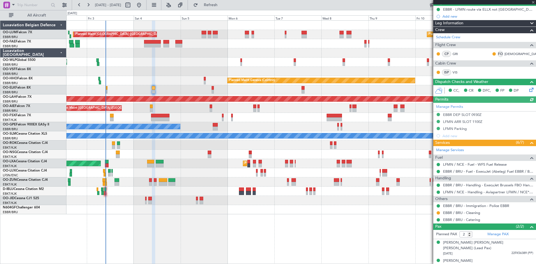
click at [149, 107] on div "Unplanned Maint [GEOGRAPHIC_DATA] ([GEOGRAPHIC_DATA])" at bounding box center [300, 107] width 469 height 9
click at [150, 106] on div "Unplanned Maint [GEOGRAPHIC_DATA] ([GEOGRAPHIC_DATA])" at bounding box center [300, 107] width 469 height 9
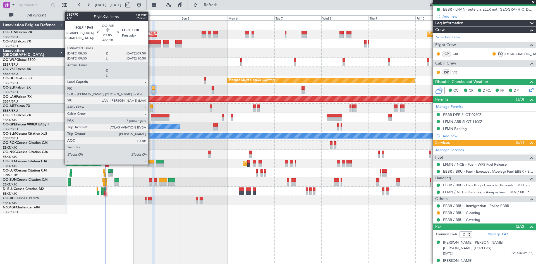
click at [151, 106] on div at bounding box center [151, 106] width 3 height 4
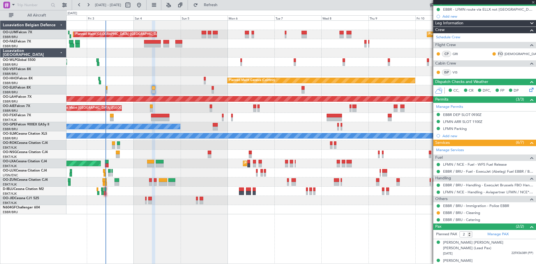
type input "+00:10"
type input "7"
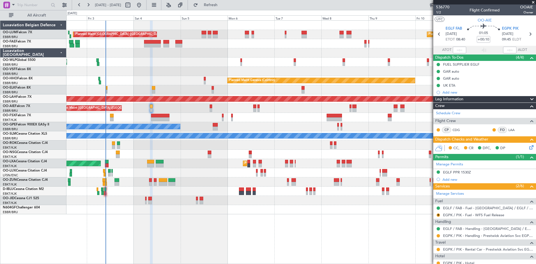
scroll to position [0, 0]
click at [437, 13] on span "1/2" at bounding box center [442, 12] width 13 height 5
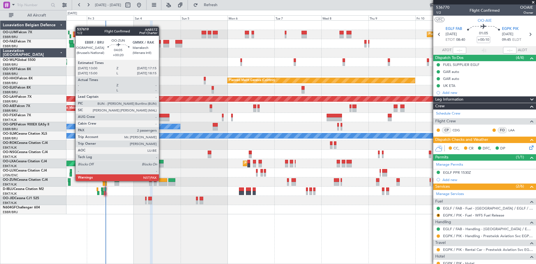
click at [161, 181] on div at bounding box center [163, 180] width 8 height 4
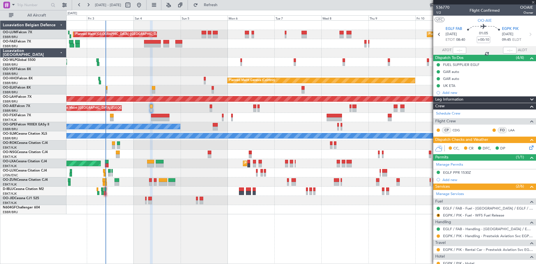
type input "+00:20"
type input "2"
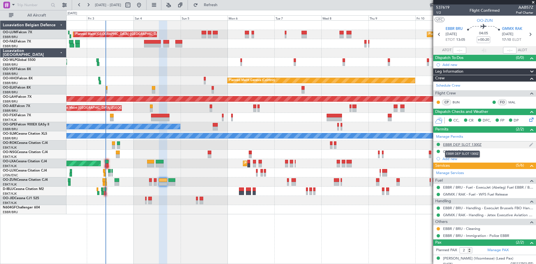
click at [452, 145] on div "EBBR DEP SLOT 1300Z" at bounding box center [462, 144] width 38 height 5
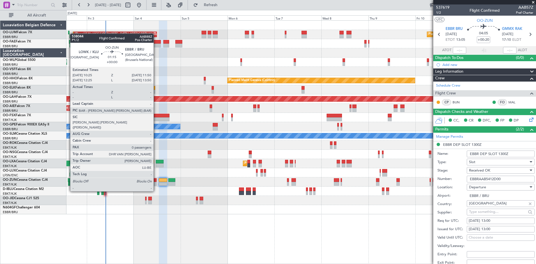
click at [156, 181] on div at bounding box center [155, 180] width 3 height 4
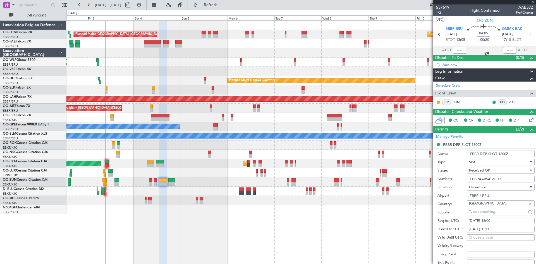
type input "0"
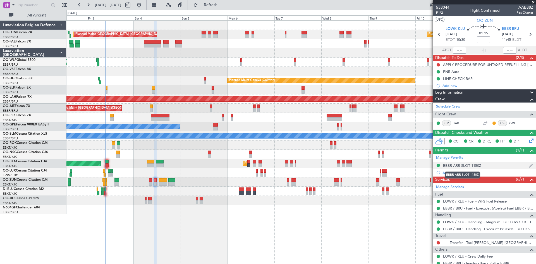
click at [456, 166] on div "EBBR ARR SLOT 1150Z" at bounding box center [462, 165] width 38 height 5
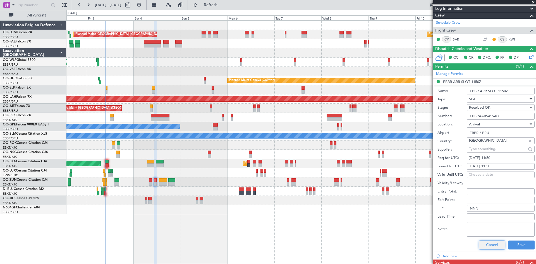
click at [494, 244] on button "Cancel" at bounding box center [491, 244] width 27 height 9
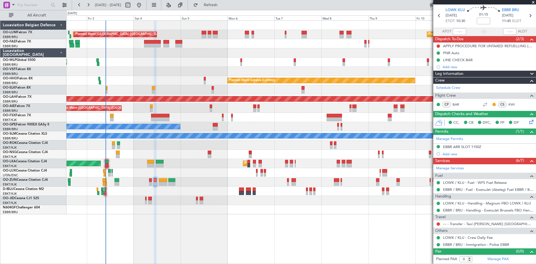
scroll to position [18, 0]
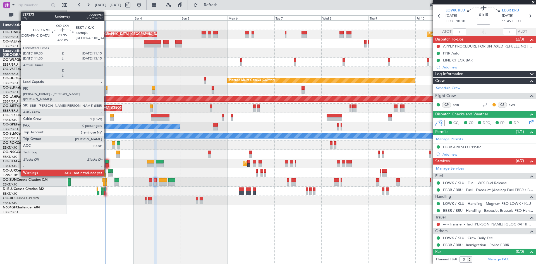
click at [107, 162] on div at bounding box center [107, 162] width 4 height 4
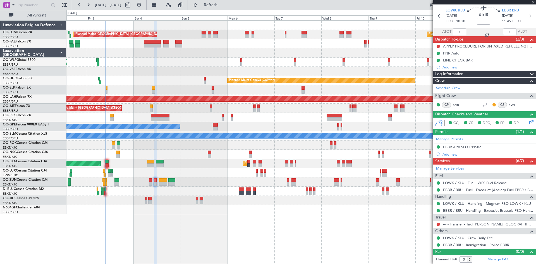
type input "+00:05"
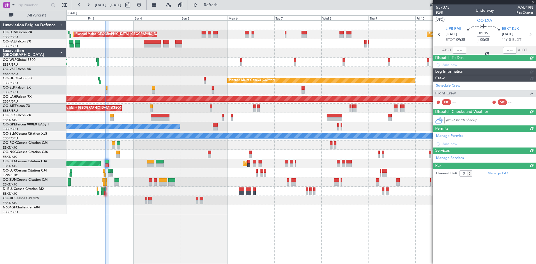
scroll to position [0, 0]
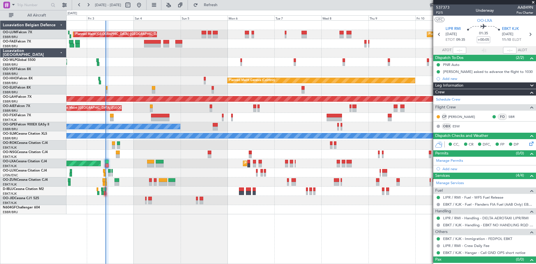
click at [457, 50] on mat-tooltip-component "Estimated Take-Off Time" at bounding box center [459, 49] width 45 height 15
click at [458, 50] on input "text" at bounding box center [458, 50] width 13 height 7
click at [472, 41] on div "01:35 +00:05" at bounding box center [483, 34] width 37 height 21
type input "09:24"
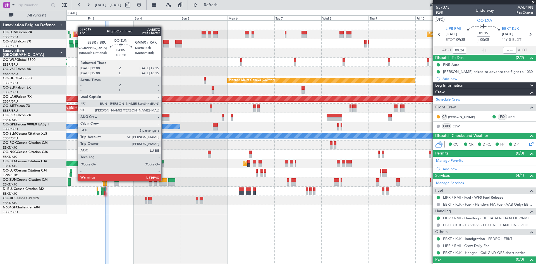
click at [164, 181] on div at bounding box center [163, 180] width 8 height 4
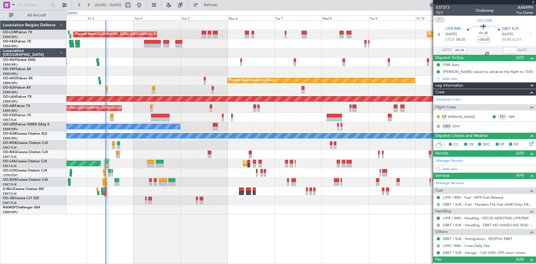
type input "+00:20"
type input "2"
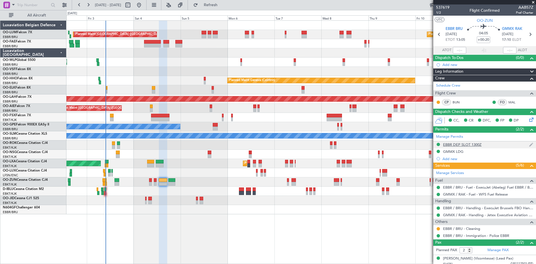
click at [460, 145] on div "EBBR DEP SLOT 1300Z" at bounding box center [462, 144] width 38 height 5
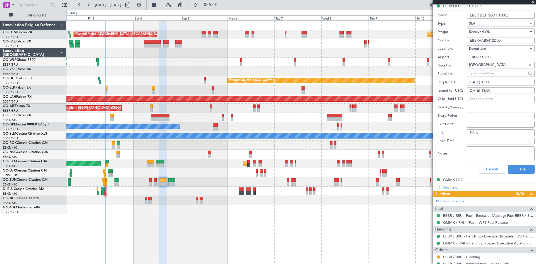
scroll to position [139, 0]
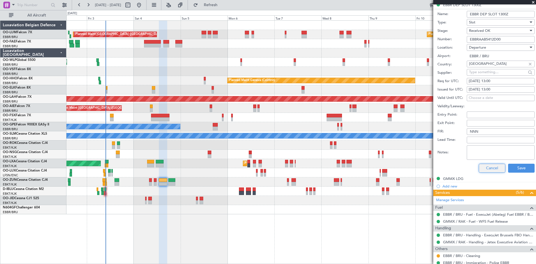
click at [485, 171] on button "Cancel" at bounding box center [491, 167] width 27 height 9
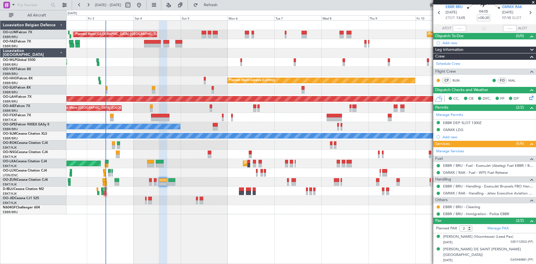
scroll to position [27, 0]
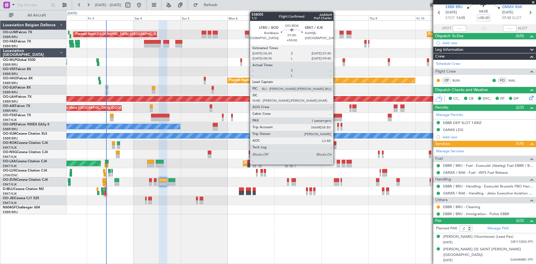
click at [336, 144] on div at bounding box center [335, 143] width 3 height 4
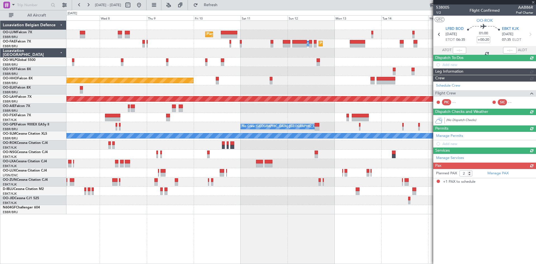
click at [129, 146] on div at bounding box center [300, 144] width 469 height 9
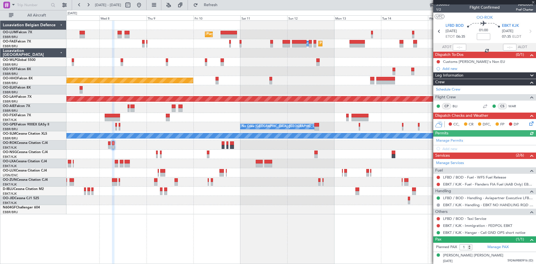
scroll to position [3, 0]
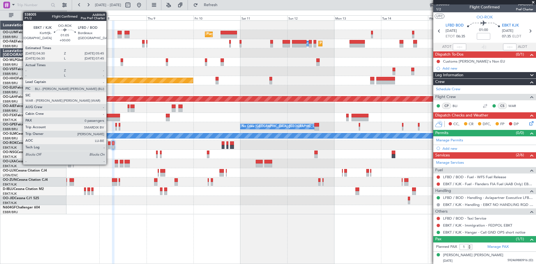
click at [109, 144] on div at bounding box center [109, 143] width 3 height 4
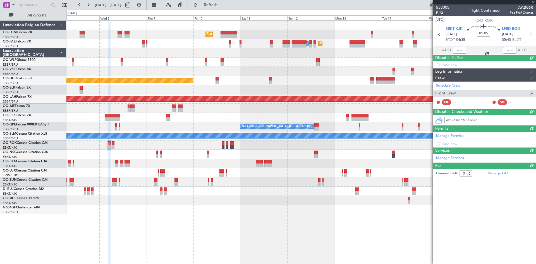
scroll to position [0, 0]
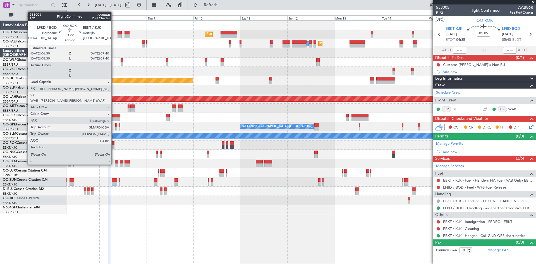
click at [114, 143] on div at bounding box center [113, 143] width 3 height 4
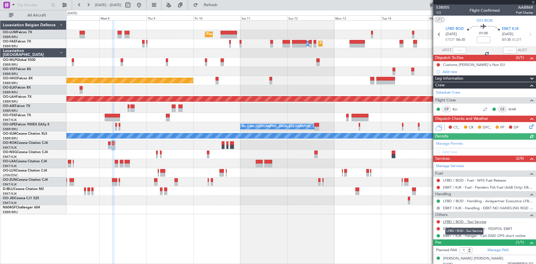
click at [471, 221] on link "LFBD / BOD - Taxi Service" at bounding box center [464, 221] width 43 height 5
click at [438, 220] on button at bounding box center [437, 221] width 3 height 3
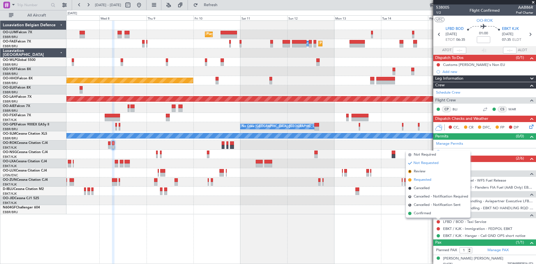
click at [423, 181] on span "Requested" at bounding box center [422, 180] width 18 height 6
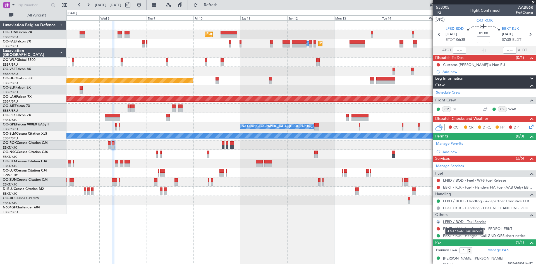
click at [474, 221] on link "LFBD / BOD - Taxi Service" at bounding box center [464, 221] width 43 height 5
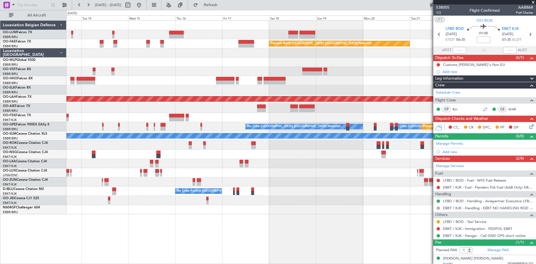
click at [82, 225] on div "Planned Maint Brussels (Brussels National) Owner Melsbroek Air Base Planned Mai…" at bounding box center [300, 141] width 469 height 243
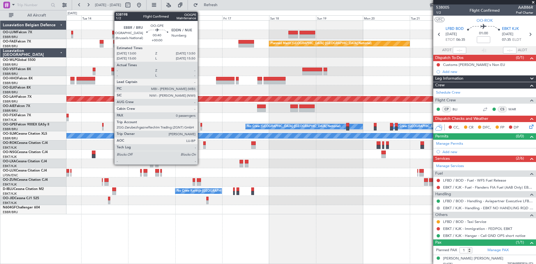
click at [200, 125] on div at bounding box center [201, 125] width 2 height 4
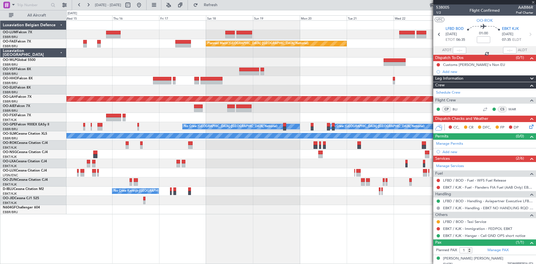
type input "0"
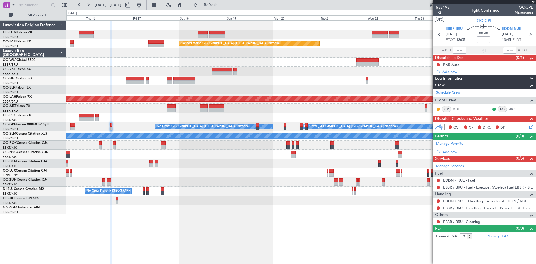
click at [461, 207] on link "EBBR / BRU - Handling - ExecuJet Brussels FBO Handling Abelag" at bounding box center [488, 207] width 90 height 5
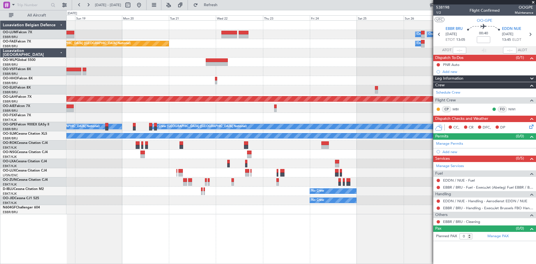
click at [153, 190] on div "Owner Melsbroek Air Base Owner Melsbroek Air Base Planned Maint Kortrijk-Wevelg…" at bounding box center [300, 117] width 469 height 193
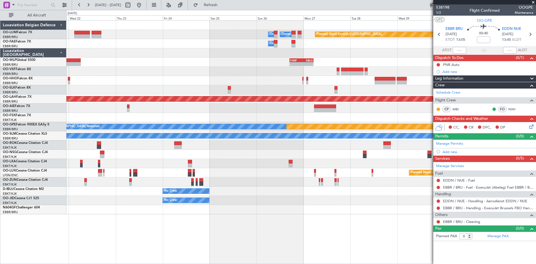
click at [179, 194] on div "Owner Melsbroek Air Base Owner Melsbroek Air Base Planned Maint Kortrijk-Wevelg…" at bounding box center [300, 117] width 469 height 193
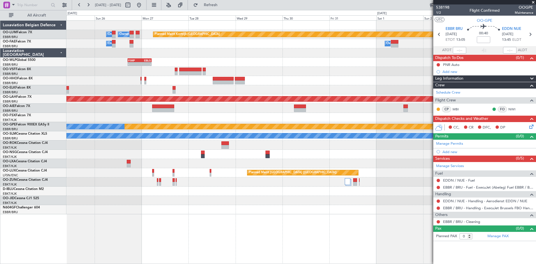
click at [166, 189] on div "Owner Melsbroek Air Base Owner Melsbroek Air Base Planned Maint Kortrijk-Wevelg…" at bounding box center [300, 117] width 469 height 193
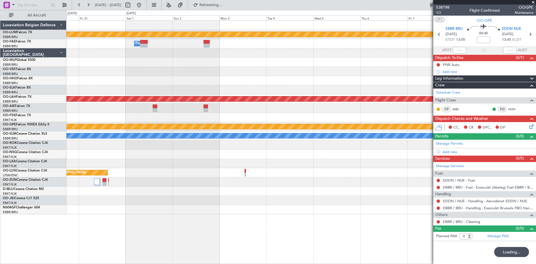
click at [167, 187] on div "Planned Maint Kortrijk-Wevelgem Owner Melsbroek Air Base Planned Maint Alton-st…" at bounding box center [300, 117] width 469 height 193
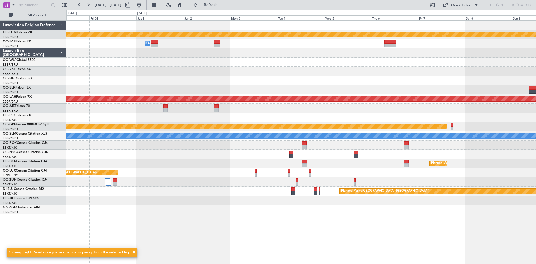
click at [449, 118] on div "Planned Maint Kortrijk-Wevelgem Owner Melsbroek Air Base Planned Maint Alton-st…" at bounding box center [300, 117] width 469 height 193
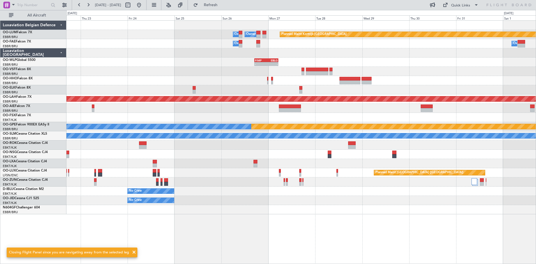
click at [492, 113] on div "Planned Maint Kortrijk-Wevelgem Owner Melsbroek Air Base Owner Melsbroek Air Ba…" at bounding box center [300, 117] width 469 height 193
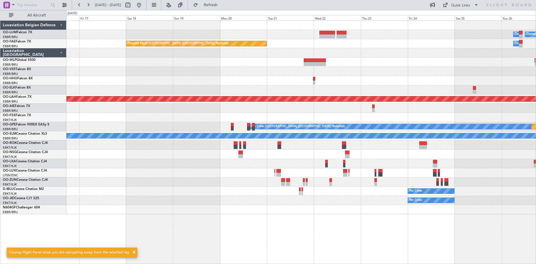
click at [491, 116] on div "Owner Melsbroek Air Base Owner Melsbroek Air Base Planned Maint Kortrijk-Wevelg…" at bounding box center [300, 117] width 469 height 193
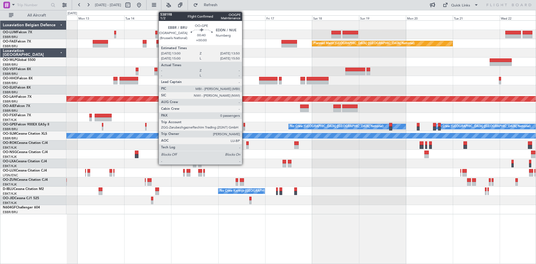
click at [244, 126] on div at bounding box center [244, 125] width 2 height 4
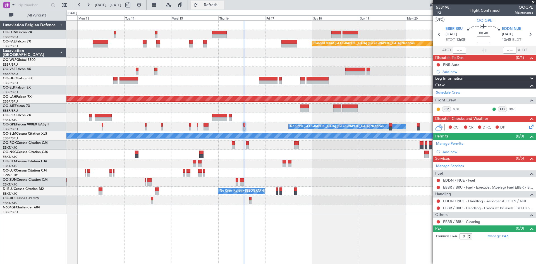
click at [220, 3] on span "Refresh" at bounding box center [210, 5] width 23 height 4
click at [451, 150] on div "Add new" at bounding box center [485, 151] width 86 height 5
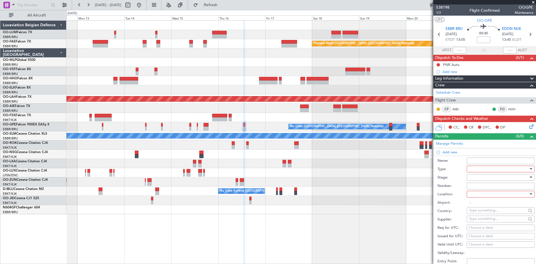
click at [487, 167] on div at bounding box center [498, 169] width 59 height 8
click at [493, 219] on span "Slot" at bounding box center [498, 222] width 59 height 8
click at [488, 194] on div at bounding box center [498, 194] width 59 height 8
click at [485, 204] on span "Departure" at bounding box center [498, 205] width 59 height 8
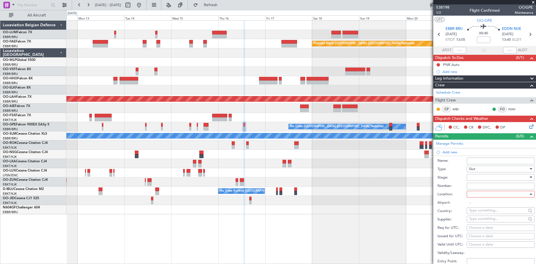
type input "EBBR / BRU"
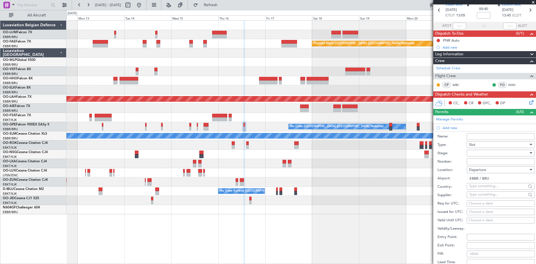
scroll to position [56, 0]
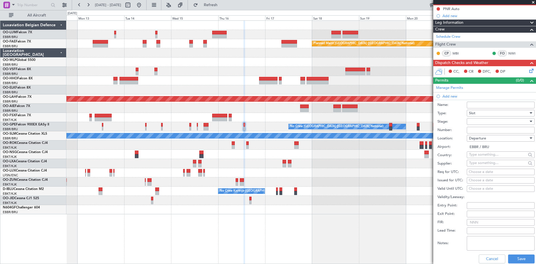
click at [481, 171] on div "Choose a date" at bounding box center [500, 172] width 64 height 6
select select "10"
select select "2025"
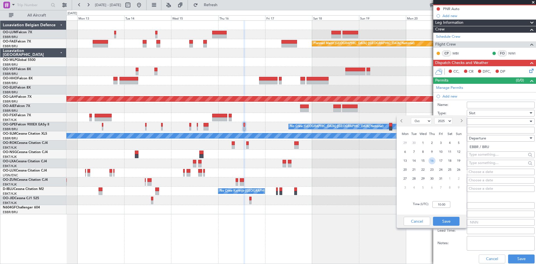
click at [432, 160] on span "16" at bounding box center [431, 160] width 7 height 7
click at [437, 204] on input "00:00" at bounding box center [441, 204] width 18 height 7
type input "13:00"
click at [445, 222] on button "Save" at bounding box center [446, 220] width 27 height 9
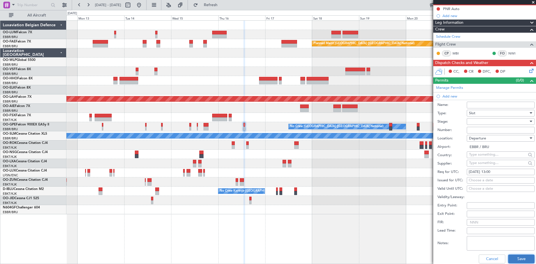
click at [523, 261] on button "Save" at bounding box center [521, 258] width 27 height 9
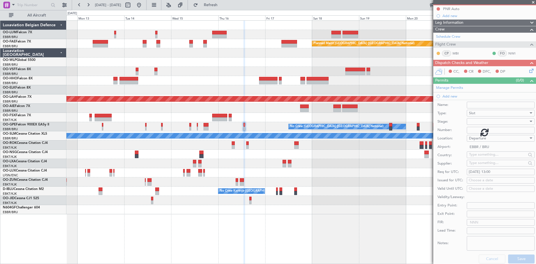
scroll to position [0, 0]
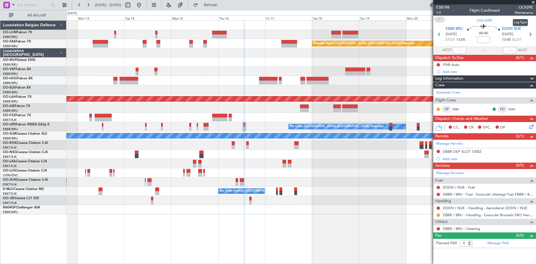
click at [514, 29] on mat-tooltip-component "Leg Type" at bounding box center [520, 22] width 23 height 15
click at [512, 29] on span "EDDN NUE" at bounding box center [511, 29] width 19 height 6
click at [480, 206] on link "EDDN / NUE - Handling - Aerodienst EDDN / NUE" at bounding box center [485, 207] width 84 height 5
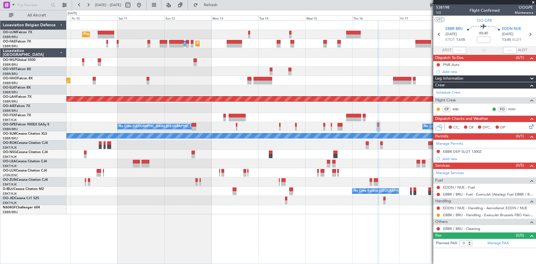
click at [319, 210] on div "Planned Maint Brussels (Brussels National) Planned Maint Brussels (Brussels Nat…" at bounding box center [300, 141] width 469 height 243
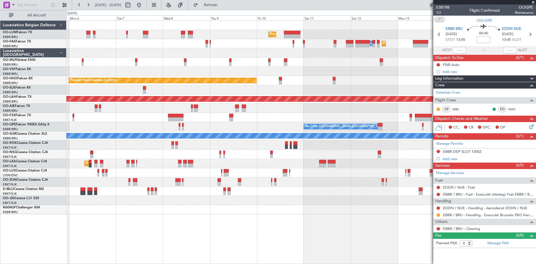
click at [307, 221] on div "Planned Maint Brussels (Brussels National) Planned Maint Melsbroek Air Base Own…" at bounding box center [300, 141] width 469 height 243
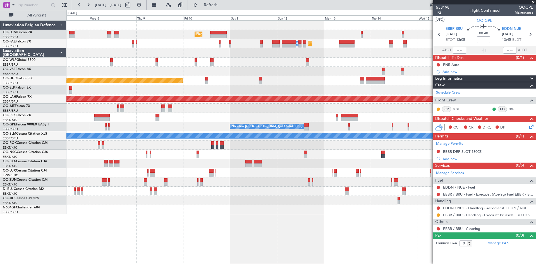
click at [44, 216] on div "Planned Maint Brussels (Brussels National) Planned Maint Melsbroek Air Base Own…" at bounding box center [268, 137] width 536 height 254
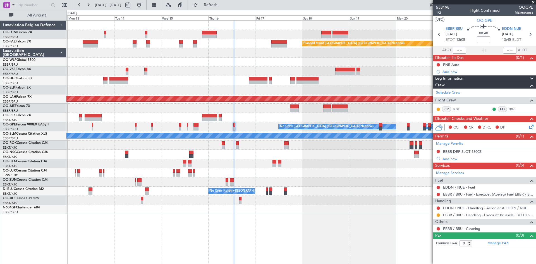
click at [43, 207] on div "Planned Maint Brussels (Brussels National) Planned Maint Melsbroek Air Base Own…" at bounding box center [268, 137] width 536 height 254
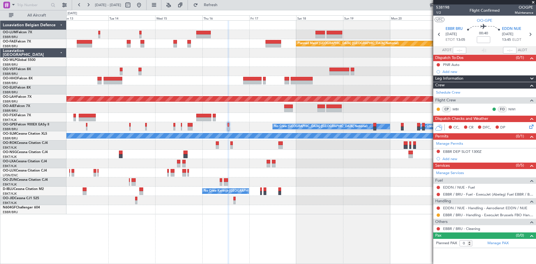
click at [389, 199] on div "Planned Maint Brussels (Brussels National) Planned Maint Melsbroek Air Base Own…" at bounding box center [300, 141] width 469 height 243
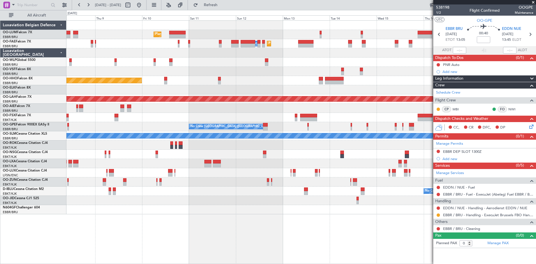
click at [352, 207] on div at bounding box center [300, 209] width 469 height 9
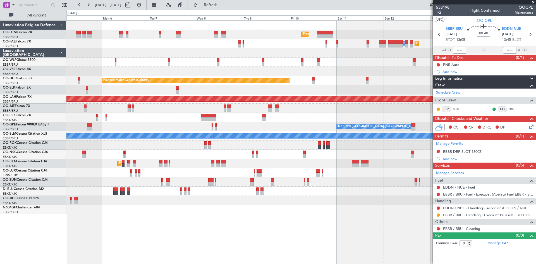
click at [353, 220] on div "Planned Maint Brussels (Brussels National) Planned Maint Melsbroek Air Base Own…" at bounding box center [300, 141] width 469 height 243
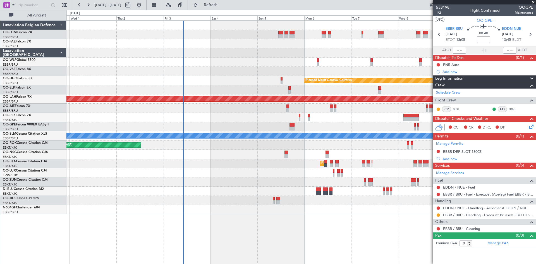
click at [255, 222] on div "Planned Maint Brussels (Brussels National) Planned Maint Melsbroek Air Base Own…" at bounding box center [300, 141] width 469 height 243
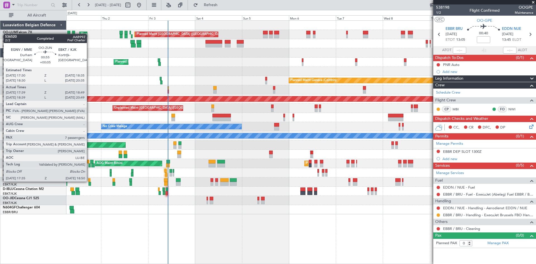
click at [89, 181] on div at bounding box center [89, 180] width 2 height 4
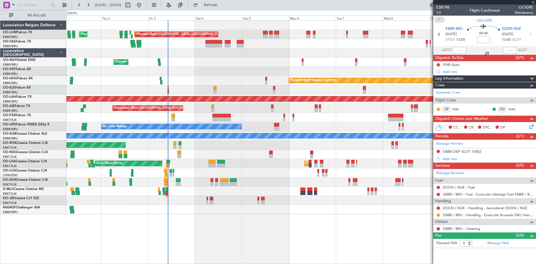
type input "+00:05"
type input "17:44"
type input "18:44"
type input "7"
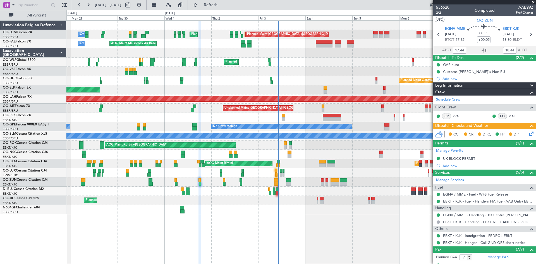
click at [219, 215] on div "AOG Maint Melsbroek Air Base Planned Maint Brussels (Brussels National) Planned…" at bounding box center [300, 141] width 469 height 243
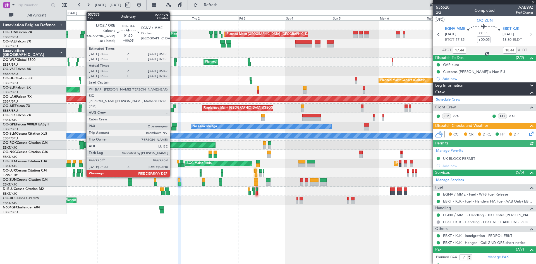
click at [189, 174] on div at bounding box center [300, 172] width 469 height 9
click at [210, 198] on div "Planned Maint Kortrijk-[GEOGRAPHIC_DATA]" at bounding box center [300, 200] width 469 height 9
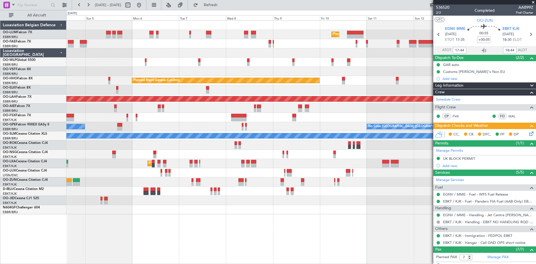
click at [98, 222] on div "Planned Maint Brussels (Brussels National) AOG Maint Melsbroek Air Base Planned…" at bounding box center [300, 141] width 469 height 243
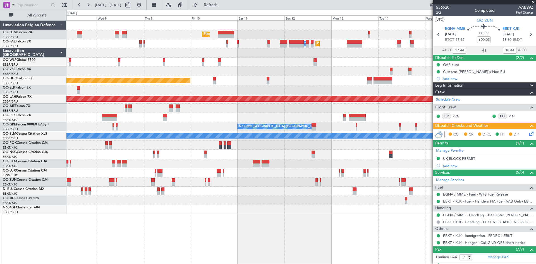
click at [123, 217] on div "Planned Maint Brussels (Brussels National) Owner Melsbroek Air Base Planned Mai…" at bounding box center [300, 141] width 469 height 243
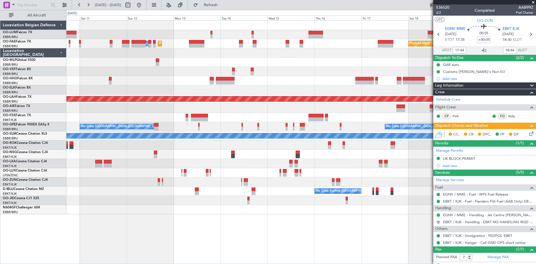
click at [281, 221] on div "Planned Maint Brussels (Brussels National) Owner Melsbroek Air Base Planned Mai…" at bounding box center [300, 141] width 469 height 243
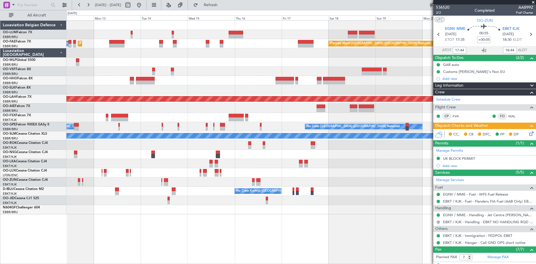
click at [252, 220] on div "Planned Maint Brussels (Brussels National) Owner Melsbroek Air Base Planned Mai…" at bounding box center [300, 141] width 469 height 243
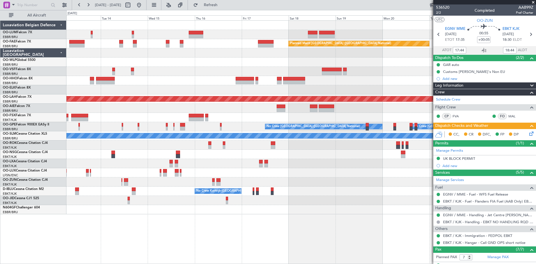
click at [277, 219] on div "Planned Maint Brussels (Brussels National) Owner Melsbroek Air Base Planned Mai…" at bounding box center [300, 141] width 469 height 243
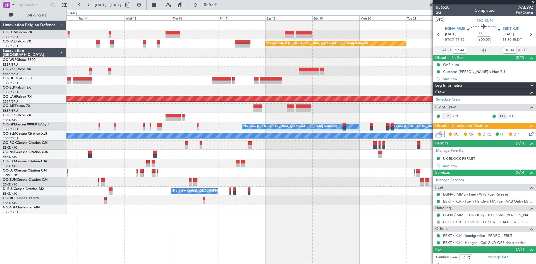
click at [320, 214] on div "Owner Melsbroek Air Base Planned Maint Brussels (Brussels National) Owner Melsb…" at bounding box center [300, 141] width 469 height 243
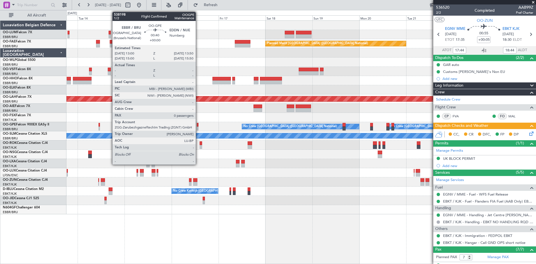
click at [198, 127] on div at bounding box center [198, 128] width 2 height 4
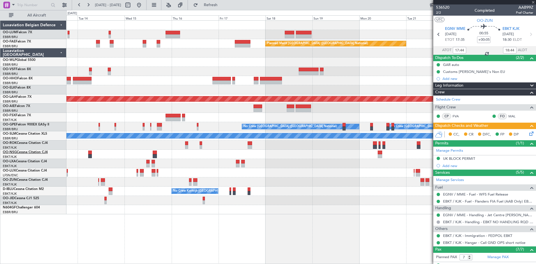
type input "0"
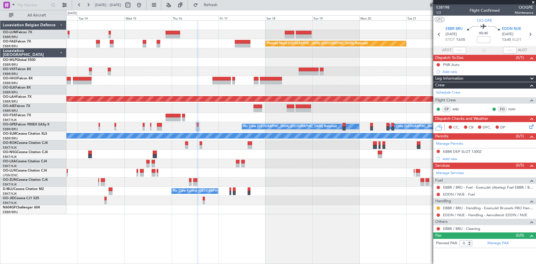
click at [311, 223] on div "Owner Melsbroek Air Base Planned Maint Brussels (Brussels National) Owner Melsb…" at bounding box center [300, 141] width 469 height 243
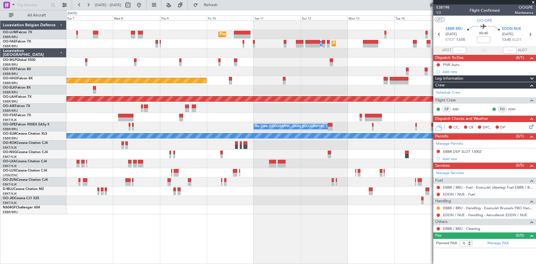
click at [312, 222] on div "Planned Maint Brussels (Brussels National) Owner Melsbroek Air Base Planned Mai…" at bounding box center [300, 141] width 469 height 243
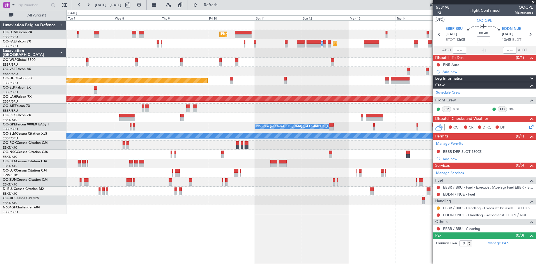
click at [329, 218] on div "Planned Maint Brussels (Brussels National) Planned Maint Brussels (Brussels Nat…" at bounding box center [300, 141] width 469 height 243
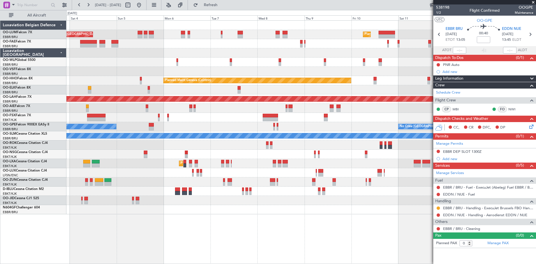
click at [354, 221] on div "Planned Maint Brussels (Brussels National) Planned Maint Brussels (Brussels Nat…" at bounding box center [300, 141] width 469 height 243
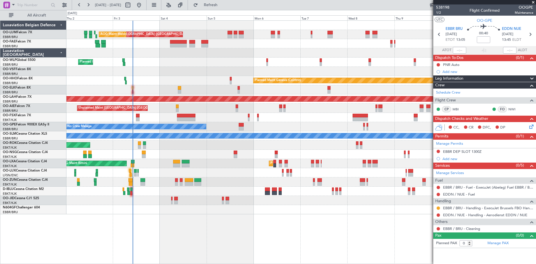
click at [169, 218] on div "Planned Maint Brussels (Brussels National) Planned Maint Brussels (Brussels Nat…" at bounding box center [300, 141] width 469 height 243
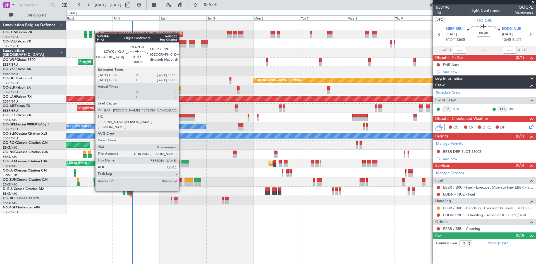
click at [181, 181] on div at bounding box center [180, 180] width 3 height 4
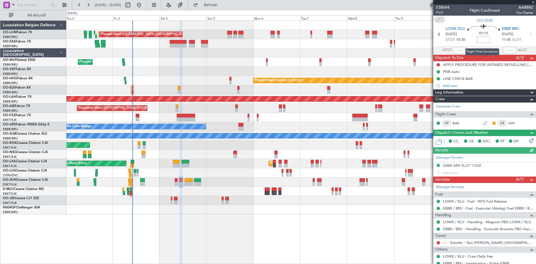
click at [481, 41] on input at bounding box center [482, 39] width 13 height 7
click at [482, 39] on input at bounding box center [482, 39] width 13 height 7
type input "+00:20"
click at [470, 36] on div "01:15 +00:20" at bounding box center [483, 34] width 37 height 21
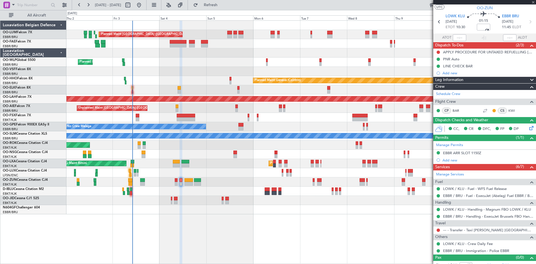
scroll to position [18, 0]
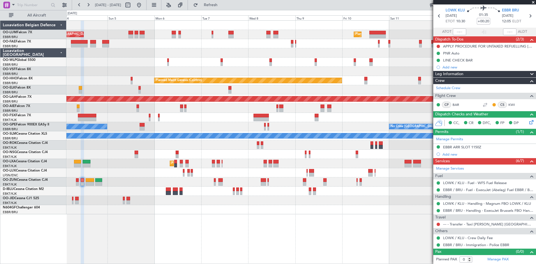
click at [296, 208] on div at bounding box center [300, 209] width 469 height 9
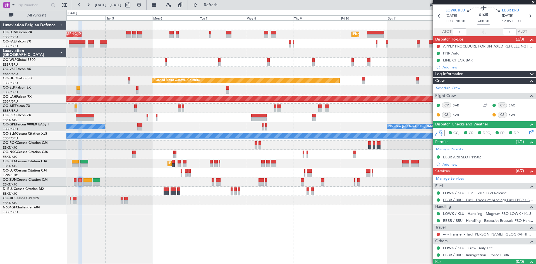
click at [453, 197] on link "EBBR / BRU - Fuel - ExecuJet (Abelag) Fuel EBBR / BRU" at bounding box center [488, 199] width 90 height 5
click at [476, 221] on link "EBBR / BRU - Handling - ExecuJet Brussels FBO Handling Abelag" at bounding box center [488, 220] width 90 height 5
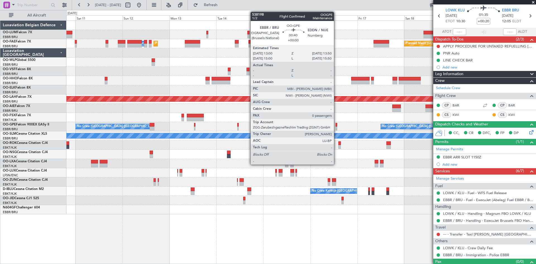
click at [336, 124] on div at bounding box center [336, 125] width 2 height 4
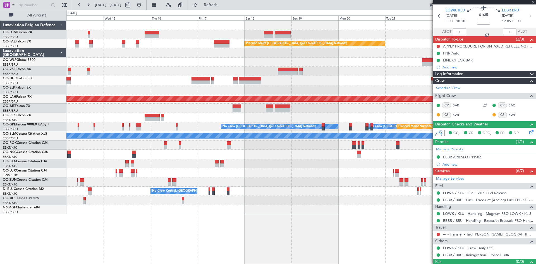
scroll to position [0, 0]
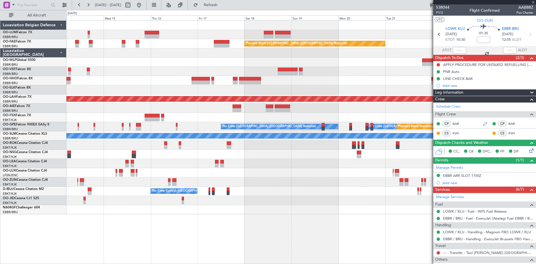
click at [216, 143] on div at bounding box center [300, 144] width 469 height 9
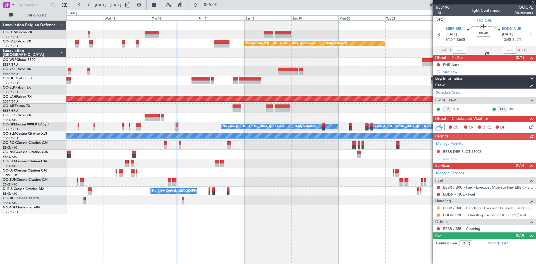
click at [438, 208] on button at bounding box center [437, 207] width 3 height 3
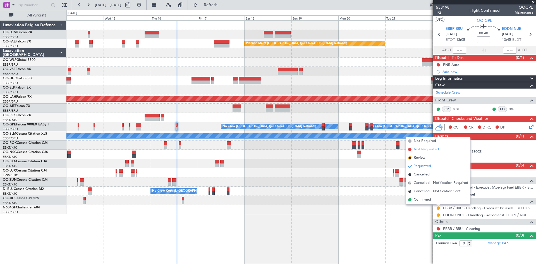
click at [427, 148] on span "Not Requested" at bounding box center [425, 149] width 25 height 6
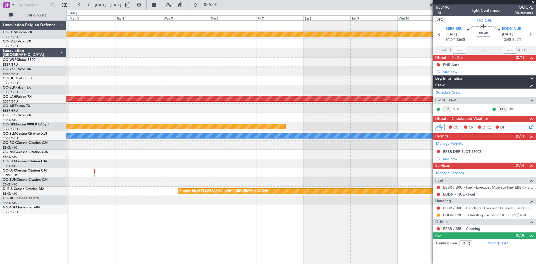
click at [177, 147] on div "Planned Maint Kortrijk-Wevelgem Owner Melsbroek Air Base Planned Maint Alton-st…" at bounding box center [300, 117] width 469 height 193
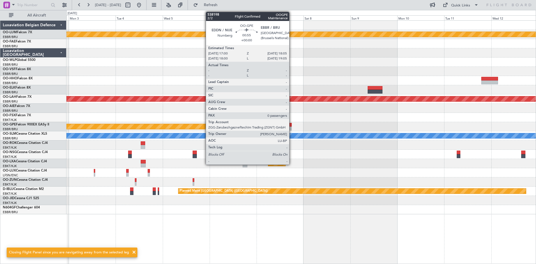
click at [291, 125] on div at bounding box center [290, 125] width 2 height 4
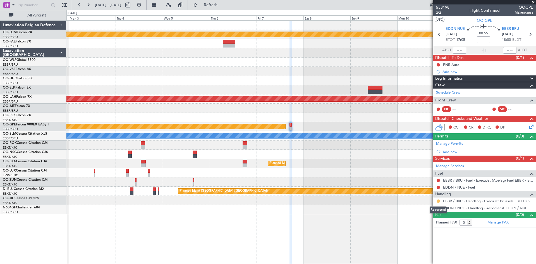
click at [437, 200] on button at bounding box center [437, 200] width 3 height 3
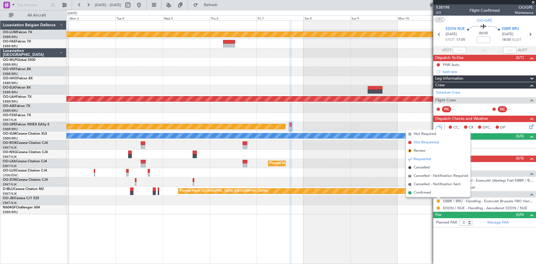
click at [422, 142] on span "Not Requested" at bounding box center [425, 142] width 25 height 6
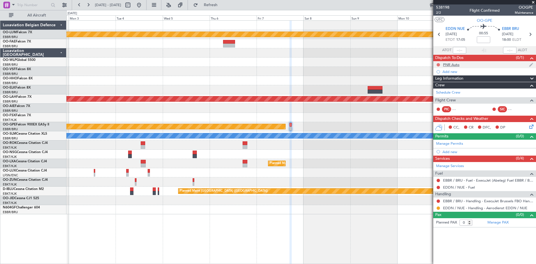
click at [437, 66] on button at bounding box center [437, 64] width 3 height 3
click at [438, 89] on span "Completed" at bounding box center [440, 89] width 18 height 6
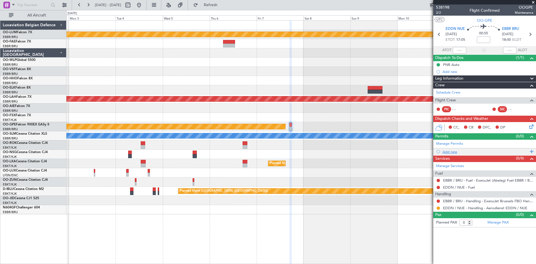
click at [449, 151] on div "Add new" at bounding box center [485, 151] width 86 height 5
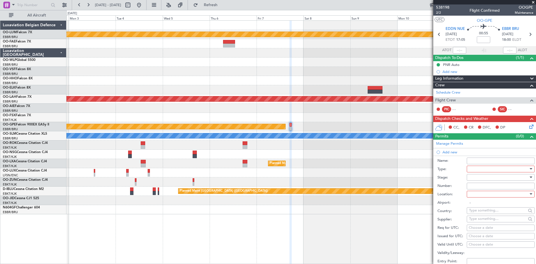
click at [483, 169] on div at bounding box center [498, 169] width 59 height 8
click at [490, 223] on span "Slot" at bounding box center [498, 221] width 59 height 8
click at [499, 194] on div at bounding box center [498, 194] width 59 height 8
click at [492, 223] on span "Arrival" at bounding box center [498, 222] width 59 height 8
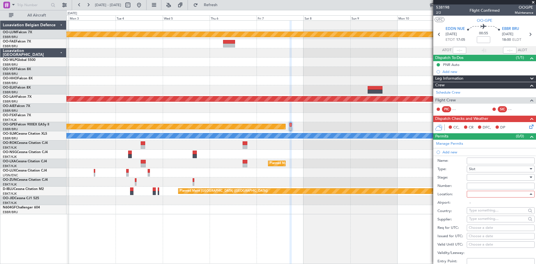
type input "EBBR / BRU"
click at [480, 229] on div "Choose a date" at bounding box center [500, 228] width 64 height 6
select select "10"
select select "2025"
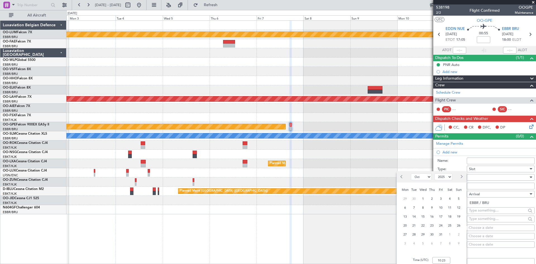
click at [460, 180] on button "Next month" at bounding box center [461, 176] width 6 height 9
select select "11"
click at [440, 208] on span "7" at bounding box center [440, 207] width 7 height 7
click at [439, 259] on input "00:00" at bounding box center [441, 260] width 18 height 7
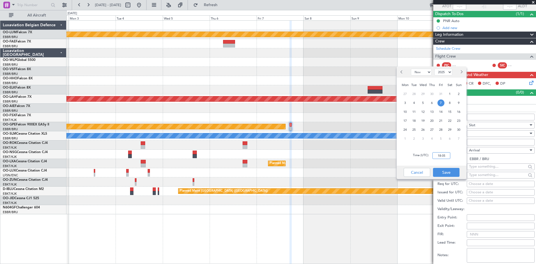
scroll to position [112, 0]
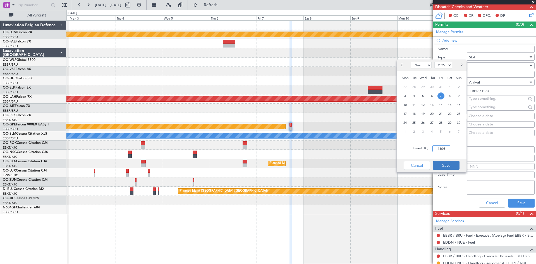
type input "18:05"
click at [444, 165] on button "Save" at bounding box center [446, 165] width 27 height 9
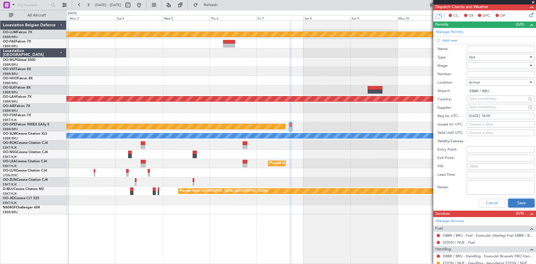
click at [517, 201] on button "Save" at bounding box center [521, 202] width 27 height 9
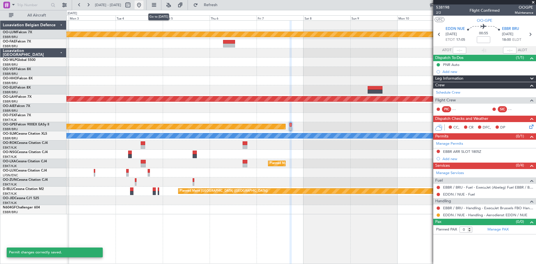
scroll to position [0, 0]
click at [143, 4] on button at bounding box center [138, 5] width 9 height 9
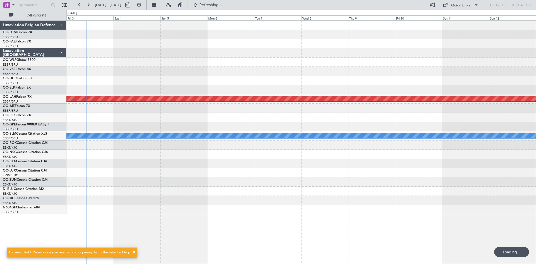
click at [207, 158] on div "AOG Maint Melsbroek Air Base Planned Maint Alton-st Louis (St Louis Regl) A/C U…" at bounding box center [300, 117] width 469 height 193
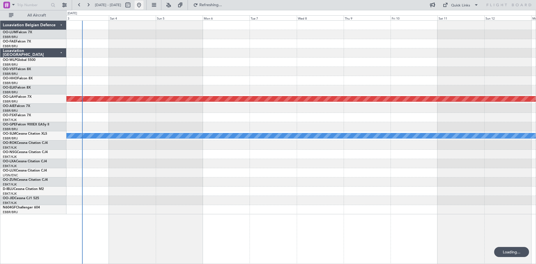
click at [143, 2] on button at bounding box center [138, 5] width 9 height 9
click at [229, 85] on div "AOG Maint Melsbroek Air Base Planned Maint Alton-st Louis (St Louis Regl) A/C U…" at bounding box center [300, 117] width 469 height 193
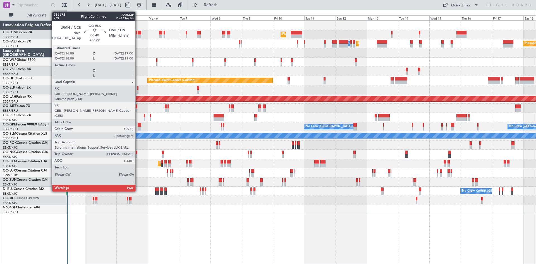
click at [138, 87] on div at bounding box center [137, 88] width 1 height 4
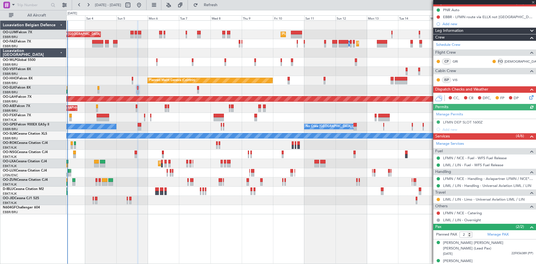
scroll to position [55, 0]
click at [436, 199] on button at bounding box center [437, 198] width 3 height 3
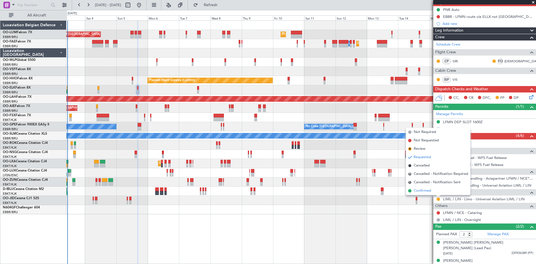
click at [427, 191] on span "Confirmed" at bounding box center [421, 191] width 17 height 6
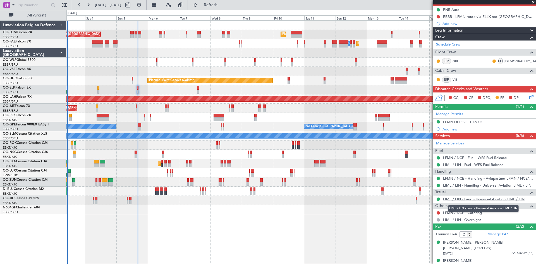
click at [498, 199] on link "LIML / LIN - Limo - Universal Aviation LIML / LIN" at bounding box center [483, 198] width 81 height 5
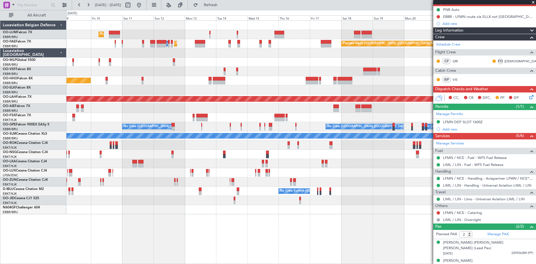
click at [194, 217] on div "Planned Maint [GEOGRAPHIC_DATA] ([GEOGRAPHIC_DATA] National) Planned Maint [GEO…" at bounding box center [300, 141] width 469 height 243
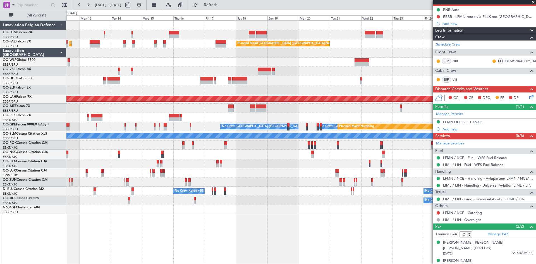
click at [230, 224] on div "Planned Maint [GEOGRAPHIC_DATA] ([GEOGRAPHIC_DATA] National) Planned Maint [GEO…" at bounding box center [300, 141] width 469 height 243
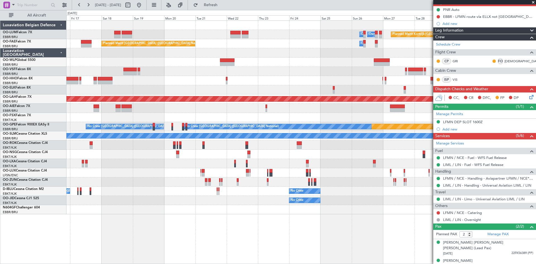
click at [174, 204] on div "Planned Maint Kortrijk-[GEOGRAPHIC_DATA] Owner [GEOGRAPHIC_DATA] Owner [GEOGRAP…" at bounding box center [300, 117] width 469 height 193
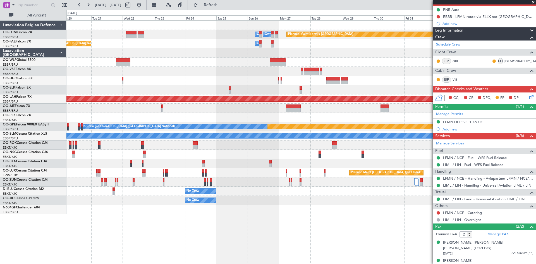
click at [196, 213] on div at bounding box center [300, 209] width 469 height 9
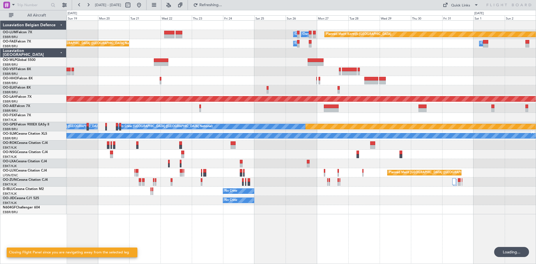
scroll to position [0, 0]
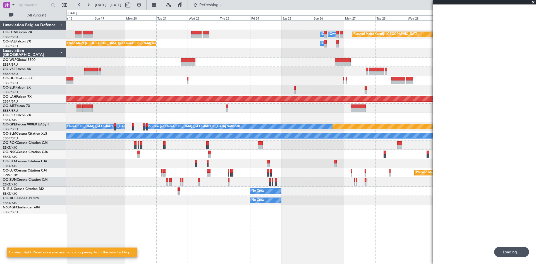
click at [374, 208] on div "Planned Maint Kortrijk-[GEOGRAPHIC_DATA] Owner [GEOGRAPHIC_DATA] Owner [GEOGRAP…" at bounding box center [300, 141] width 469 height 243
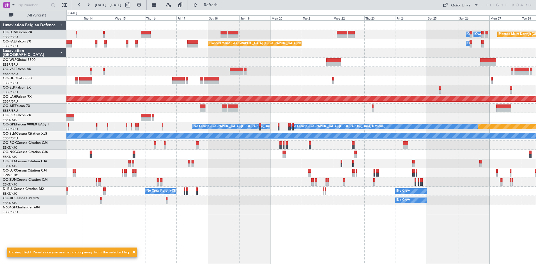
click at [315, 218] on div "Planned Maint Kortrijk-[GEOGRAPHIC_DATA] Owner [GEOGRAPHIC_DATA] Owner [GEOGRAP…" at bounding box center [300, 141] width 469 height 243
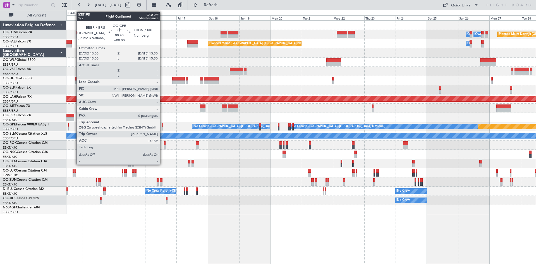
click at [162, 125] on div at bounding box center [162, 125] width 1 height 4
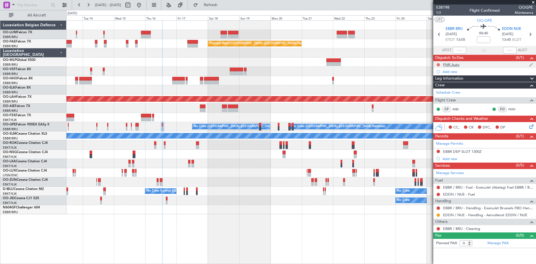
click at [437, 64] on button at bounding box center [437, 64] width 3 height 3
click at [435, 89] on span "Completed" at bounding box center [440, 89] width 18 height 6
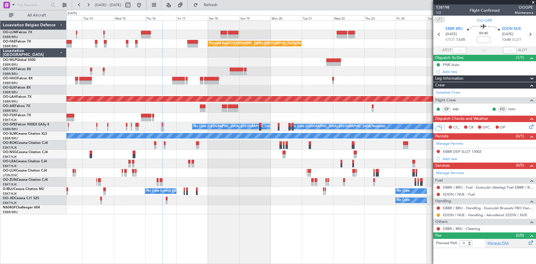
click at [493, 244] on link "Manage PAX" at bounding box center [497, 243] width 21 height 6
click at [222, 6] on span "Refresh" at bounding box center [210, 5] width 23 height 4
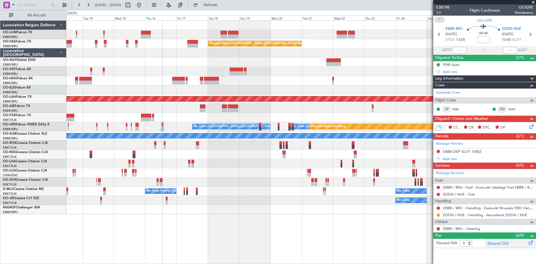
click at [495, 242] on link "Manage PAX" at bounding box center [497, 243] width 21 height 6
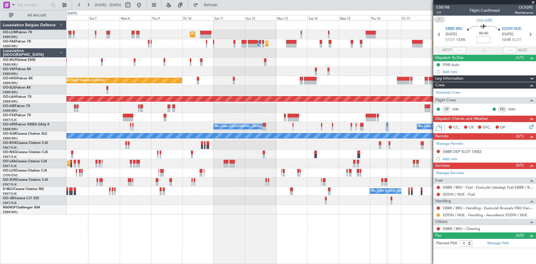
click at [383, 206] on div "Planned Maint [GEOGRAPHIC_DATA] ([GEOGRAPHIC_DATA] National) Planned Maint [GEO…" at bounding box center [300, 141] width 469 height 243
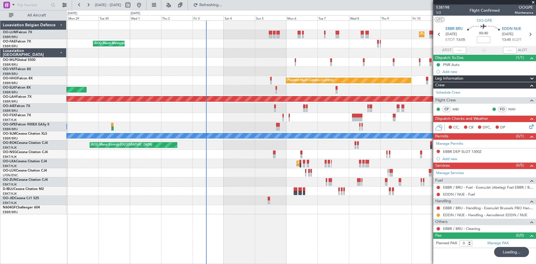
click at [341, 237] on div "Planned Maint [GEOGRAPHIC_DATA] ([GEOGRAPHIC_DATA] National) Planned Maint [GEO…" at bounding box center [300, 141] width 469 height 243
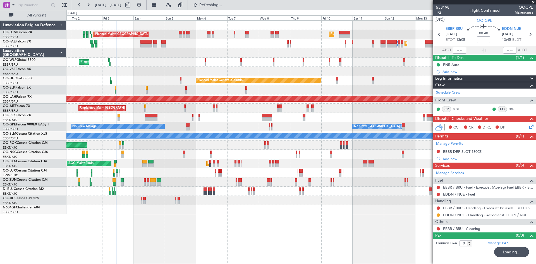
click at [251, 237] on div "Planned Maint [GEOGRAPHIC_DATA] ([GEOGRAPHIC_DATA] National) AOG Maint [GEOGRAP…" at bounding box center [300, 141] width 469 height 243
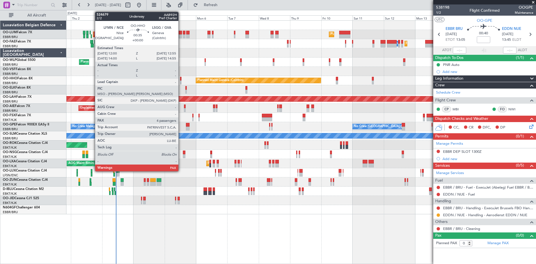
click at [181, 77] on div at bounding box center [180, 79] width 1 height 4
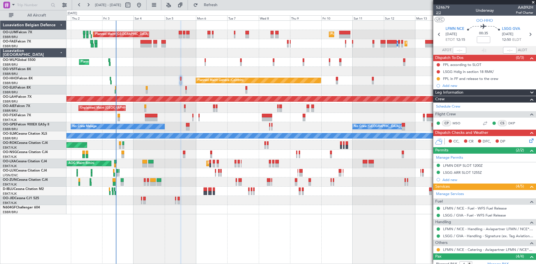
click at [439, 12] on span "2/2" at bounding box center [442, 12] width 13 height 5
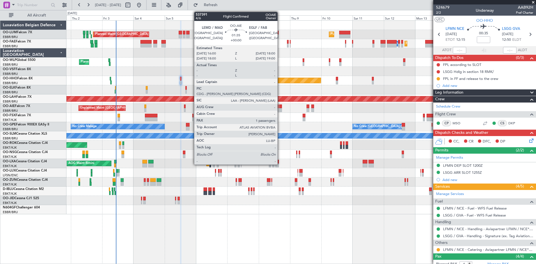
click at [280, 107] on div at bounding box center [280, 106] width 3 height 4
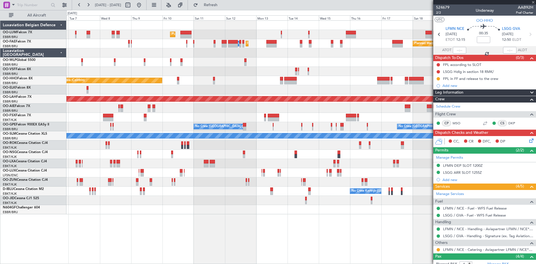
click at [199, 118] on div "Planned Maint [GEOGRAPHIC_DATA] ([GEOGRAPHIC_DATA] National) Planned Maint [GEO…" at bounding box center [300, 117] width 469 height 193
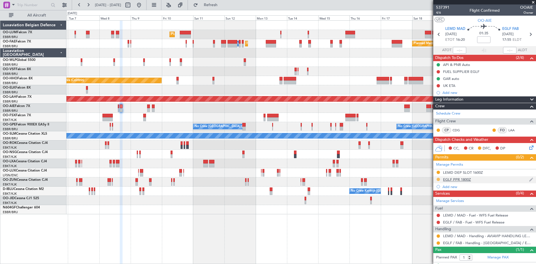
click at [437, 178] on button at bounding box center [437, 178] width 3 height 3
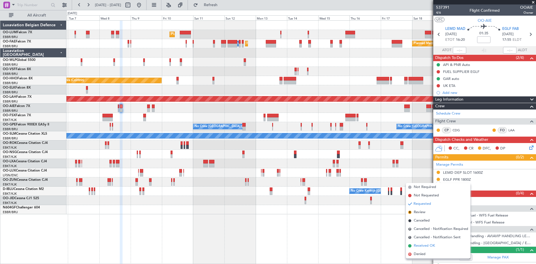
click at [425, 245] on span "Received OK" at bounding box center [423, 246] width 21 height 6
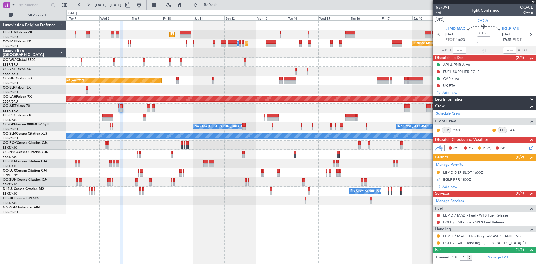
click at [440, 242] on div at bounding box center [438, 242] width 4 height 4
click at [438, 242] on button at bounding box center [437, 242] width 3 height 3
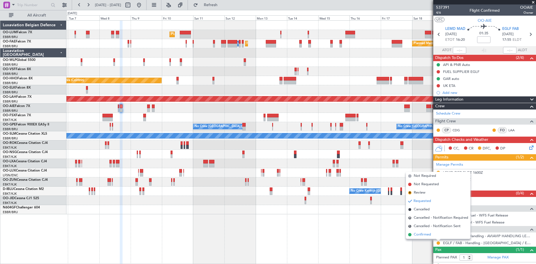
click at [432, 236] on li "Confirmed" at bounding box center [438, 234] width 64 height 8
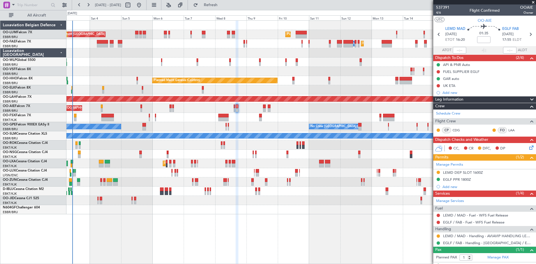
click at [220, 214] on div at bounding box center [300, 209] width 469 height 9
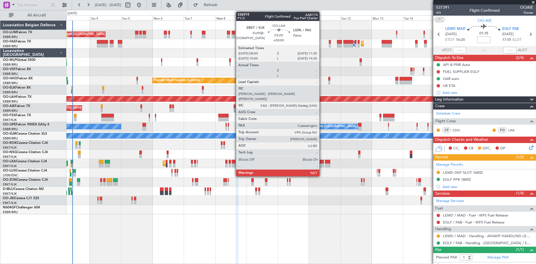
click at [322, 165] on div at bounding box center [321, 165] width 5 height 4
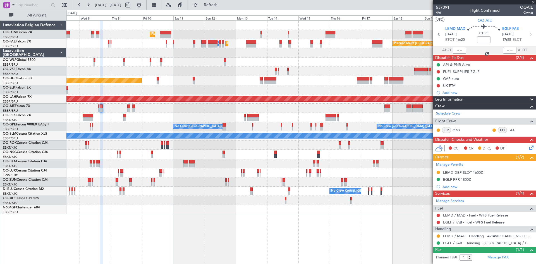
click at [217, 164] on div "Planned Maint Kortrijk-[GEOGRAPHIC_DATA]" at bounding box center [300, 163] width 469 height 9
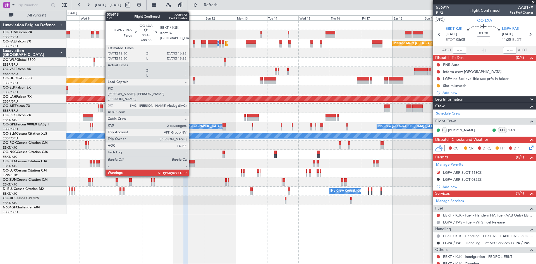
click at [191, 161] on div at bounding box center [191, 162] width 5 height 4
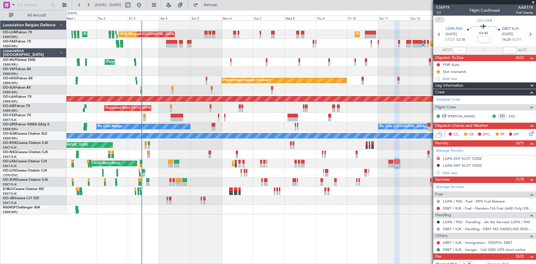
click at [343, 226] on div "Planned Maint [GEOGRAPHIC_DATA] ([GEOGRAPHIC_DATA] National) Planned Maint [GEO…" at bounding box center [300, 141] width 469 height 243
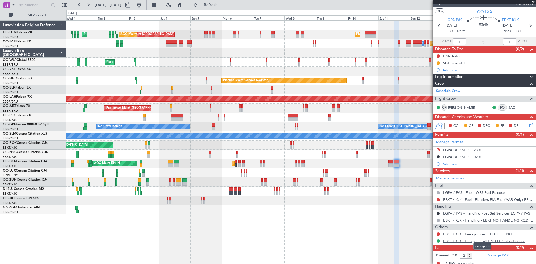
scroll to position [12, 0]
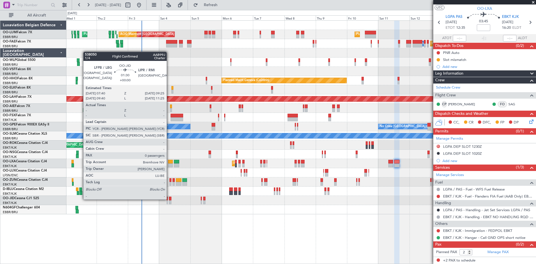
click at [169, 199] on div at bounding box center [170, 198] width 3 height 4
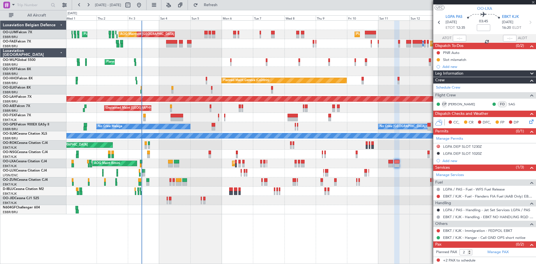
type input "0"
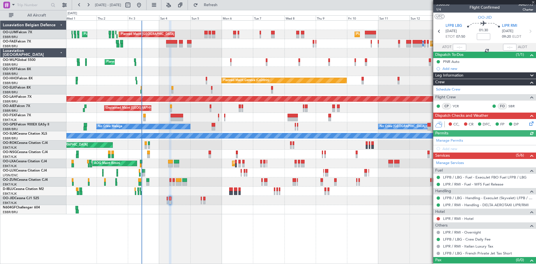
scroll to position [11, 0]
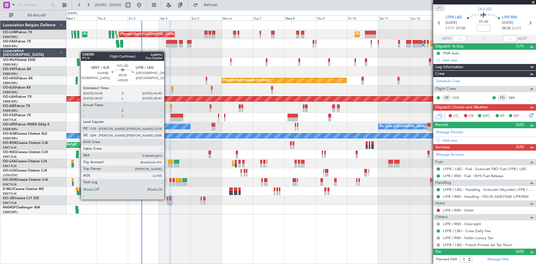
click at [167, 199] on div at bounding box center [167, 198] width 1 height 4
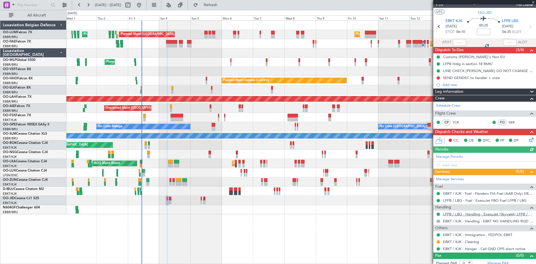
scroll to position [12, 0]
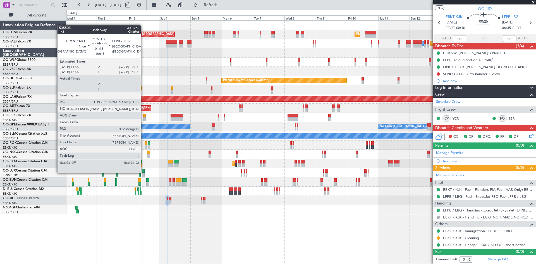
click at [143, 172] on div at bounding box center [143, 171] width 2 height 4
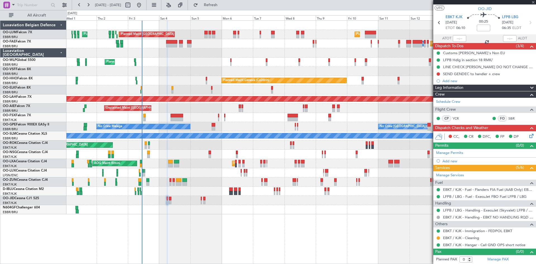
type input "+00:15"
type input "3"
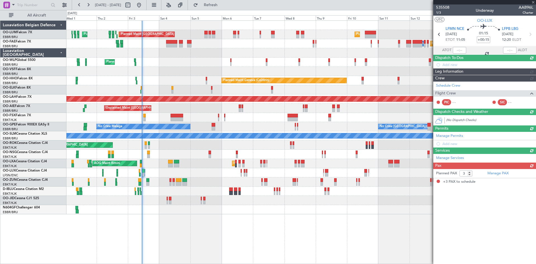
scroll to position [0, 0]
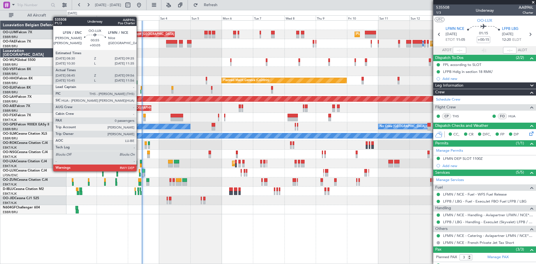
click at [139, 170] on div at bounding box center [140, 171] width 2 height 4
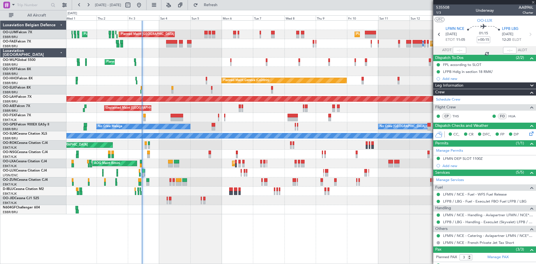
type input "+00:05"
type input "08:50"
type input "09:51"
type input "0"
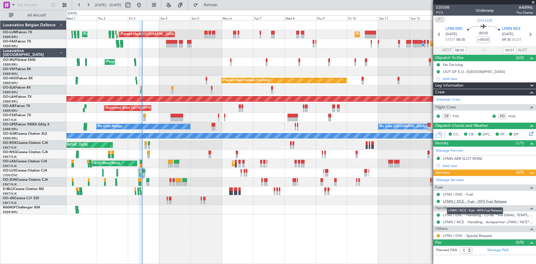
click at [498, 203] on link "LFMN / NCE - Fuel - WFS Fuel Release" at bounding box center [475, 201] width 64 height 5
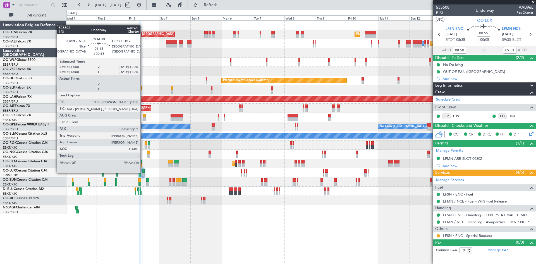
click at [143, 172] on div at bounding box center [143, 171] width 2 height 4
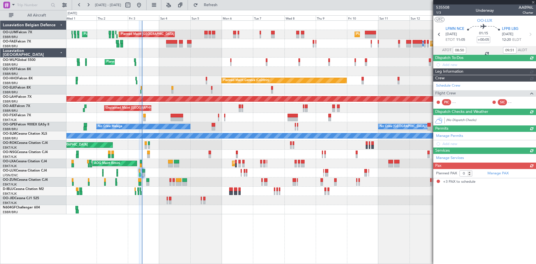
type input "+00:15"
type input "3"
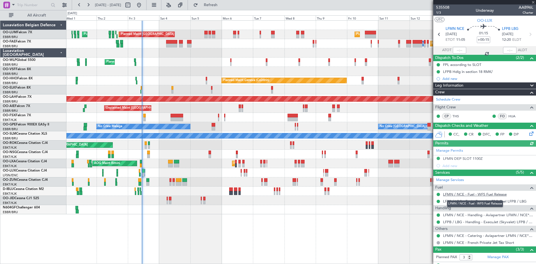
click at [491, 194] on link "LFMN / NCE - Fuel - WFS Fuel Release" at bounding box center [475, 194] width 64 height 5
click at [222, 3] on span "Refresh" at bounding box center [210, 5] width 23 height 4
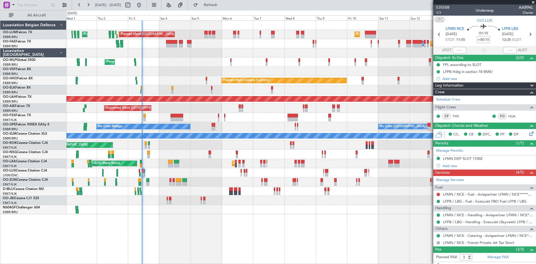
click at [437, 192] on div at bounding box center [438, 194] width 4 height 4
click at [437, 194] on button at bounding box center [437, 193] width 3 height 3
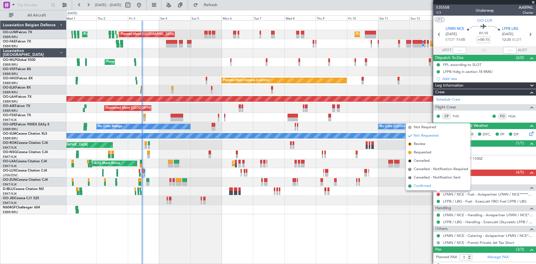
click at [428, 186] on span "Confirmed" at bounding box center [421, 186] width 17 height 6
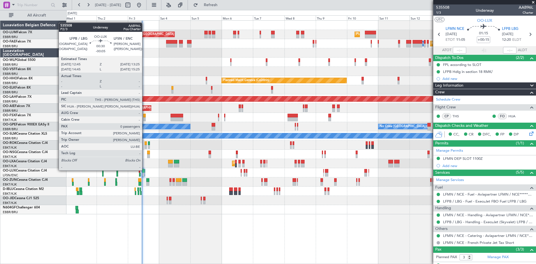
click at [144, 170] on div at bounding box center [144, 171] width 1 height 4
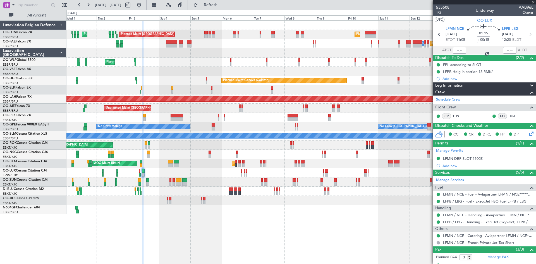
type input "-00:05"
type input "0"
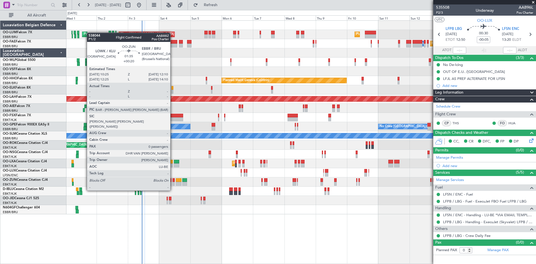
click at [173, 180] on div at bounding box center [173, 180] width 3 height 4
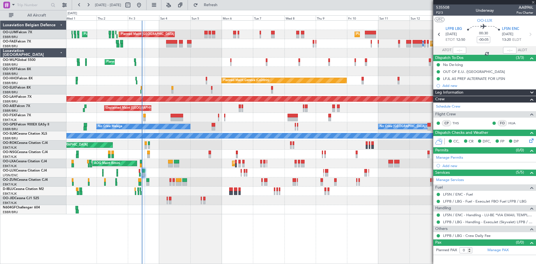
type input "+00:20"
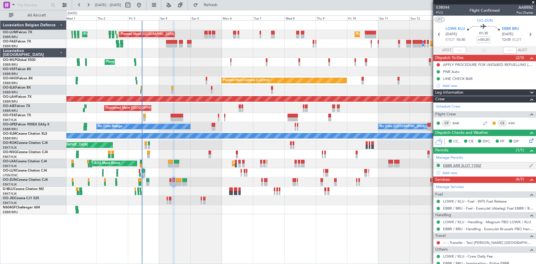
click at [462, 167] on div "EBBR ARR SLOT 1150Z" at bounding box center [462, 165] width 38 height 5
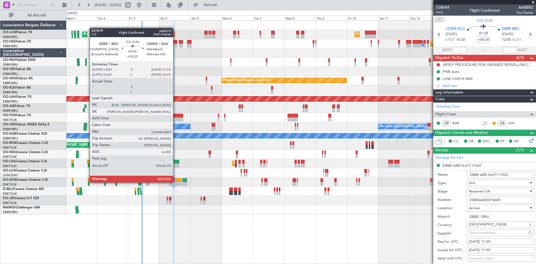
click at [176, 182] on div at bounding box center [179, 184] width 6 height 4
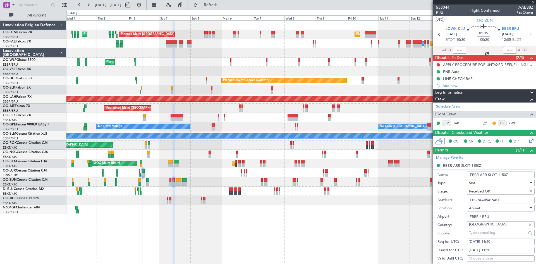
type input "2"
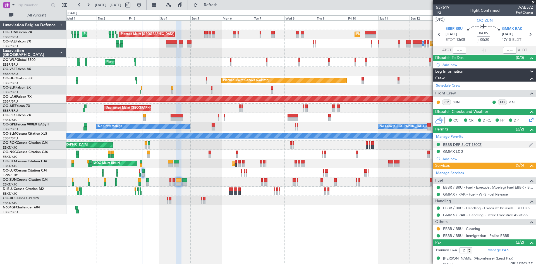
click at [458, 144] on div "EBBR DEP SLOT 1300Z" at bounding box center [462, 144] width 38 height 5
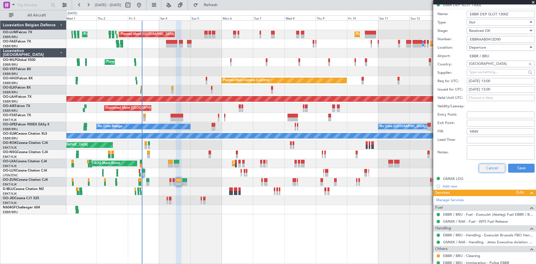
click at [487, 167] on button "Cancel" at bounding box center [491, 167] width 27 height 9
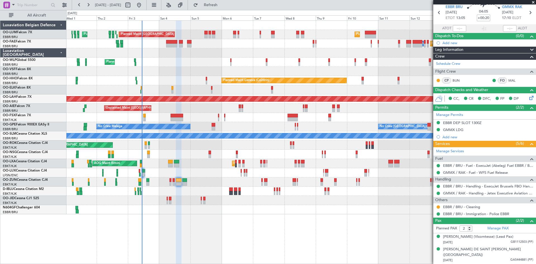
scroll to position [27, 0]
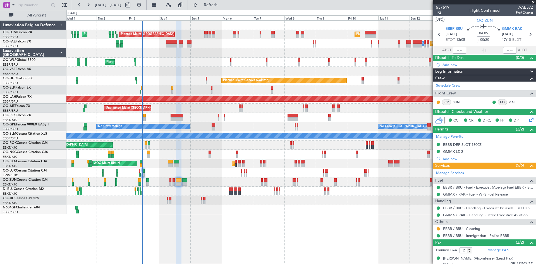
scroll to position [27, 0]
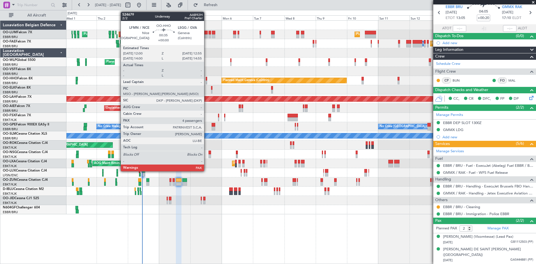
click at [206, 78] on div at bounding box center [206, 79] width 1 height 4
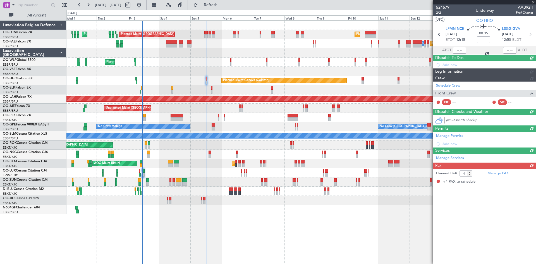
scroll to position [0, 0]
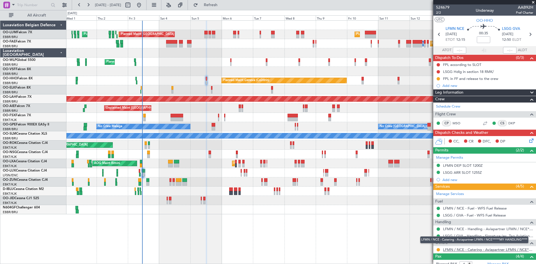
click at [459, 248] on link "LFMN / NCE - Catering - Aviapartner LFMN / NCE*****MY HANDLING****" at bounding box center [488, 249] width 90 height 5
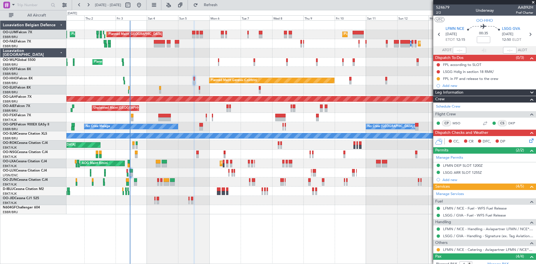
click at [163, 107] on div "Unplanned Maint [GEOGRAPHIC_DATA] ([GEOGRAPHIC_DATA]) Planned Maint [GEOGRAPHIC…" at bounding box center [300, 107] width 469 height 9
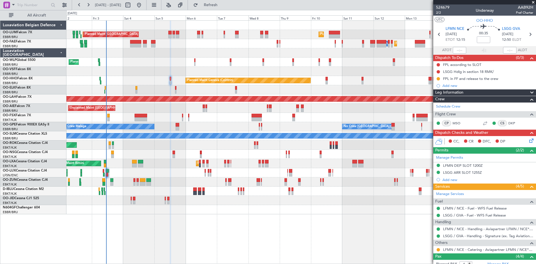
click at [216, 212] on div at bounding box center [300, 209] width 469 height 9
click at [438, 248] on button at bounding box center [437, 249] width 3 height 3
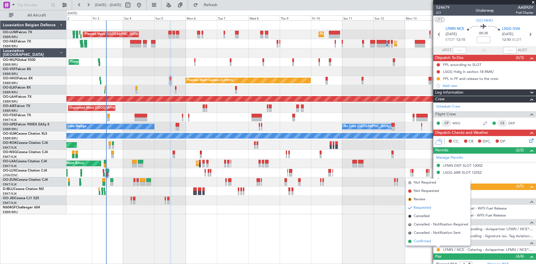
click at [422, 241] on span "Confirmed" at bounding box center [421, 241] width 17 height 6
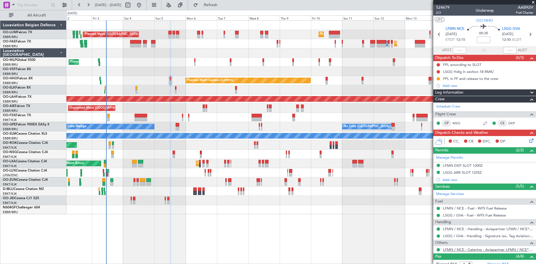
click at [455, 247] on link "LFMN / NCE - Catering - Aviapartner LFMN / NCE*****MY HANDLING****" at bounding box center [488, 249] width 90 height 5
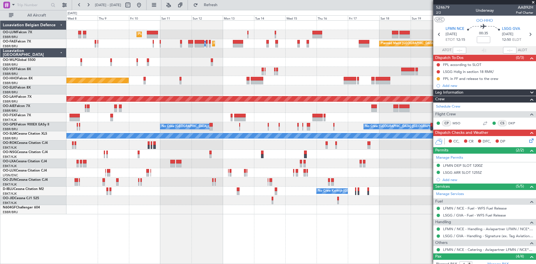
click at [224, 164] on div "Planned Maint Kortrijk-[GEOGRAPHIC_DATA]" at bounding box center [300, 163] width 469 height 9
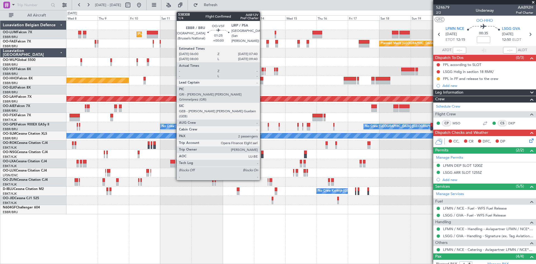
click at [262, 69] on div at bounding box center [262, 70] width 2 height 4
click at [262, 70] on div at bounding box center [262, 70] width 2 height 4
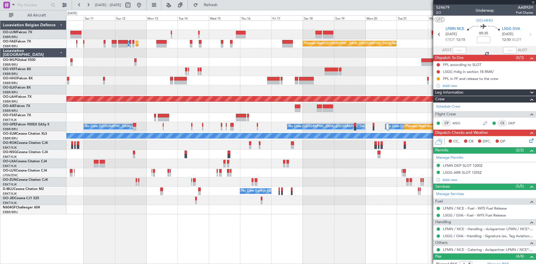
click at [235, 86] on div at bounding box center [300, 89] width 469 height 9
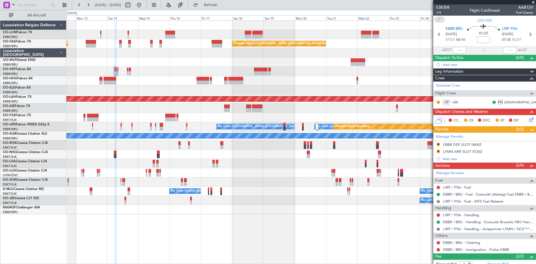
click at [284, 213] on div "Owner Melsbroek Air Base Owner [GEOGRAPHIC_DATA] Planned Maint [GEOGRAPHIC_DATA…" at bounding box center [300, 141] width 469 height 243
click at [462, 215] on link "LIRP / PSA - Handling" at bounding box center [461, 214] width 36 height 5
click at [449, 186] on link "LIRP / PSA - Fuel" at bounding box center [457, 187] width 28 height 5
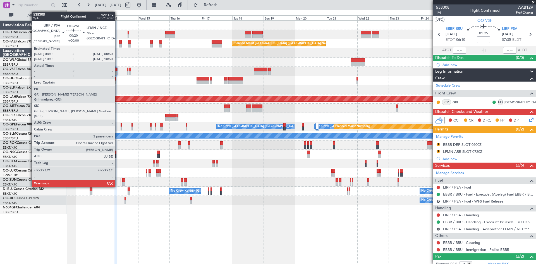
click at [117, 71] on div at bounding box center [117, 70] width 1 height 4
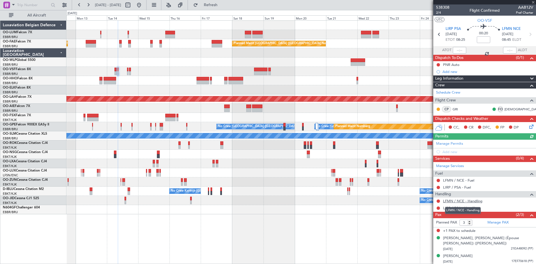
click at [461, 201] on link "LFMN / NCE - Handling" at bounding box center [462, 200] width 39 height 5
click at [458, 208] on link "LIRP / PSA - Handling" at bounding box center [461, 207] width 36 height 5
click at [465, 187] on link "LIRP / PSA - Fuel" at bounding box center [457, 187] width 28 height 5
click at [472, 179] on link "LFMN / NCE - Fuel" at bounding box center [458, 180] width 31 height 5
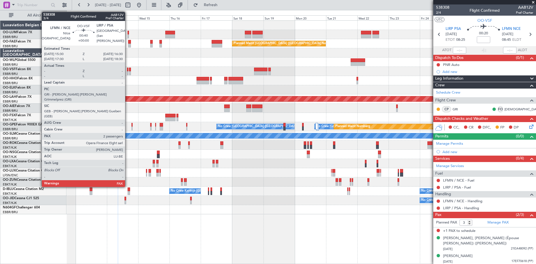
click at [127, 70] on div at bounding box center [127, 70] width 1 height 4
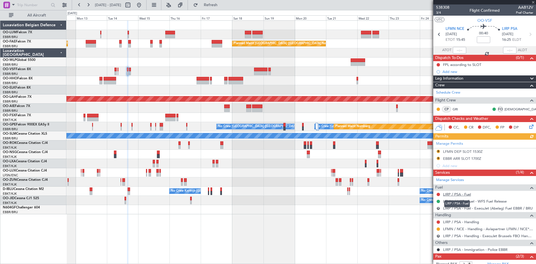
click at [451, 194] on link "LIRP / PSA - Fuel" at bounding box center [457, 194] width 28 height 5
click at [461, 223] on link "LIRP / PSA - Handling" at bounding box center [461, 221] width 36 height 5
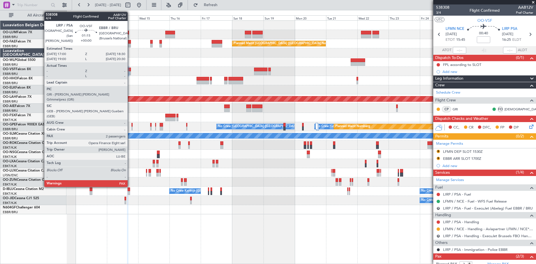
click at [130, 69] on div at bounding box center [130, 70] width 2 height 4
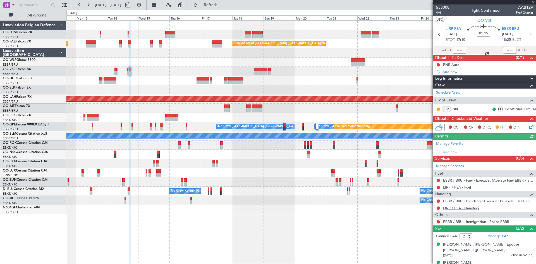
click at [469, 208] on link "LIRP / PSA - Handling" at bounding box center [461, 207] width 36 height 5
click at [460, 189] on link "LIRP / PSA - Fuel" at bounding box center [457, 187] width 28 height 5
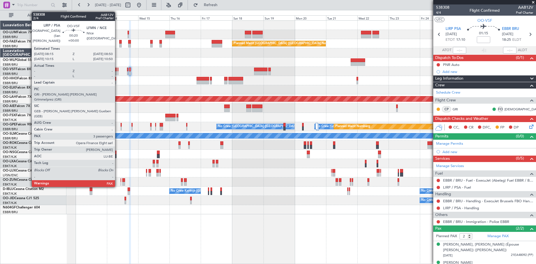
click at [117, 70] on div at bounding box center [117, 70] width 1 height 4
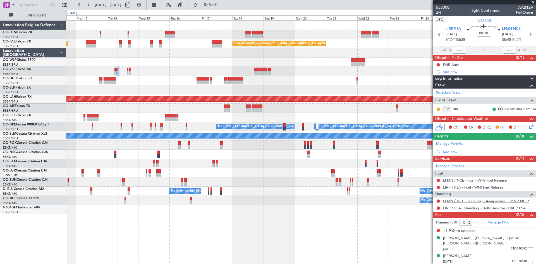
scroll to position [1, 0]
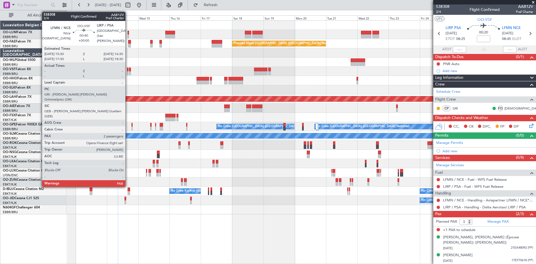
click at [128, 70] on div at bounding box center [127, 70] width 1 height 4
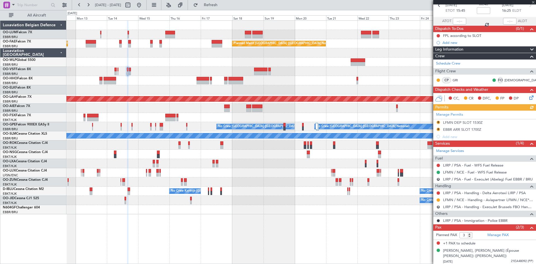
scroll to position [42, 0]
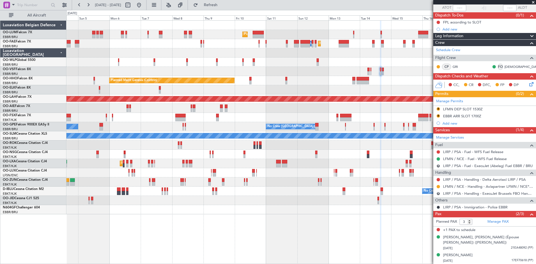
click at [380, 202] on div "Planned Maint [GEOGRAPHIC_DATA] ([GEOGRAPHIC_DATA] National) Planned Maint [GEO…" at bounding box center [300, 117] width 469 height 193
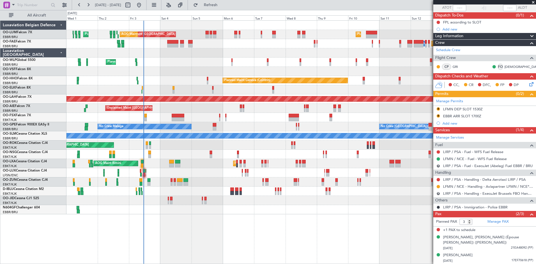
click at [354, 223] on div "Planned Maint [GEOGRAPHIC_DATA] ([GEOGRAPHIC_DATA] National) Planned Maint [GEO…" at bounding box center [300, 141] width 469 height 243
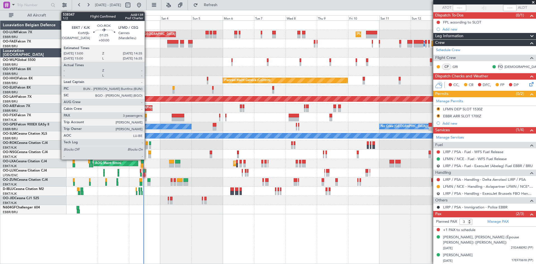
click at [147, 143] on div at bounding box center [147, 143] width 2 height 4
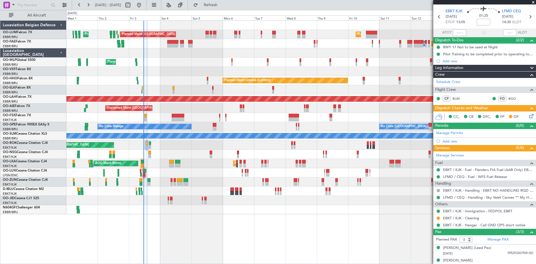
scroll to position [0, 0]
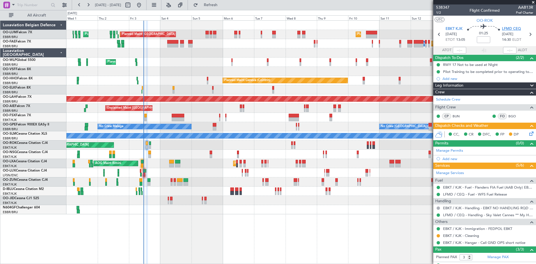
click at [507, 29] on span "LFMD CEQ" at bounding box center [511, 29] width 19 height 6
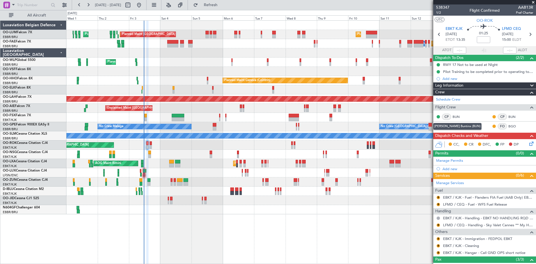
drag, startPoint x: 457, startPoint y: 116, endPoint x: 450, endPoint y: 107, distance: 12.3
click at [451, 116] on div "CP BUN" at bounding box center [450, 117] width 29 height 6
click at [459, 116] on link "BUN" at bounding box center [458, 116] width 13 height 5
click at [508, 116] on link "BUN" at bounding box center [514, 116] width 13 height 5
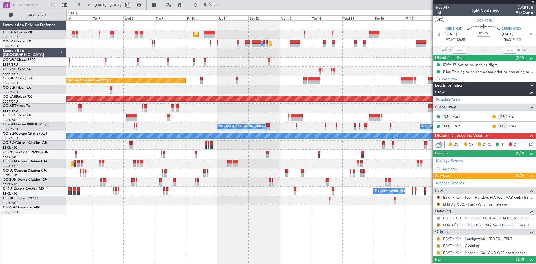
click at [221, 120] on div at bounding box center [300, 117] width 469 height 9
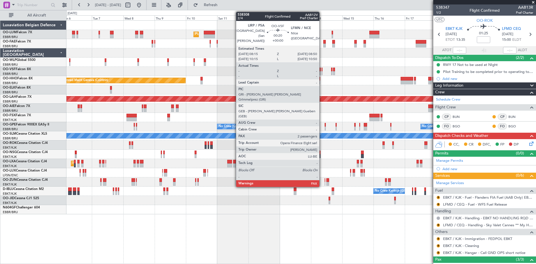
click at [322, 70] on div at bounding box center [321, 70] width 1 height 4
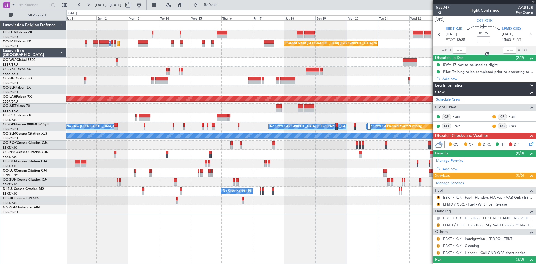
click at [196, 91] on div at bounding box center [300, 89] width 469 height 9
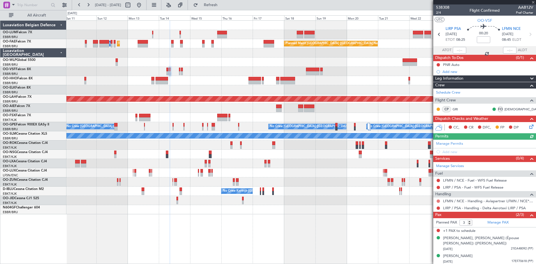
click at [437, 199] on button at bounding box center [437, 200] width 3 height 3
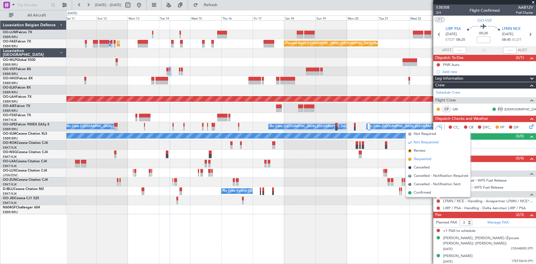
click at [424, 158] on span "Requested" at bounding box center [422, 159] width 18 height 6
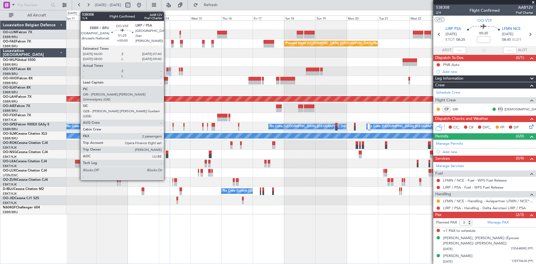
click at [166, 69] on div at bounding box center [167, 70] width 2 height 4
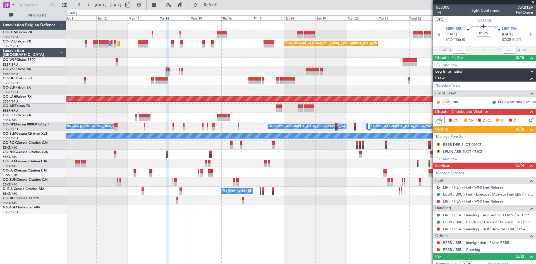
click at [438, 12] on span "1/4" at bounding box center [442, 12] width 13 height 5
drag, startPoint x: 225, startPoint y: 9, endPoint x: 274, endPoint y: 50, distance: 64.8
click at [224, 9] on button "Refresh" at bounding box center [207, 5] width 33 height 9
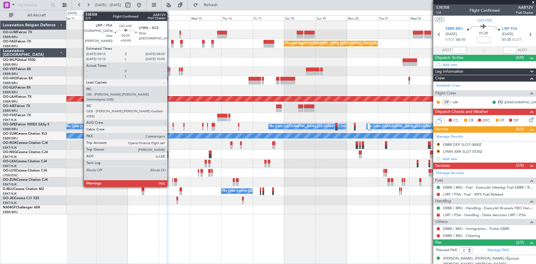
click at [170, 71] on div at bounding box center [169, 73] width 1 height 4
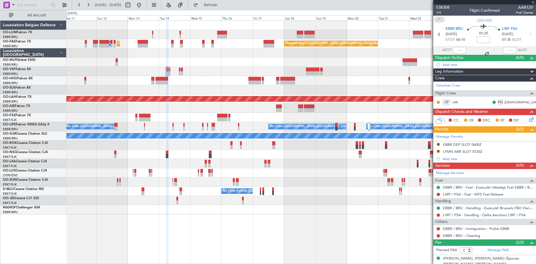
type input "3"
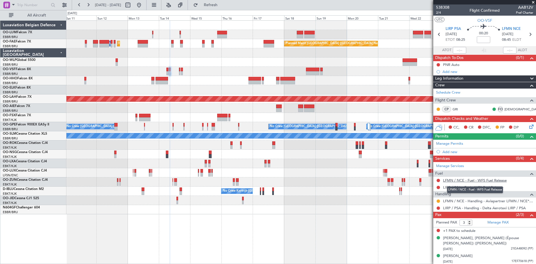
click at [493, 181] on link "LFMN / NCE - Fuel - WFS Fuel Release" at bounding box center [475, 180] width 64 height 5
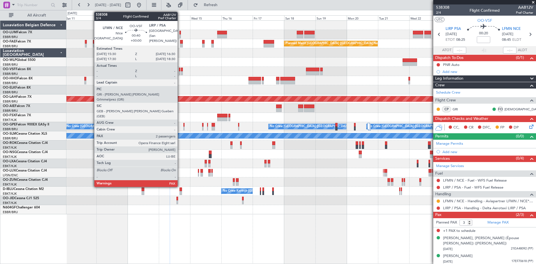
click at [180, 70] on div at bounding box center [179, 70] width 1 height 4
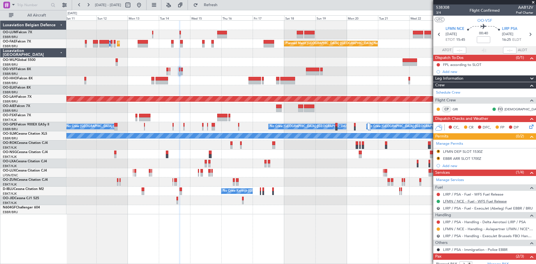
click at [458, 201] on link "LFMN / NCE - Fuel - WFS Fuel Release" at bounding box center [475, 201] width 64 height 5
click at [222, 8] on button "Refresh" at bounding box center [207, 5] width 33 height 9
click at [437, 13] on span "3/4" at bounding box center [442, 12] width 13 height 5
click at [222, 7] on span "Refresh" at bounding box center [210, 5] width 23 height 4
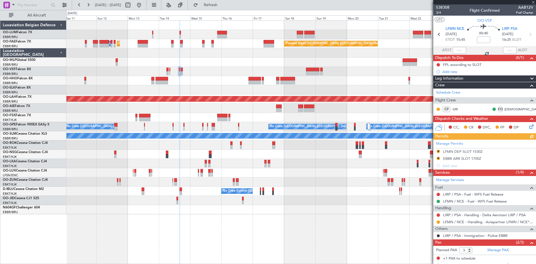
click at [447, 143] on div "Manage Permits R LFMN DEP SLOT 1530Z R EBBR ARR SLOT 1700Z Add new" at bounding box center [484, 154] width 103 height 30
click at [461, 144] on div "Manage Permits R LFMN DEP SLOT 1530Z R EBBR ARR SLOT 1700Z Add new" at bounding box center [484, 154] width 103 height 30
click at [454, 143] on link "Manage Permits" at bounding box center [449, 144] width 27 height 6
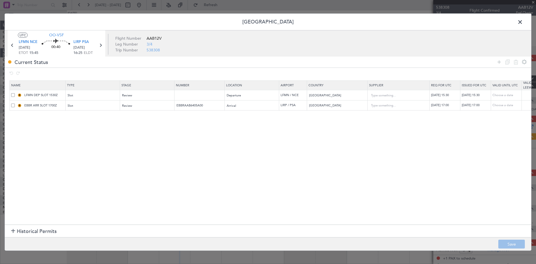
click at [13, 105] on span at bounding box center [13, 105] width 4 height 4
click at [15, 103] on input "checkbox" at bounding box center [15, 103] width 0 height 0
click at [515, 65] on icon at bounding box center [515, 62] width 7 height 7
click at [522, 23] on span at bounding box center [522, 23] width 0 height 11
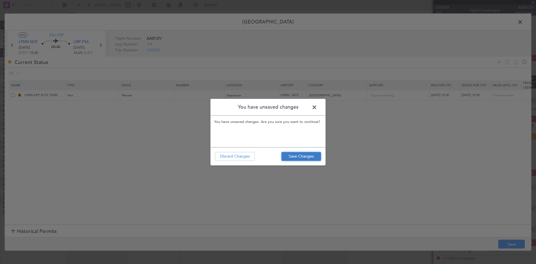
click at [293, 160] on button "Save Changes" at bounding box center [301, 156] width 40 height 9
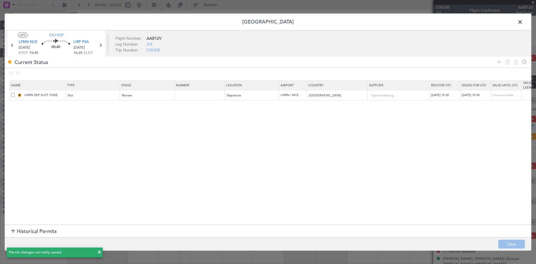
click at [522, 22] on span at bounding box center [522, 23] width 0 height 11
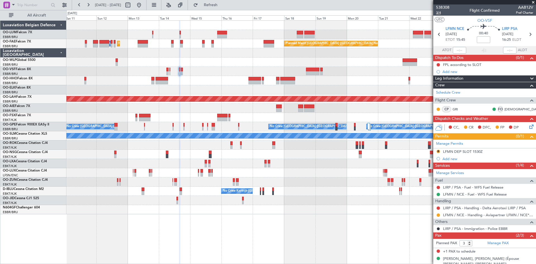
click at [438, 11] on span "3/4" at bounding box center [442, 12] width 13 height 5
click at [222, 6] on span "Refresh" at bounding box center [210, 5] width 23 height 4
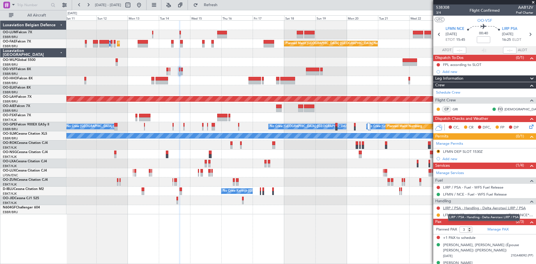
click at [509, 209] on link "LIRP / PSA - Handling - Delta Aerotaxi LIRP / PSA" at bounding box center [484, 207] width 83 height 5
click at [224, 1] on button "Refresh" at bounding box center [207, 5] width 33 height 9
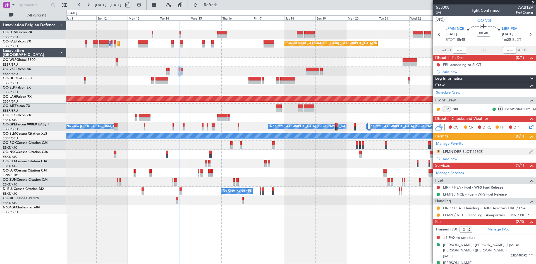
click at [437, 150] on button "R" at bounding box center [437, 151] width 3 height 3
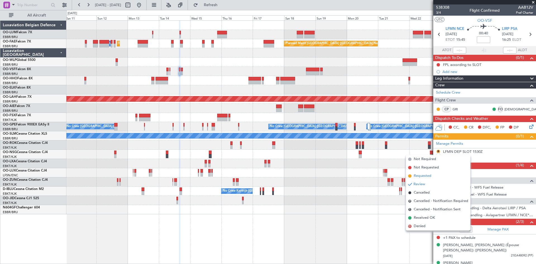
click at [430, 175] on span "Requested" at bounding box center [422, 176] width 18 height 6
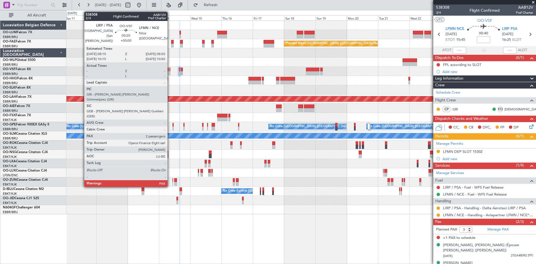
click at [170, 68] on div at bounding box center [169, 70] width 1 height 4
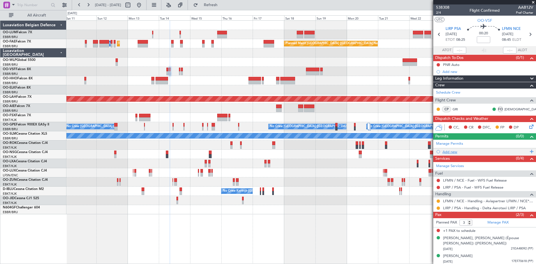
click at [455, 151] on div "Add new" at bounding box center [485, 151] width 86 height 5
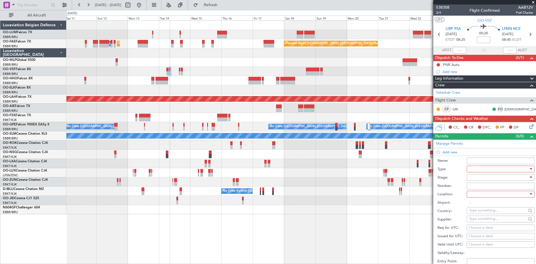
click at [495, 170] on div at bounding box center [498, 169] width 59 height 8
click at [491, 219] on span "Slot" at bounding box center [498, 222] width 59 height 8
click at [486, 192] on div at bounding box center [498, 194] width 59 height 8
click at [490, 220] on span "Arrival" at bounding box center [498, 222] width 59 height 8
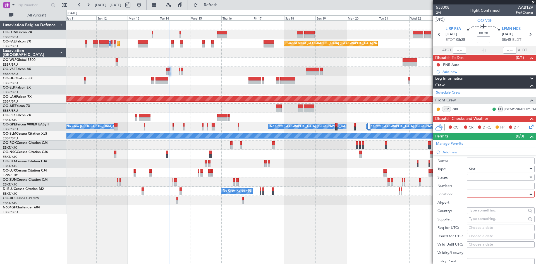
type input "LFMN / NCE"
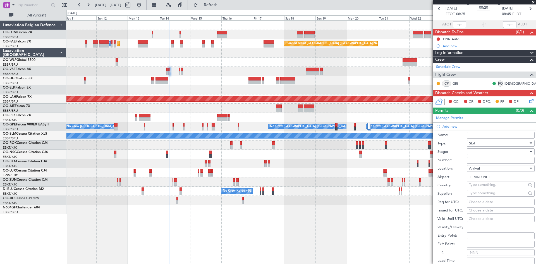
scroll to position [56, 0]
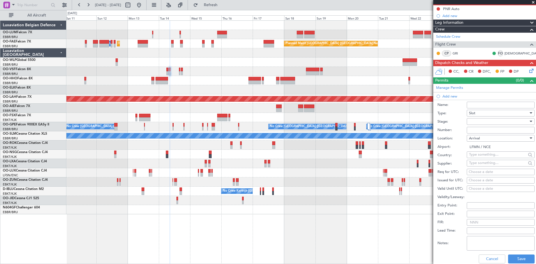
click at [479, 170] on div "Choose a date" at bounding box center [500, 172] width 64 height 6
select select "10"
select select "2025"
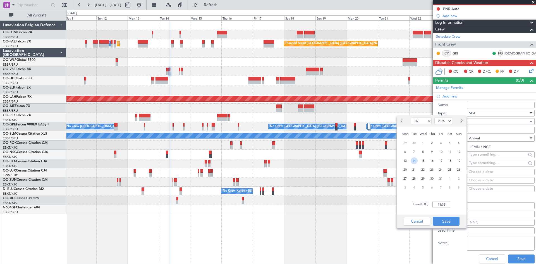
click at [413, 159] on span "14" at bounding box center [413, 160] width 7 height 7
click at [444, 204] on input "00:00" at bounding box center [441, 204] width 18 height 7
type input "08:50"
click at [458, 218] on button "Save" at bounding box center [446, 220] width 27 height 9
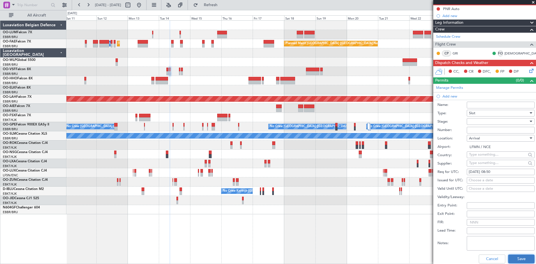
click at [520, 257] on button "Save" at bounding box center [521, 258] width 27 height 9
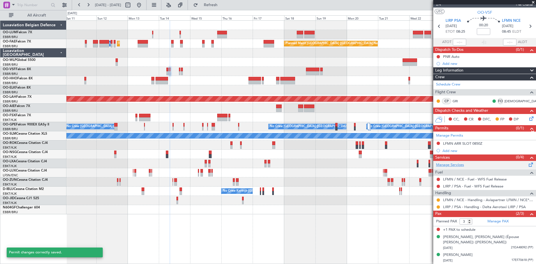
scroll to position [8, 0]
click at [437, 143] on button at bounding box center [437, 143] width 3 height 3
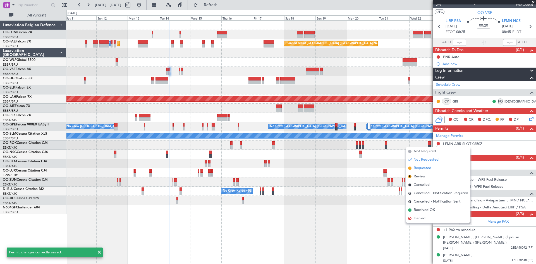
click at [430, 167] on span "Requested" at bounding box center [422, 168] width 18 height 6
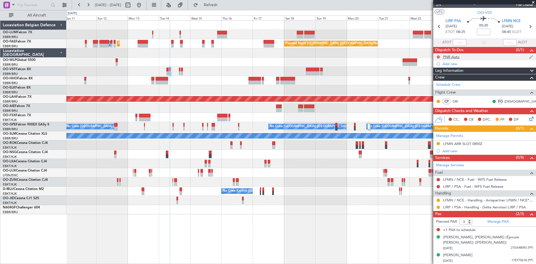
click at [437, 56] on button at bounding box center [437, 56] width 3 height 3
drag, startPoint x: 437, startPoint y: 81, endPoint x: 304, endPoint y: 76, distance: 133.7
click at [437, 81] on span "Completed" at bounding box center [440, 82] width 18 height 6
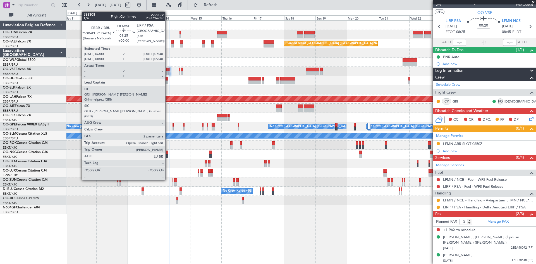
click at [168, 69] on div at bounding box center [167, 70] width 2 height 4
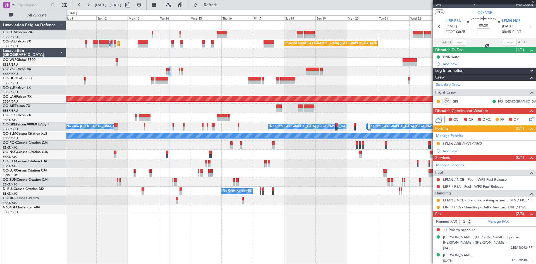
type input "2"
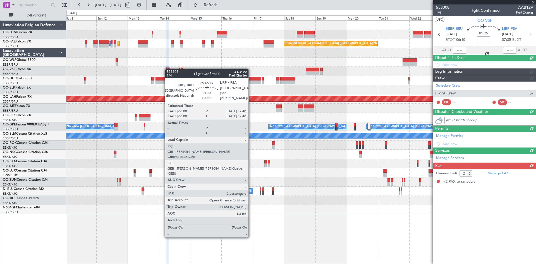
scroll to position [0, 0]
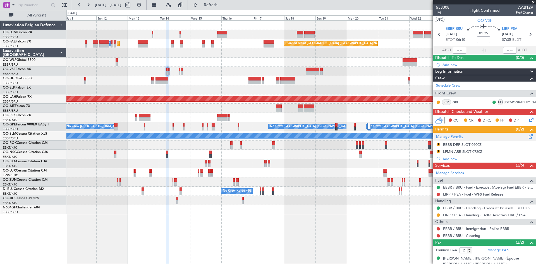
click at [457, 137] on link "Manage Permits" at bounding box center [449, 137] width 27 height 6
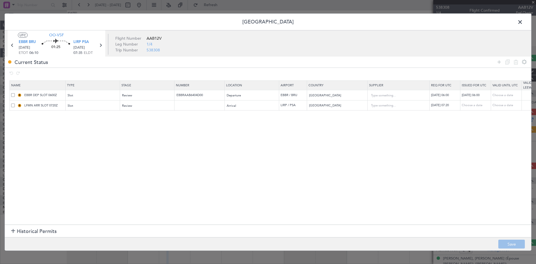
click at [11, 105] on span at bounding box center [13, 105] width 4 height 4
click at [15, 103] on input "checkbox" at bounding box center [15, 103] width 0 height 0
click at [514, 60] on icon at bounding box center [515, 62] width 7 height 7
click at [522, 21] on span at bounding box center [522, 23] width 0 height 11
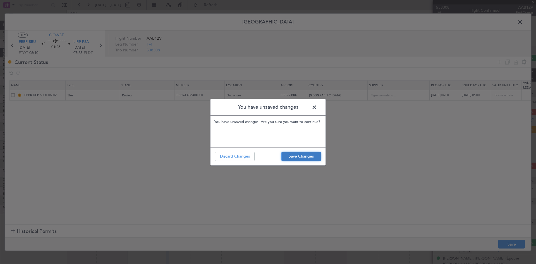
click at [295, 155] on button "Save Changes" at bounding box center [301, 156] width 40 height 9
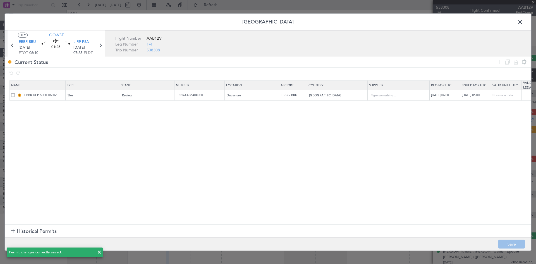
click at [19, 229] on span "Historical Permits" at bounding box center [37, 231] width 40 height 8
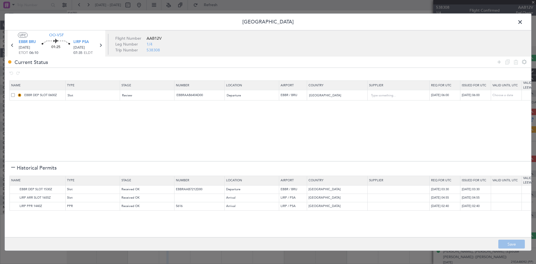
click at [522, 22] on span at bounding box center [522, 23] width 0 height 11
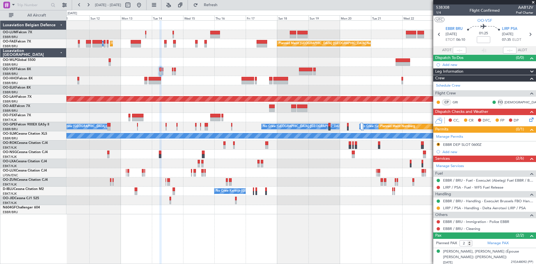
click at [114, 126] on div "Owner Melsbroek Air Base Planned Maint [GEOGRAPHIC_DATA] ([GEOGRAPHIC_DATA]) Ow…" at bounding box center [300, 117] width 469 height 193
click at [437, 143] on button "R" at bounding box center [437, 144] width 3 height 3
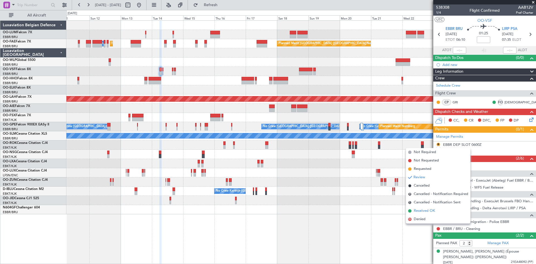
click at [426, 211] on span "Received OK" at bounding box center [423, 211] width 21 height 6
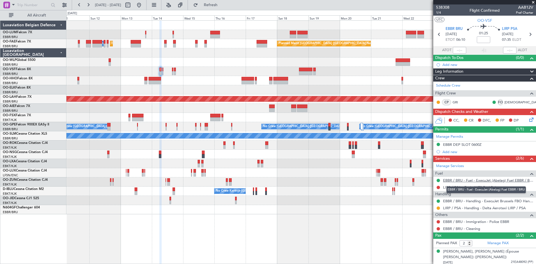
click at [461, 181] on link "EBBR / BRU - Fuel - ExecuJet (Abelag) Fuel EBBR / BRU" at bounding box center [488, 180] width 90 height 5
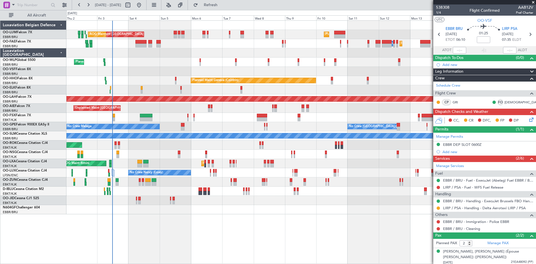
click at [430, 151] on div "Planned Maint [GEOGRAPHIC_DATA] ([GEOGRAPHIC_DATA] National) Planned Maint [GEO…" at bounding box center [300, 117] width 469 height 193
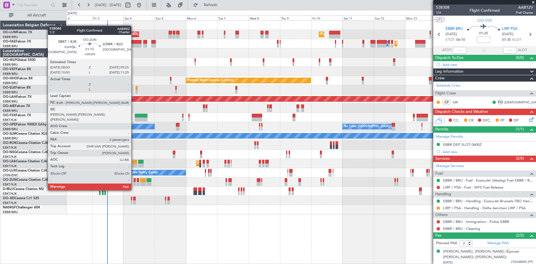
click at [134, 179] on div at bounding box center [135, 180] width 2 height 4
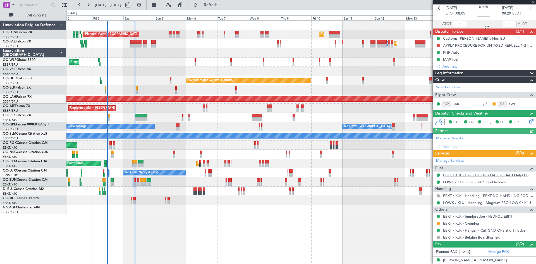
scroll to position [44, 0]
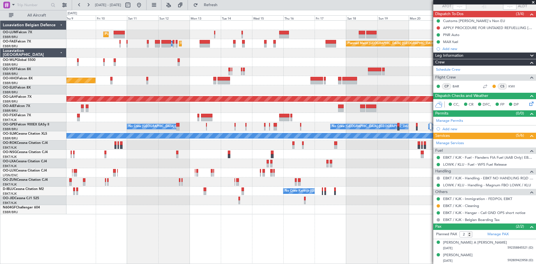
click at [153, 174] on div "No Crew Nancy (Essey)" at bounding box center [300, 172] width 469 height 9
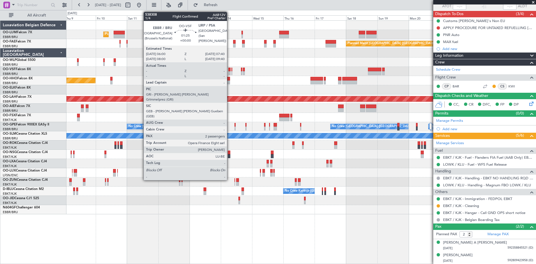
click at [229, 68] on div at bounding box center [229, 70] width 2 height 4
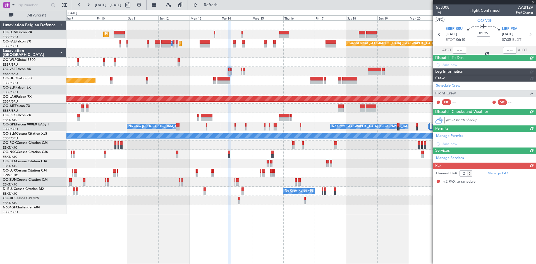
scroll to position [0, 0]
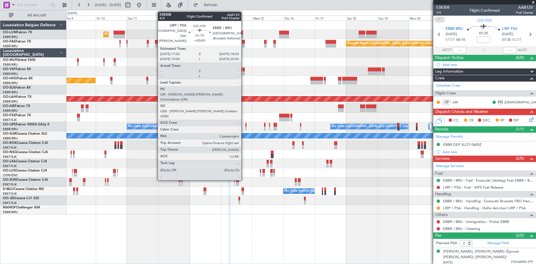
click at [244, 68] on div at bounding box center [244, 70] width 2 height 4
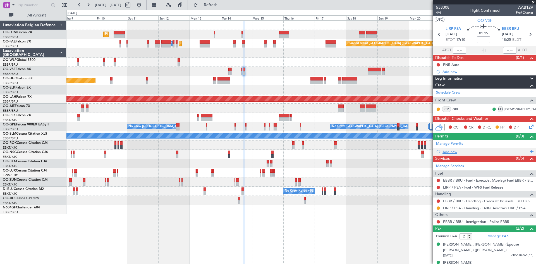
click at [448, 152] on div "Add new" at bounding box center [485, 151] width 86 height 5
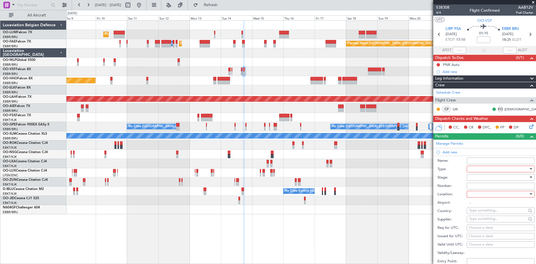
click at [484, 170] on div at bounding box center [498, 169] width 59 height 8
click at [486, 220] on span "Slot" at bounding box center [498, 221] width 59 height 8
click at [480, 178] on div at bounding box center [498, 177] width 59 height 8
click at [481, 211] on span "Requested" at bounding box center [498, 213] width 59 height 8
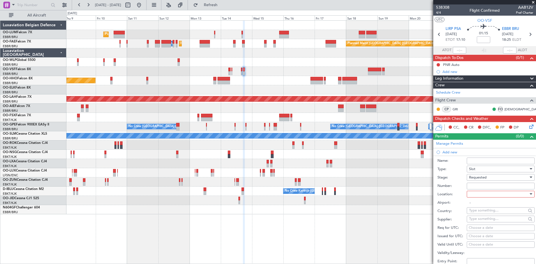
click at [480, 193] on div at bounding box center [498, 194] width 59 height 8
click at [478, 223] on span "Arrival" at bounding box center [498, 222] width 59 height 8
type input "EBBR / BRU"
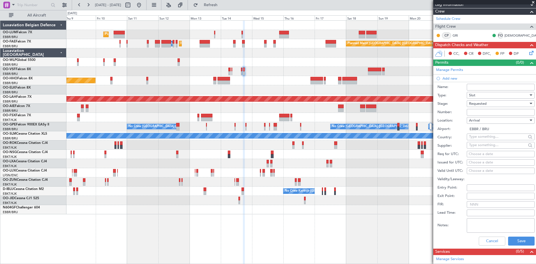
scroll to position [112, 0]
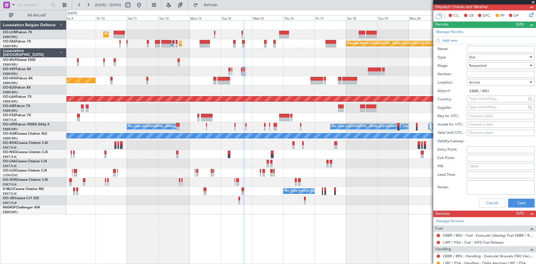
click at [486, 115] on div "Choose a date" at bounding box center [500, 116] width 64 height 6
select select "10"
select select "2025"
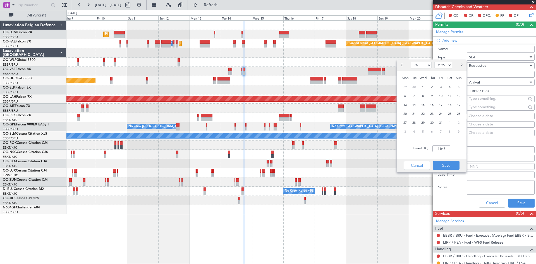
click at [417, 105] on div "14" at bounding box center [413, 104] width 9 height 9
click at [440, 148] on input "00:00" at bounding box center [441, 148] width 18 height 7
type input "18:30"
click at [455, 167] on button "Save" at bounding box center [446, 165] width 27 height 9
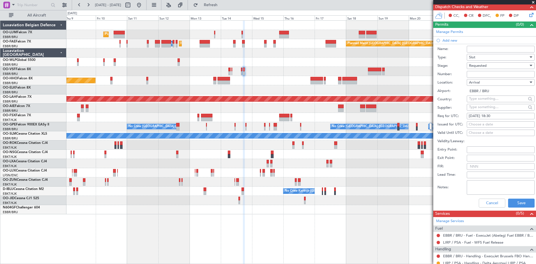
click at [524, 208] on div "Cancel Save" at bounding box center [485, 203] width 97 height 15
click at [523, 205] on button "Save" at bounding box center [521, 202] width 27 height 9
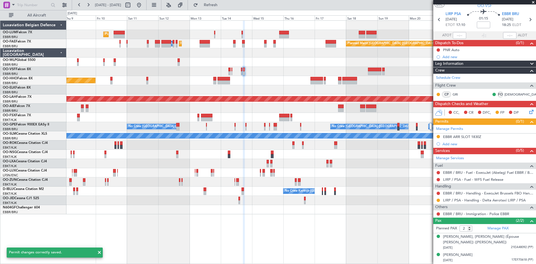
scroll to position [15, 0]
click at [438, 172] on button at bounding box center [437, 172] width 3 height 3
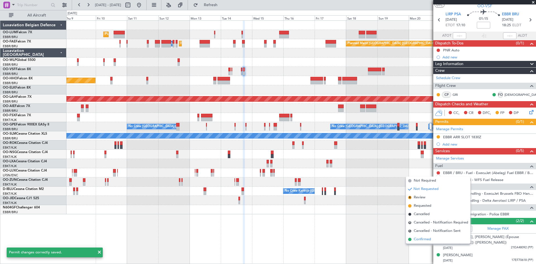
click at [427, 240] on span "Confirmed" at bounding box center [421, 239] width 17 height 6
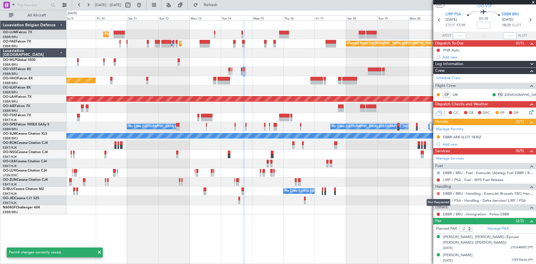
click at [439, 193] on button at bounding box center [437, 193] width 3 height 3
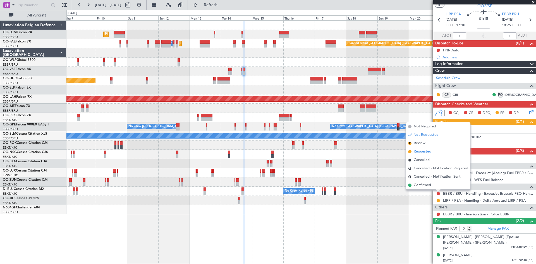
click at [423, 152] on span "Requested" at bounding box center [422, 152] width 18 height 6
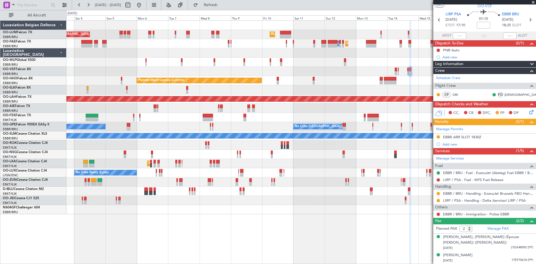
click at [339, 235] on div "Planned Maint [GEOGRAPHIC_DATA] ([GEOGRAPHIC_DATA] National) Planned Maint [GEO…" at bounding box center [300, 141] width 469 height 243
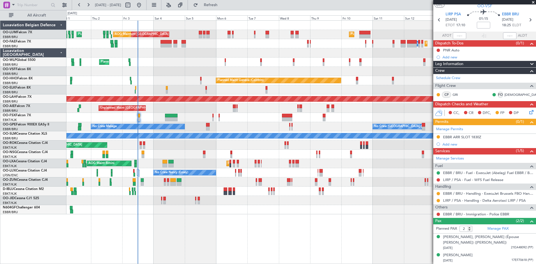
click at [235, 215] on div "Planned Maint [GEOGRAPHIC_DATA] ([GEOGRAPHIC_DATA] National) Planned Maint [GEO…" at bounding box center [300, 141] width 469 height 243
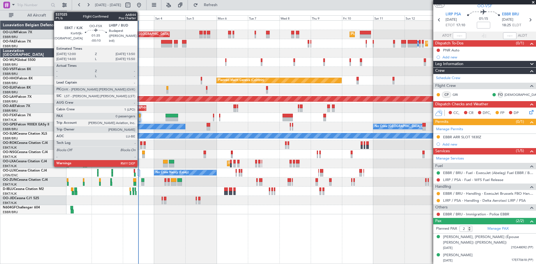
click at [140, 117] on div at bounding box center [139, 116] width 3 height 4
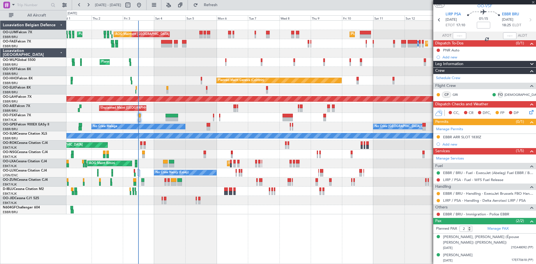
type input "-00:10"
type input "0"
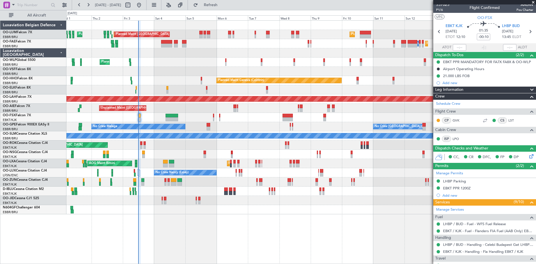
scroll to position [0, 0]
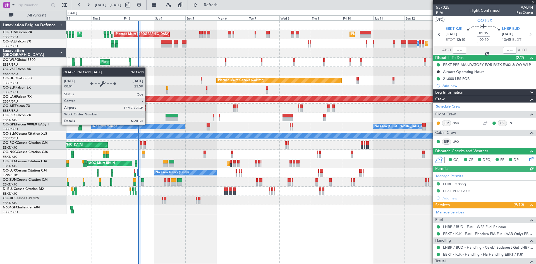
click at [154, 113] on div at bounding box center [300, 117] width 469 height 9
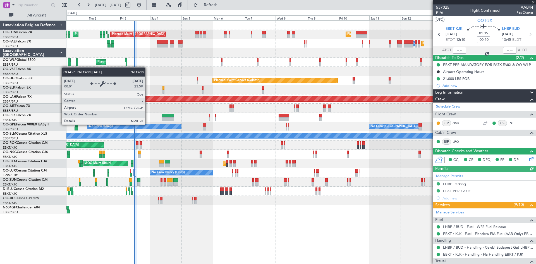
click at [150, 113] on div at bounding box center [300, 117] width 469 height 9
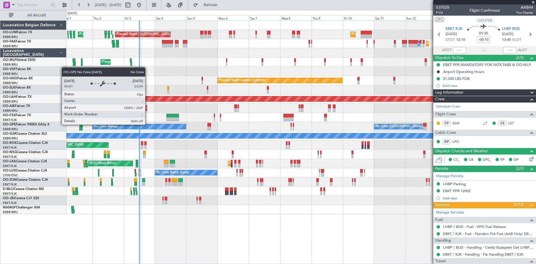
click at [153, 116] on div at bounding box center [300, 117] width 469 height 9
click at [154, 116] on div at bounding box center [300, 117] width 469 height 9
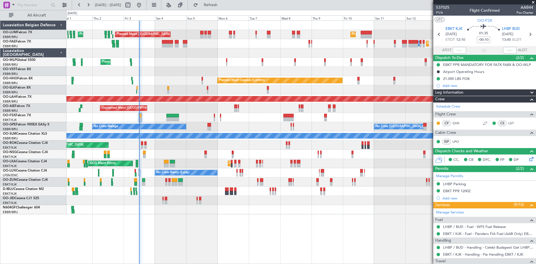
click at [453, 125] on mat-tooltip-component "[PERSON_NAME] [PERSON_NAME] (GVK)" at bounding box center [467, 132] width 71 height 15
click at [456, 124] on link "GVK" at bounding box center [458, 123] width 13 height 5
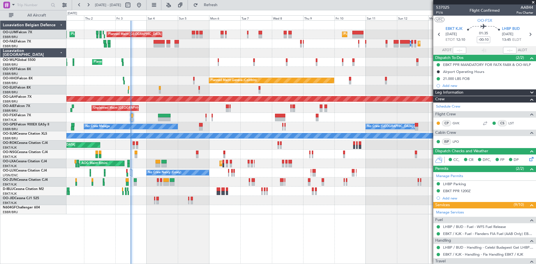
click at [165, 148] on div "AOG Maint Kortrijk-[GEOGRAPHIC_DATA]" at bounding box center [300, 144] width 469 height 9
click at [146, 114] on div at bounding box center [300, 117] width 469 height 9
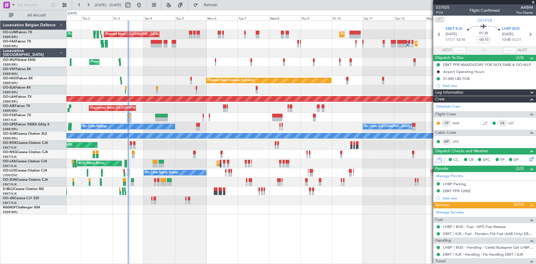
click at [144, 113] on div at bounding box center [300, 117] width 469 height 9
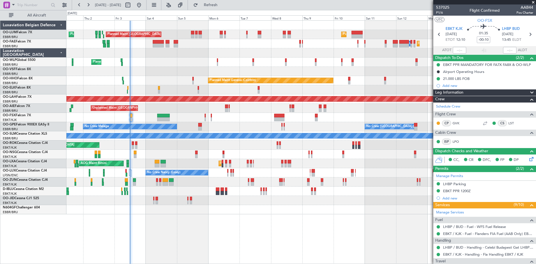
click at [146, 112] on div "Unplanned Maint [GEOGRAPHIC_DATA] ([GEOGRAPHIC_DATA]) Planned Maint [GEOGRAPHIC…" at bounding box center [300, 107] width 469 height 9
click at [456, 255] on link "EBKT / KJK - Handling - Fia Handling EBKT / KJK" at bounding box center [483, 254] width 80 height 5
